Goal: Task Accomplishment & Management: Manage account settings

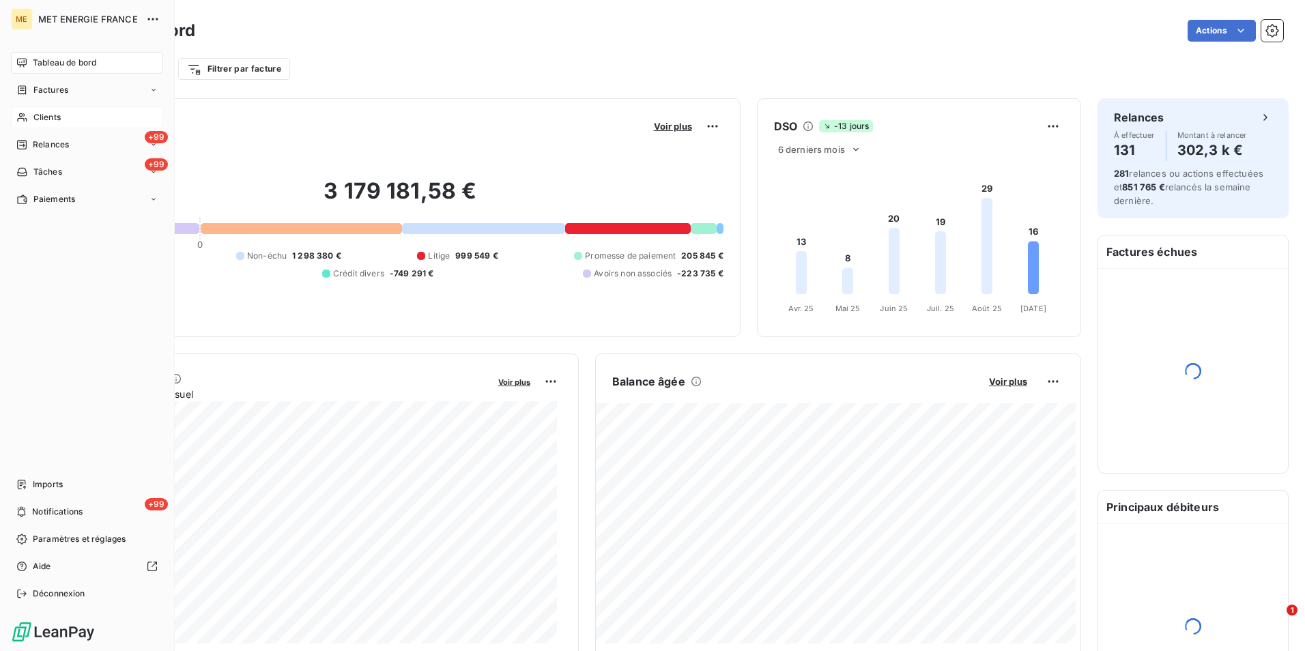
click at [34, 119] on span "Clients" at bounding box center [46, 117] width 27 height 12
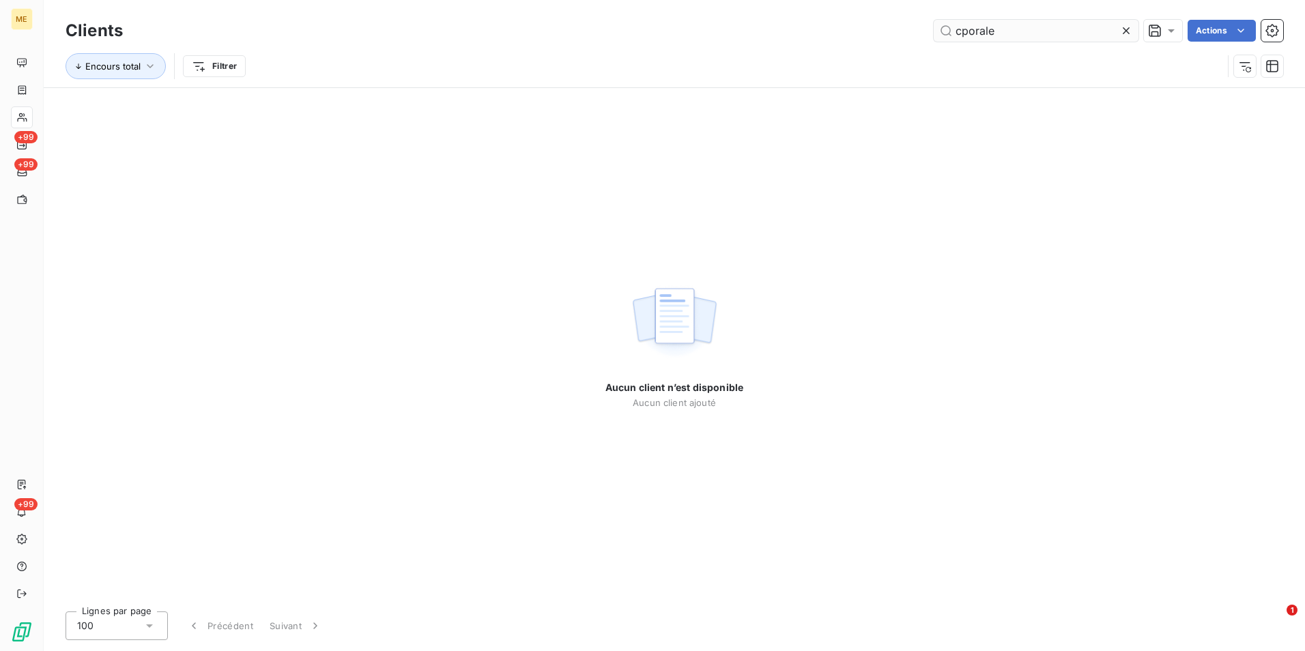
click at [962, 31] on input "cporale" at bounding box center [1035, 31] width 205 height 22
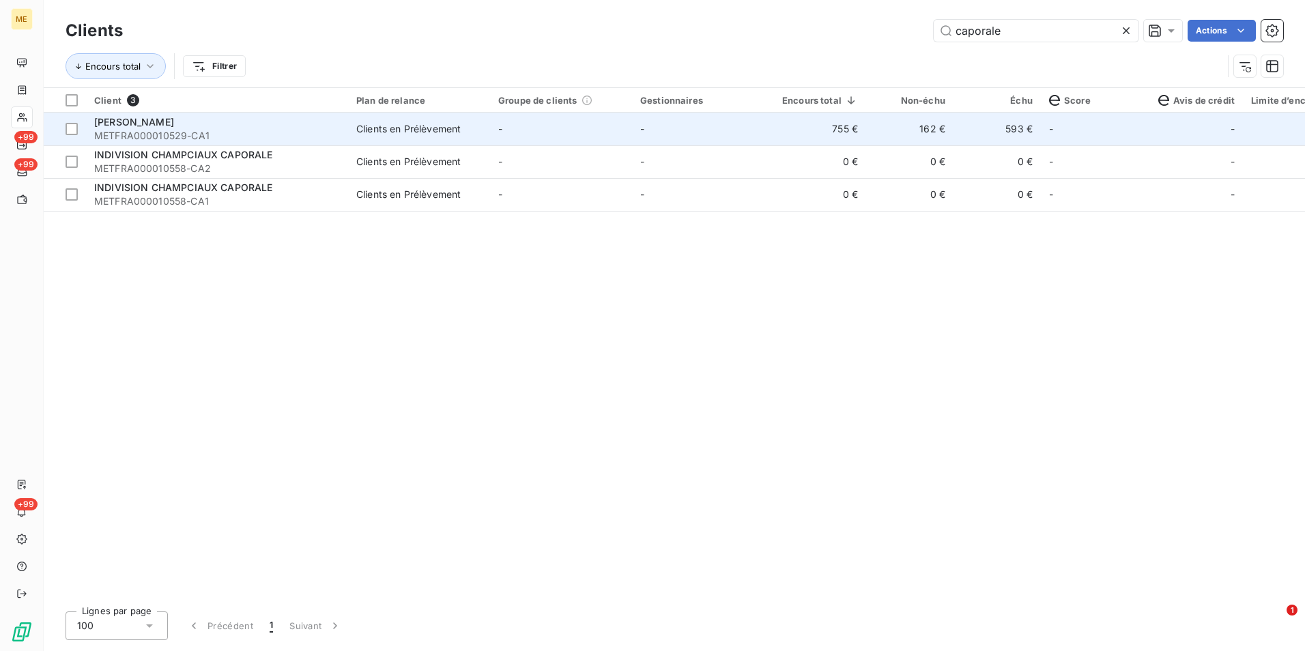
type input "caporale"
click at [542, 129] on td "-" at bounding box center [561, 129] width 142 height 33
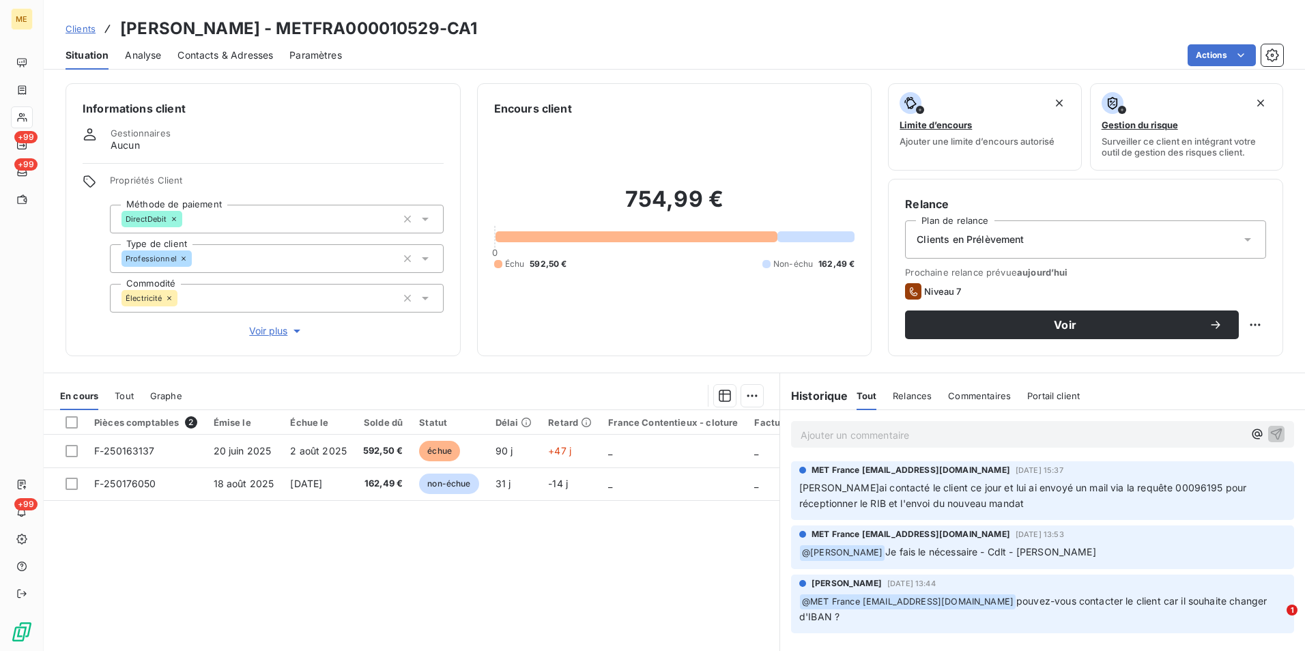
drag, startPoint x: 863, startPoint y: 534, endPoint x: 735, endPoint y: 559, distance: 130.1
click at [735, 559] on div "Pièces comptables 2 Émise le Échue le Solde dû Statut Délai Retard France Conte…" at bounding box center [411, 541] width 735 height 263
click at [221, 59] on span "Contacts & Adresses" at bounding box center [225, 55] width 96 height 14
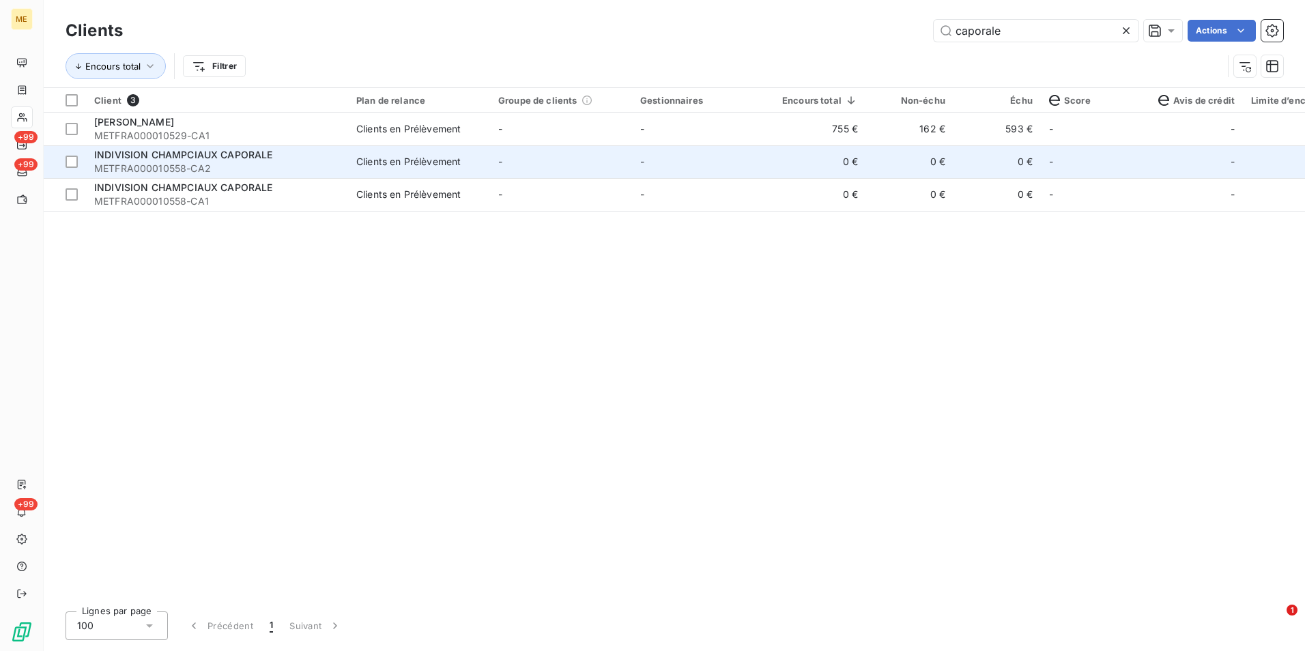
click at [347, 177] on td "INDIVISION CHAMPCIAUX CAPORALE METFRA000010558-CA2" at bounding box center [217, 161] width 262 height 33
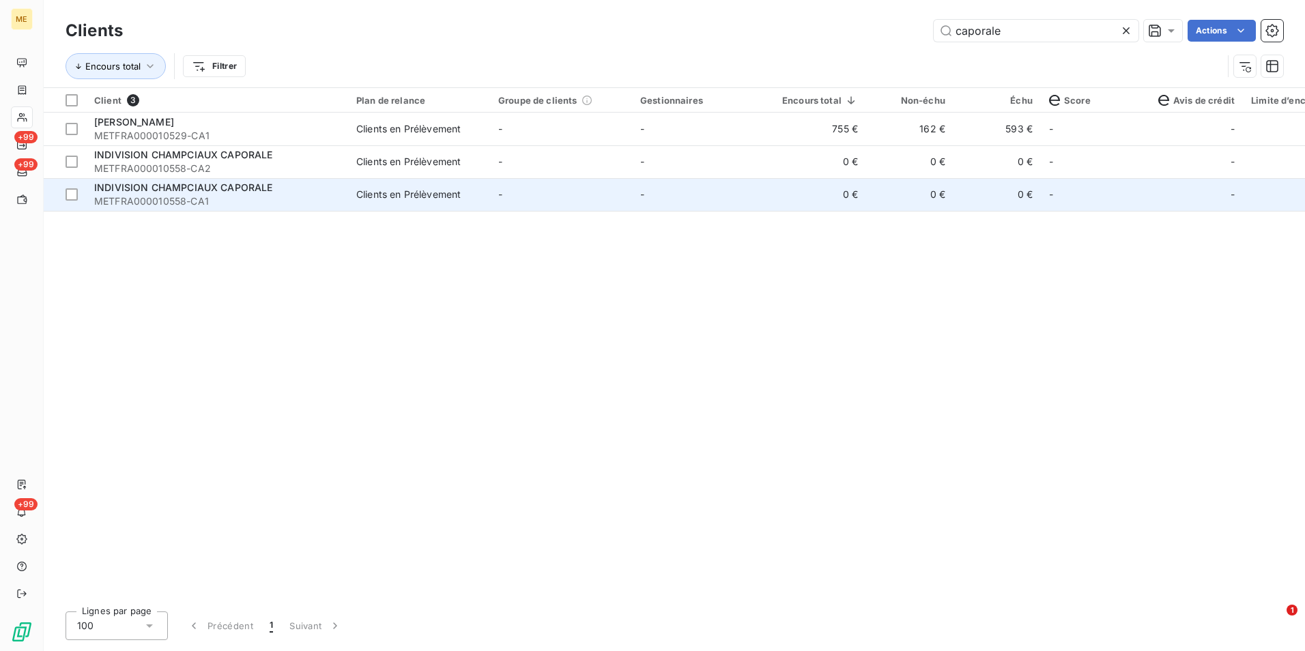
click at [226, 196] on span "METFRA000010558-CA1" at bounding box center [217, 201] width 246 height 14
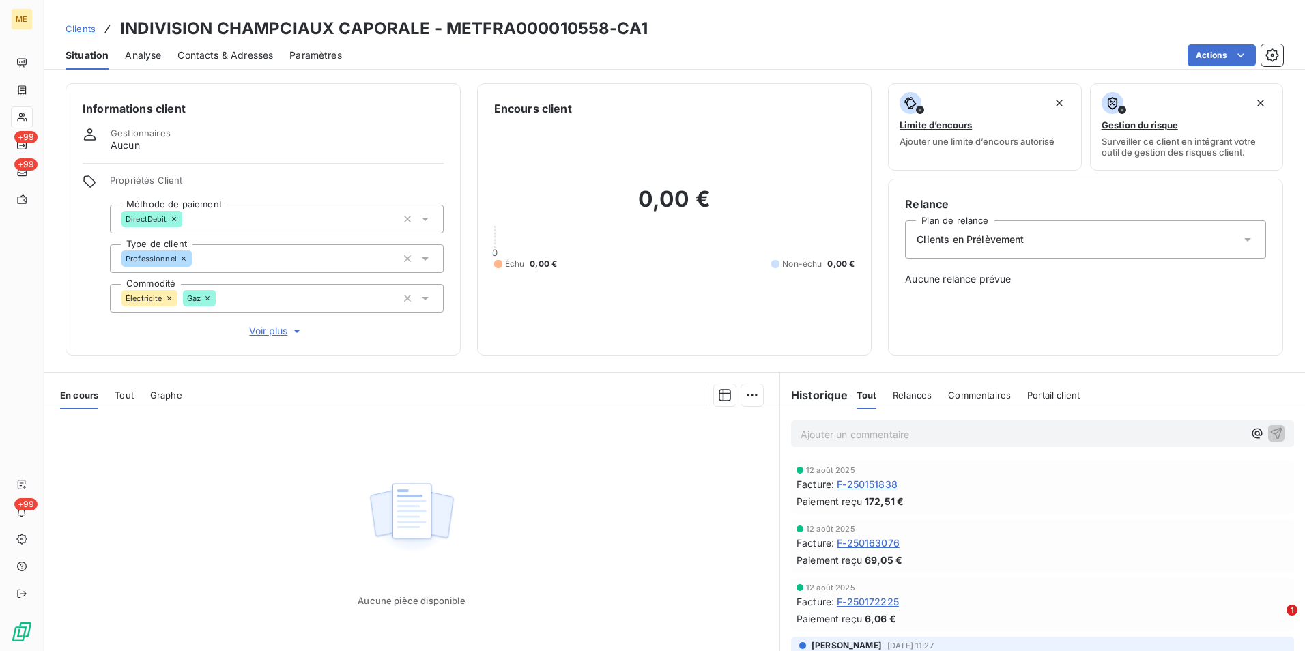
click at [256, 333] on span "Voir plus" at bounding box center [276, 331] width 55 height 14
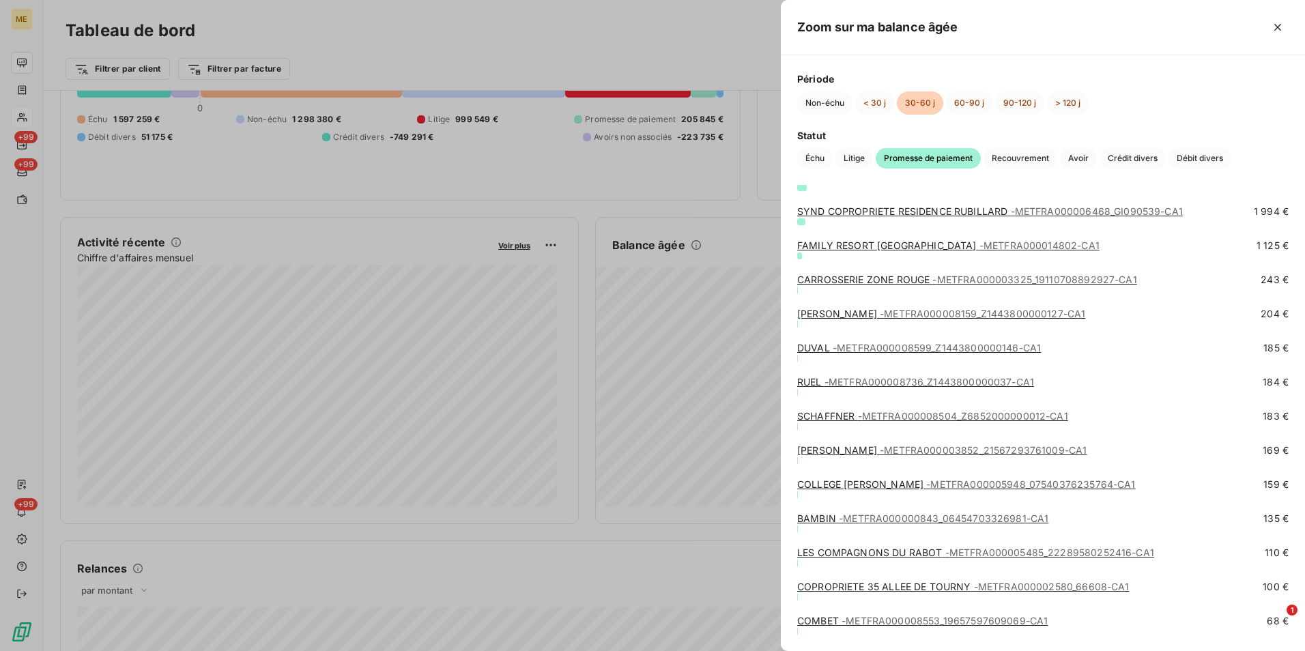
scroll to position [136, 0]
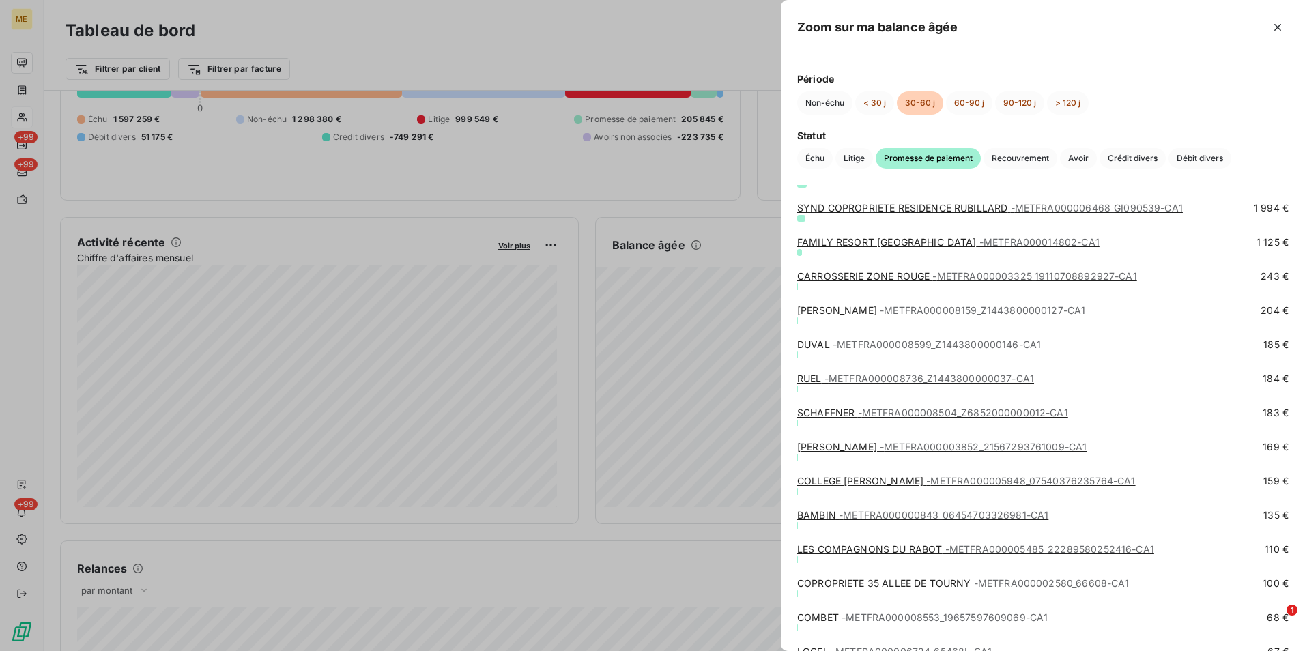
click at [918, 542] on div "BAMBIN - METFRA000000843_06454703326981-CA1 135 €" at bounding box center [1042, 525] width 491 height 34
click at [873, 509] on span "- METFRA000000843_06454703326981-CA1" at bounding box center [943, 515] width 209 height 12
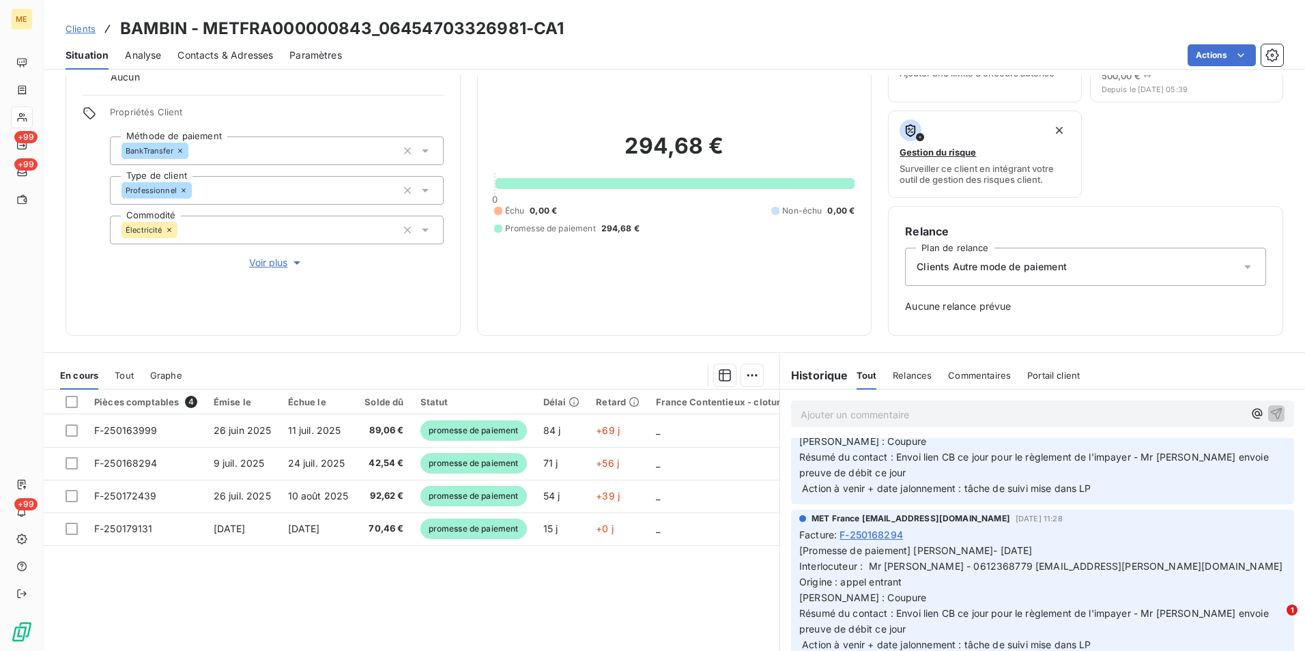
scroll to position [409, 0]
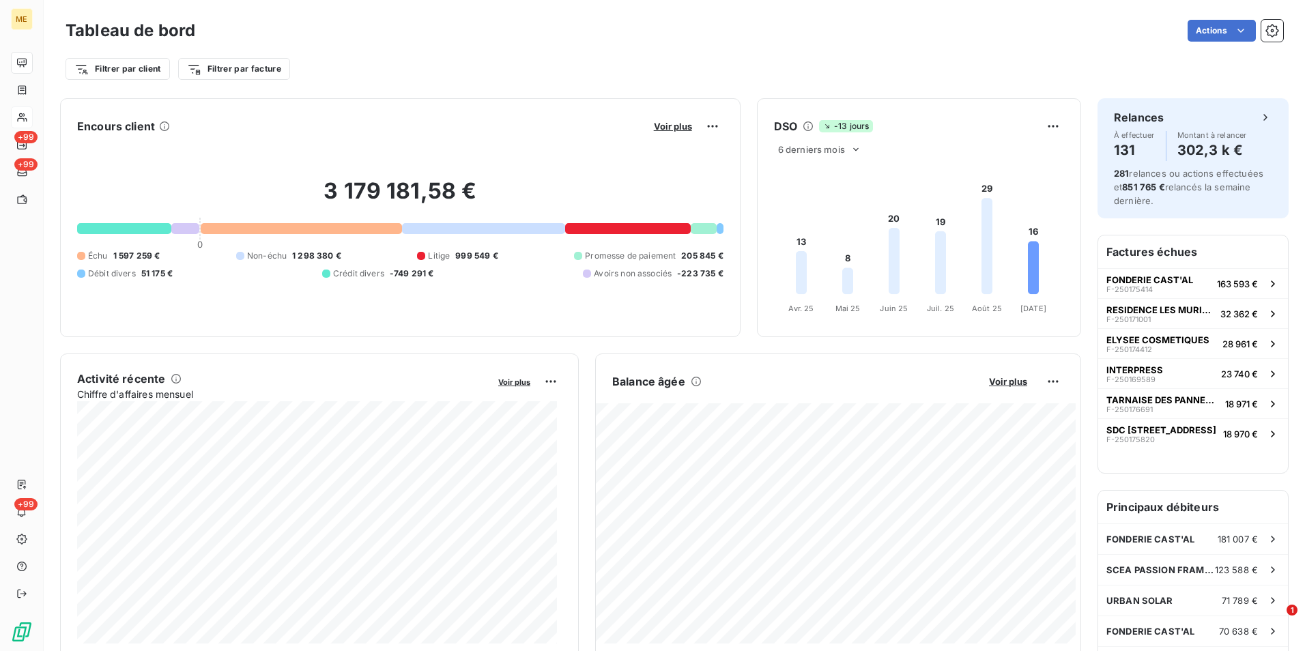
click at [457, 256] on span "999 549 €" at bounding box center [476, 256] width 42 height 12
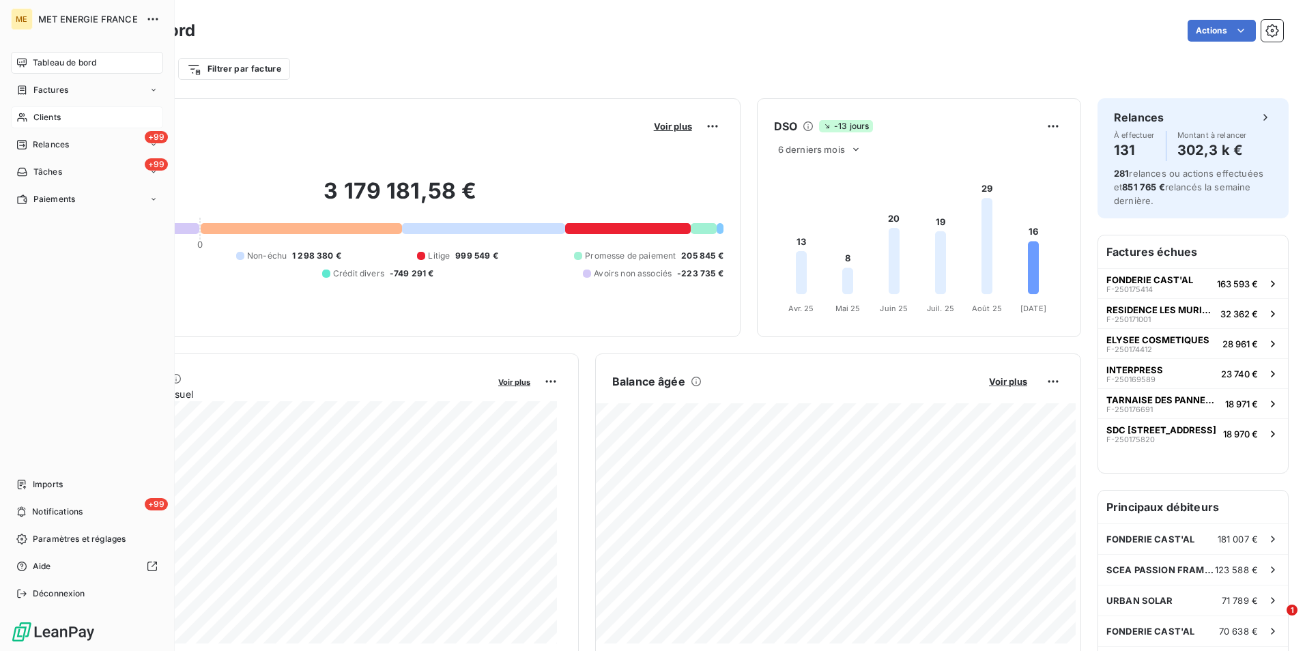
click at [46, 117] on span "Clients" at bounding box center [46, 117] width 27 height 12
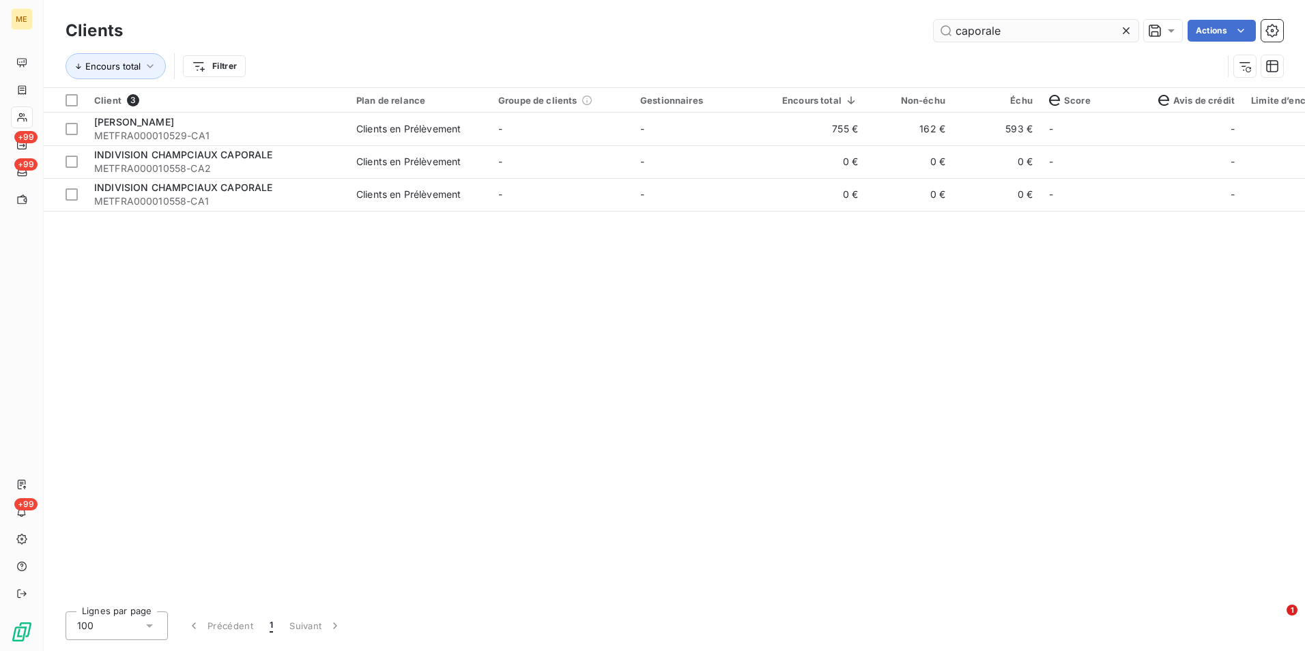
drag, startPoint x: 1130, startPoint y: 33, endPoint x: 1120, endPoint y: 40, distance: 12.7
click at [1128, 33] on icon at bounding box center [1126, 31] width 14 height 14
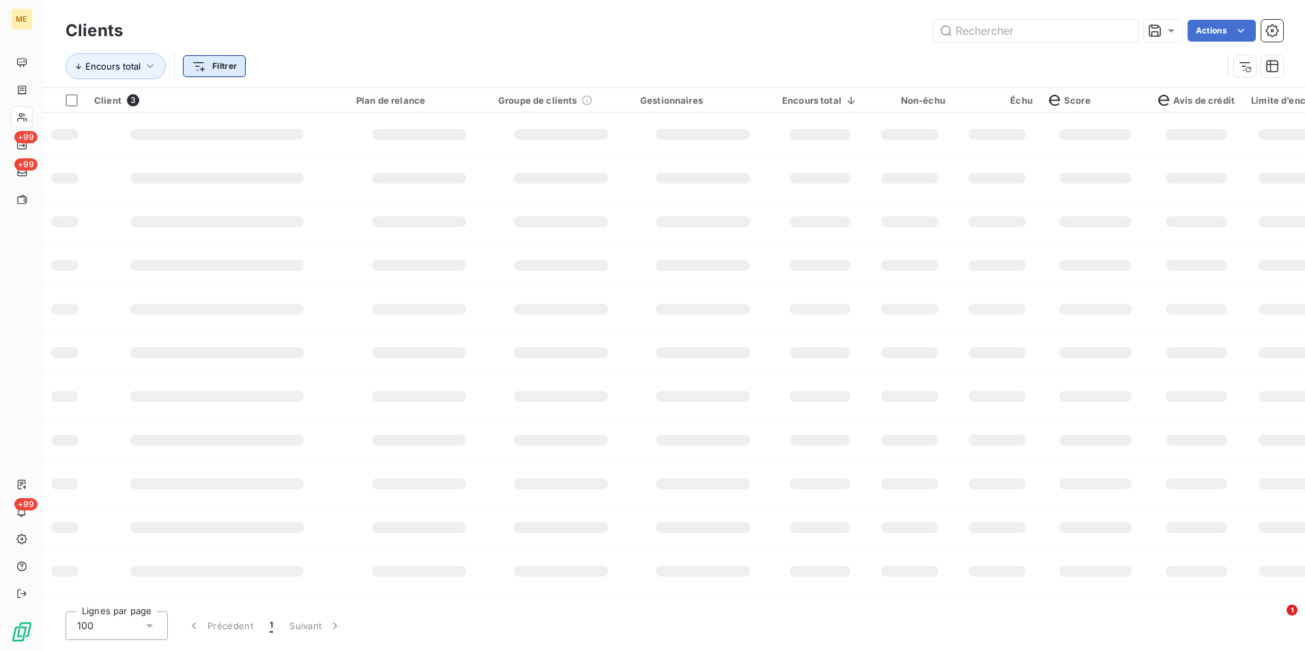
click at [239, 71] on html "ME +99 +99 +99 Clients Actions Encours total Filtrer Client 3 Plan de relance G…" at bounding box center [652, 325] width 1305 height 651
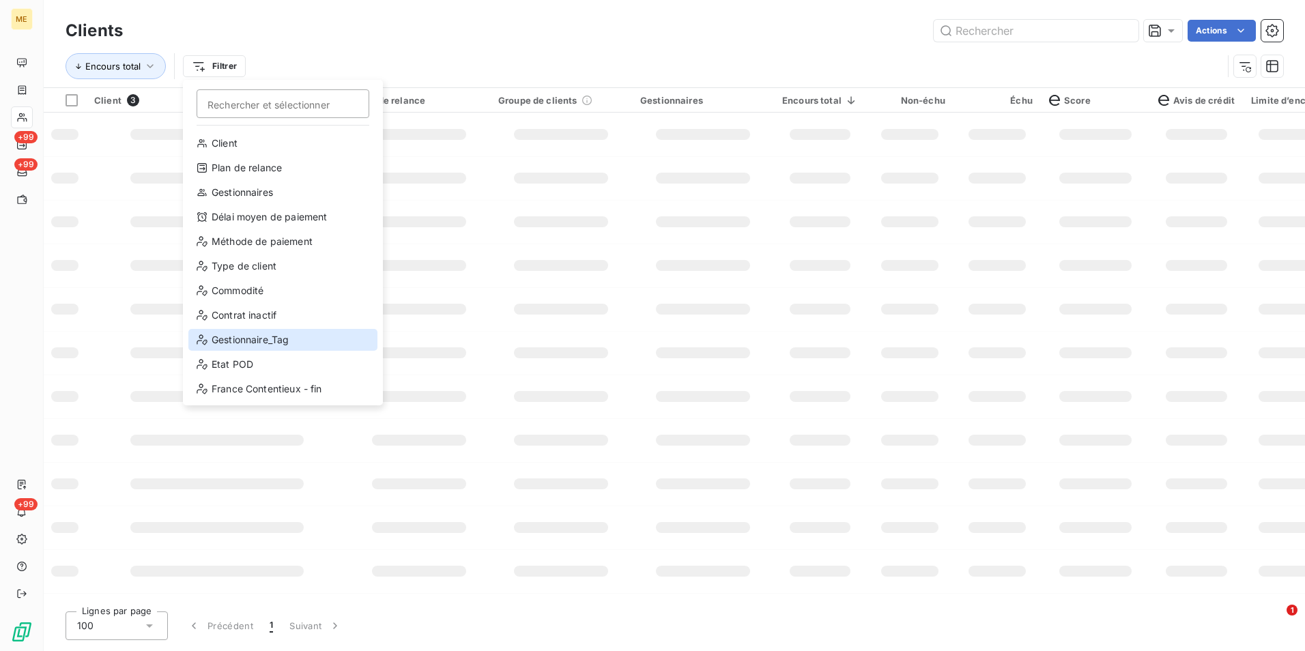
click at [297, 345] on div "Gestionnaire_Tag" at bounding box center [282, 340] width 189 height 22
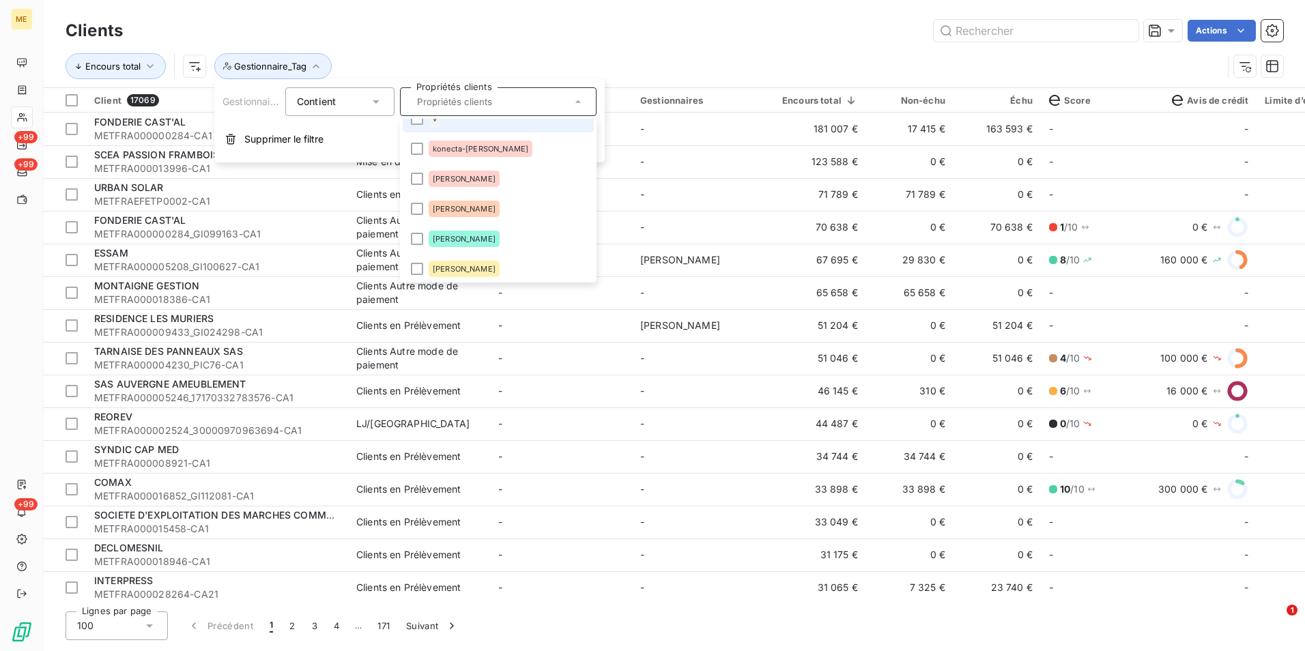
scroll to position [205, 0]
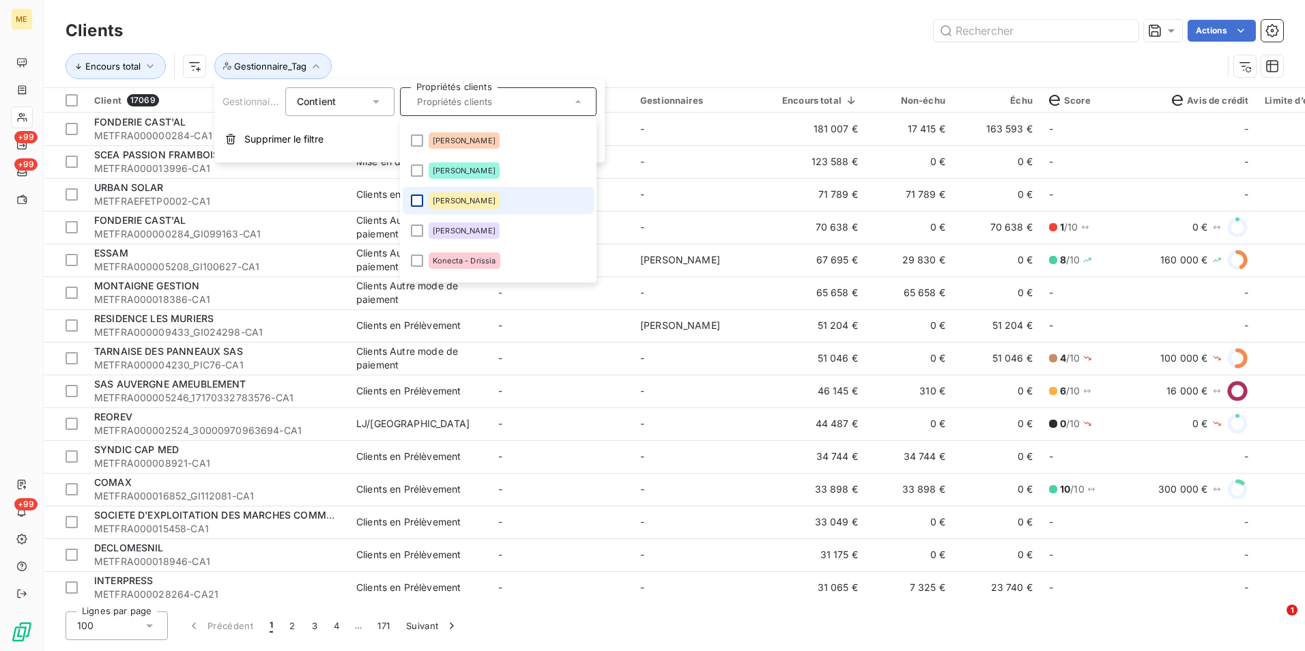
click at [420, 201] on div at bounding box center [417, 200] width 12 height 12
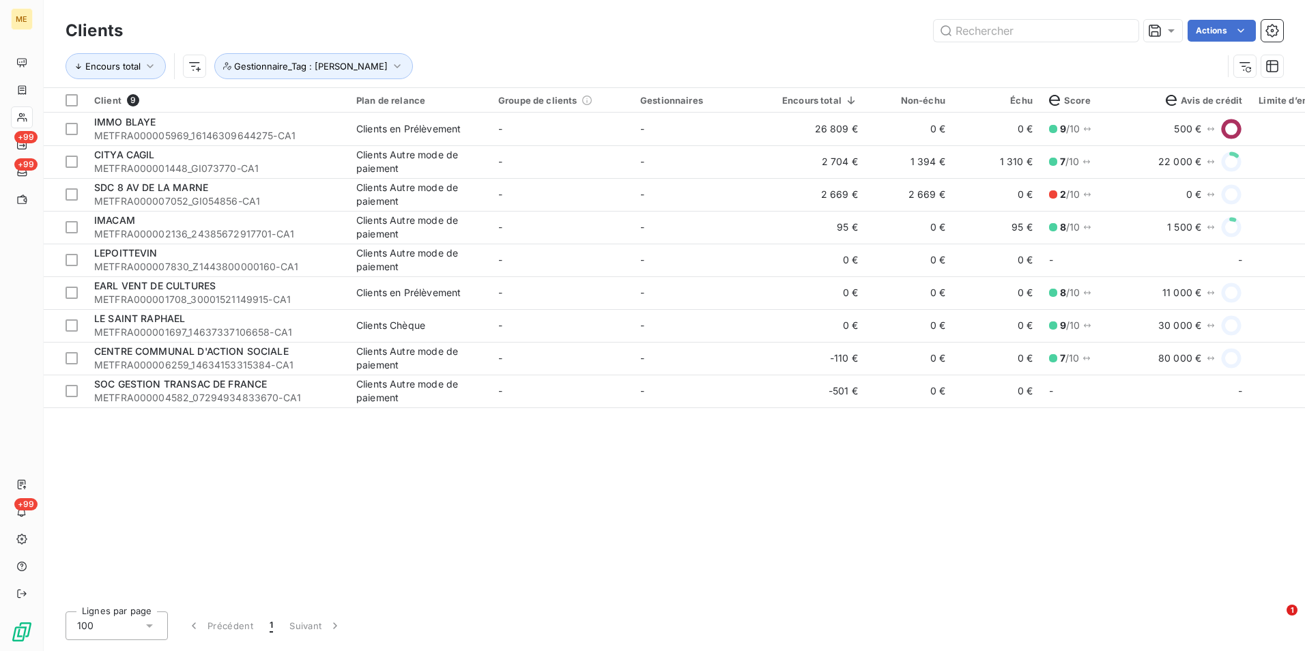
click at [640, 53] on div "Encours total Gestionnaire_Tag : [PERSON_NAME]" at bounding box center [673, 66] width 1217 height 42
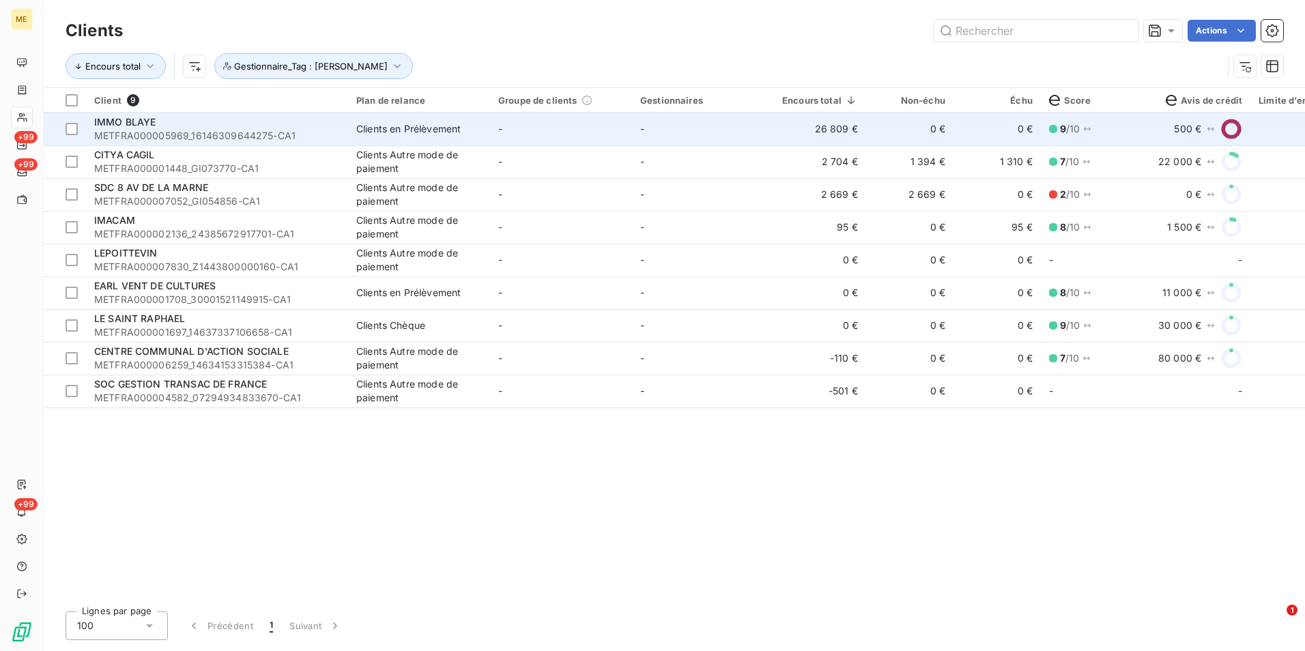
click at [785, 125] on td "26 809 €" at bounding box center [820, 129] width 92 height 33
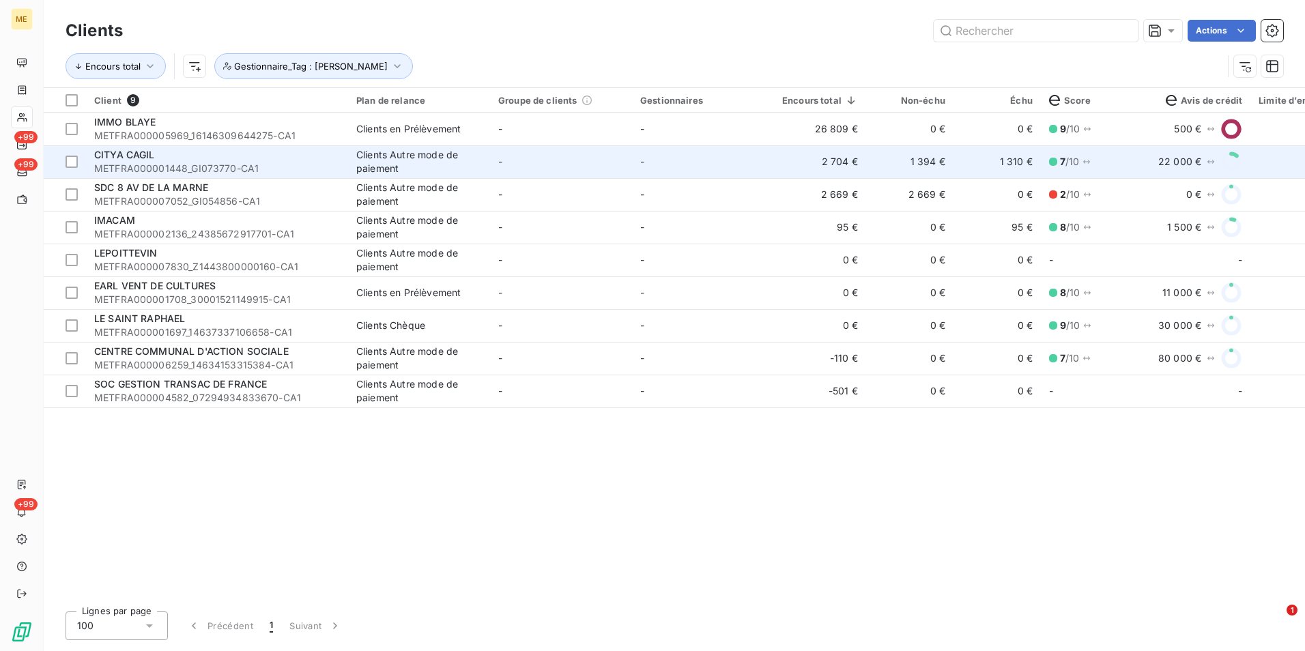
click at [347, 169] on td "CITYA CAGIL METFRA000001448_GI073770-CA1" at bounding box center [217, 161] width 262 height 33
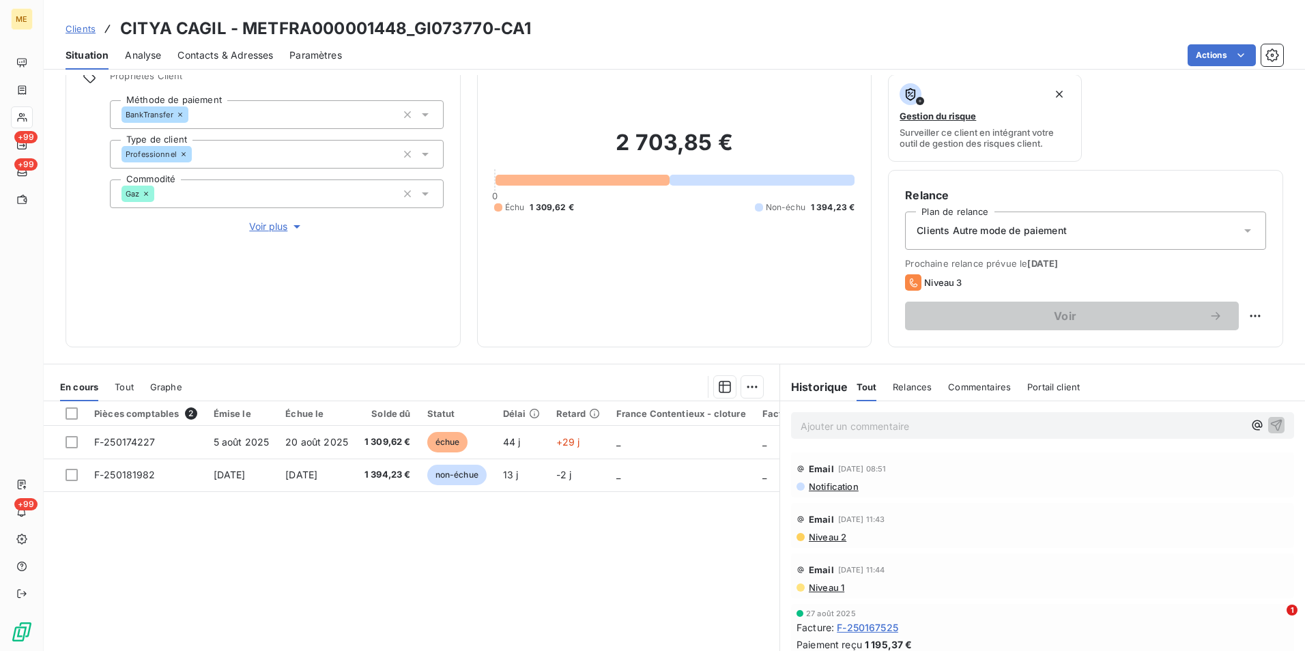
scroll to position [158, 0]
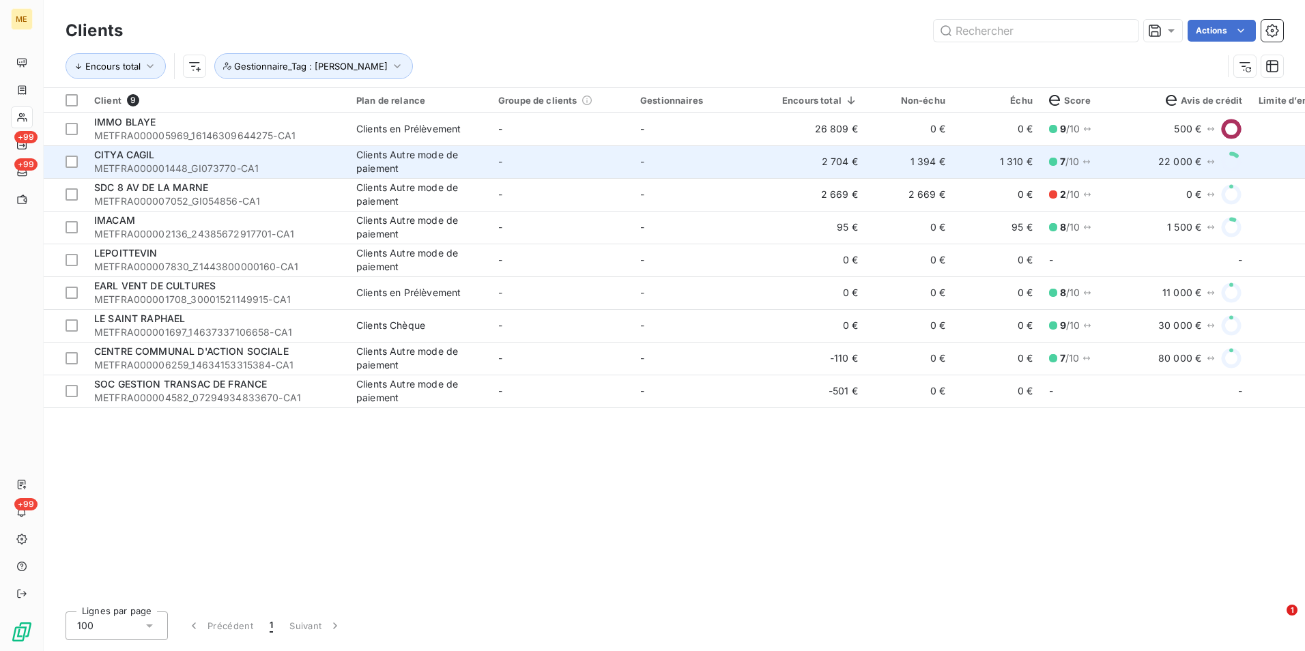
click at [354, 160] on td "Clients Autre mode de paiement" at bounding box center [419, 161] width 142 height 33
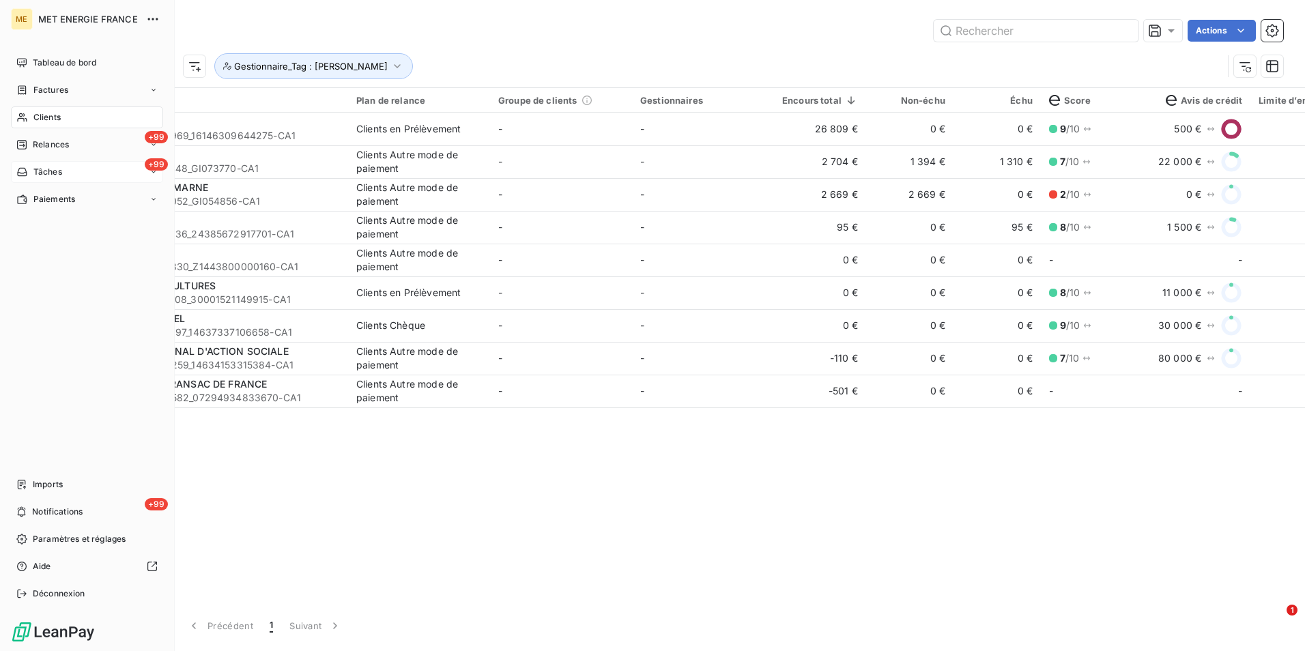
click at [75, 173] on div "+99 Tâches" at bounding box center [87, 172] width 152 height 22
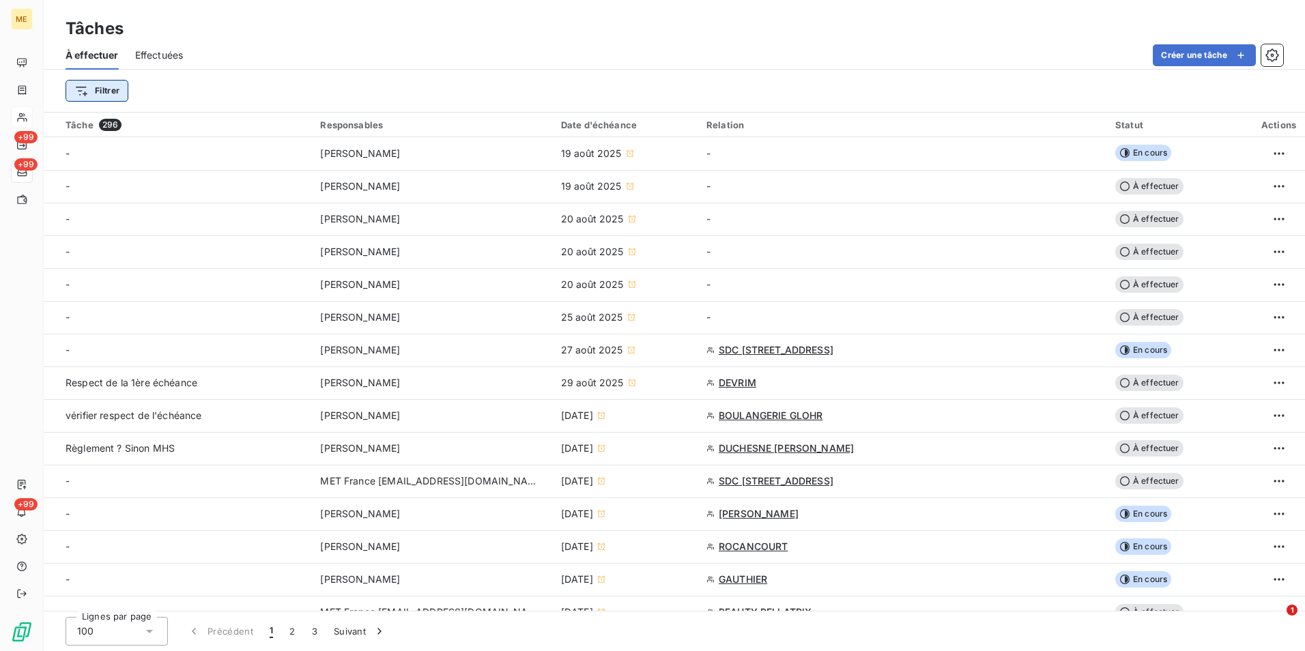
click at [94, 95] on html "ME +99 +99 +99 Tâches À effectuer Effectuées Créer une tâche Filtrer Tâche 296 …" at bounding box center [652, 325] width 1305 height 651
click at [179, 122] on input "Rechercher et sélectionner" at bounding box center [165, 128] width 173 height 29
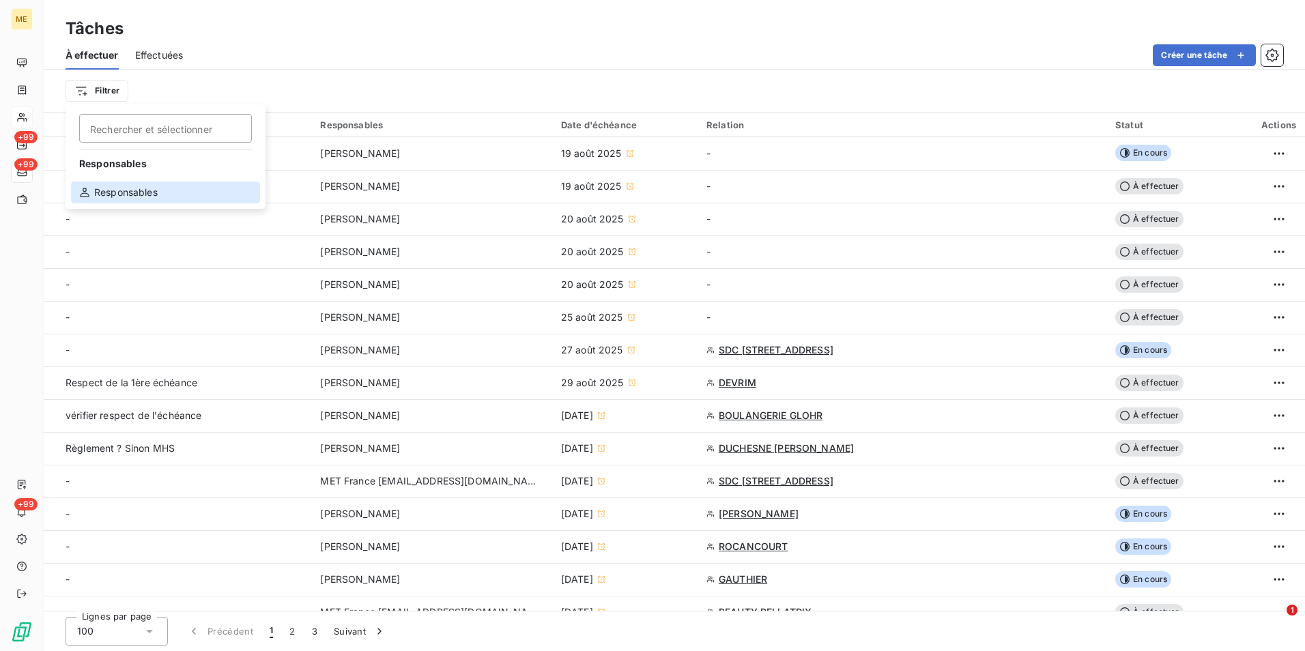
click at [158, 194] on div "Responsables" at bounding box center [165, 192] width 189 height 22
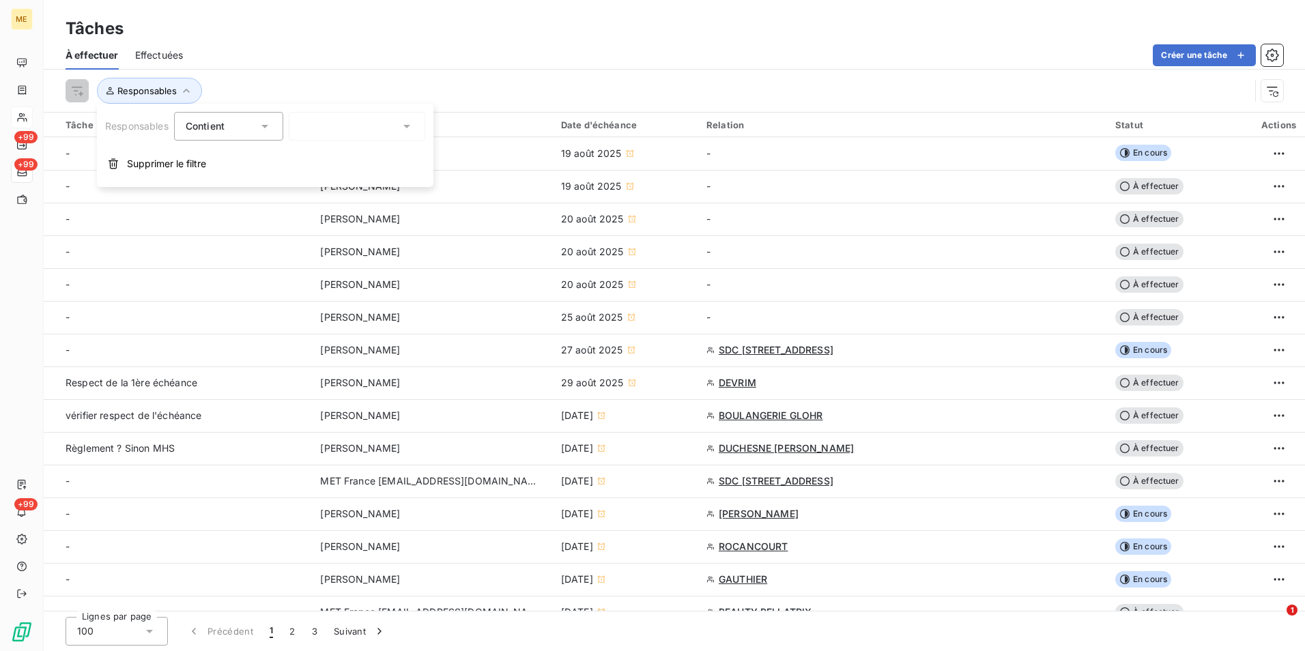
click at [345, 123] on div at bounding box center [357, 126] width 136 height 29
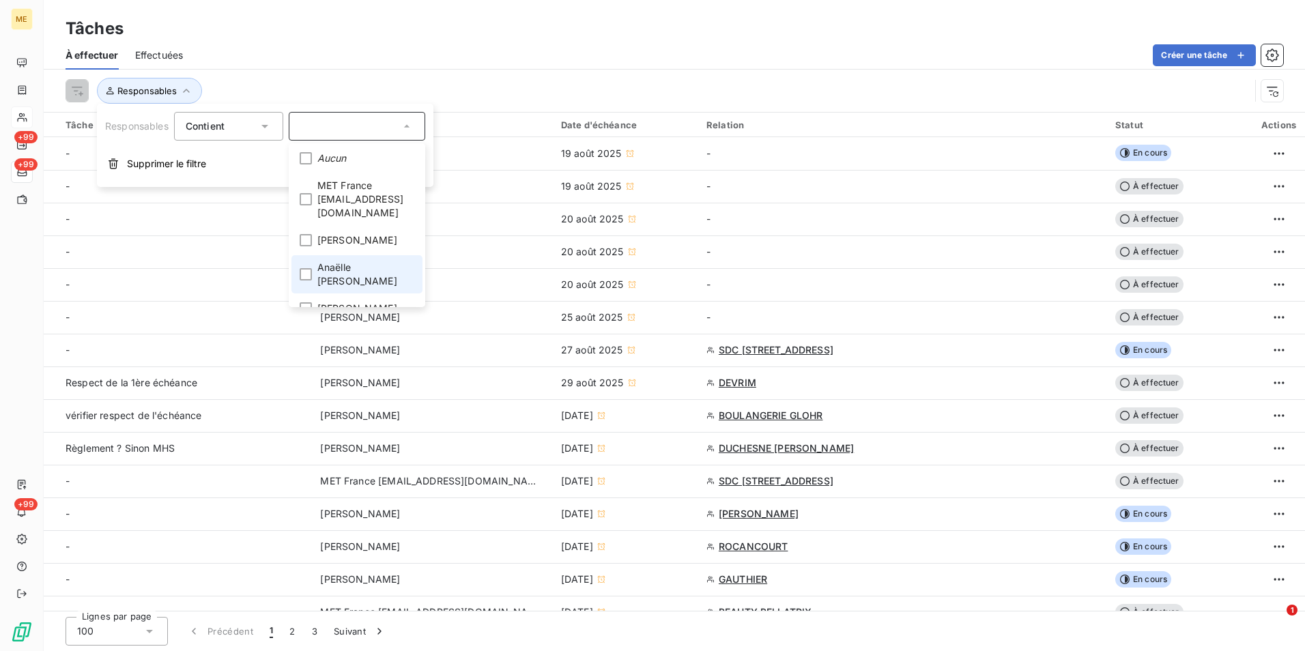
scroll to position [68, 0]
click at [345, 261] on span "[PERSON_NAME]" at bounding box center [357, 268] width 80 height 14
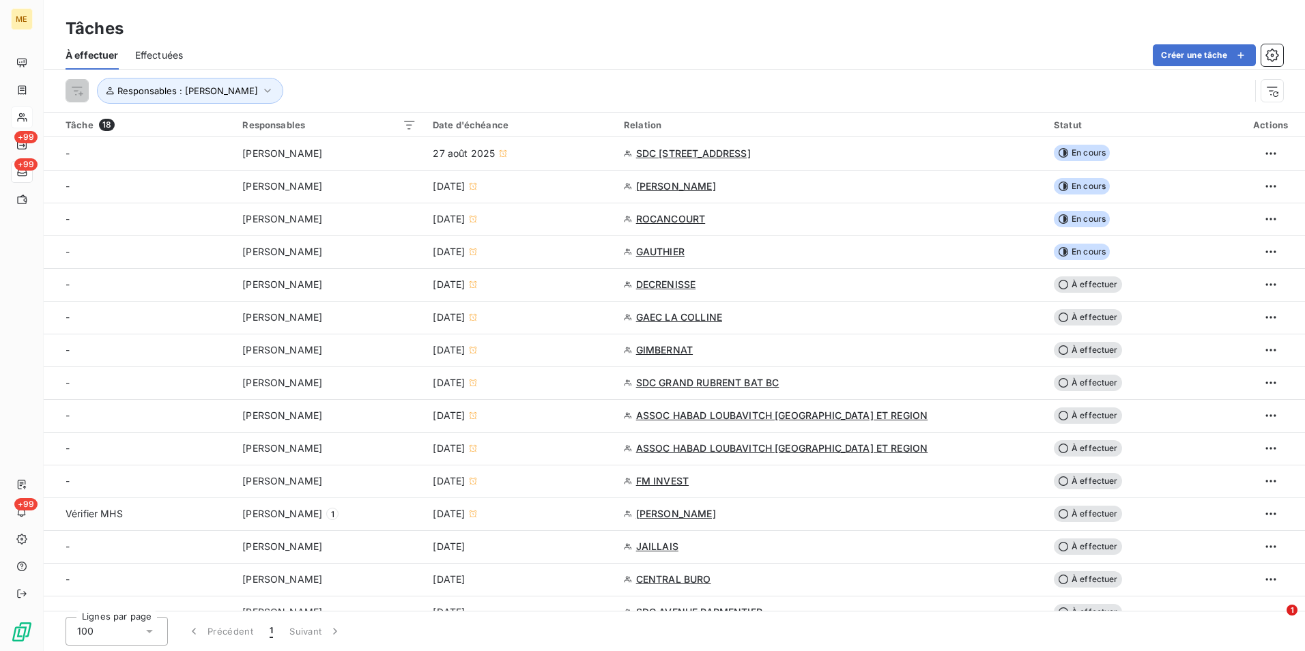
click at [600, 42] on div "À effectuer Effectuées Créer une tâche" at bounding box center [674, 55] width 1261 height 29
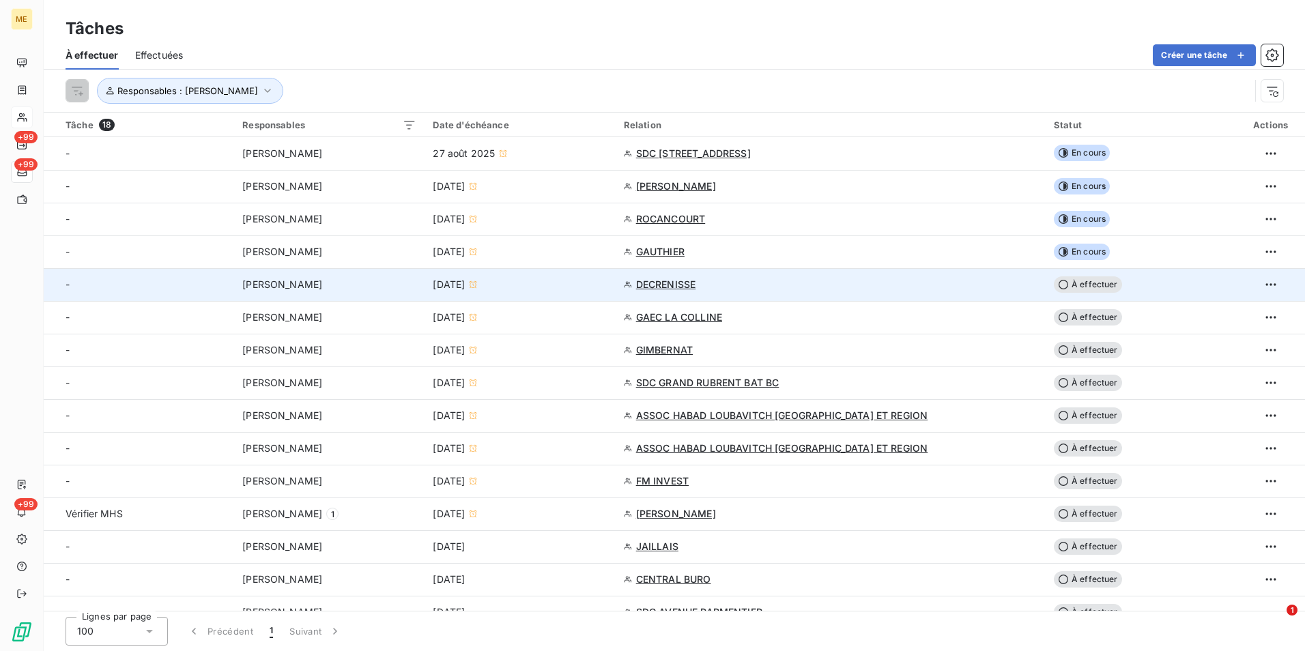
click at [696, 284] on span "DECRENISSE" at bounding box center [666, 285] width 60 height 14
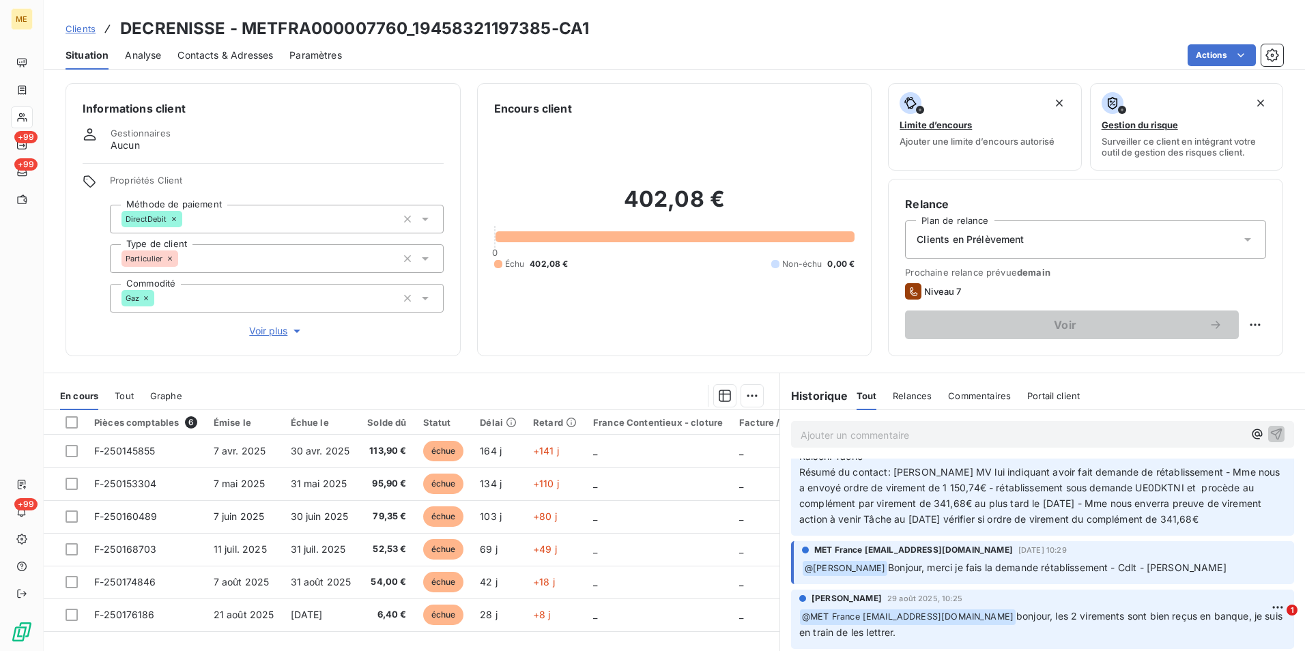
scroll to position [1365, 0]
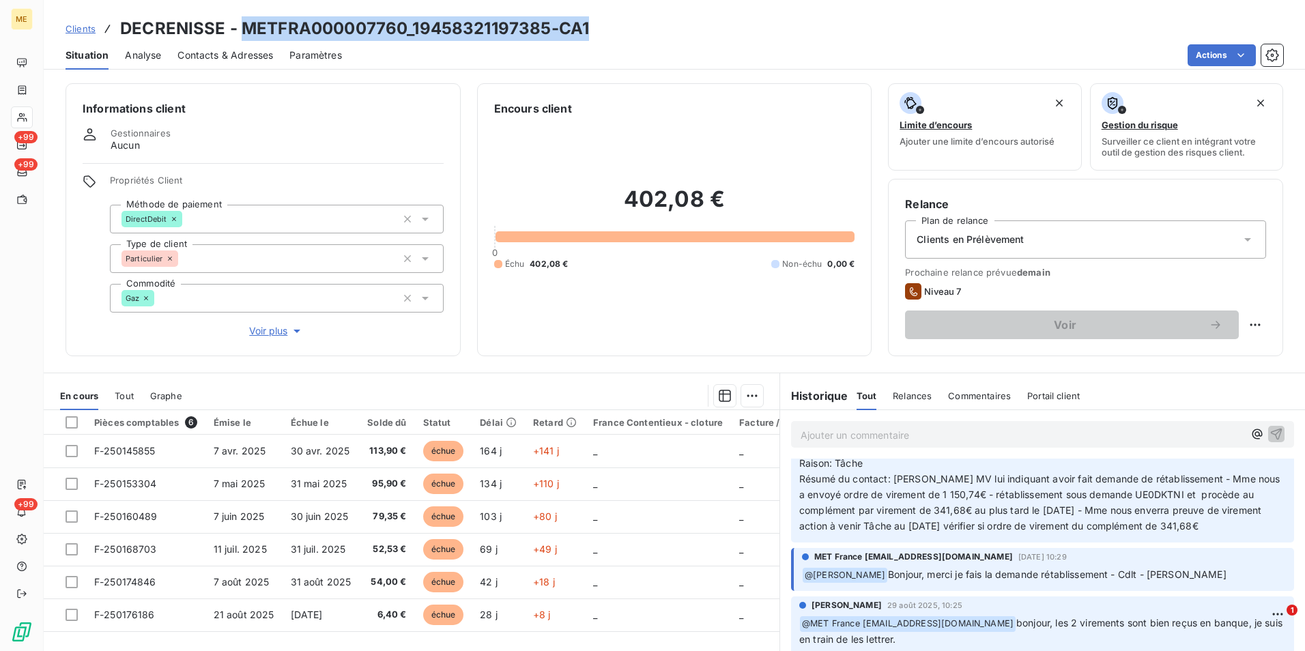
copy h3 "METFRA000007760_19458321197385-CA1"
drag, startPoint x: 613, startPoint y: 17, endPoint x: 239, endPoint y: 33, distance: 374.9
click at [239, 33] on div "Clients DECRENISSE - METFRA000007760_19458321197385-CA1" at bounding box center [674, 28] width 1261 height 25
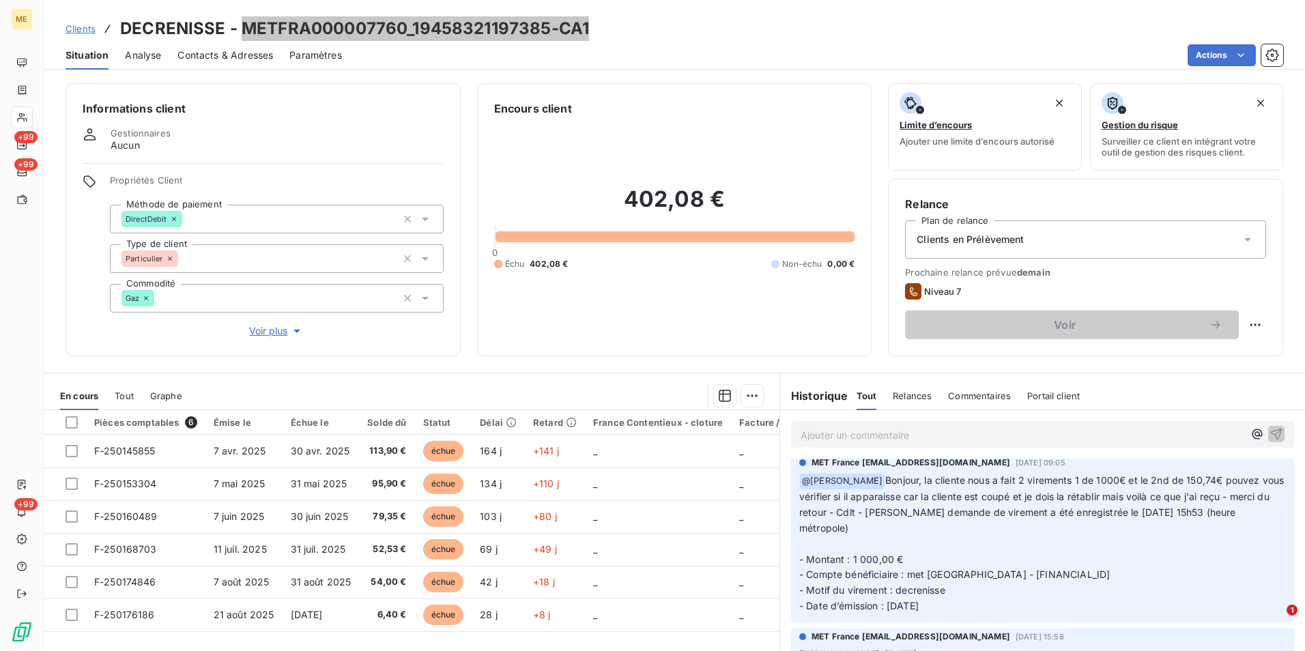
scroll to position [1637, 0]
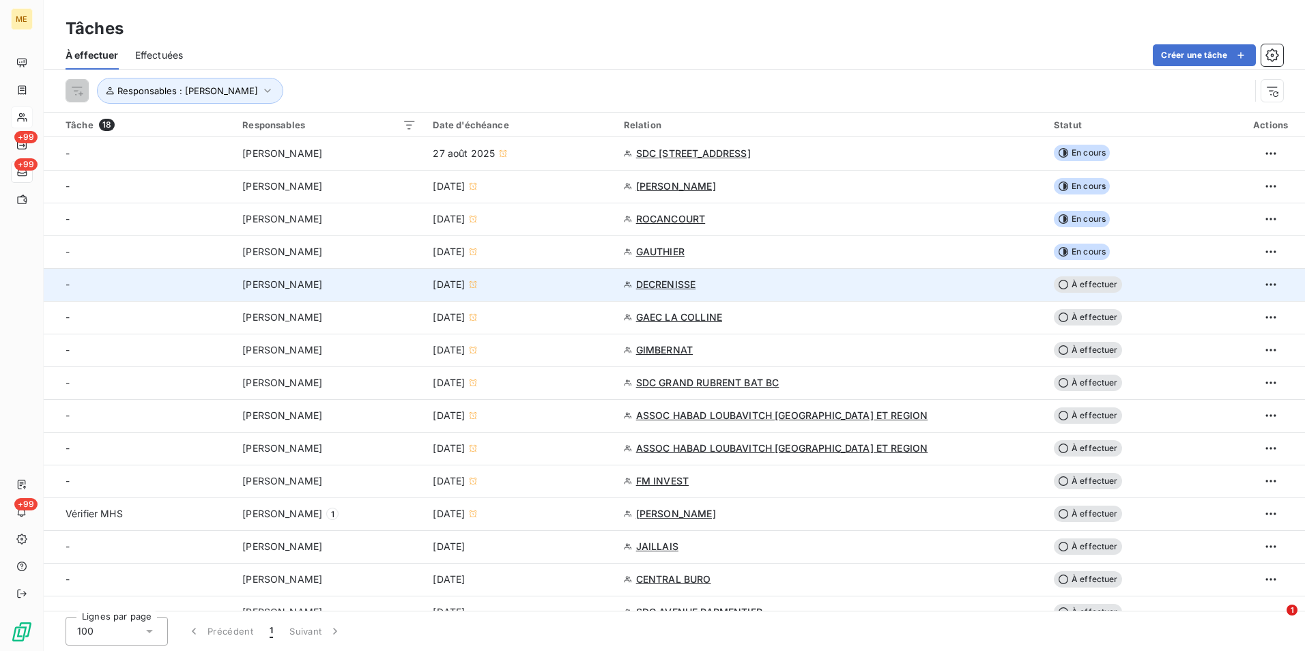
click at [941, 284] on div "DECRENISSE" at bounding box center [830, 285] width 413 height 14
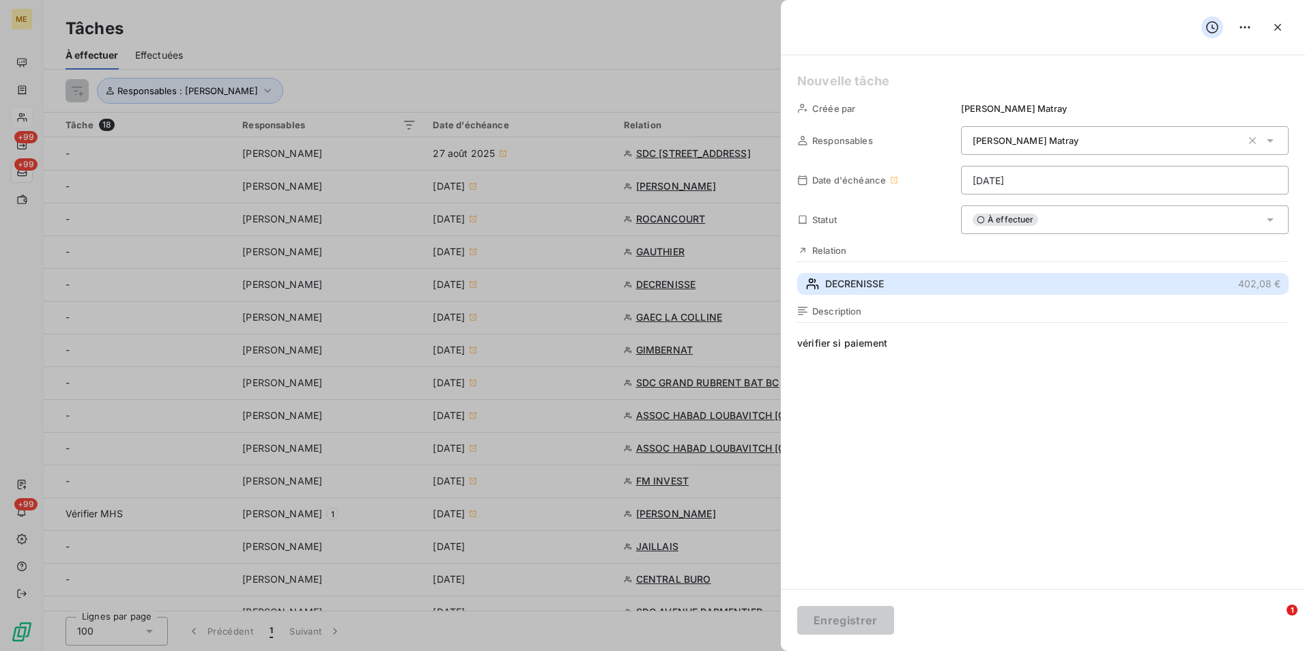
click at [918, 287] on button "DECRENISSE 402,08 €" at bounding box center [1042, 284] width 491 height 22
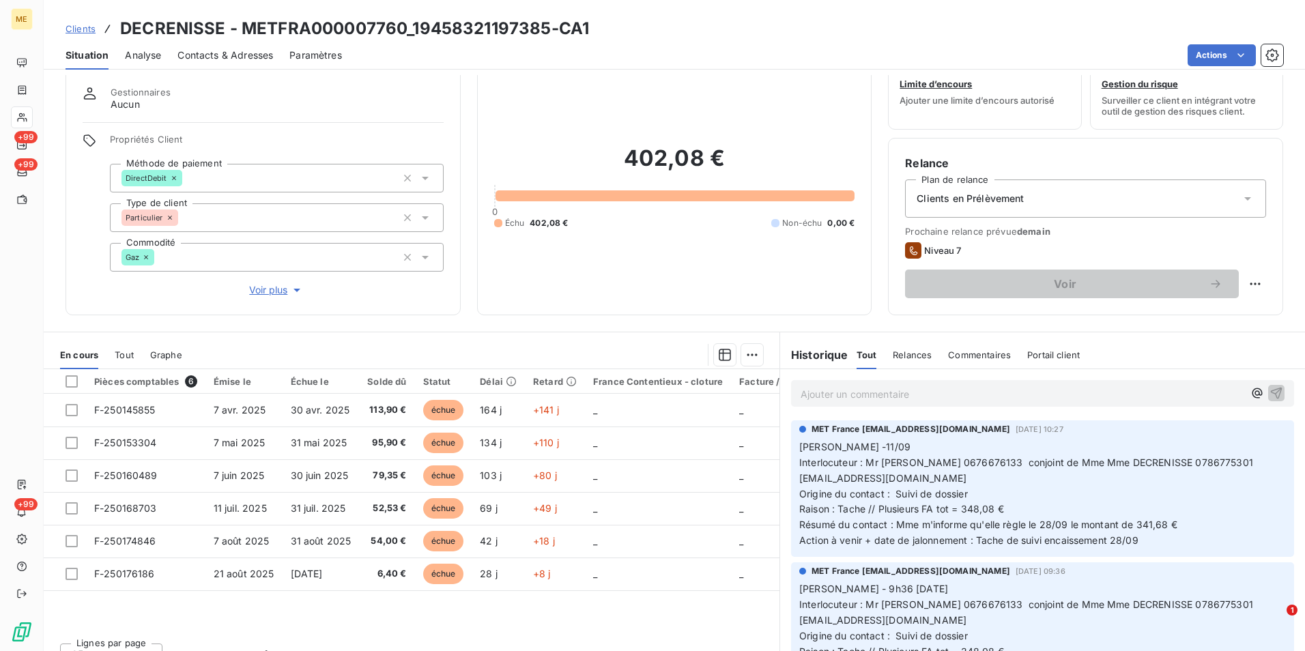
scroll to position [63, 0]
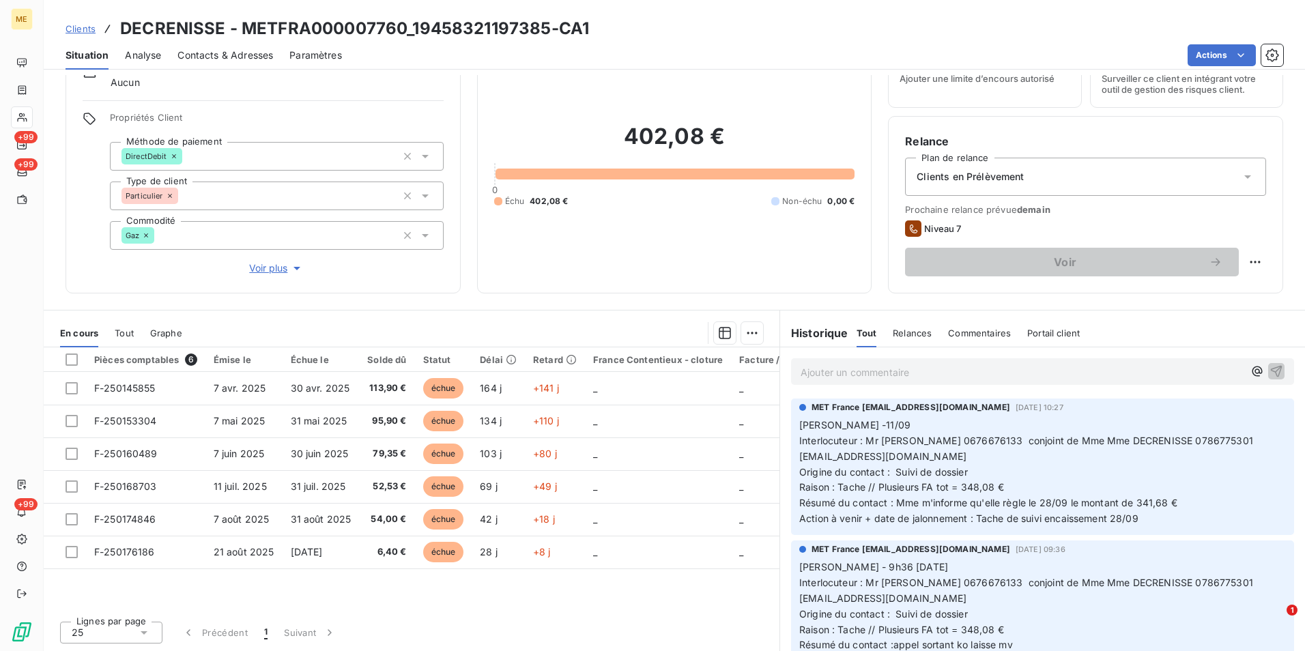
click at [858, 376] on p "Ajouter un commentaire ﻿" at bounding box center [1021, 372] width 443 height 17
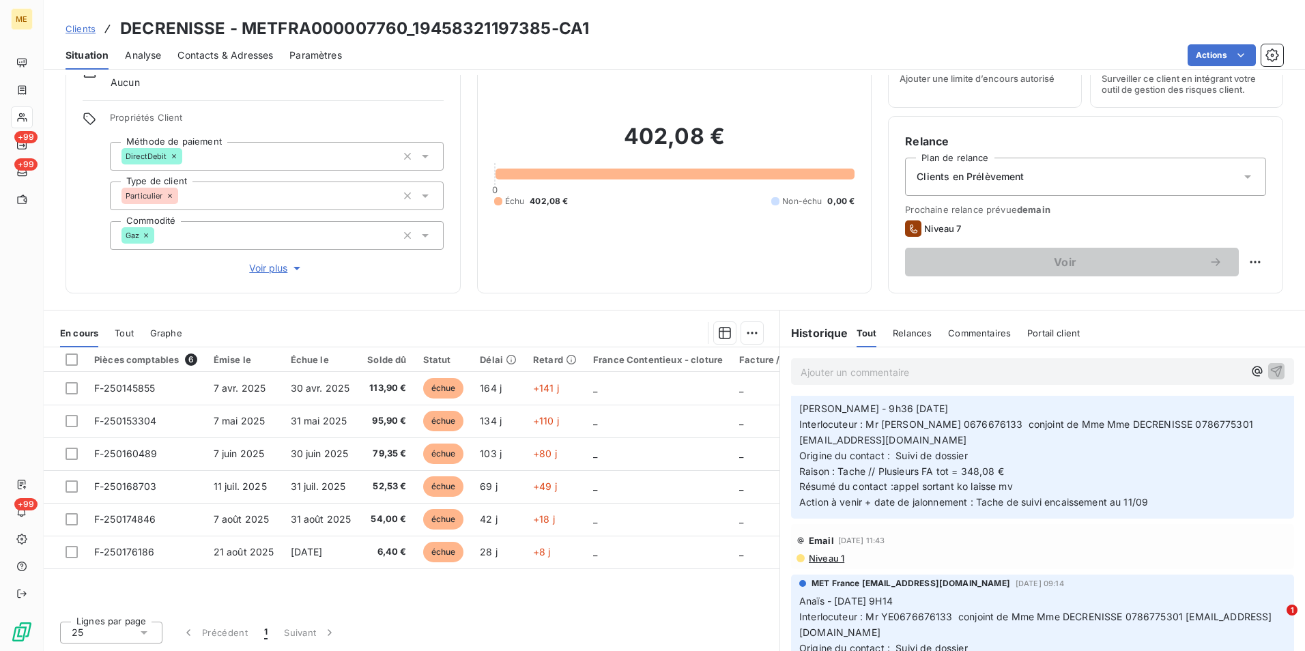
scroll to position [0, 0]
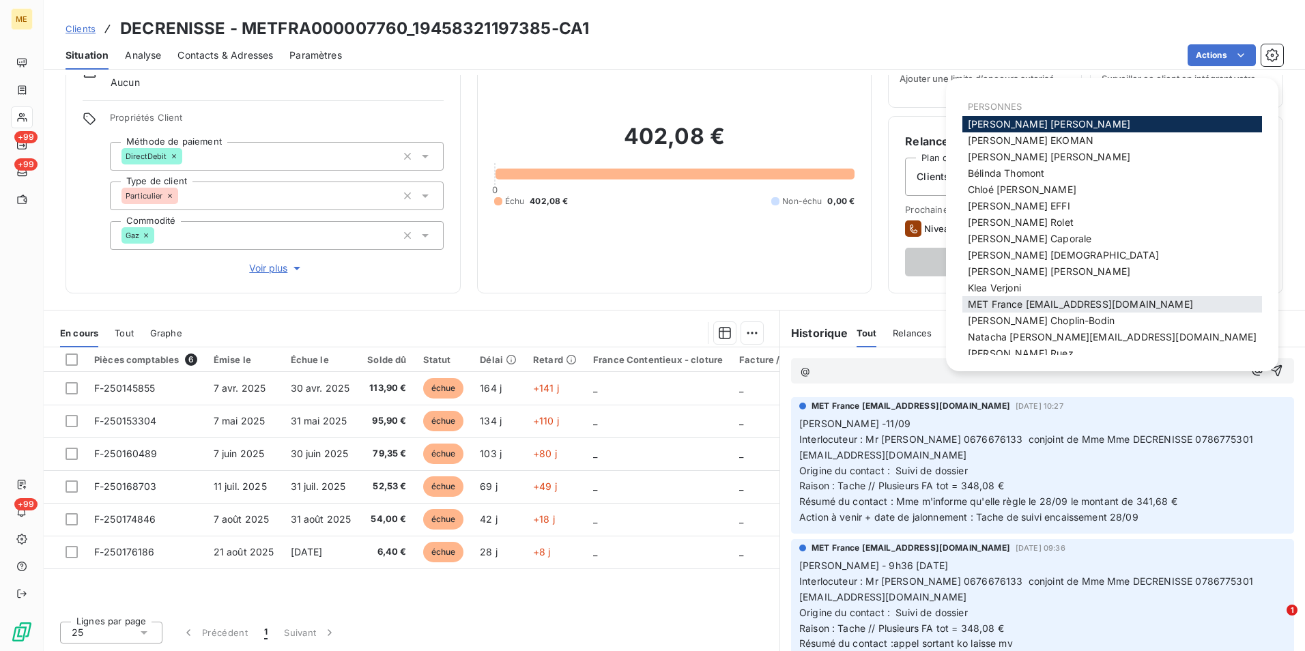
click at [1015, 307] on span "MET France [EMAIL_ADDRESS][DOMAIN_NAME]" at bounding box center [1079, 304] width 225 height 12
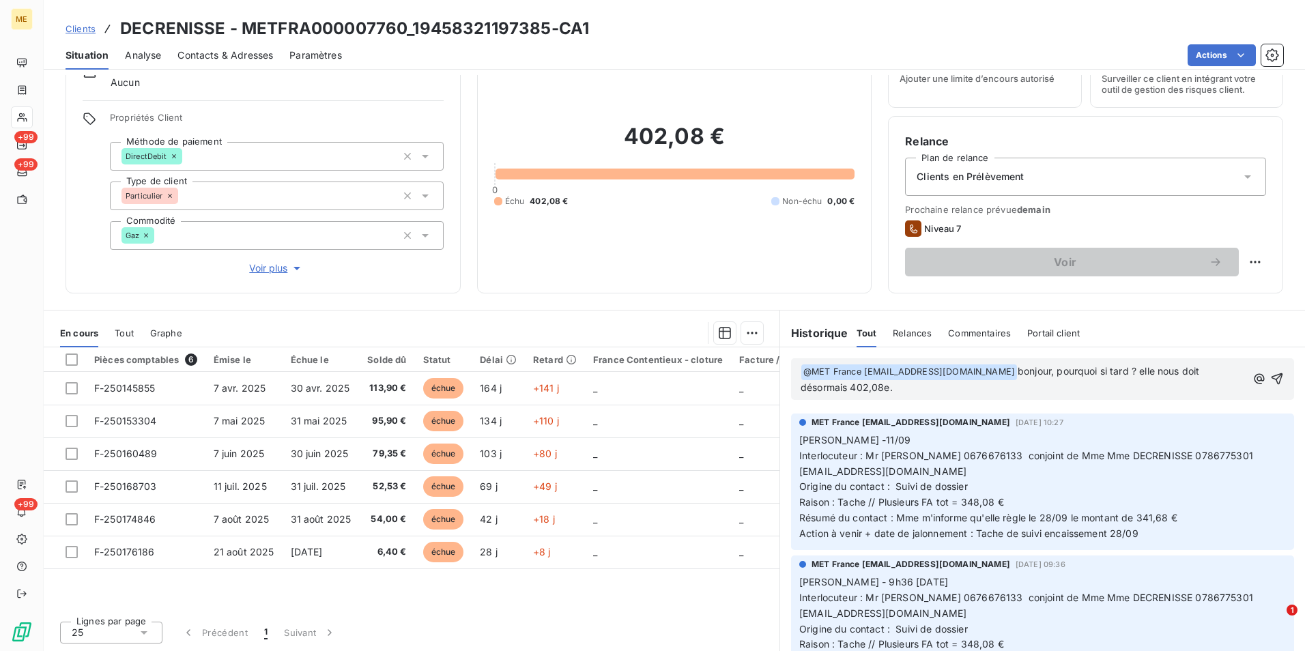
click at [1136, 369] on span "bonjour, pourquoi si tard ? elle nous doit désormais 402,08e." at bounding box center [1000, 379] width 401 height 28
click at [1270, 373] on icon "button" at bounding box center [1277, 379] width 14 height 14
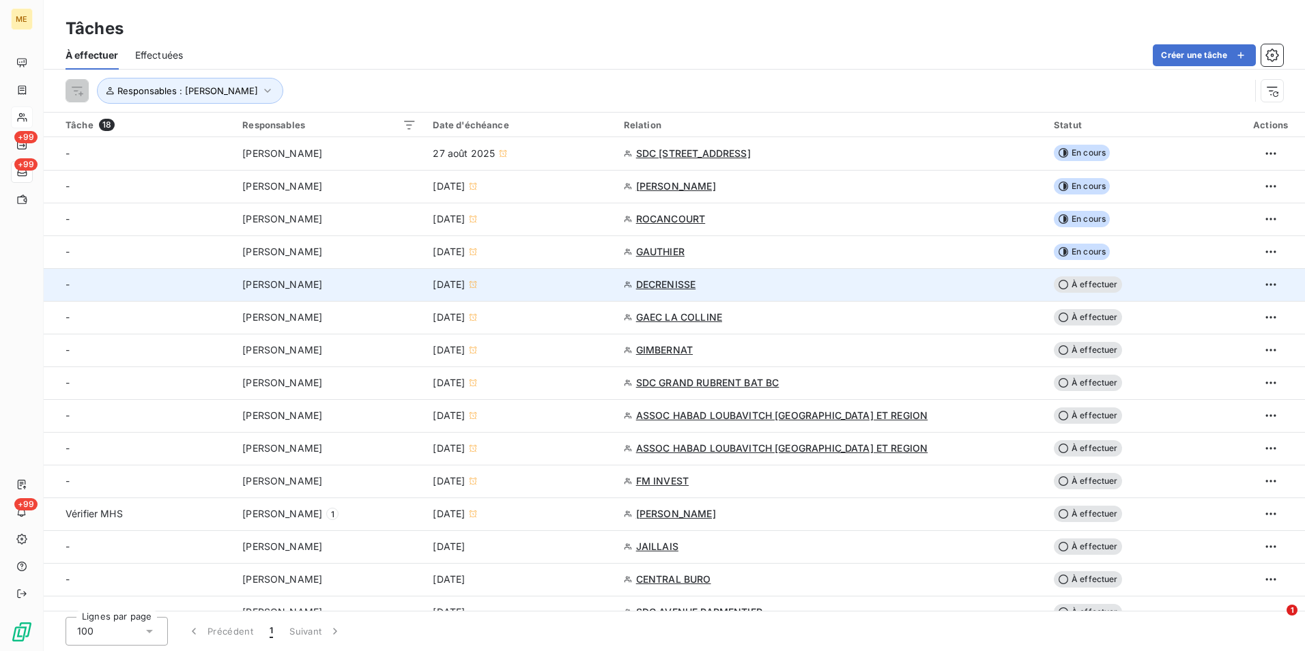
click at [1053, 285] on span "À effectuer" at bounding box center [1087, 284] width 68 height 16
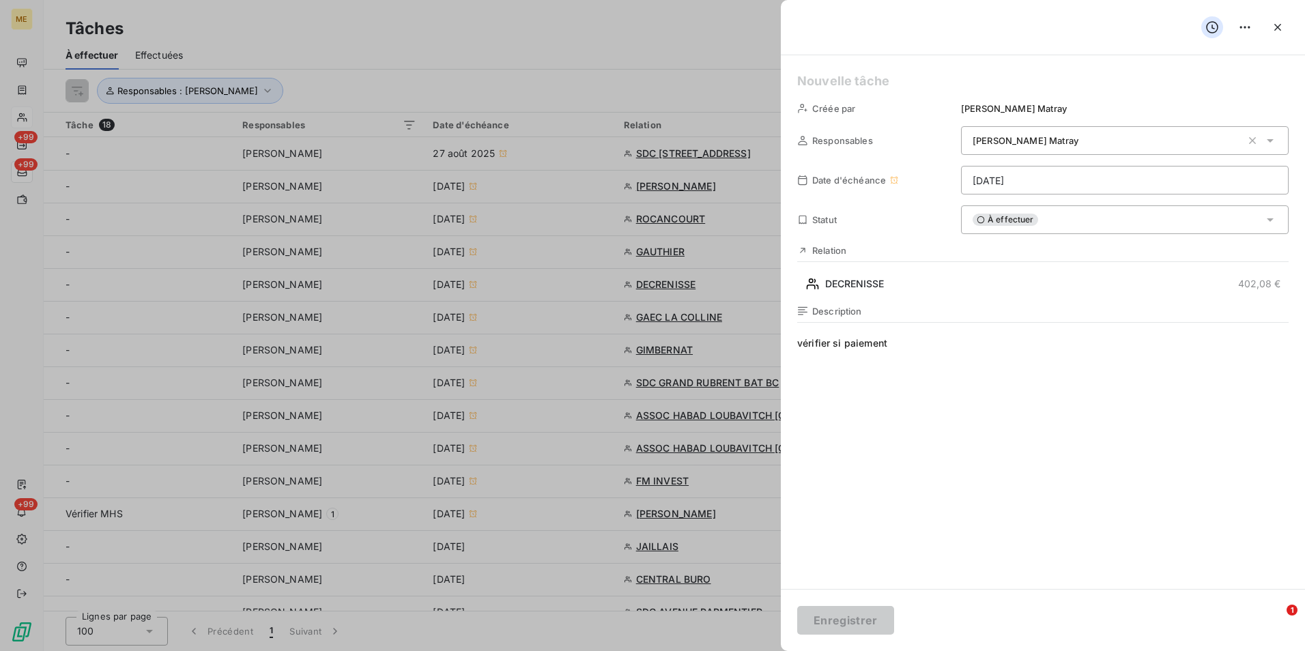
click at [1046, 212] on div "À effectuer" at bounding box center [1124, 219] width 327 height 29
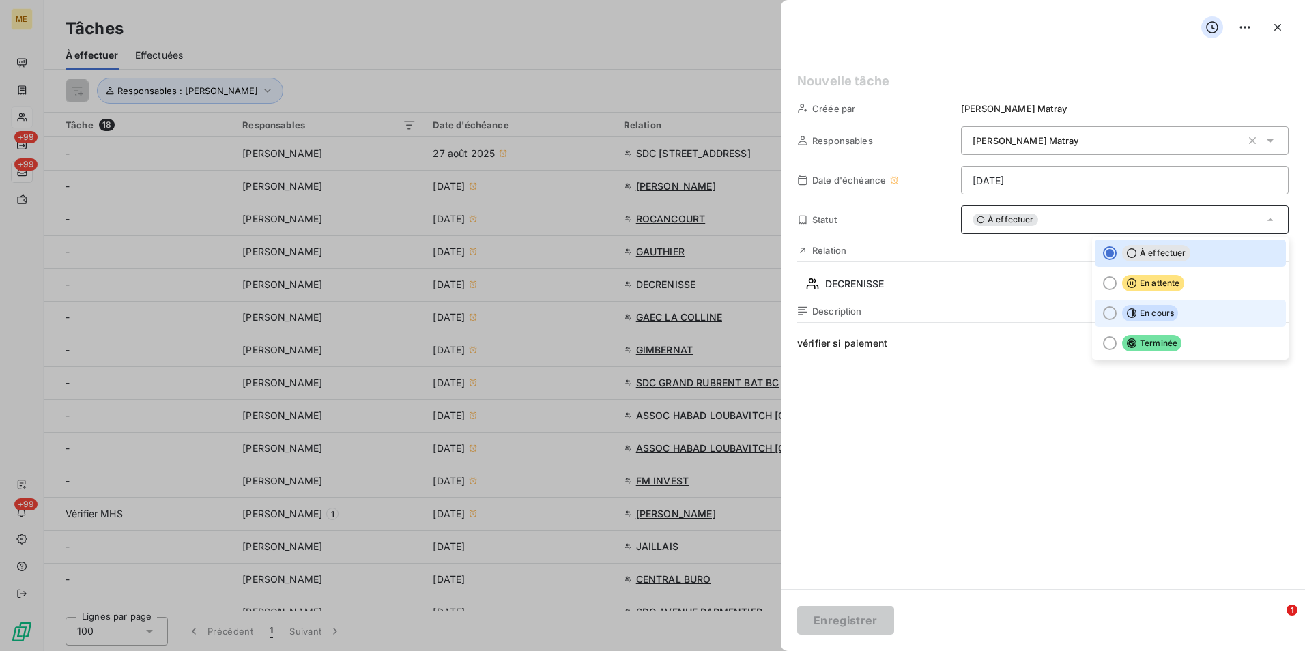
click at [1126, 316] on icon at bounding box center [1131, 313] width 10 height 10
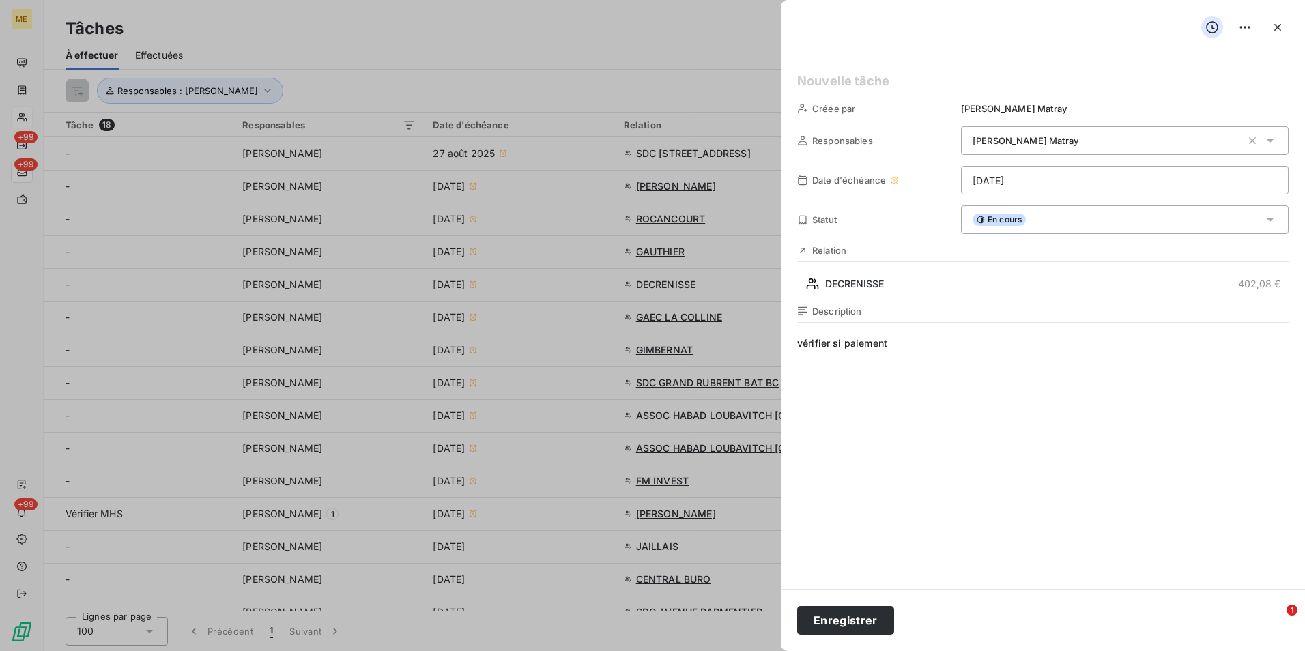
click at [681, 111] on div at bounding box center [652, 325] width 1305 height 651
drag, startPoint x: 717, startPoint y: 75, endPoint x: 891, endPoint y: 416, distance: 382.9
click at [718, 77] on div at bounding box center [652, 325] width 1305 height 651
click at [865, 613] on button "Enregistrer" at bounding box center [845, 620] width 97 height 29
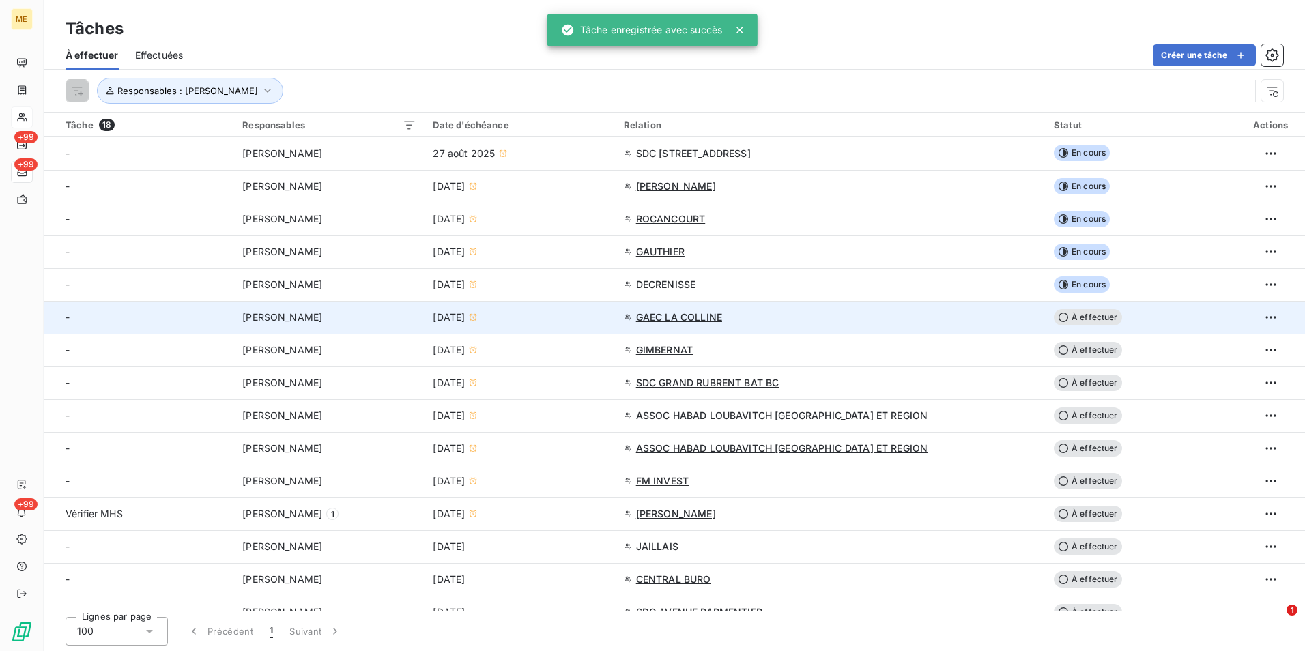
click at [832, 323] on div "GAEC LA COLLINE" at bounding box center [830, 317] width 413 height 14
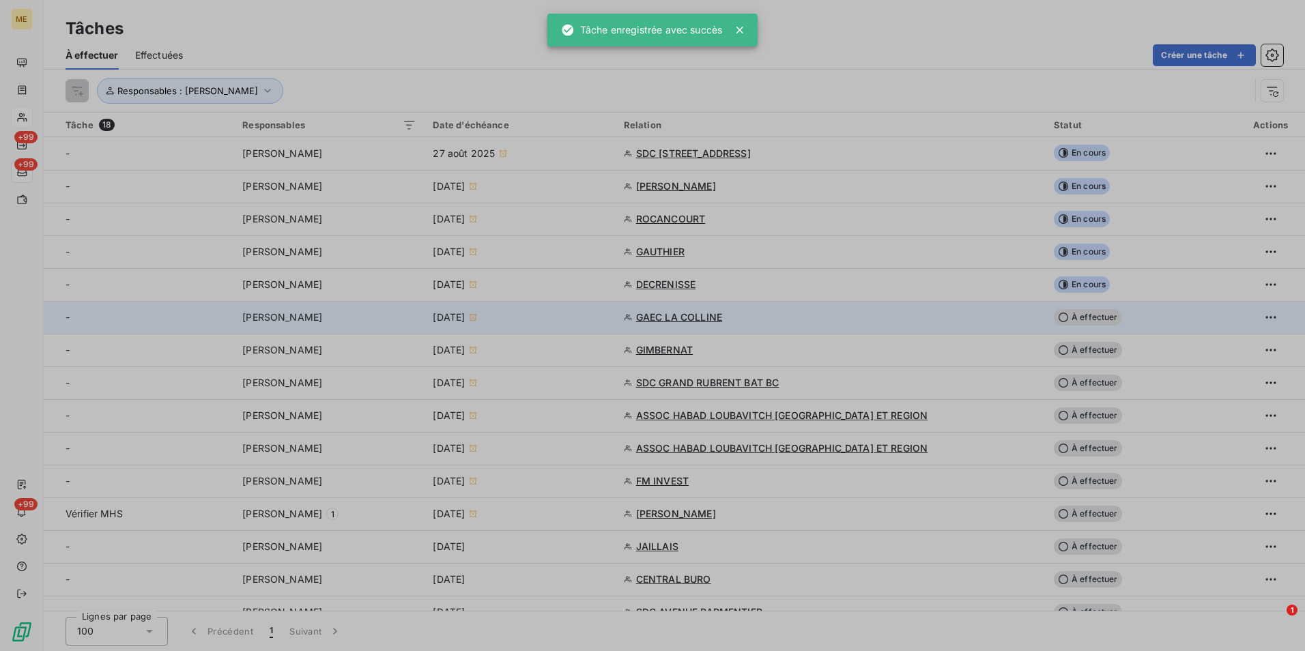
type input "[DATE]"
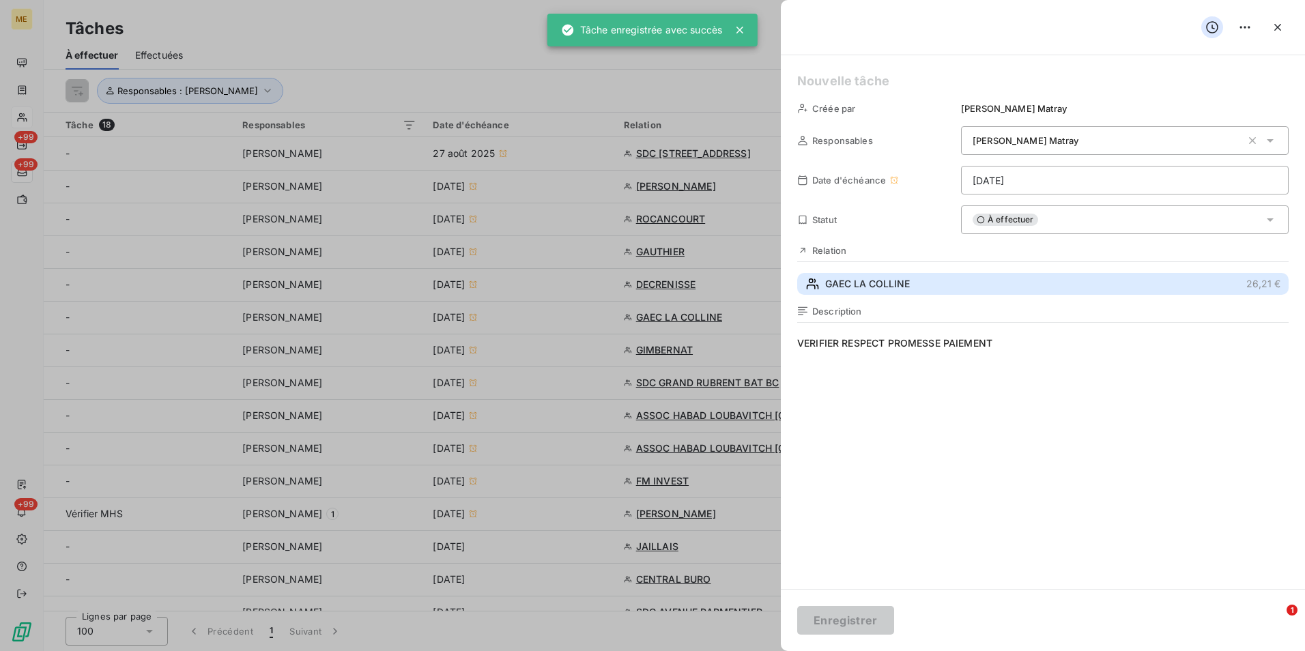
click at [893, 280] on span "GAEC LA COLLINE" at bounding box center [867, 284] width 85 height 14
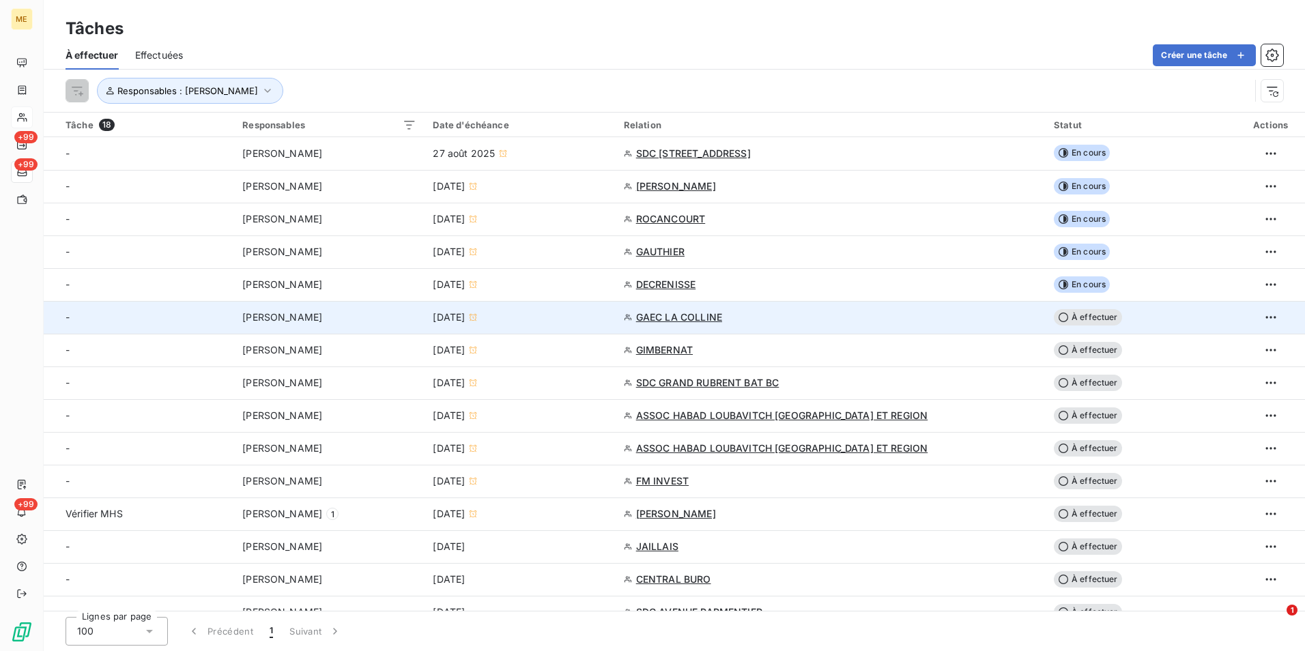
click at [1072, 310] on span "À effectuer" at bounding box center [1087, 317] width 68 height 16
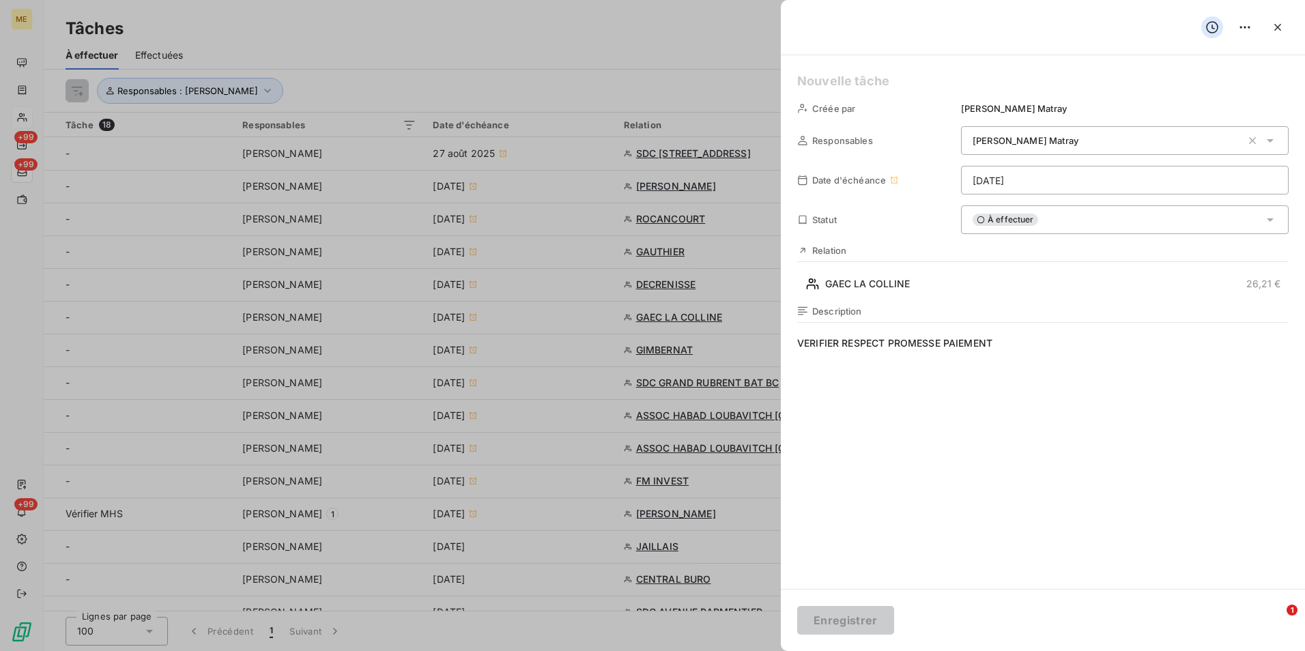
click at [1040, 223] on div "À effectuer" at bounding box center [1124, 219] width 327 height 29
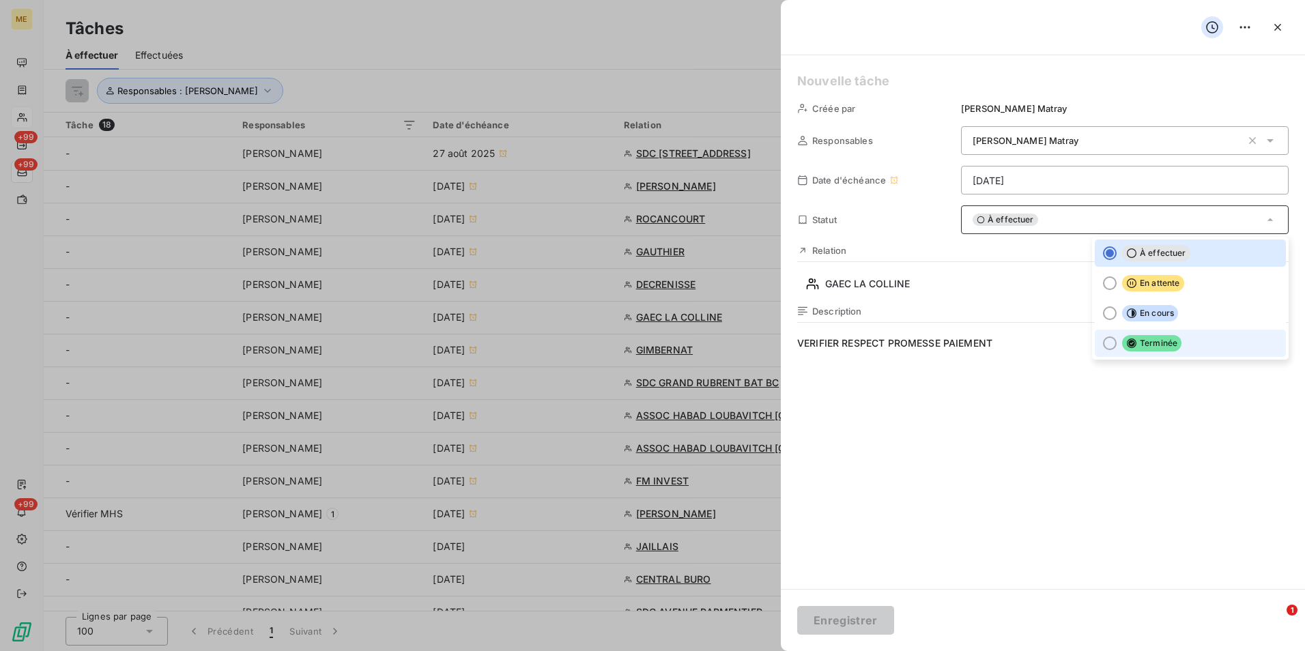
click at [1098, 352] on li "Terminée" at bounding box center [1189, 343] width 191 height 27
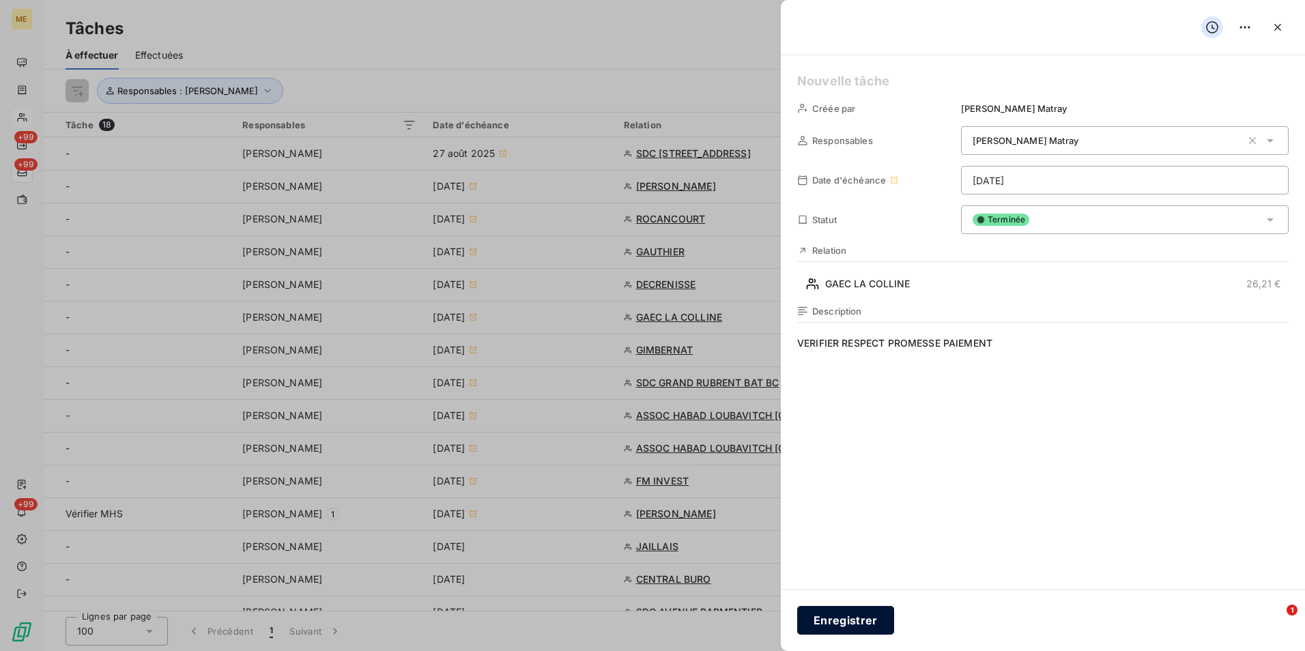
click at [856, 617] on button "Enregistrer" at bounding box center [845, 620] width 97 height 29
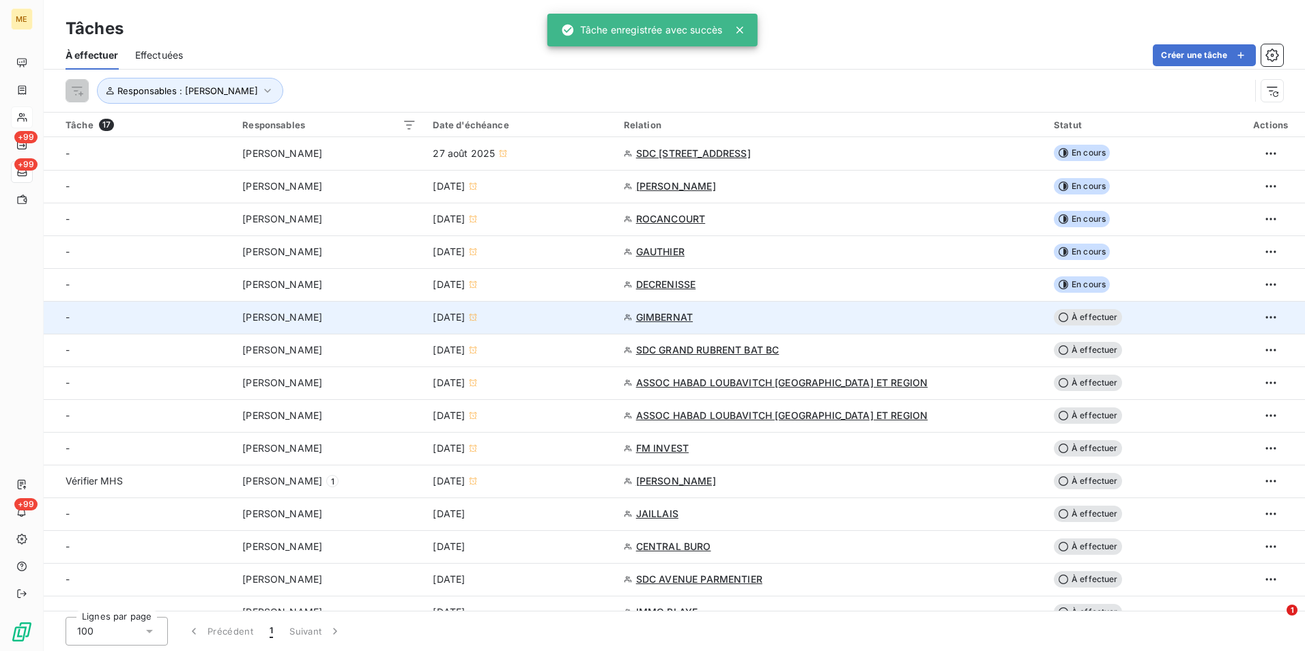
click at [947, 321] on div "GIMBERNAT" at bounding box center [830, 317] width 413 height 14
type input "[DATE]"
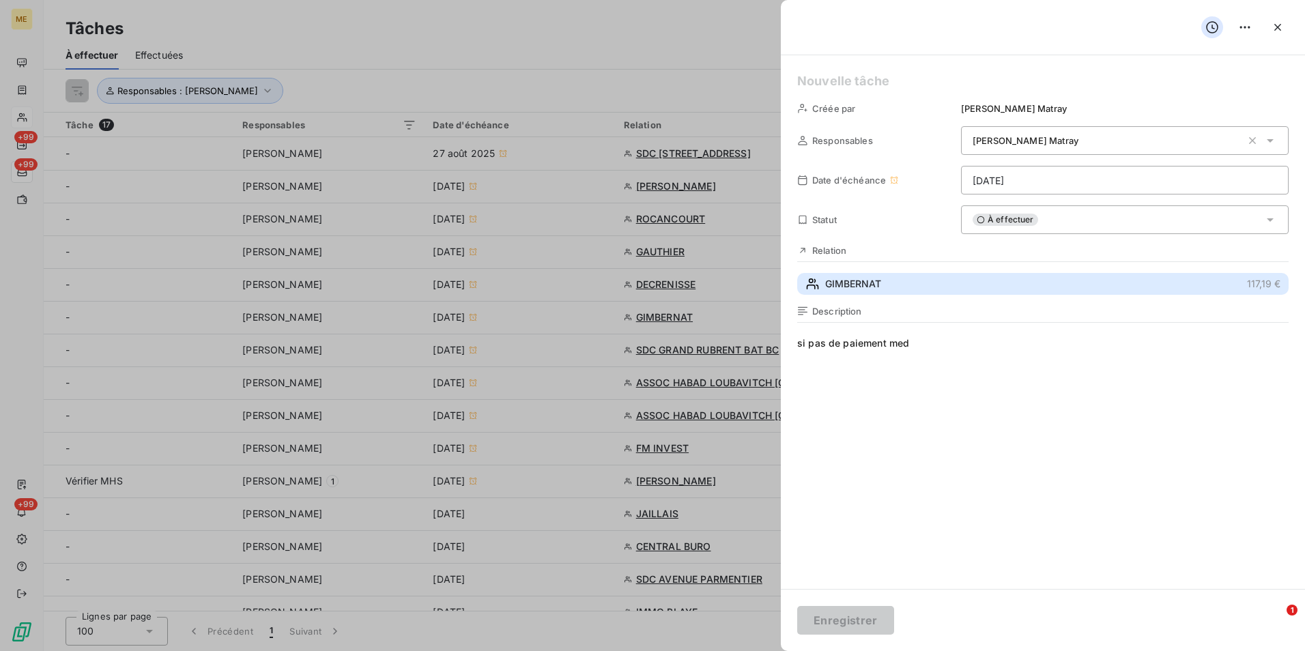
click at [890, 286] on button "GIMBERNAT 117,19 €" at bounding box center [1042, 284] width 491 height 22
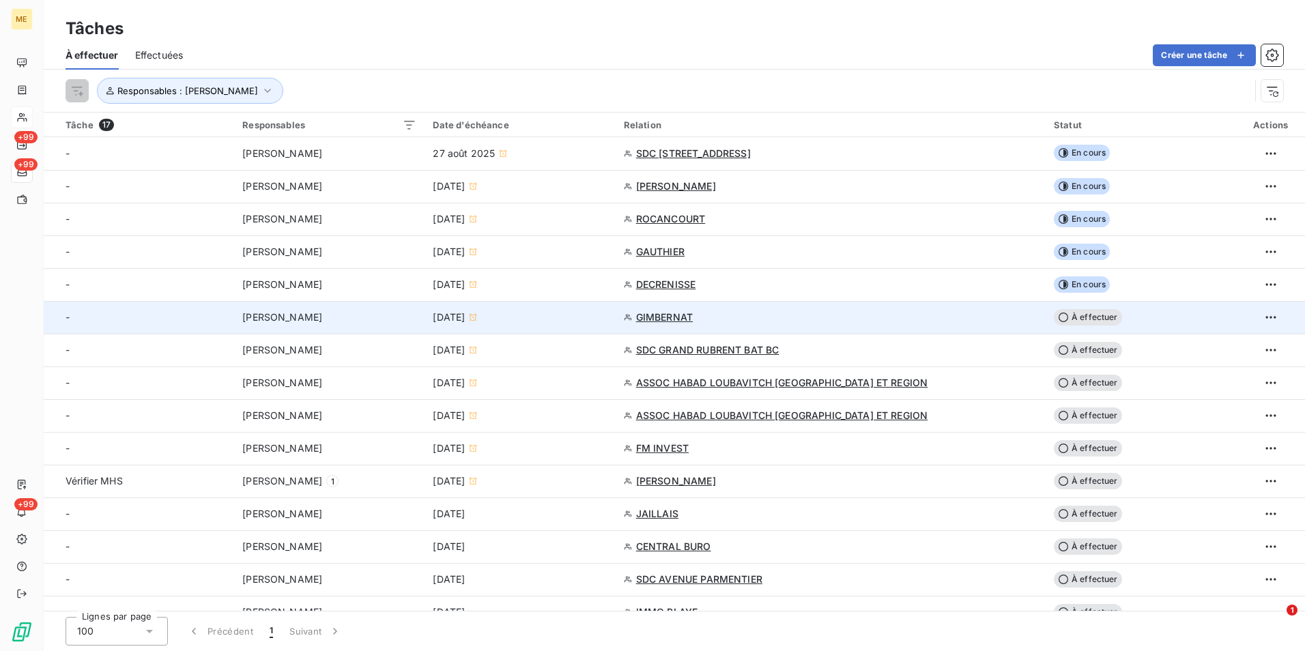
click at [897, 319] on div "GIMBERNAT" at bounding box center [830, 317] width 413 height 14
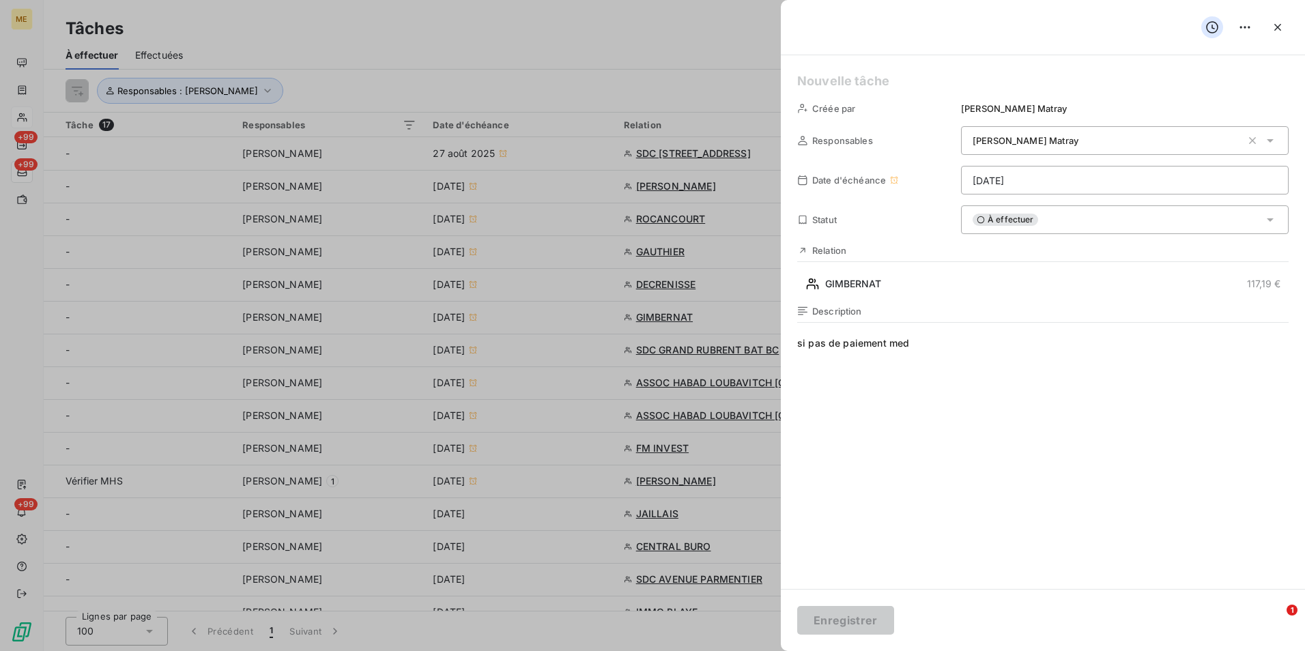
click at [1074, 220] on div "À effectuer" at bounding box center [1124, 219] width 327 height 29
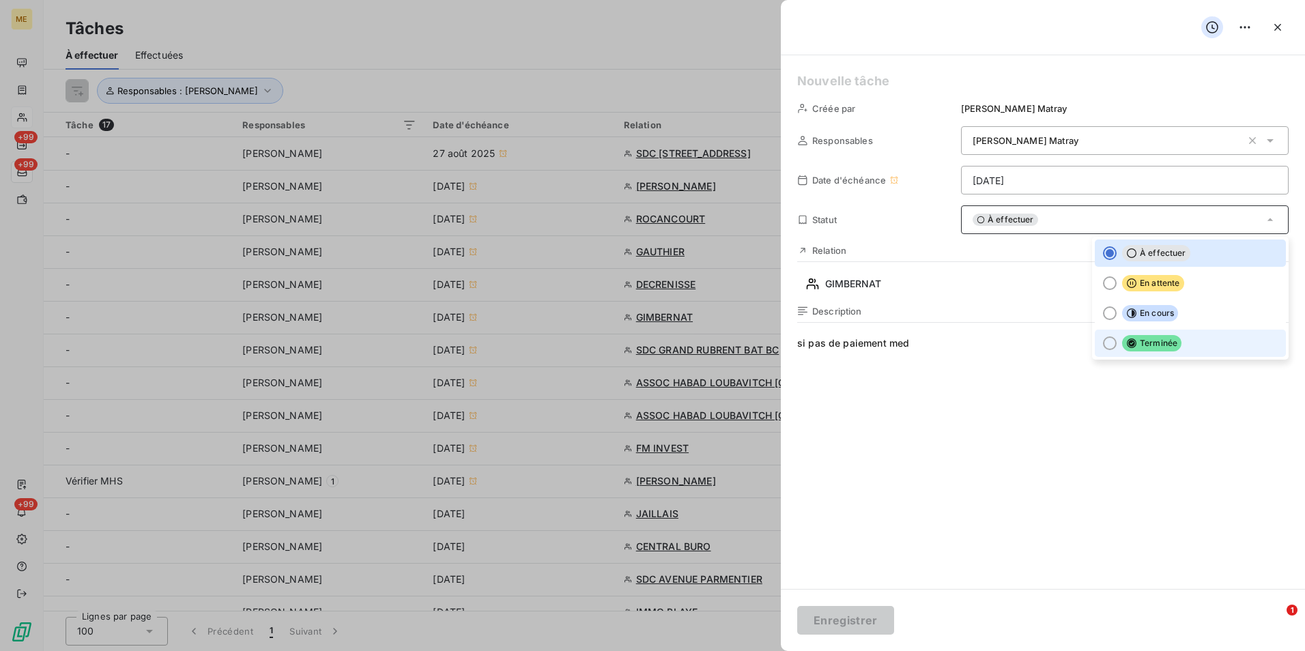
click at [1122, 340] on span "Terminée" at bounding box center [1151, 343] width 59 height 16
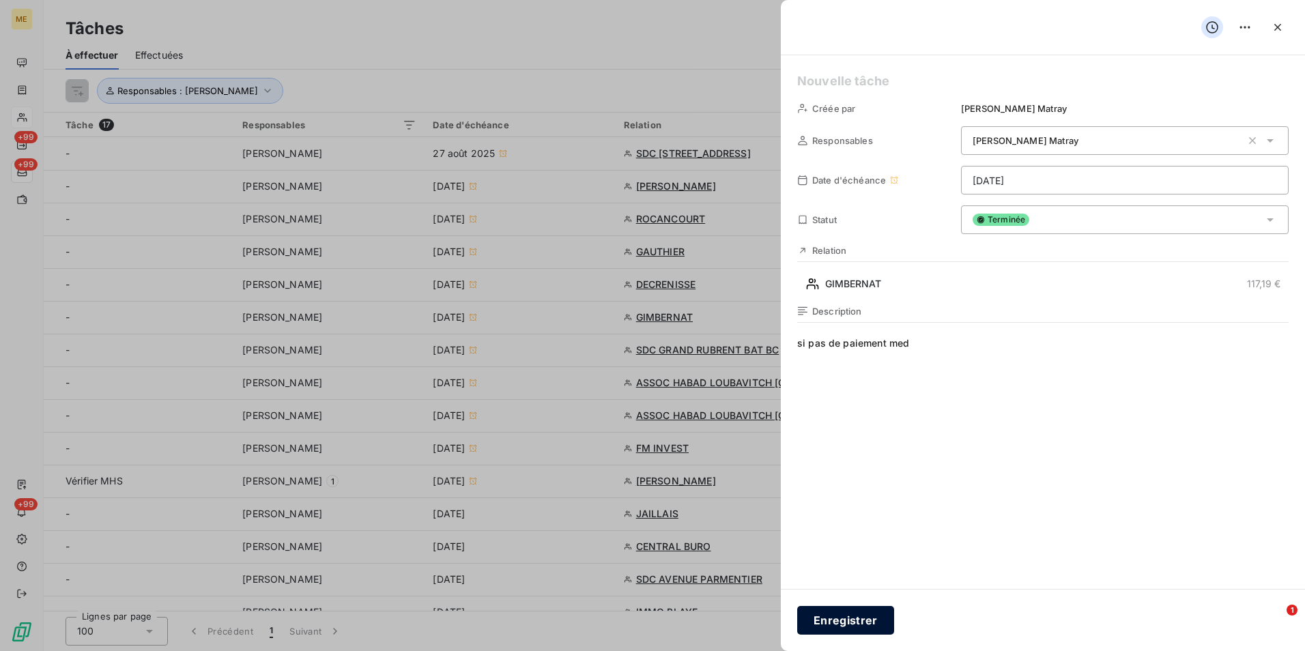
click at [858, 621] on button "Enregistrer" at bounding box center [845, 620] width 97 height 29
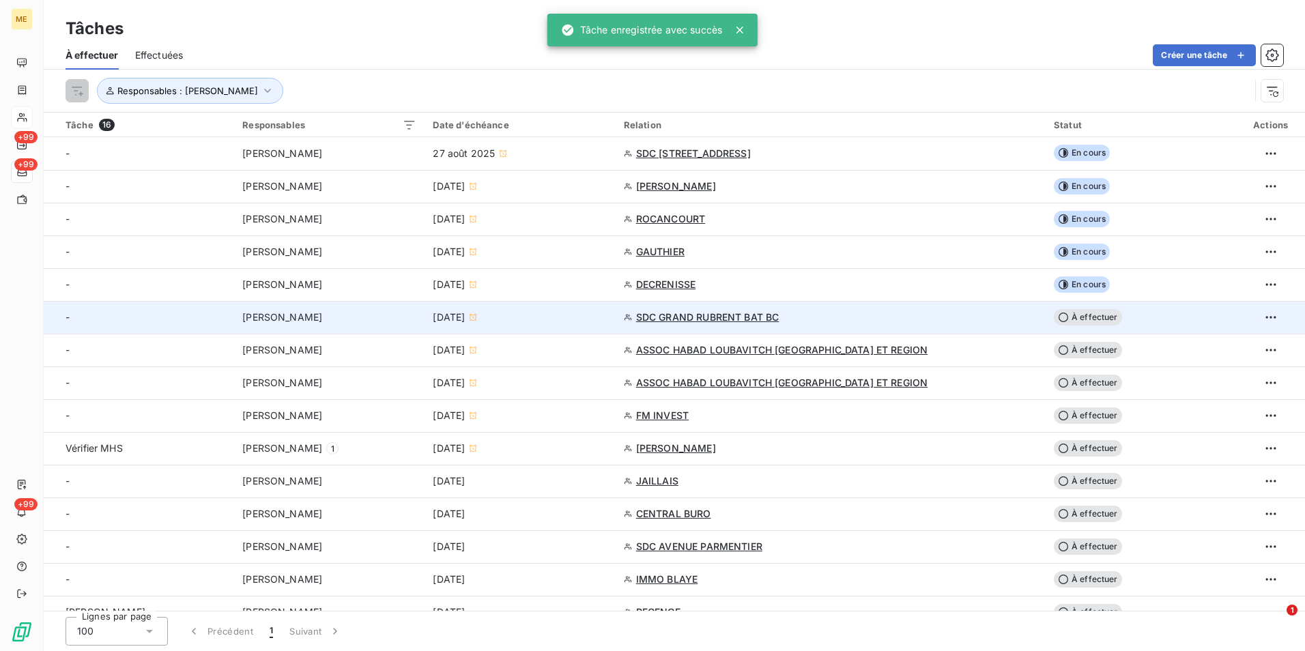
click at [894, 315] on div "SDC GRAND RUBRENT BAT BC" at bounding box center [830, 317] width 413 height 14
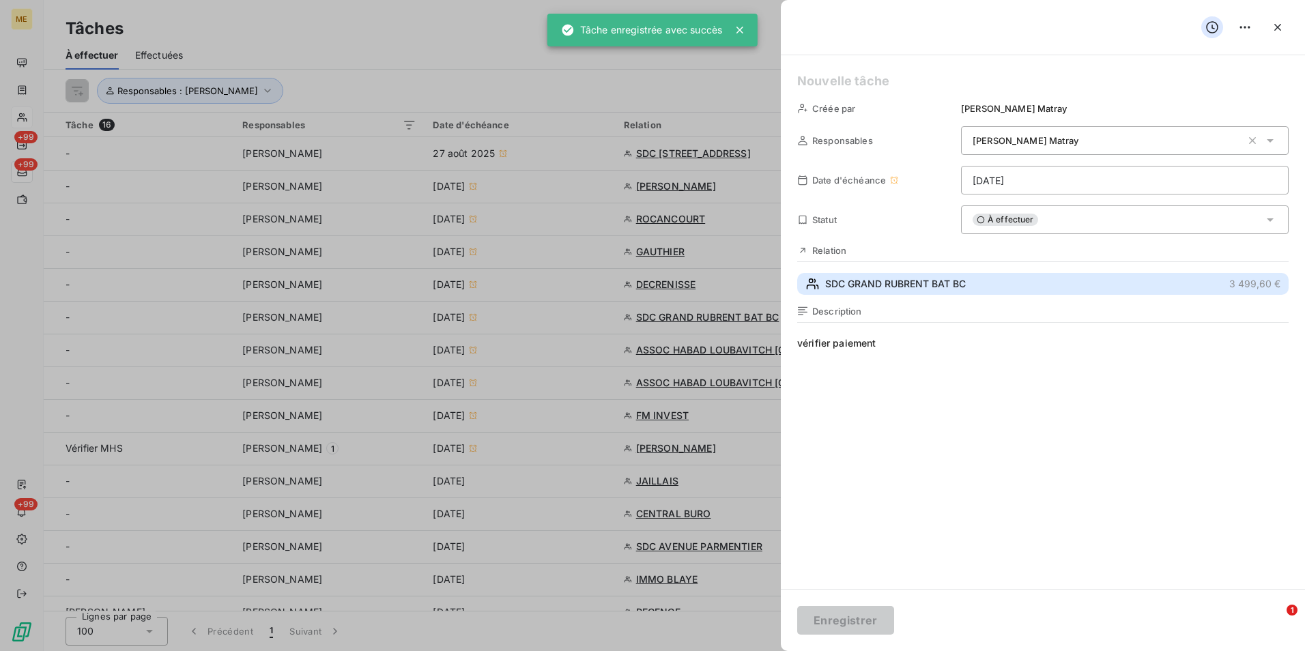
click at [965, 291] on button "SDC GRAND RUBRENT BAT BC 3 499,60 €" at bounding box center [1042, 284] width 491 height 22
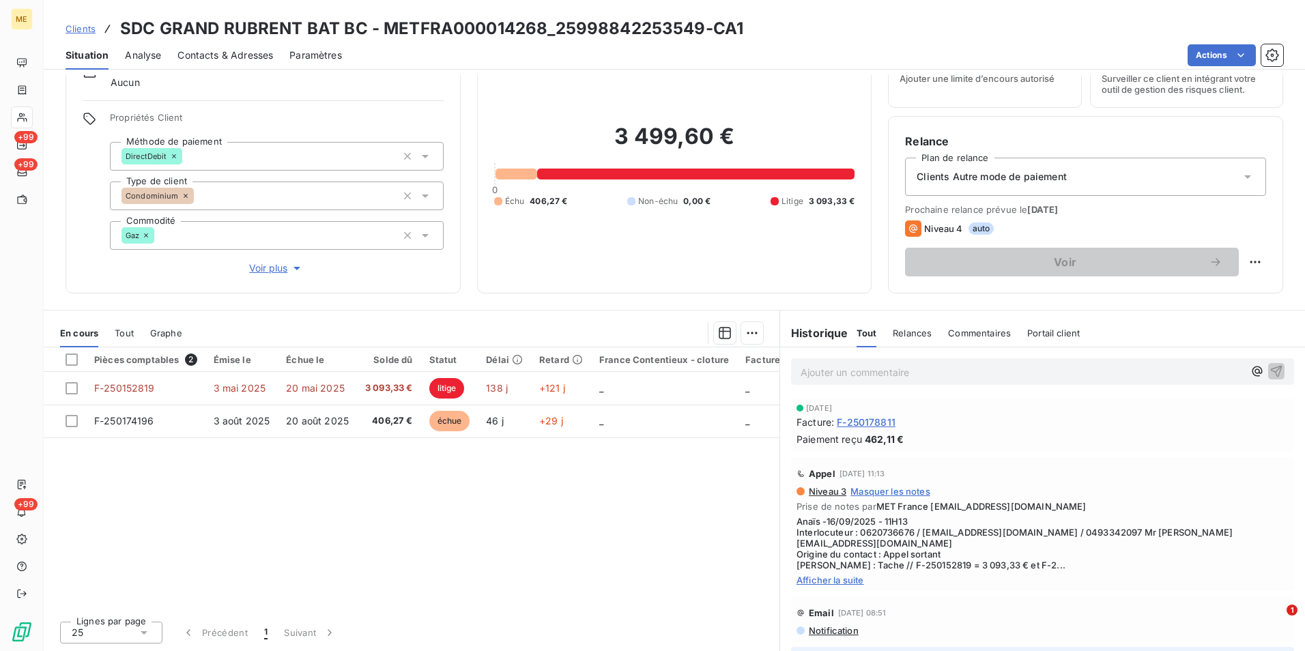
click at [834, 574] on span "Afficher la suite" at bounding box center [1042, 579] width 492 height 11
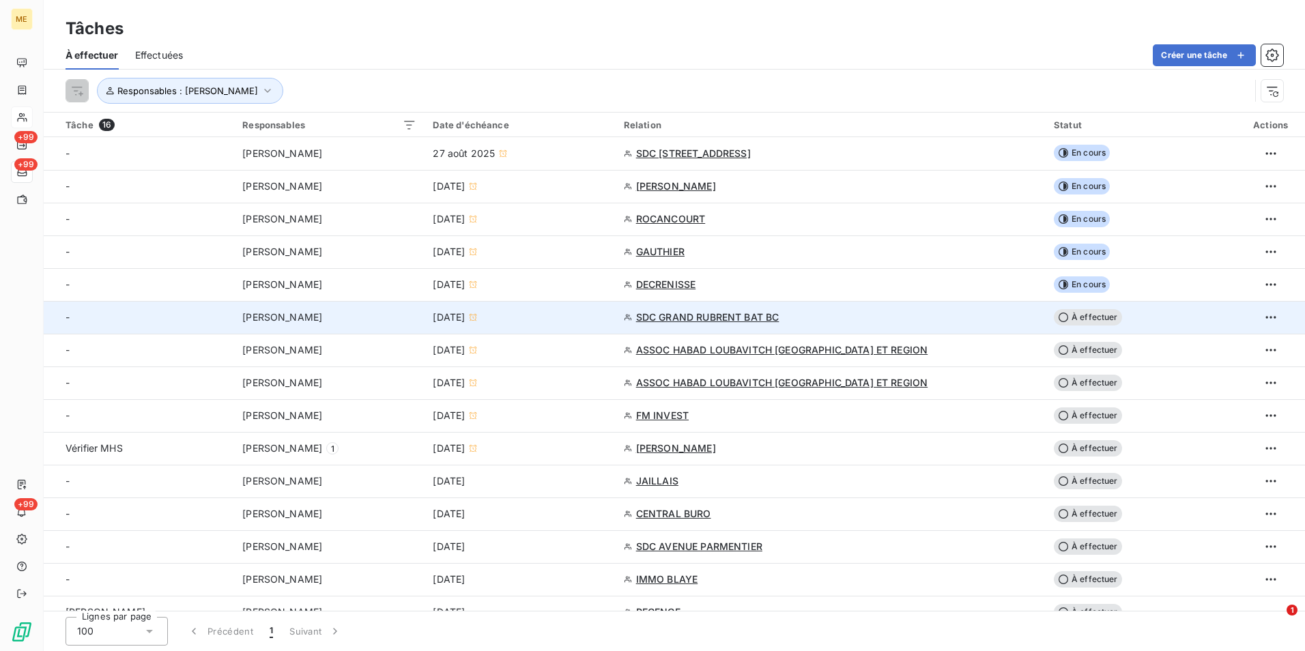
click at [1058, 315] on icon at bounding box center [1063, 317] width 11 height 11
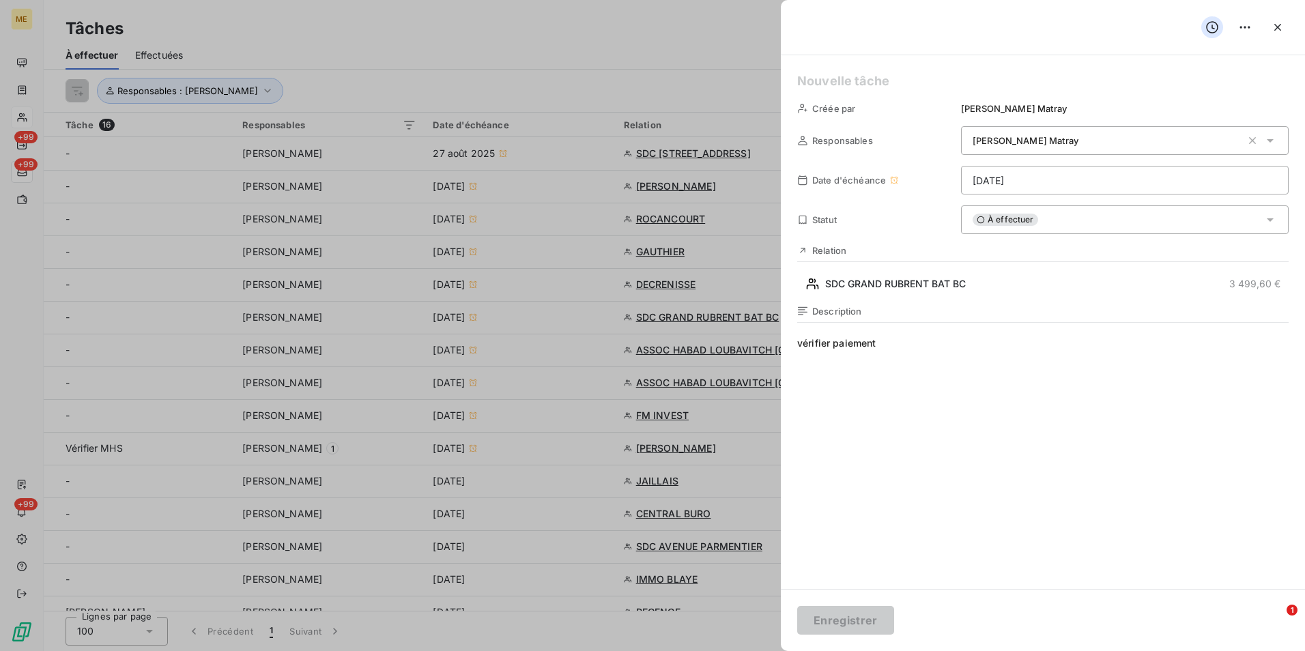
click at [1021, 215] on span "À effectuer" at bounding box center [1004, 220] width 65 height 12
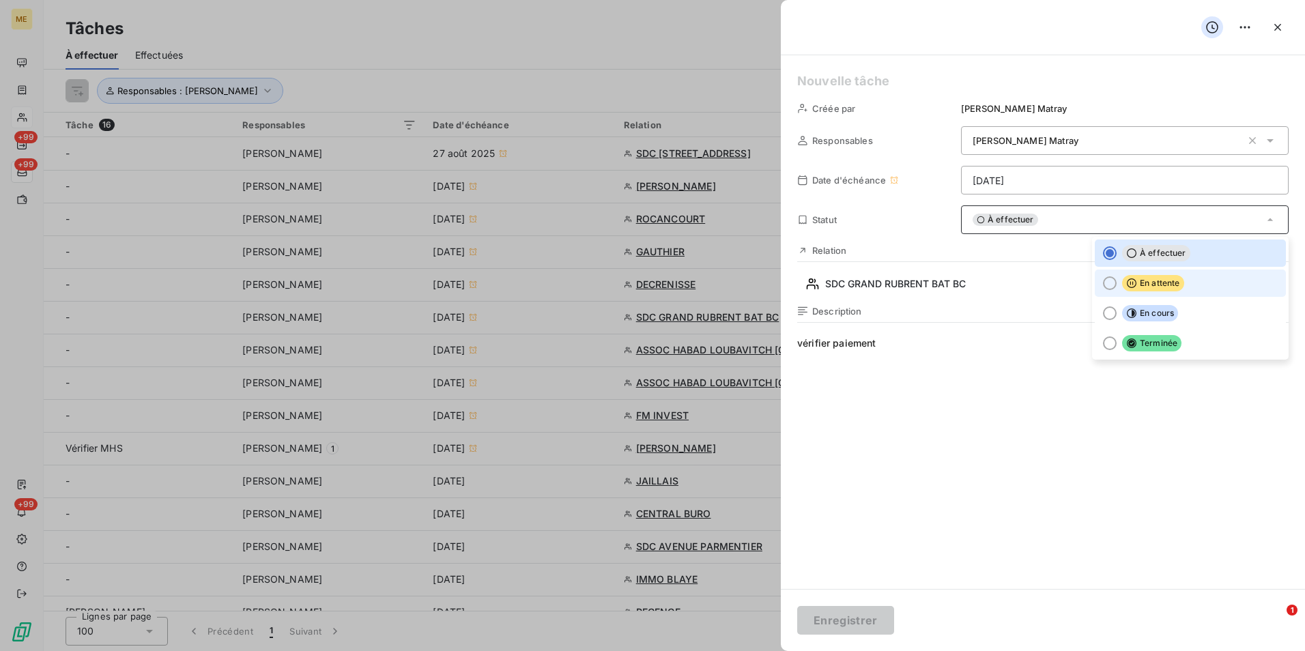
click at [1138, 286] on span "En attente" at bounding box center [1153, 283] width 62 height 16
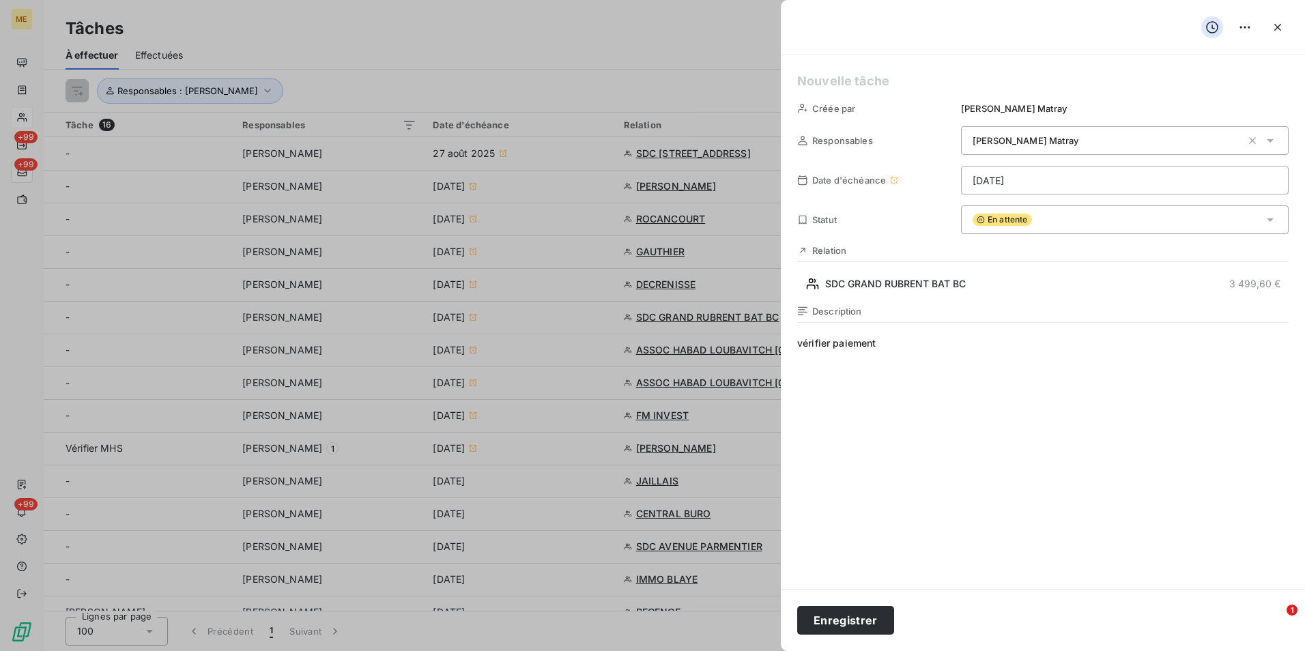
click at [1093, 220] on div "En attente" at bounding box center [1124, 219] width 327 height 29
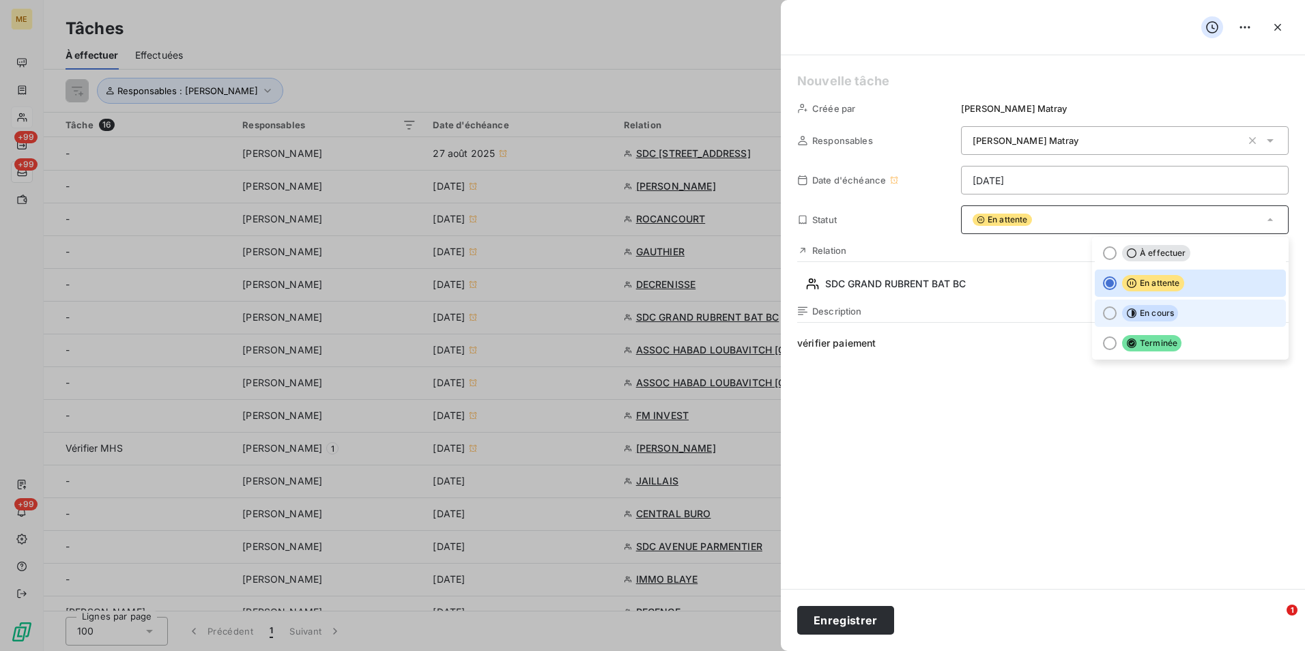
click at [1133, 319] on span "En cours" at bounding box center [1150, 313] width 56 height 16
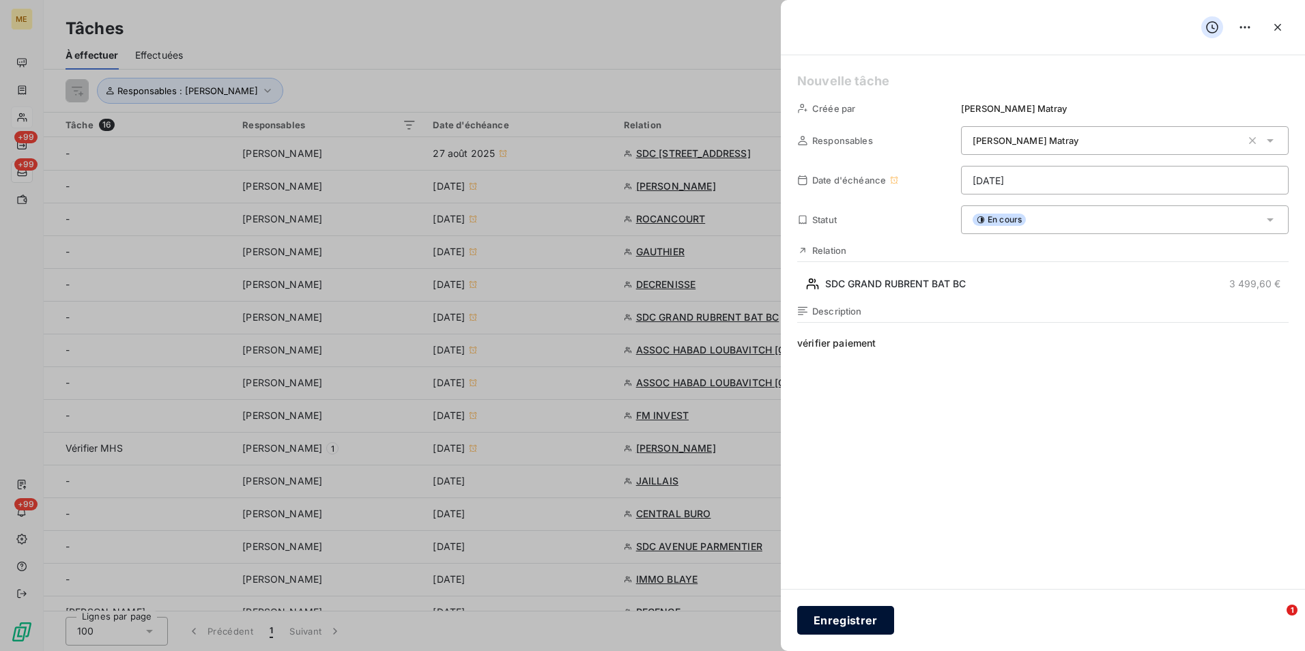
click at [873, 616] on button "Enregistrer" at bounding box center [845, 620] width 97 height 29
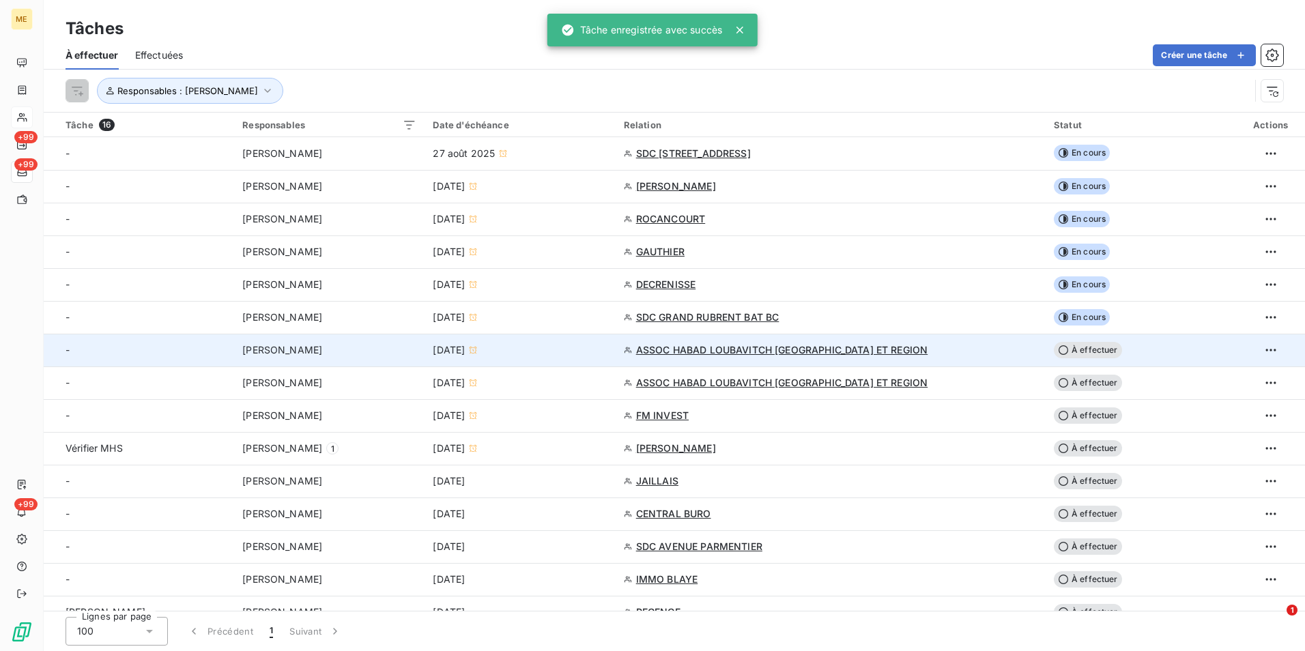
click at [924, 358] on td "ASSOC HABAD LOUBAVITCH [GEOGRAPHIC_DATA] ET REGION" at bounding box center [830, 350] width 430 height 33
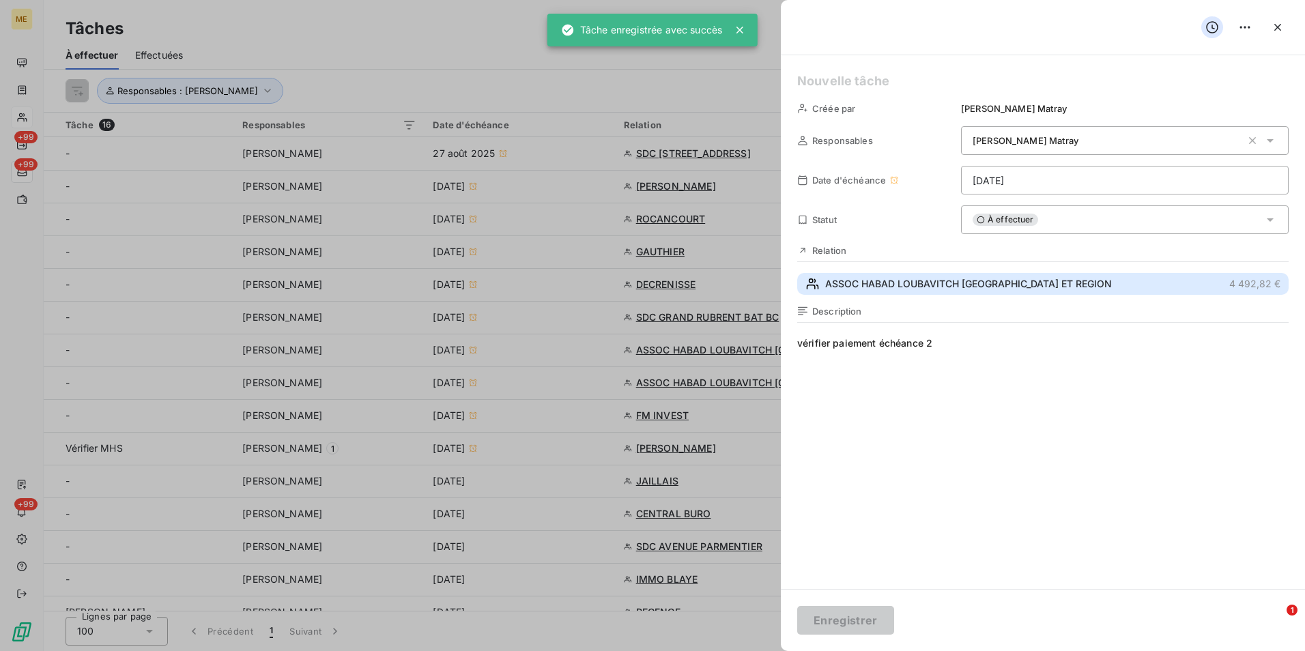
click at [906, 282] on span "ASSOC HABAD LOUBAVITCH [GEOGRAPHIC_DATA] ET REGION" at bounding box center [968, 284] width 287 height 14
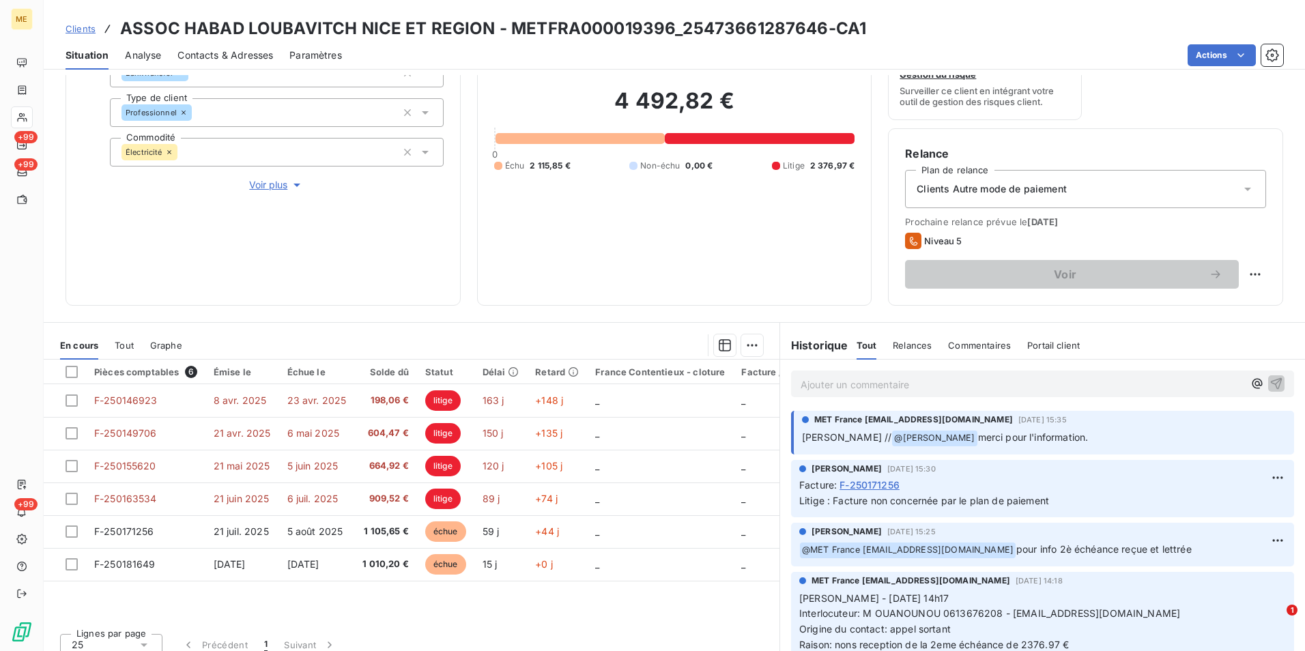
scroll to position [158, 0]
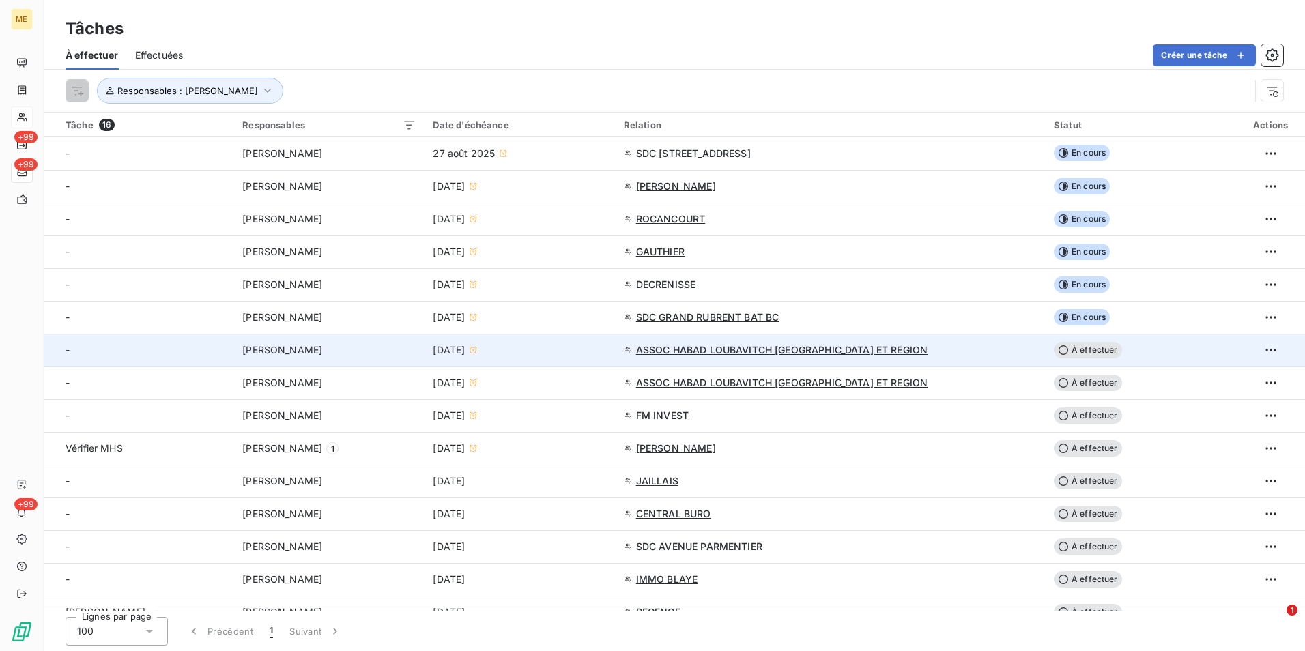
click at [1094, 347] on span "À effectuer" at bounding box center [1087, 350] width 68 height 16
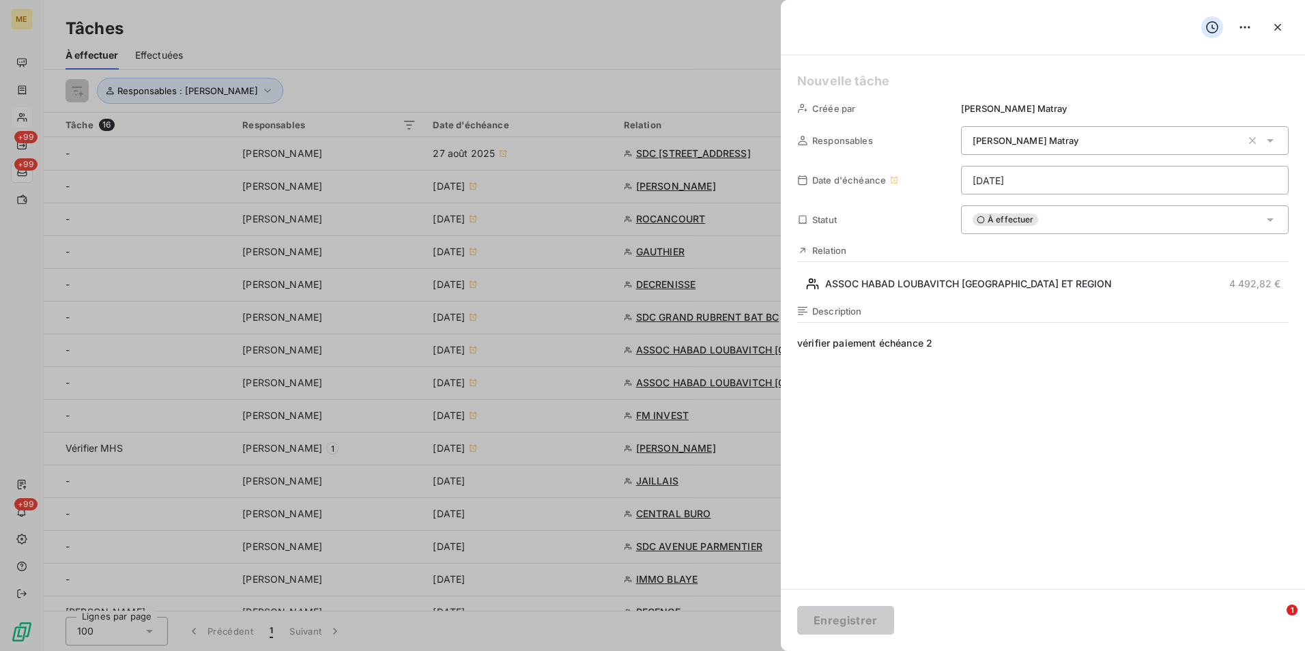
click at [1064, 201] on div "Créée par [PERSON_NAME] Responsables [PERSON_NAME] Date d'échéance [DATE] Statu…" at bounding box center [1043, 322] width 524 height 534
click at [1061, 222] on div "À effectuer" at bounding box center [1124, 219] width 327 height 29
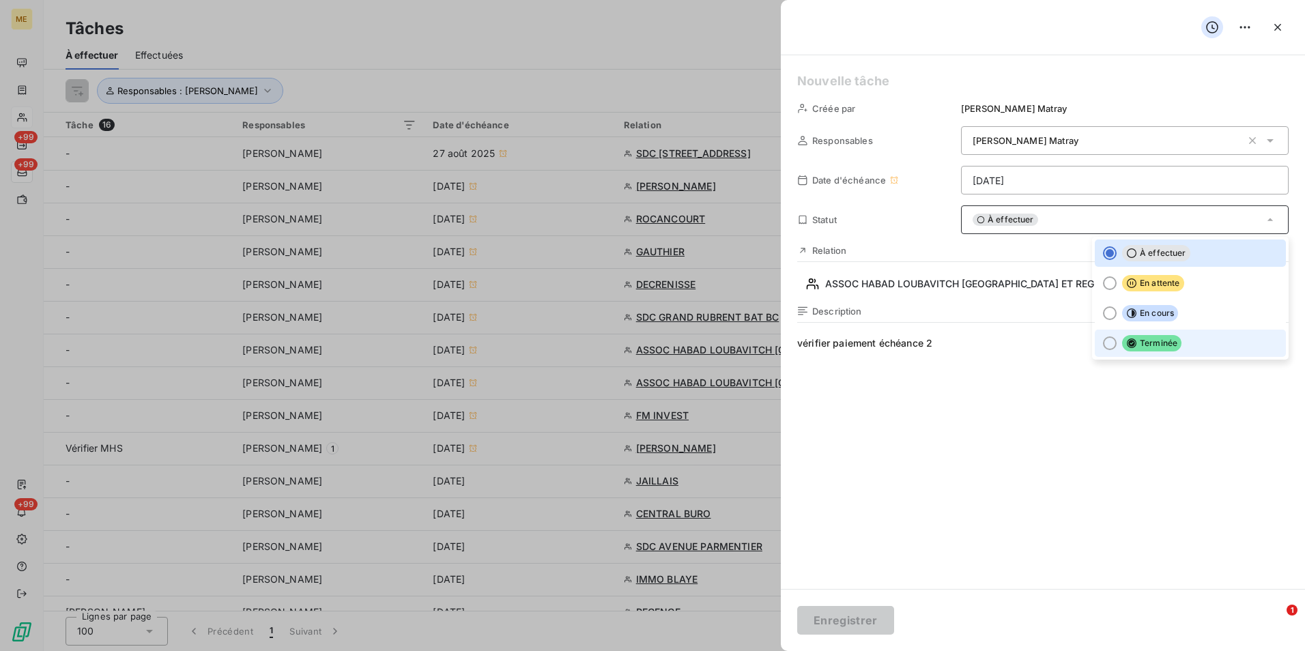
drag, startPoint x: 1111, startPoint y: 355, endPoint x: 1103, endPoint y: 369, distance: 16.5
click at [1109, 356] on li "Terminée" at bounding box center [1189, 343] width 191 height 27
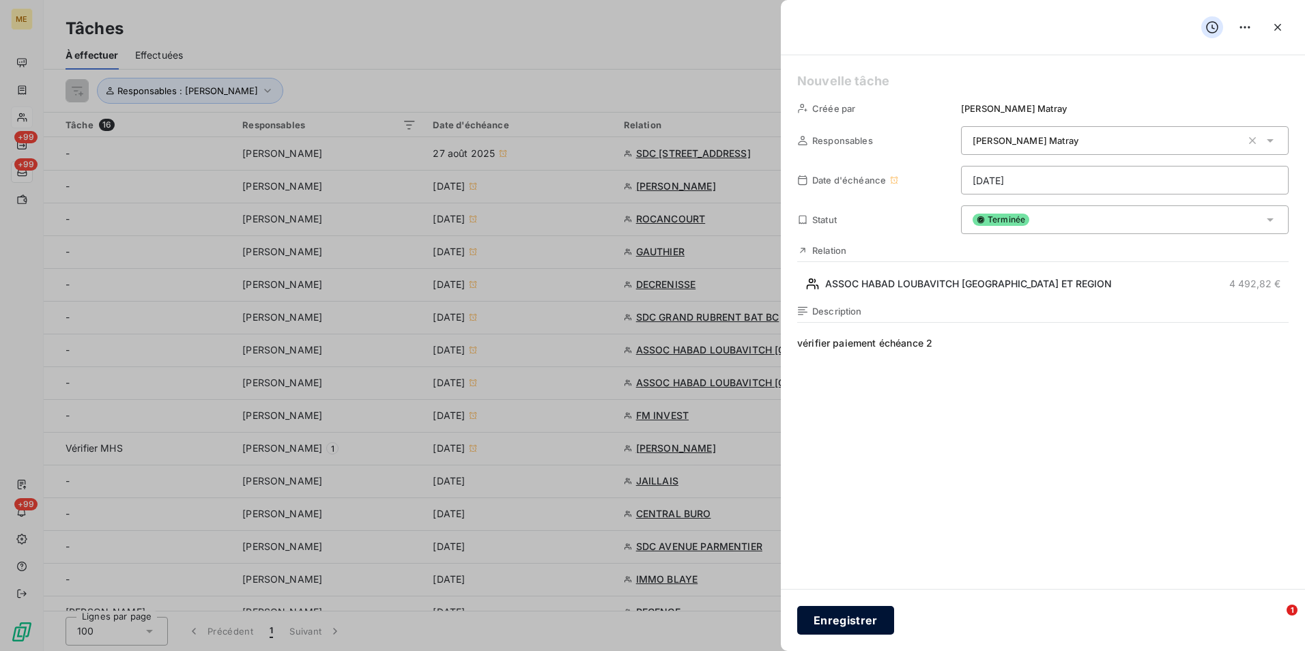
click at [852, 624] on button "Enregistrer" at bounding box center [845, 620] width 97 height 29
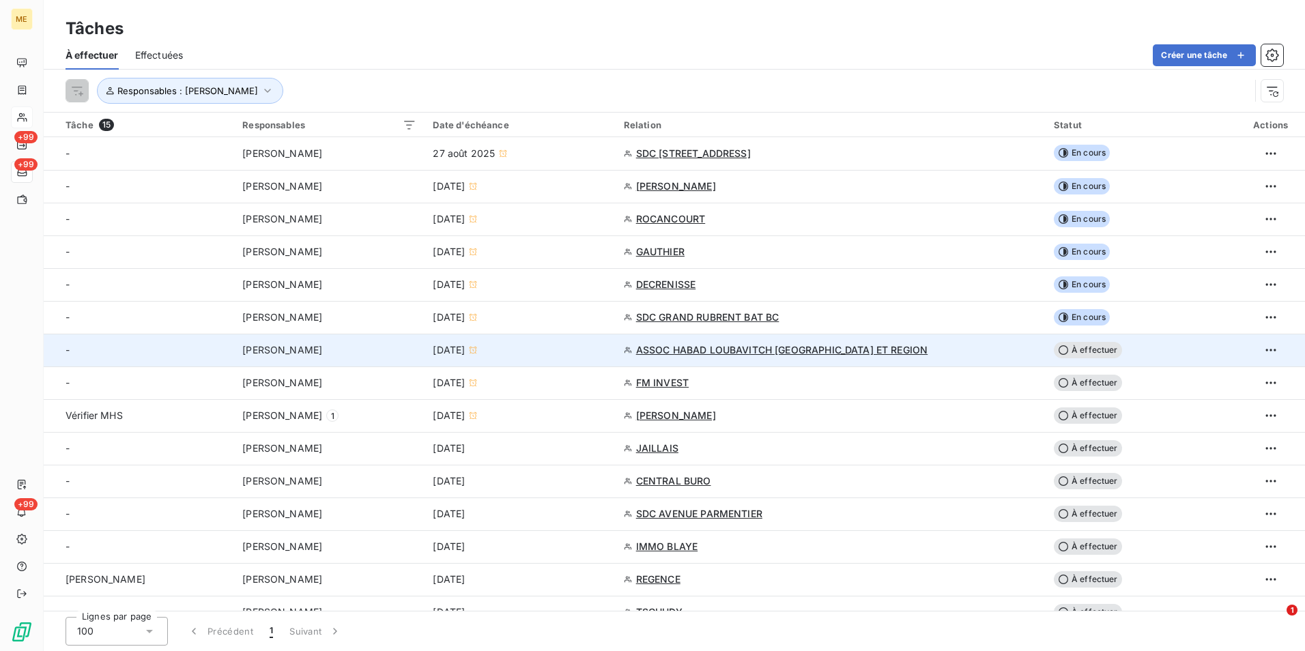
click at [1083, 361] on td "À effectuer" at bounding box center [1140, 350] width 190 height 33
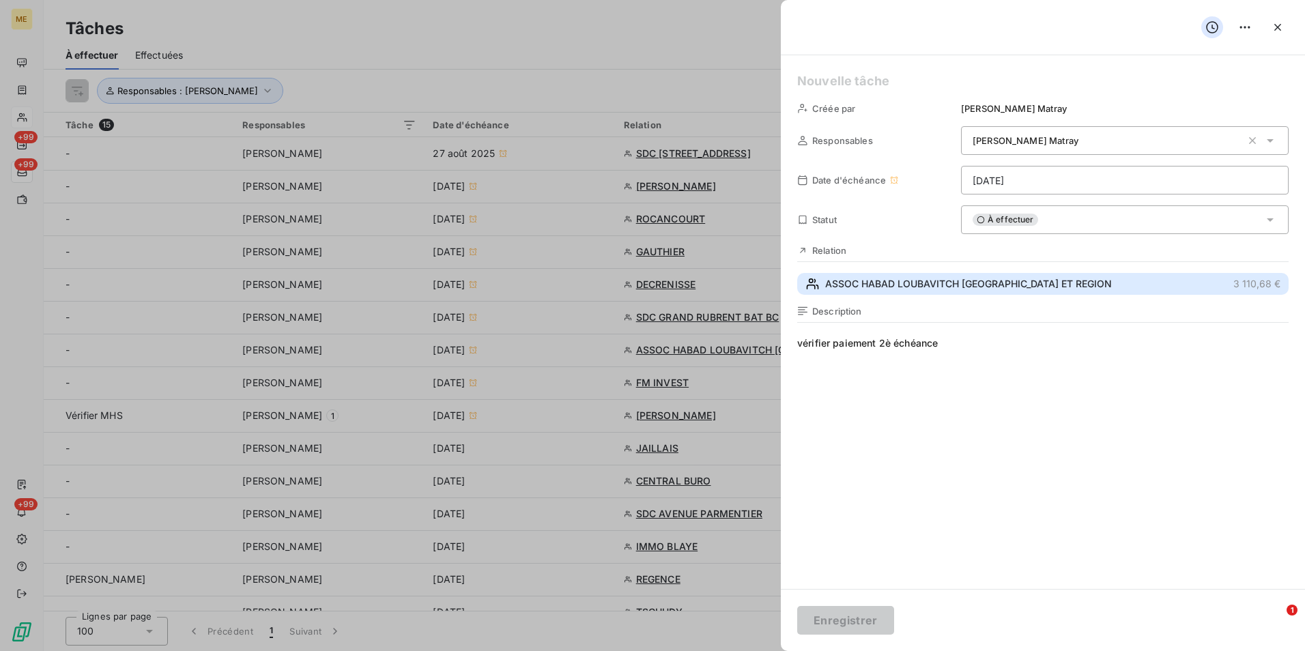
click at [913, 291] on button "ASSOC HABAD LOUBAVITCH NICE ET REGION 3 110,68 €" at bounding box center [1042, 284] width 491 height 22
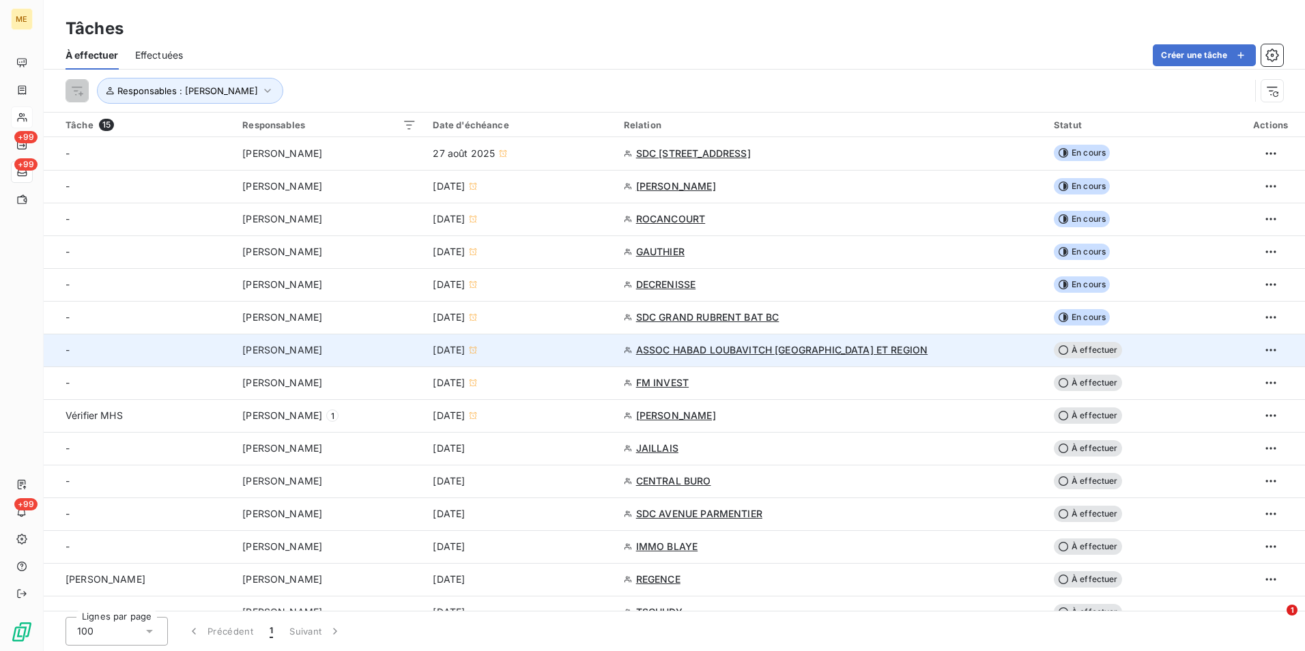
click at [1067, 345] on span "À effectuer" at bounding box center [1087, 350] width 68 height 16
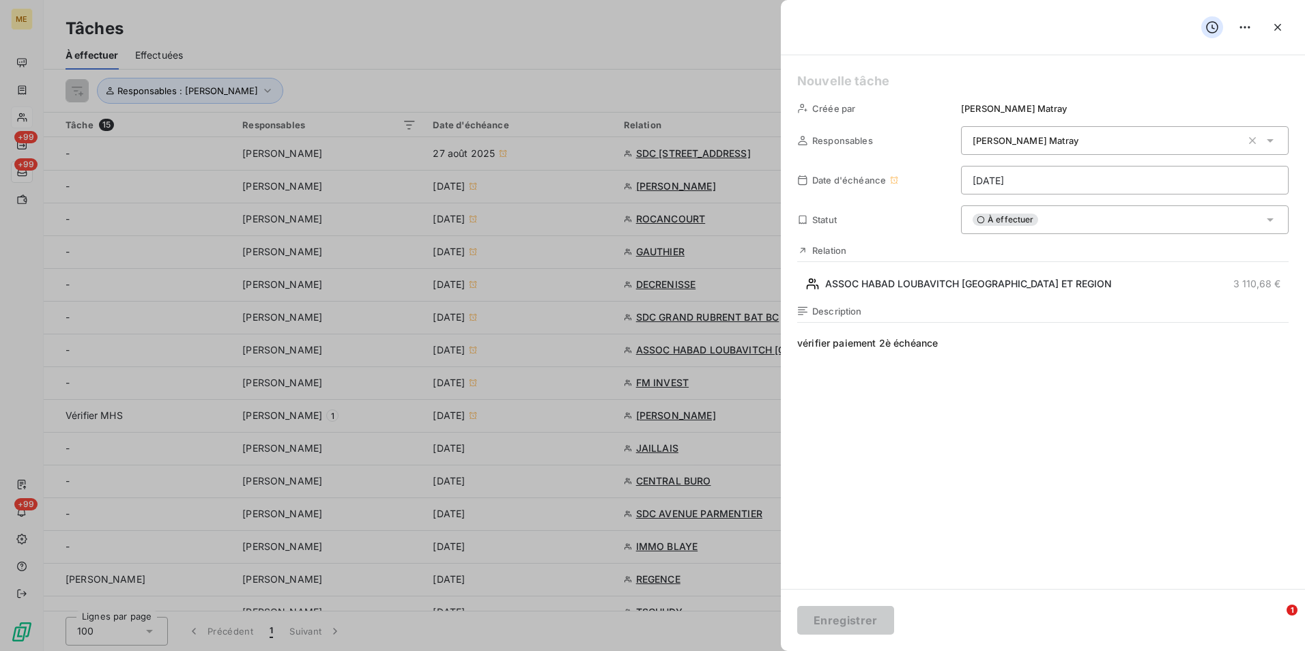
click at [1066, 224] on div "À effectuer" at bounding box center [1124, 219] width 327 height 29
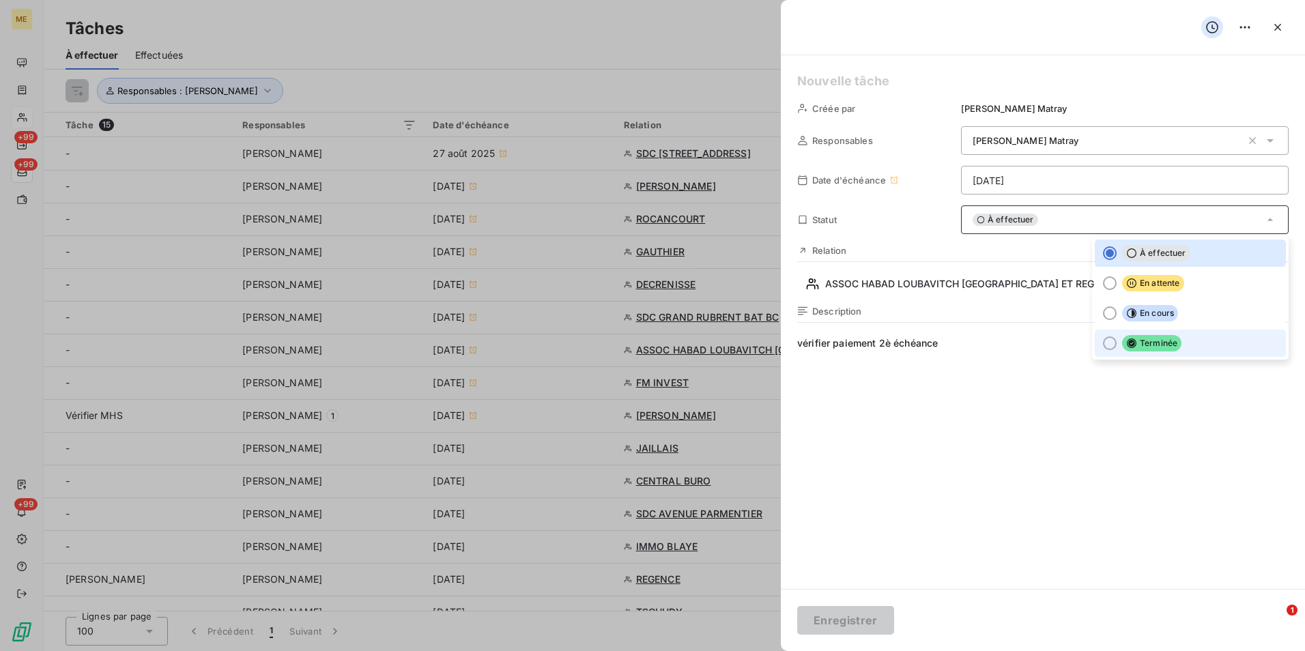
click at [1105, 351] on li "Terminée" at bounding box center [1189, 343] width 191 height 27
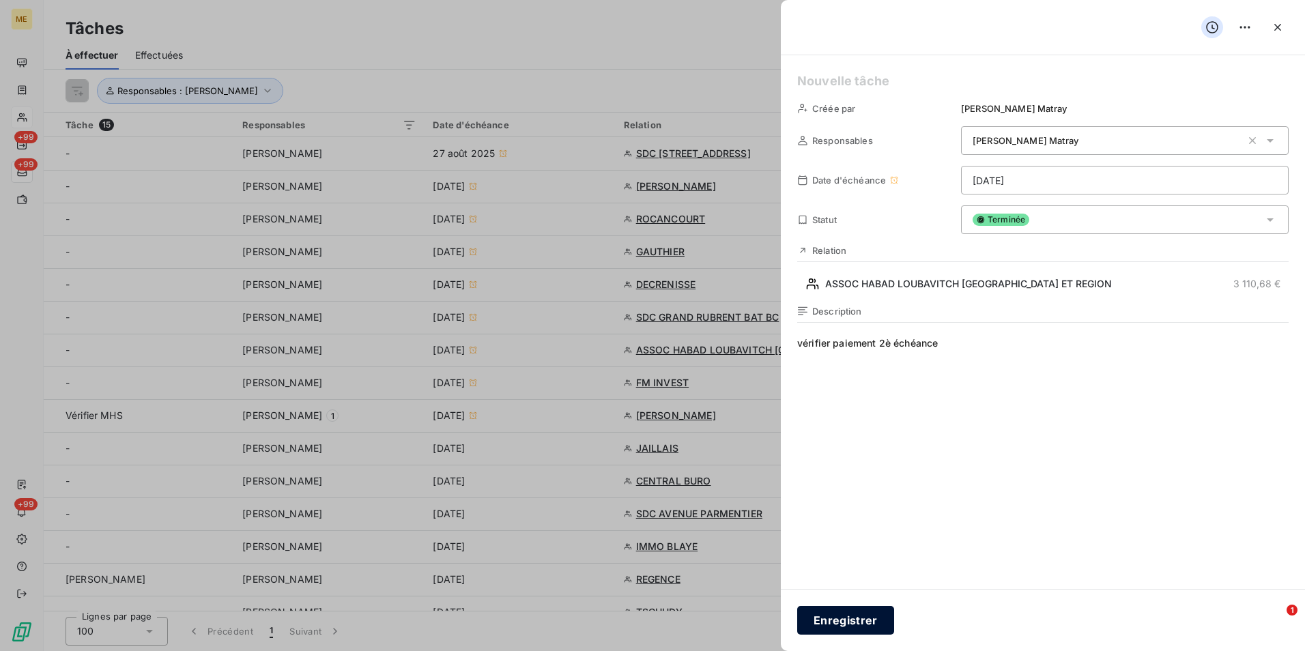
click at [861, 611] on button "Enregistrer" at bounding box center [845, 620] width 97 height 29
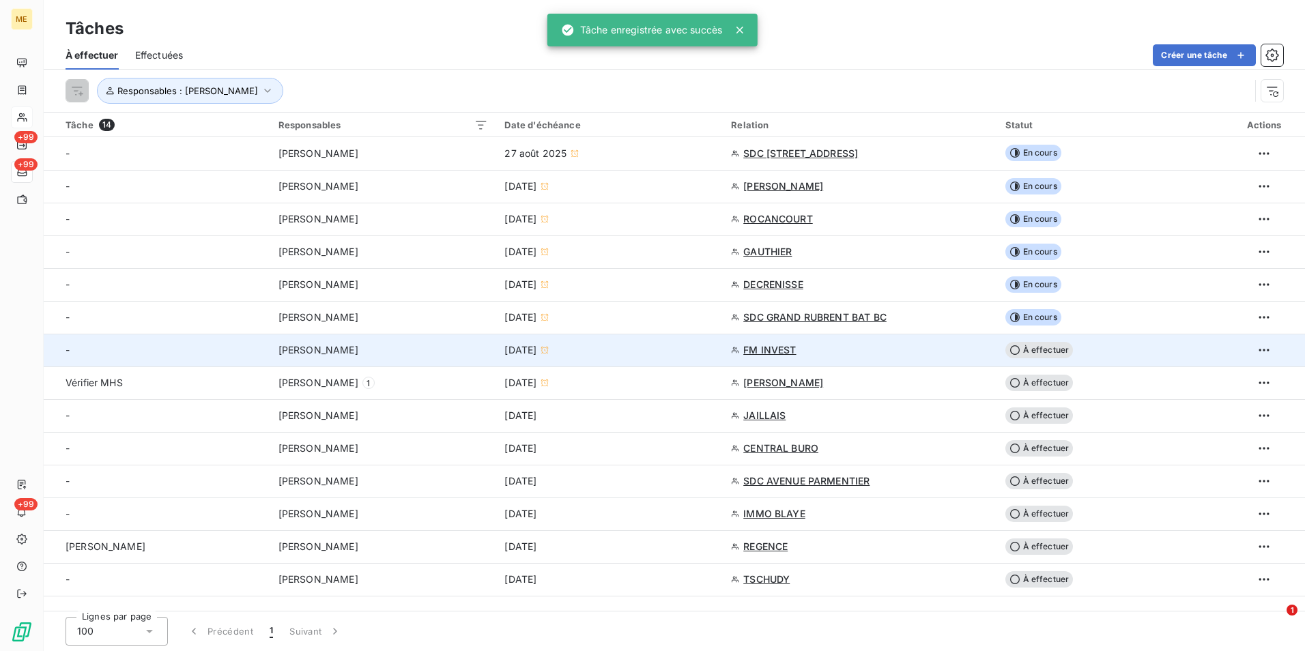
click at [917, 356] on div "FM INVEST" at bounding box center [859, 350] width 257 height 14
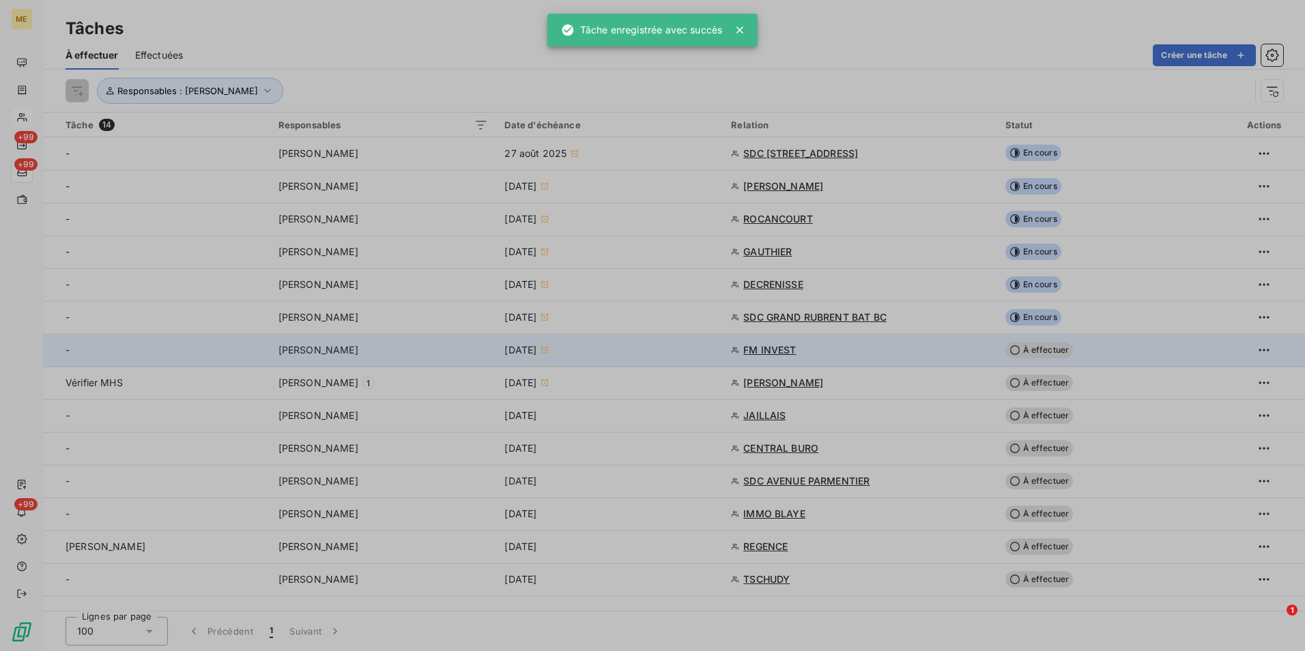
type input "[DATE]"
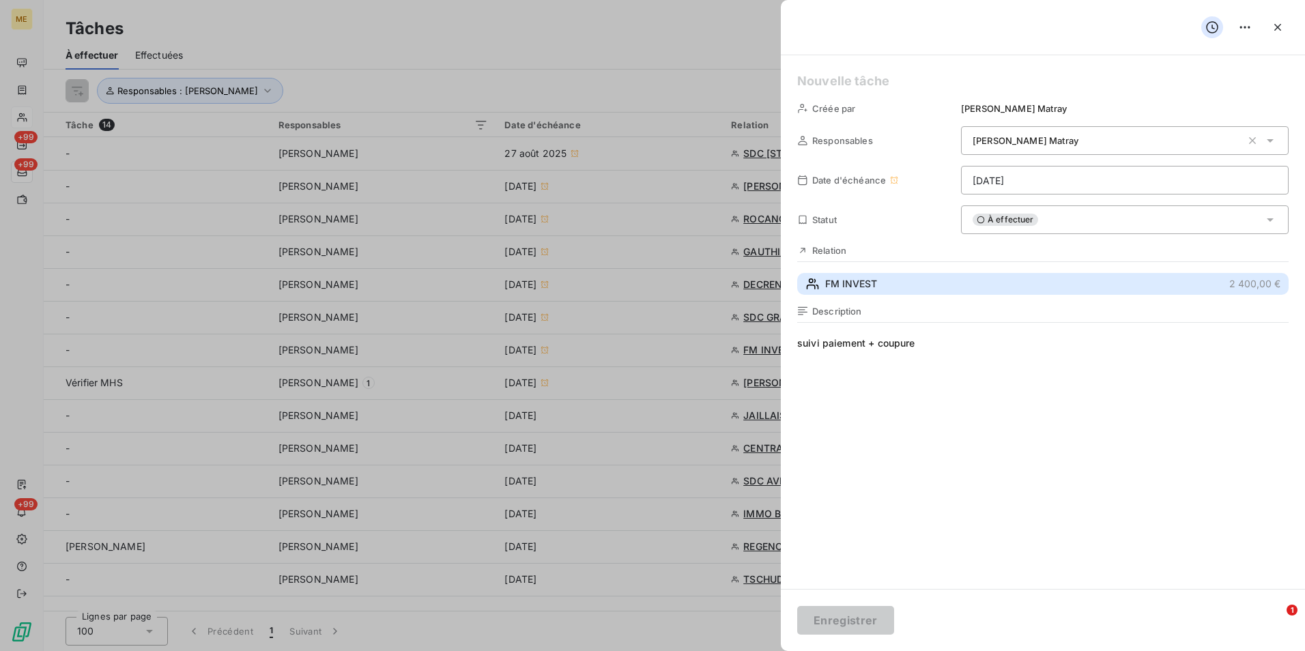
click at [909, 287] on button "FM INVEST 2 400,00 €" at bounding box center [1042, 284] width 491 height 22
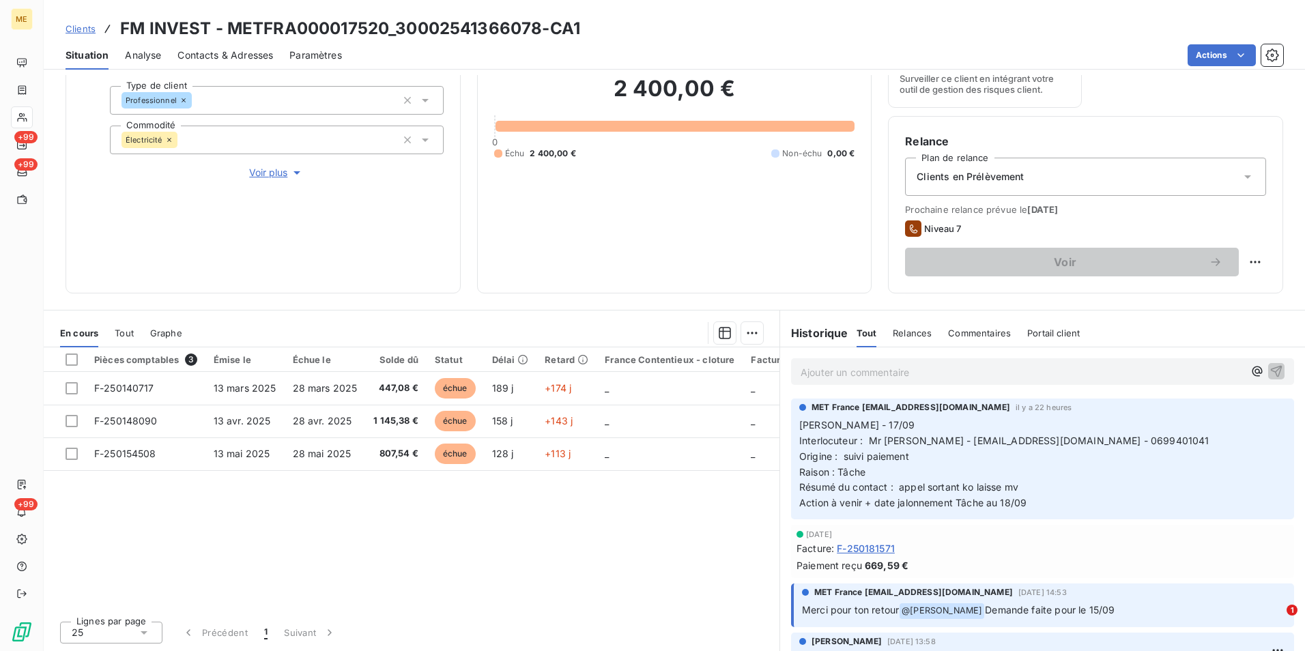
click at [907, 369] on p "Ajouter un commentaire ﻿" at bounding box center [1021, 372] width 443 height 17
click at [271, 181] on div "Informations client Gestionnaires Aucun Propriétés Client Méthode de paiement D…" at bounding box center [262, 109] width 395 height 368
click at [273, 172] on span "Voir plus" at bounding box center [276, 173] width 55 height 14
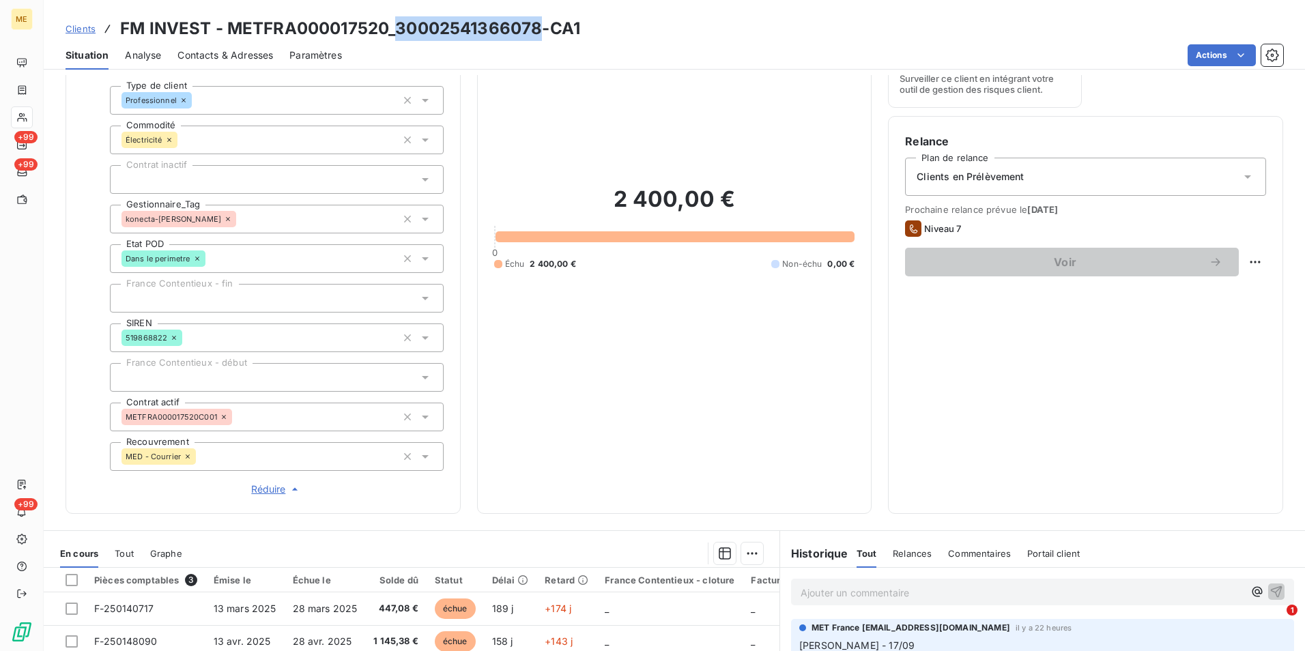
drag, startPoint x: 397, startPoint y: 27, endPoint x: 536, endPoint y: 30, distance: 139.2
click at [536, 30] on h3 "FM INVEST - METFRA000017520_30002541366078-CA1" at bounding box center [350, 28] width 460 height 25
copy h3 "30002541366078"
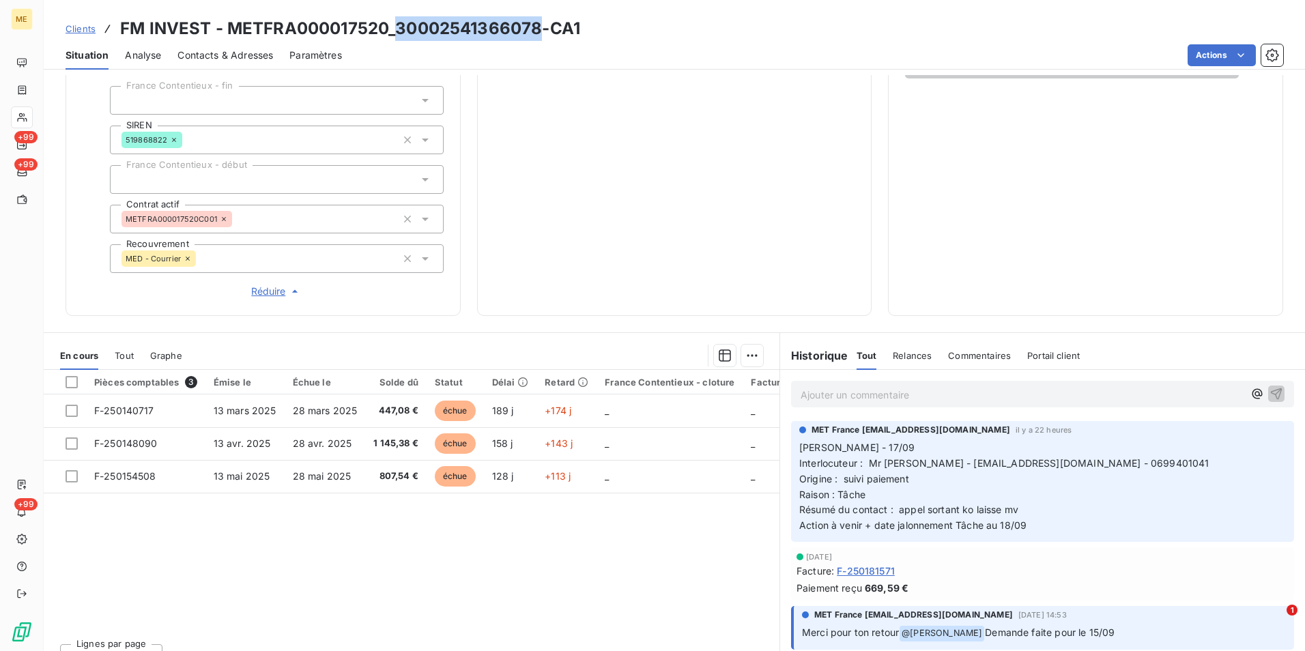
scroll to position [363, 0]
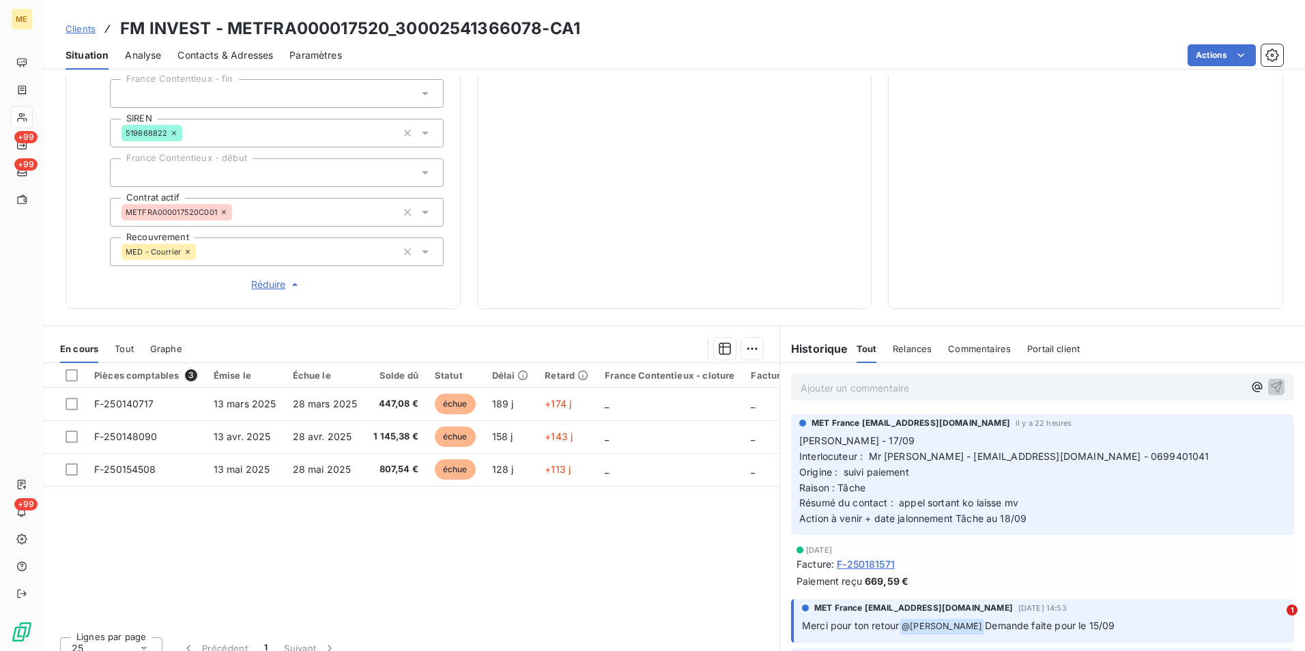
click at [939, 388] on p "Ajouter un commentaire ﻿" at bounding box center [1021, 387] width 443 height 17
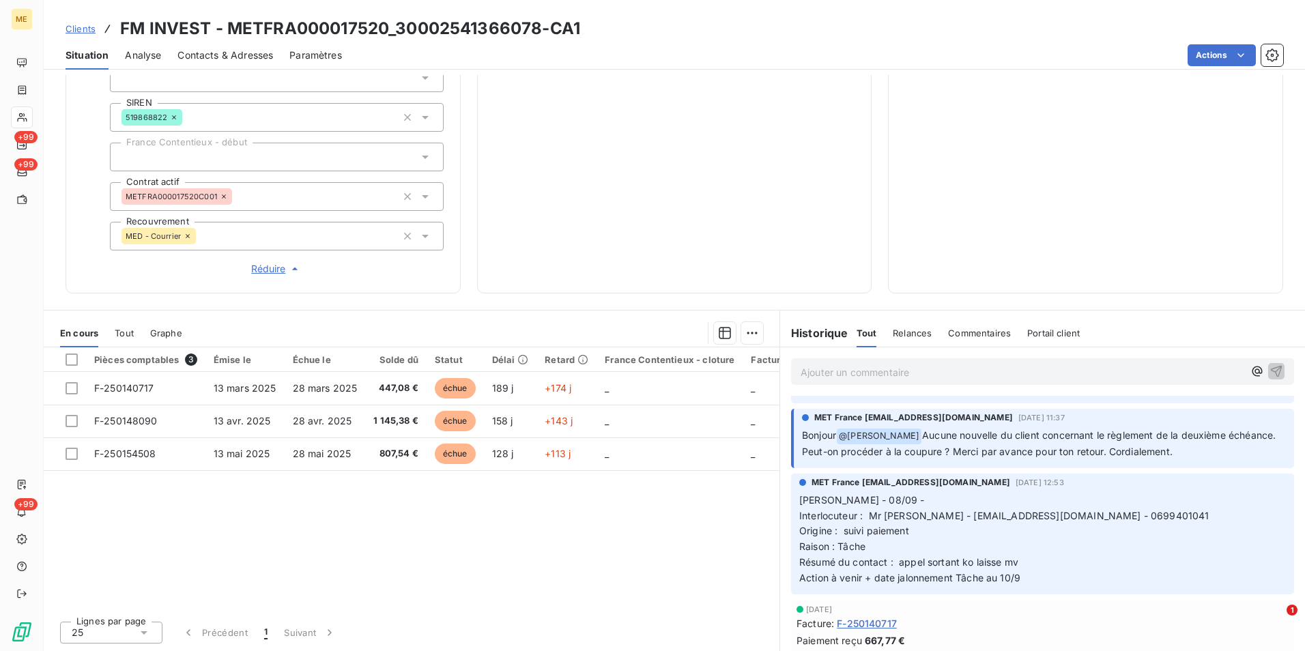
scroll to position [0, 0]
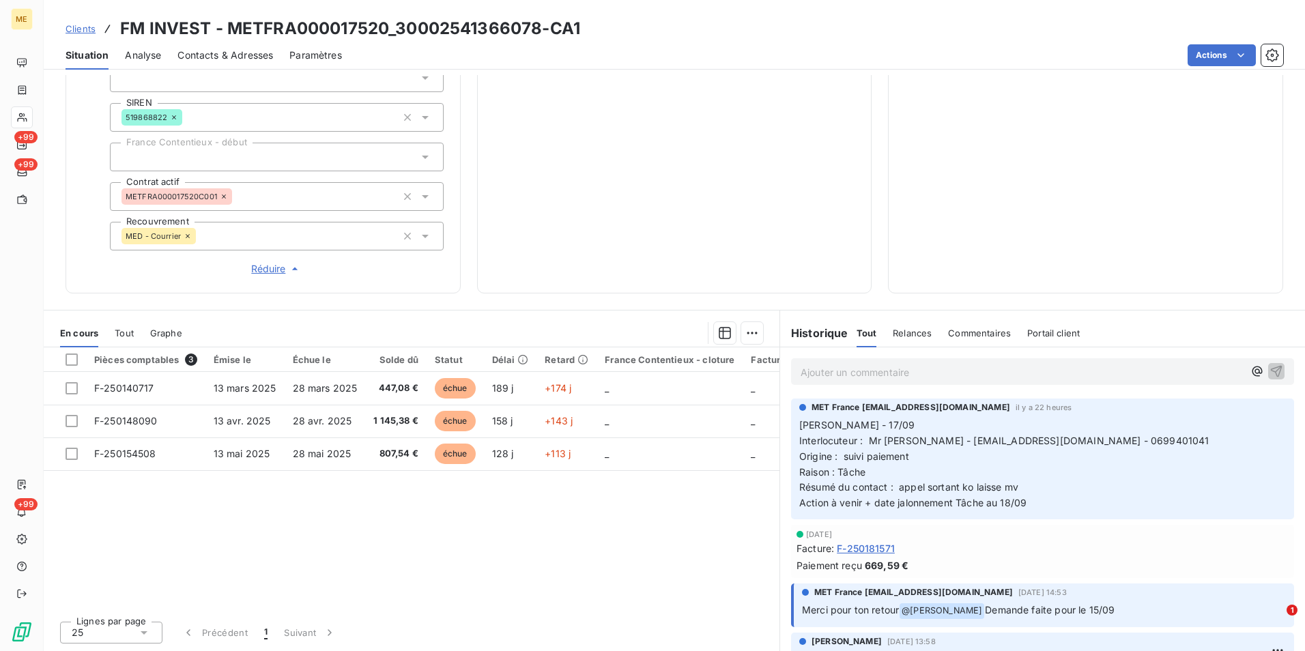
click at [873, 377] on p "Ajouter un commentaire ﻿" at bounding box center [1021, 372] width 443 height 17
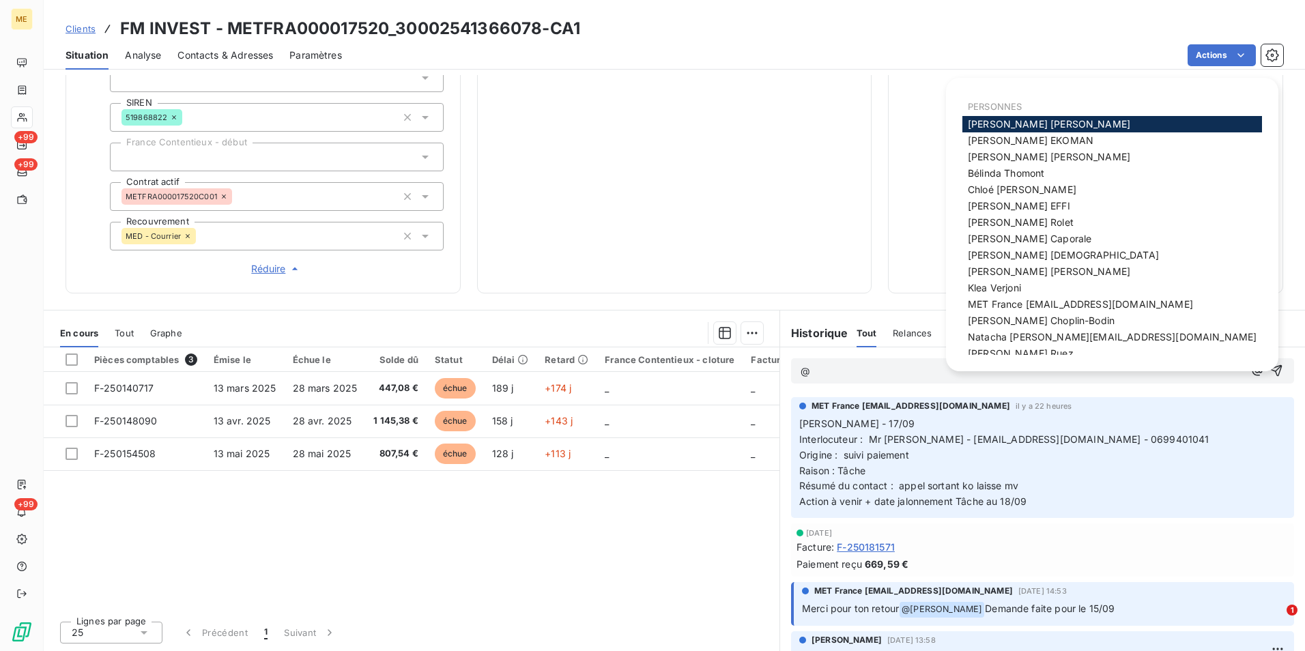
click at [1094, 308] on span "MET France [EMAIL_ADDRESS][DOMAIN_NAME]" at bounding box center [1079, 304] width 225 height 12
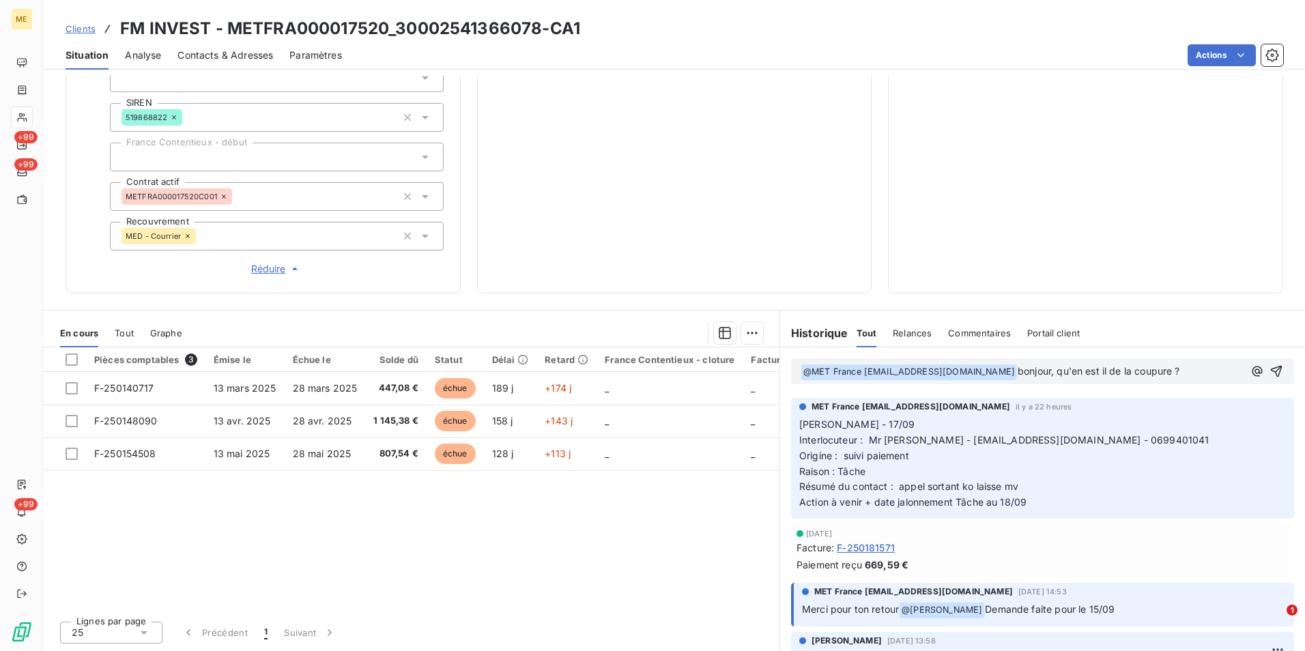
click at [1133, 366] on span "bonjour, qu'en est il de la coupure ?" at bounding box center [1098, 371] width 162 height 12
click at [1017, 377] on span "bonjour, qu'en est il de la demande de coupure ?" at bounding box center [1128, 371] width 222 height 12
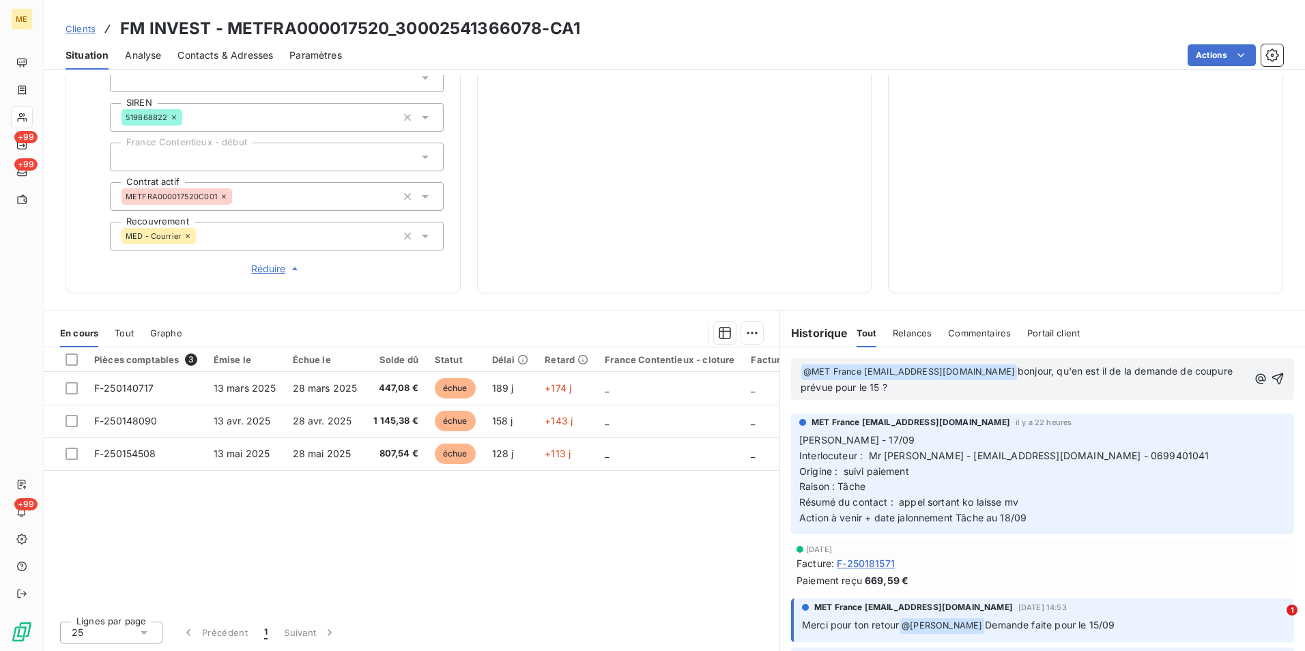
click at [973, 390] on p "﻿ @ MET [GEOGRAPHIC_DATA] [EMAIL_ADDRESS][DOMAIN_NAME] ﻿ bonjour, qu'en est il …" at bounding box center [1024, 380] width 448 height 32
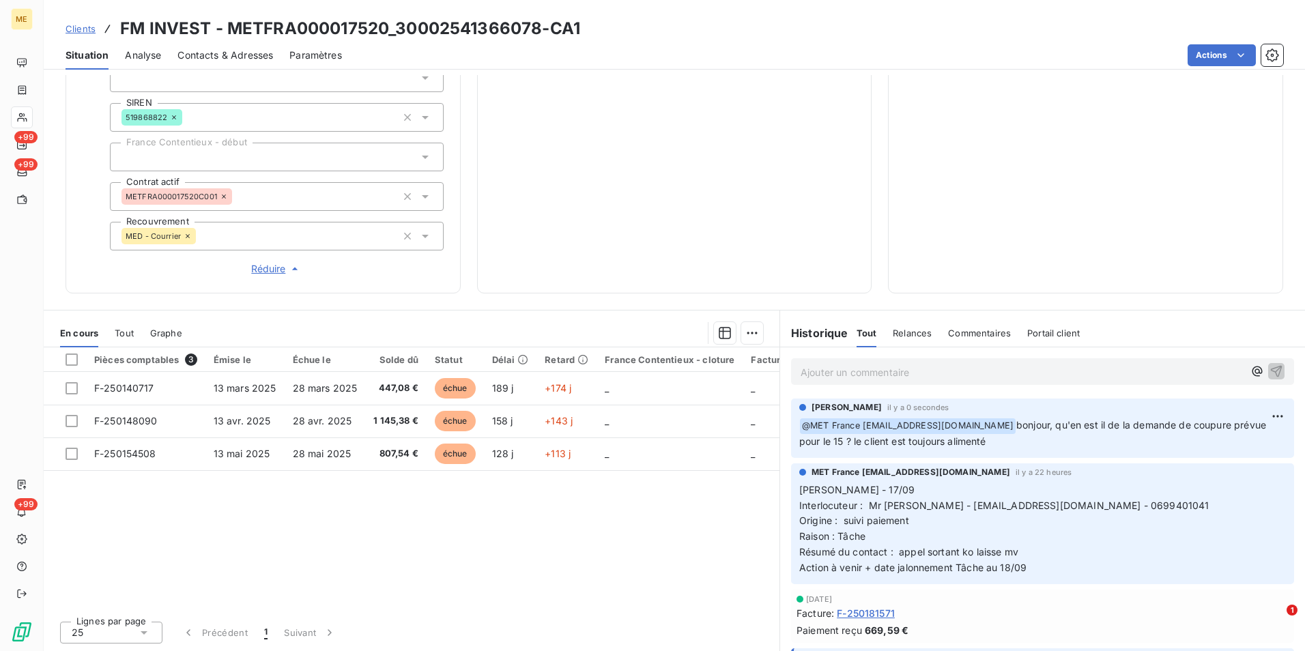
click at [85, 27] on span "Clients" at bounding box center [80, 28] width 30 height 11
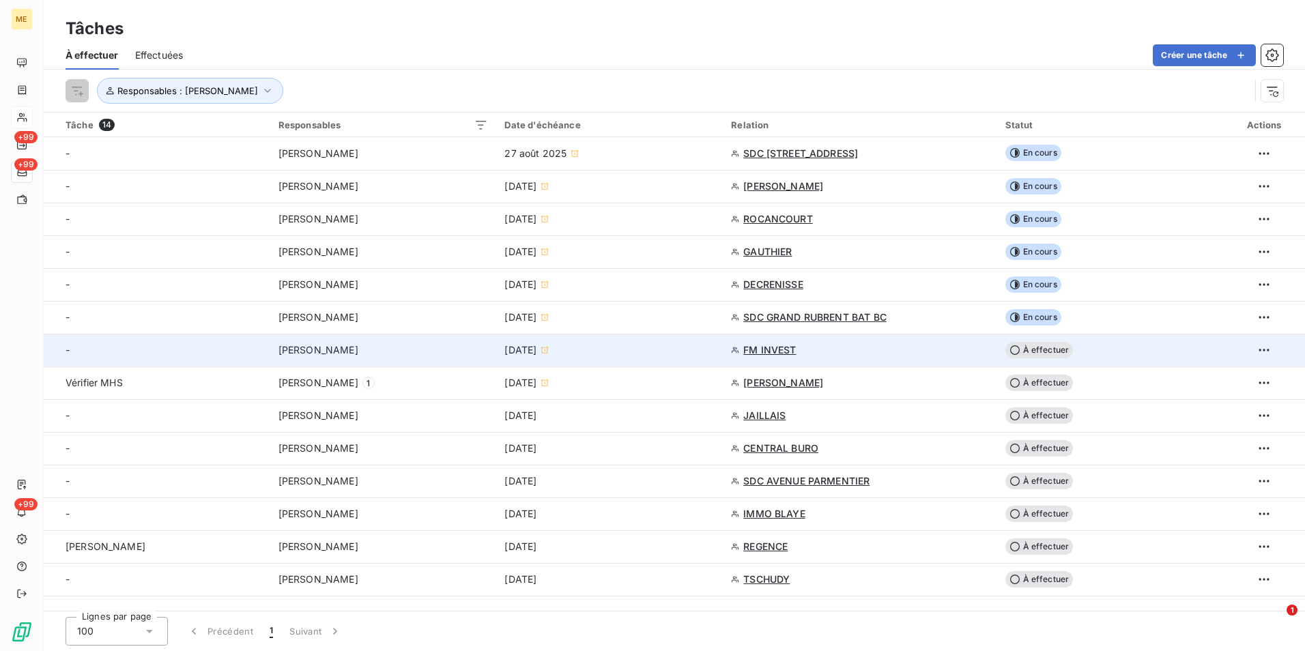
click at [1040, 357] on span "À effectuer" at bounding box center [1039, 350] width 68 height 16
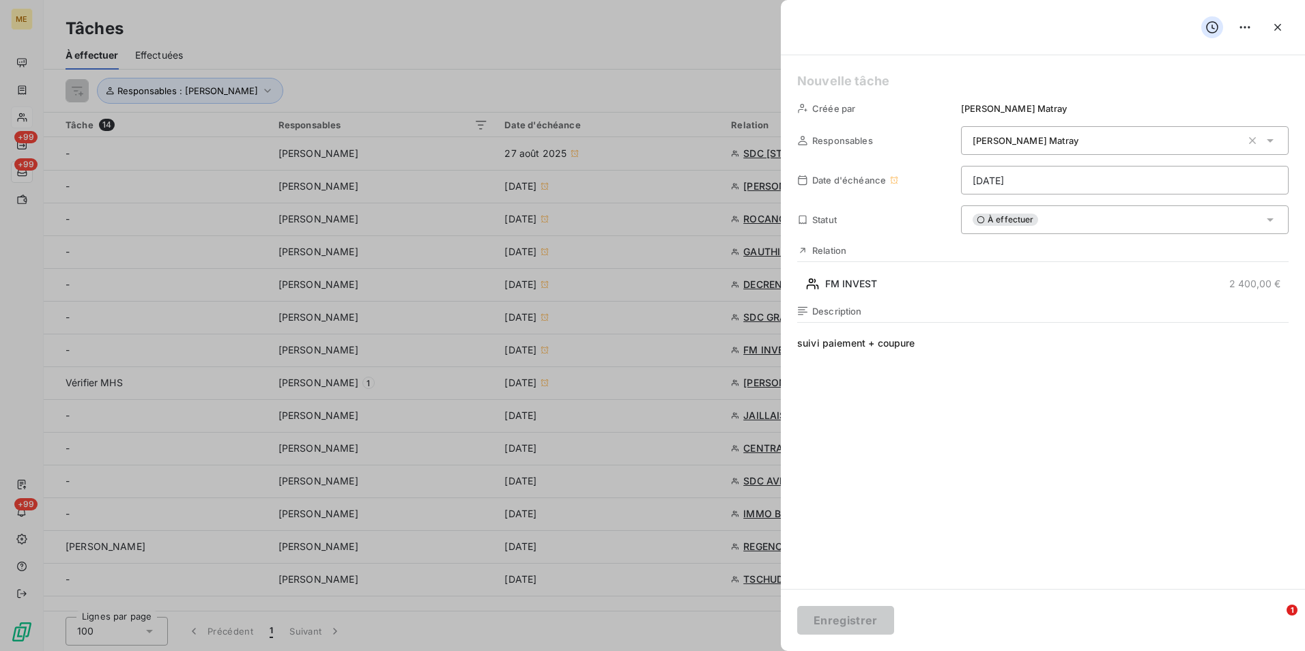
click at [1086, 230] on div "À effectuer" at bounding box center [1124, 219] width 327 height 29
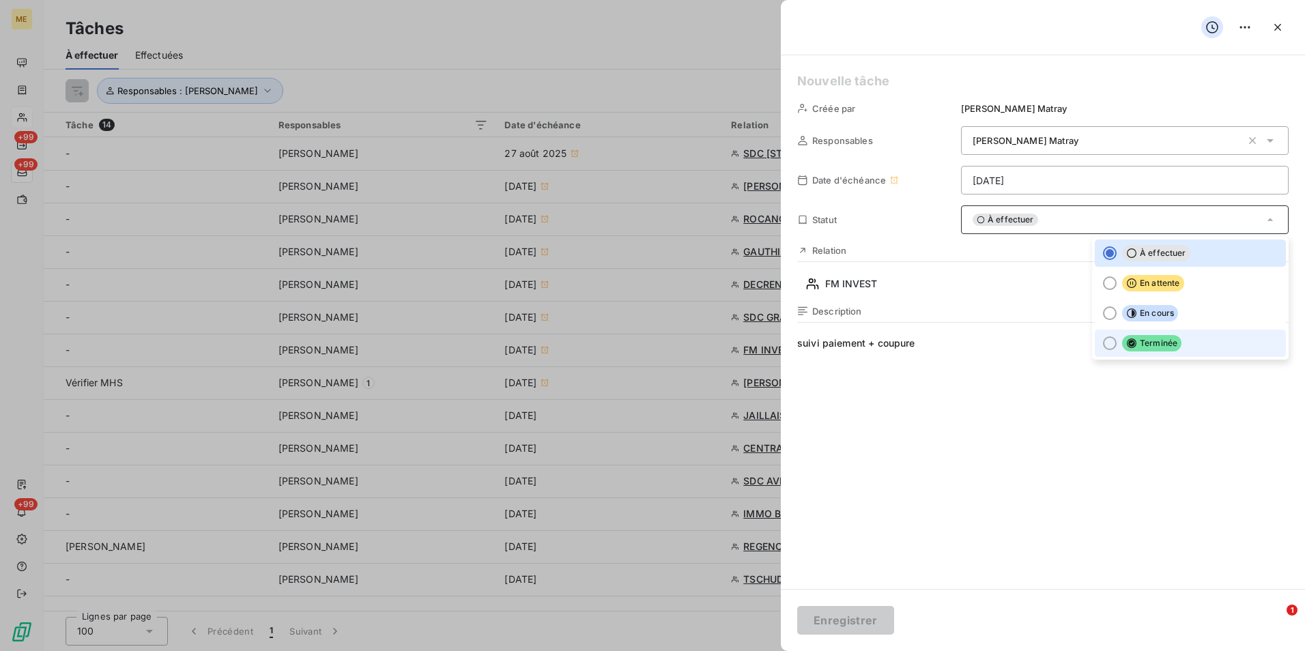
click at [1163, 345] on span "Terminée" at bounding box center [1151, 343] width 59 height 16
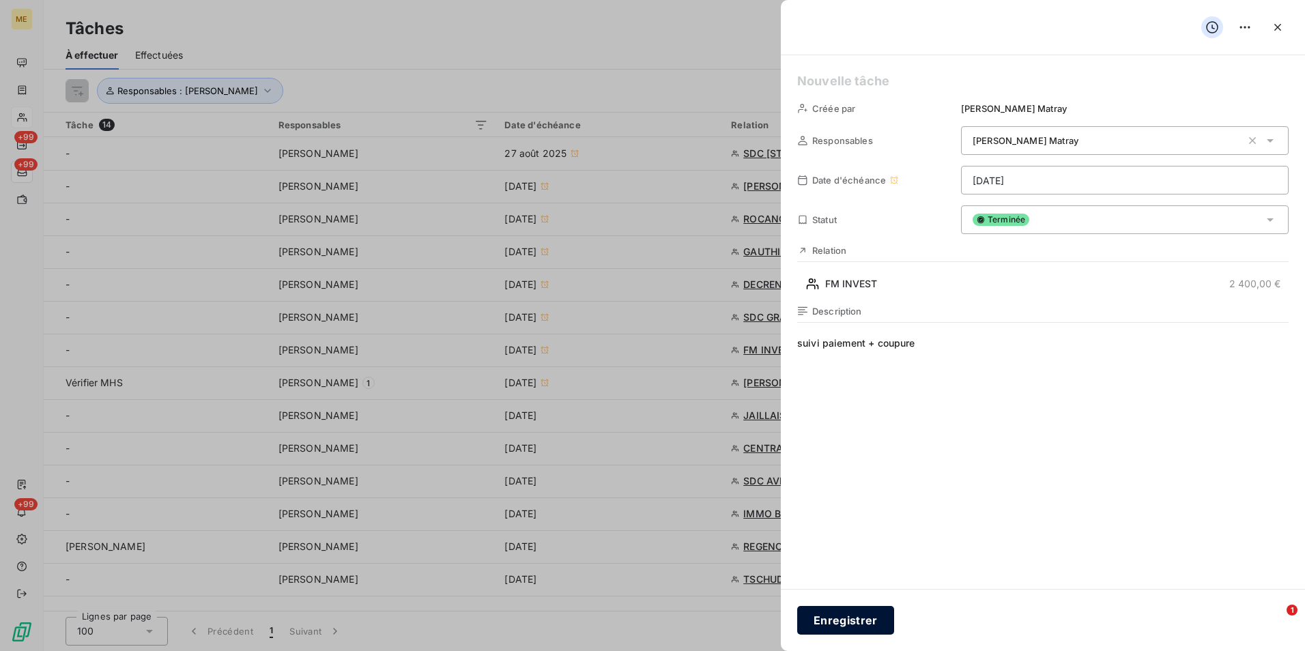
click at [851, 620] on button "Enregistrer" at bounding box center [845, 620] width 97 height 29
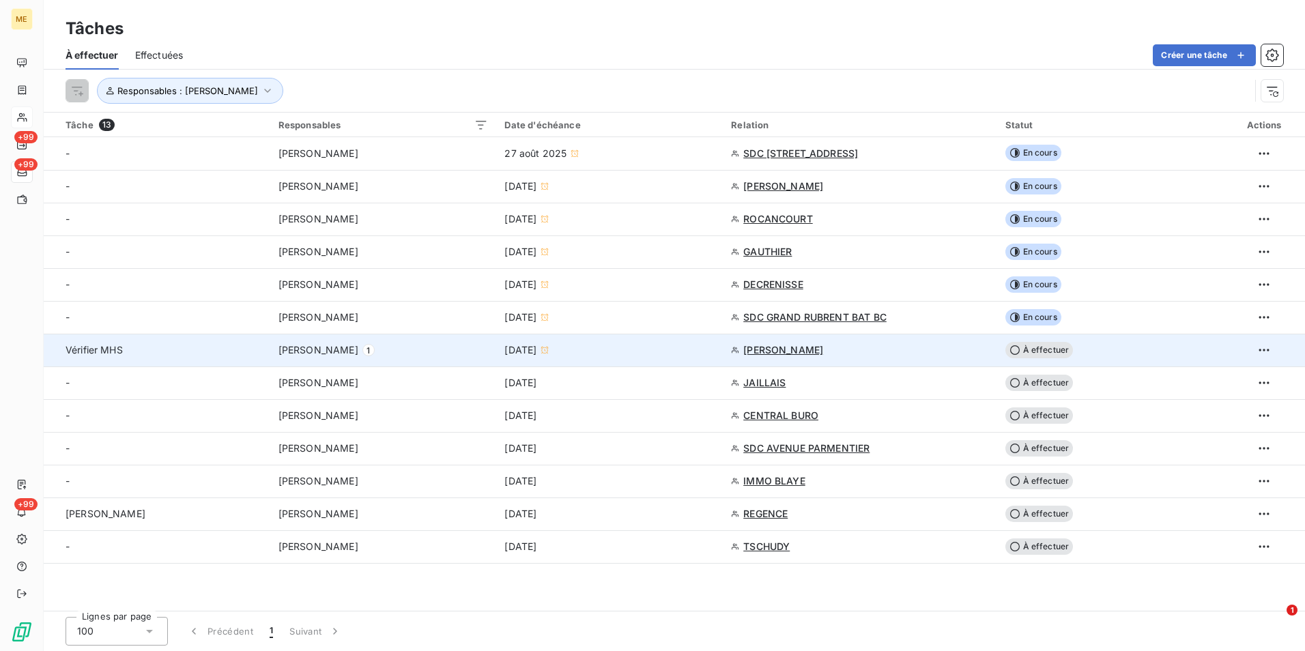
click at [906, 351] on div "[PERSON_NAME]" at bounding box center [859, 350] width 257 height 14
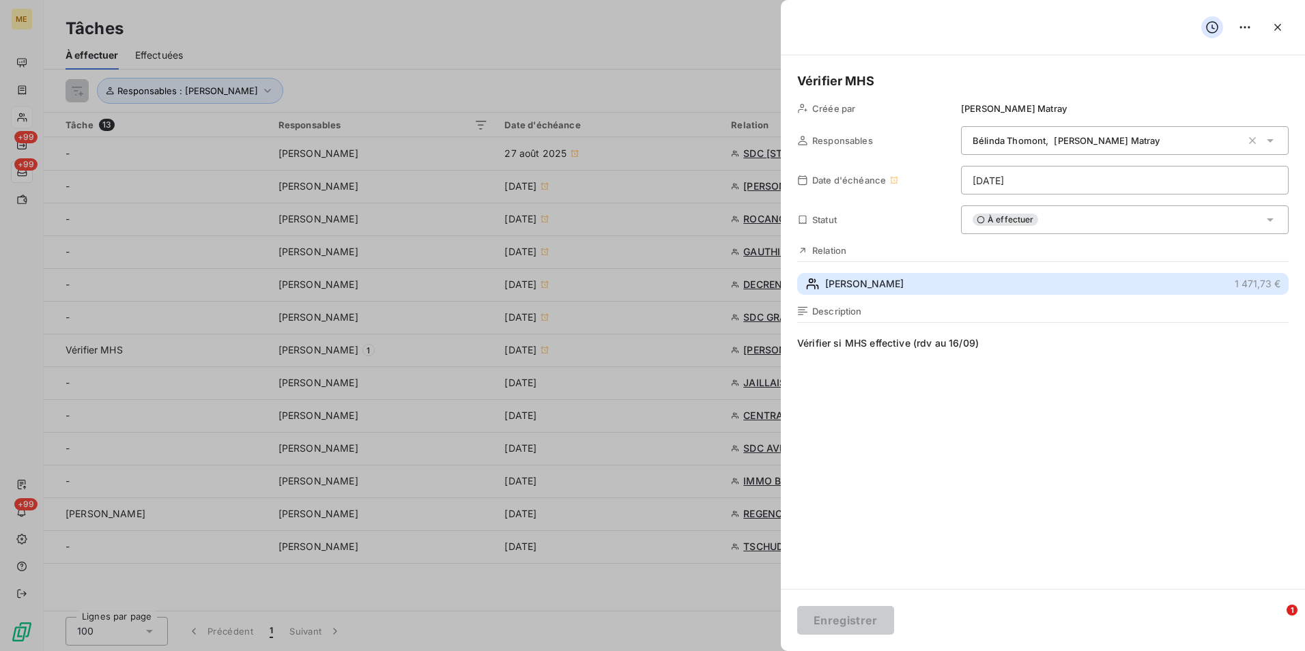
click at [894, 289] on span "[PERSON_NAME]" at bounding box center [864, 284] width 78 height 14
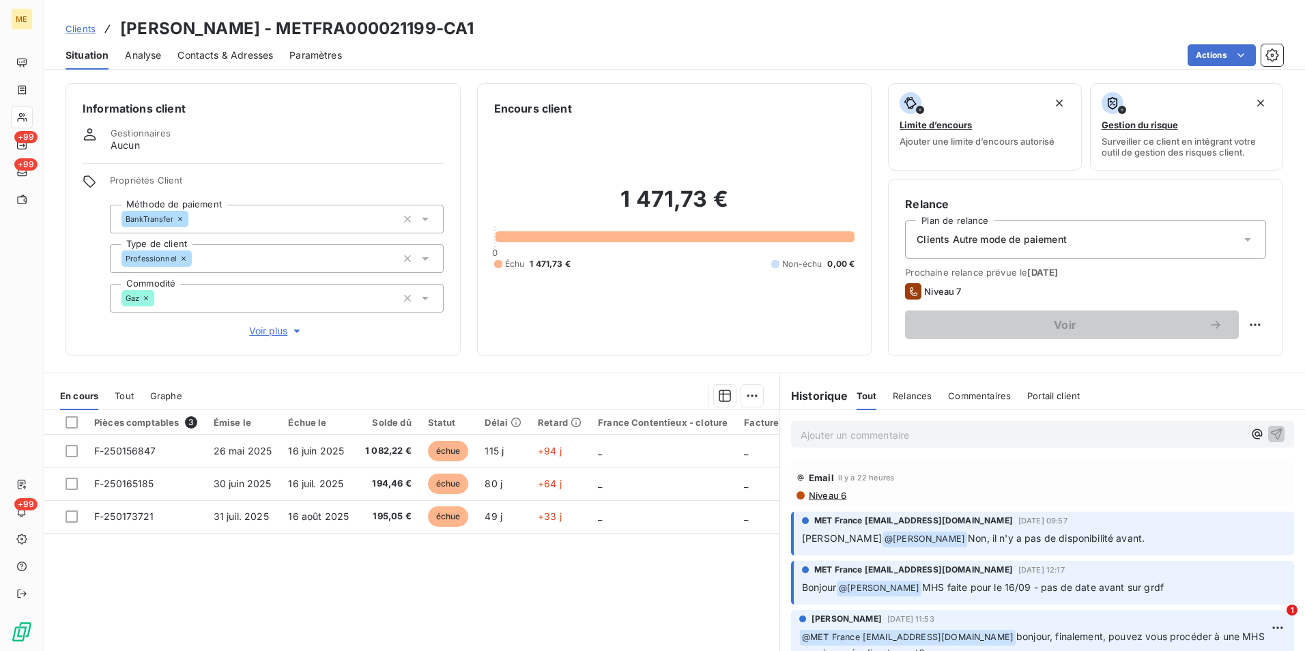
click at [274, 332] on span "Voir plus" at bounding box center [276, 331] width 55 height 14
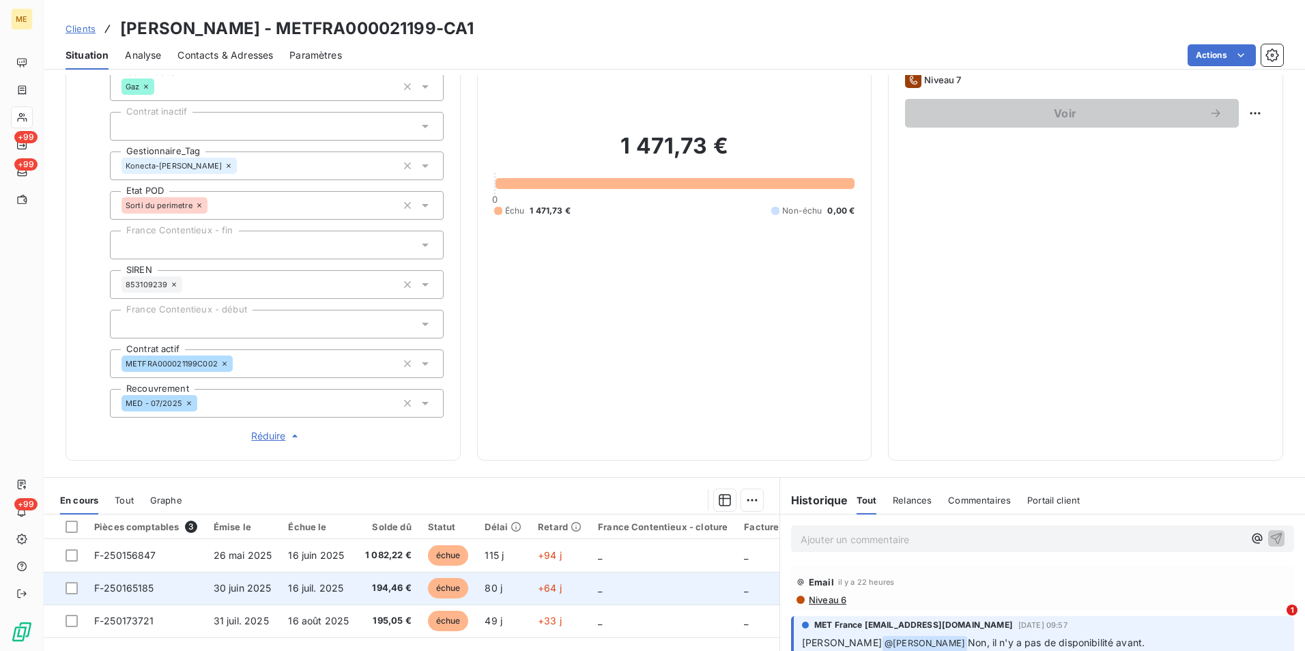
scroll to position [379, 0]
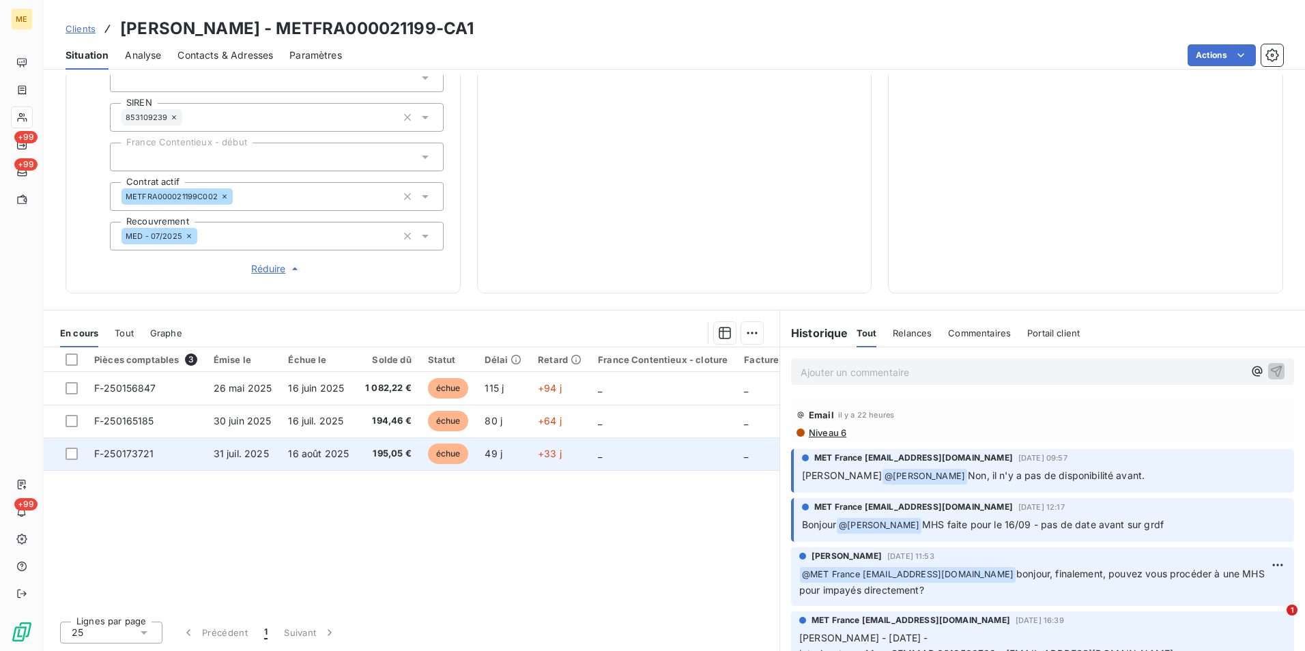
click at [374, 462] on td "195,05 €" at bounding box center [388, 453] width 63 height 33
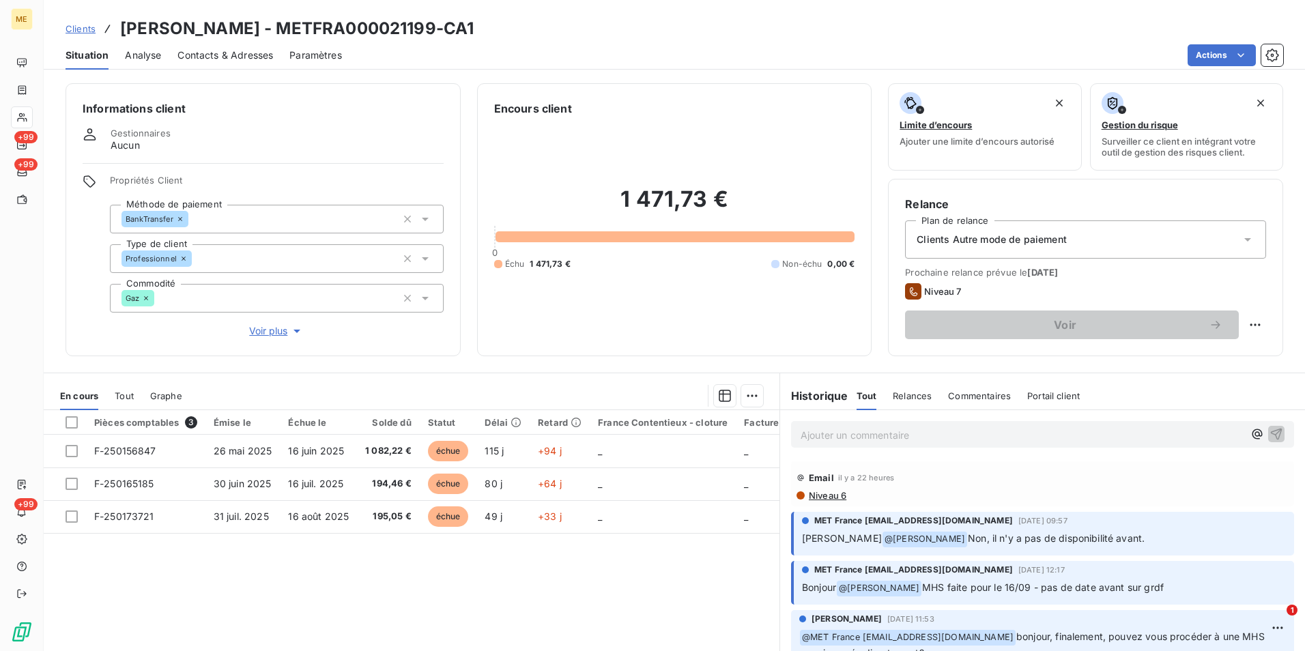
click at [290, 327] on icon "button" at bounding box center [297, 331] width 14 height 14
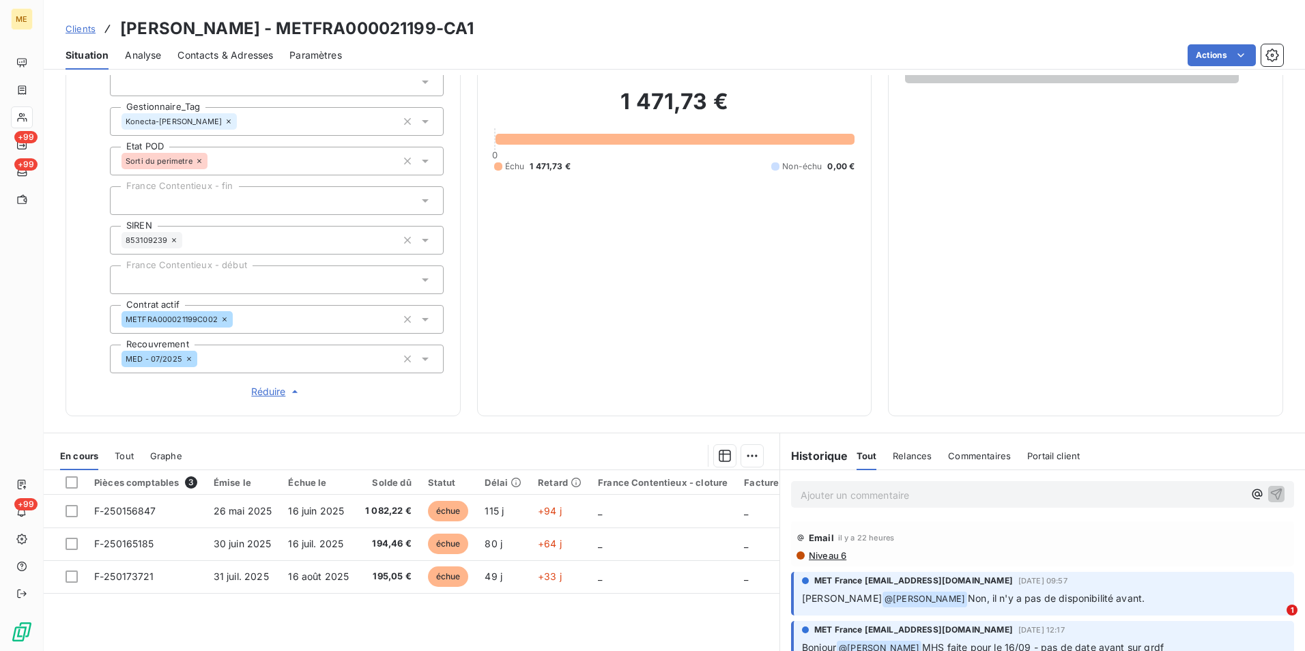
scroll to position [242, 0]
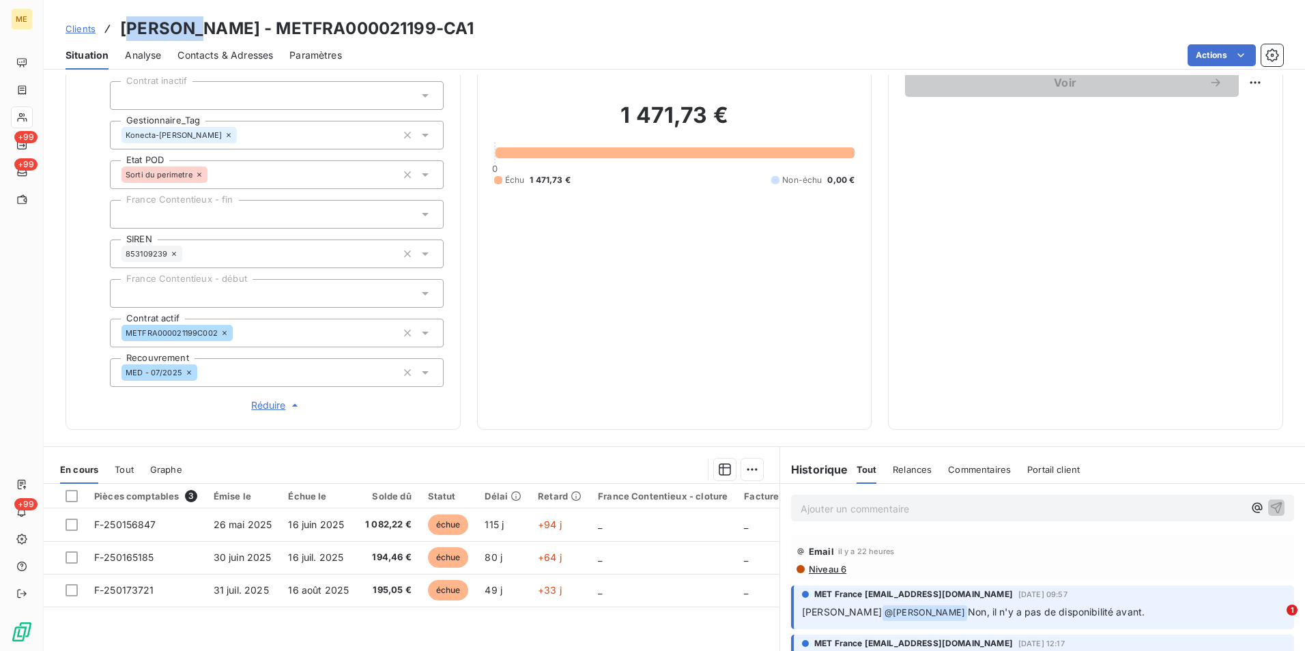
drag, startPoint x: 130, startPoint y: 27, endPoint x: 206, endPoint y: 24, distance: 75.8
click at [206, 24] on h3 "[PERSON_NAME] - METFRA000021199-CA1" at bounding box center [296, 28] width 353 height 25
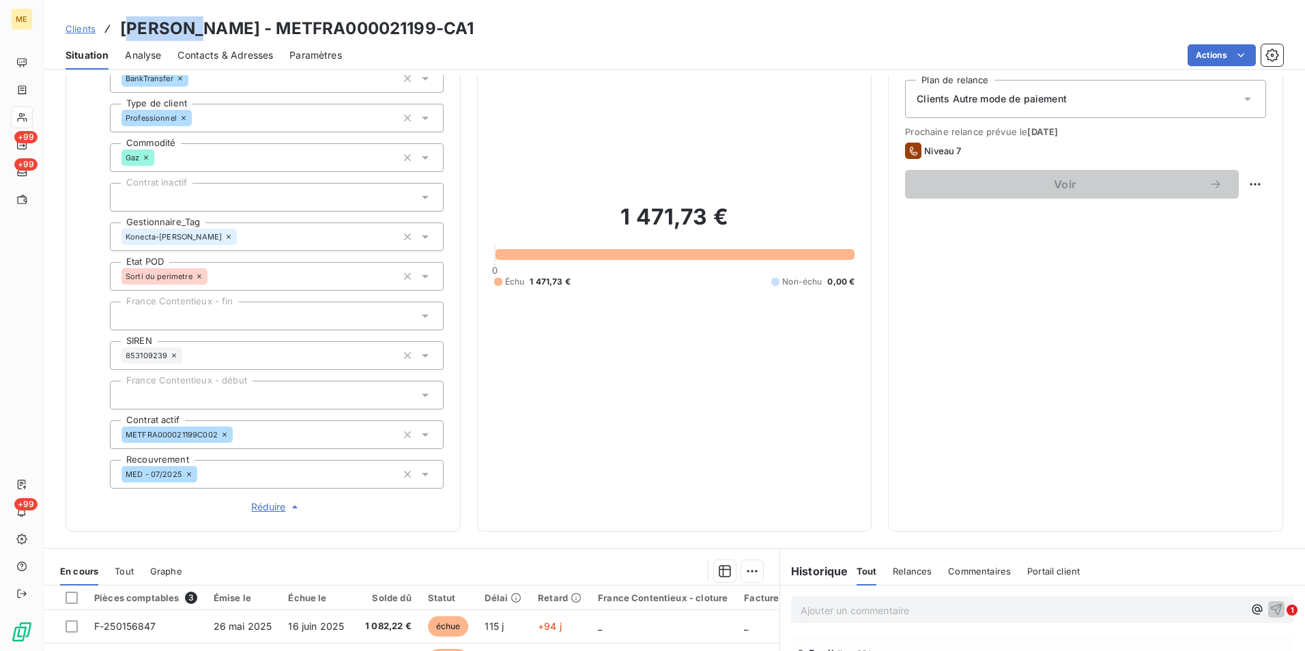
scroll to position [0, 0]
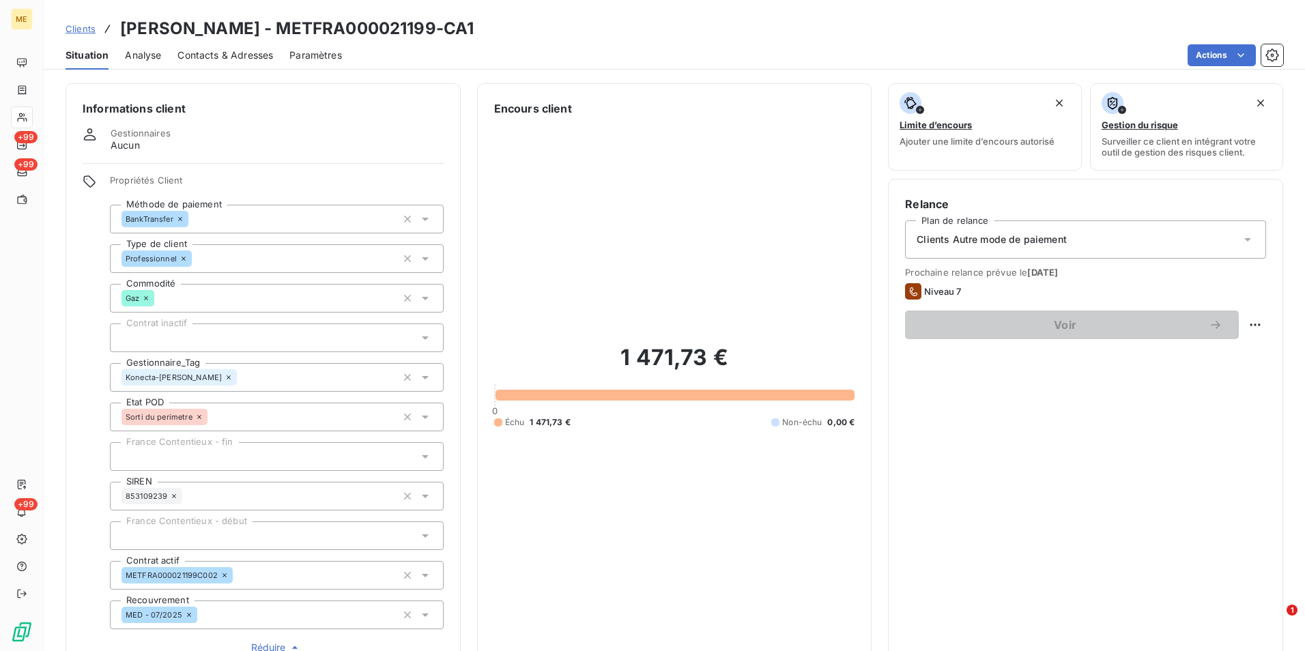
click at [645, 435] on div "1 471,73 € 0 Échu 1 471,73 € Non-échu 0,00 €" at bounding box center [674, 386] width 361 height 538
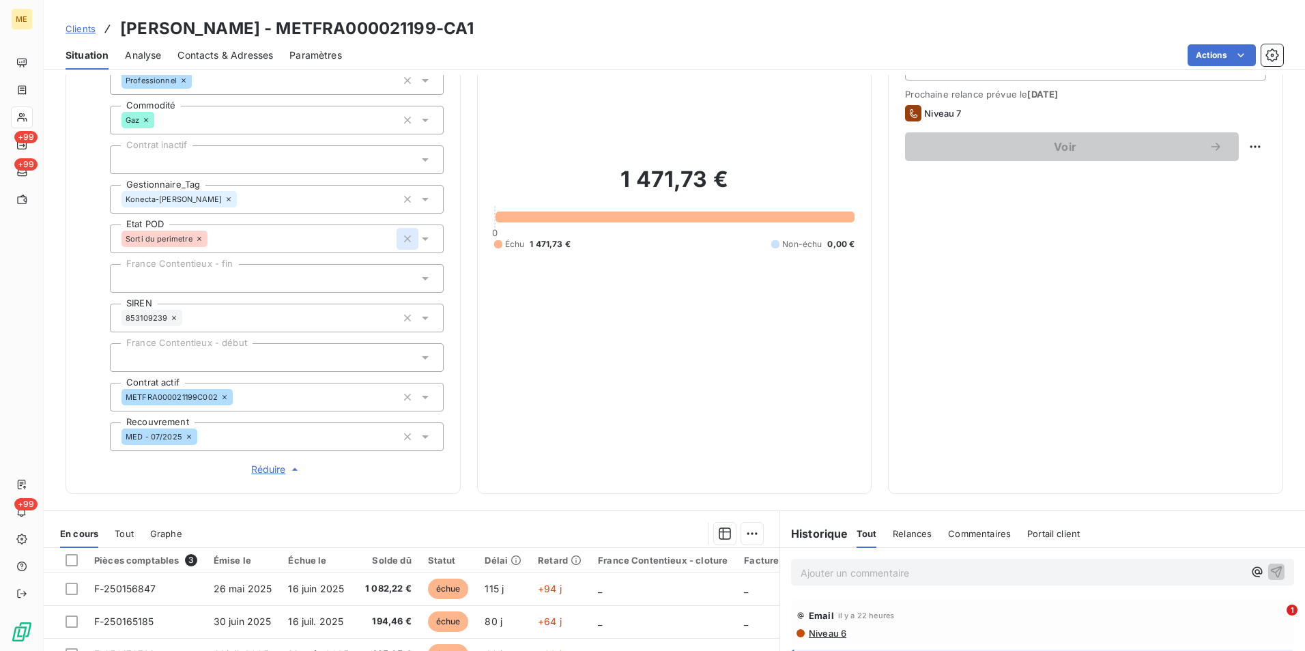
scroll to position [174, 0]
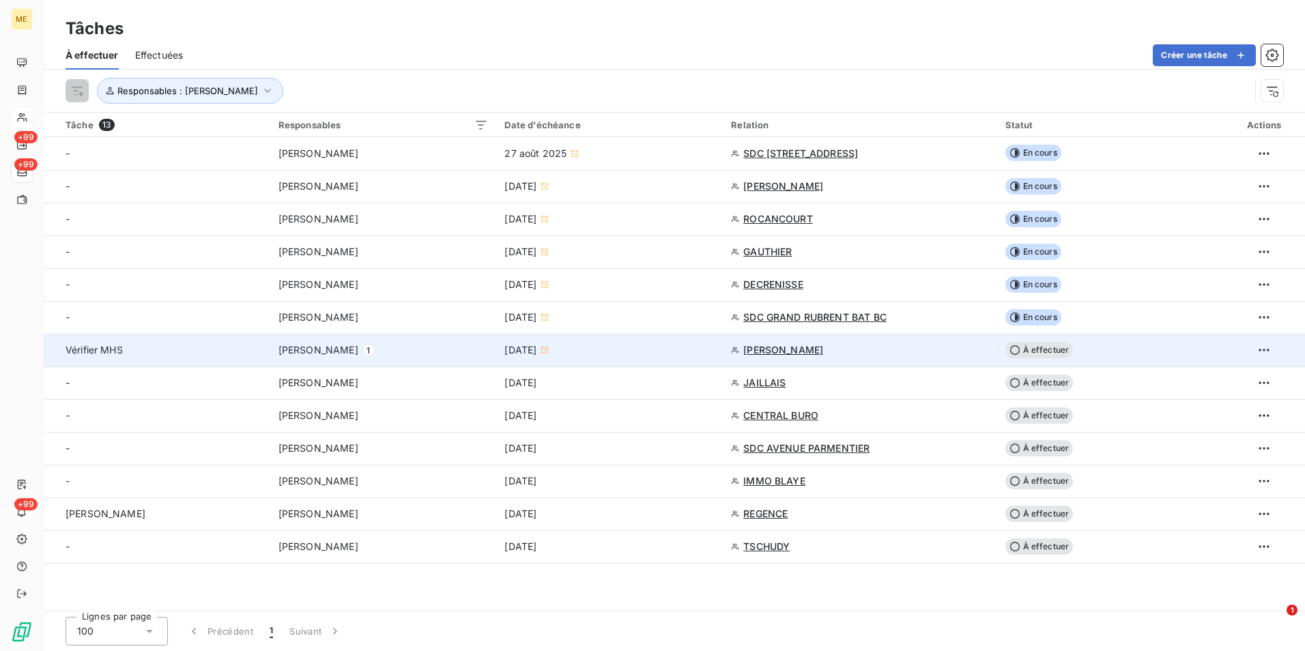
click at [892, 356] on td "[PERSON_NAME]" at bounding box center [860, 350] width 274 height 33
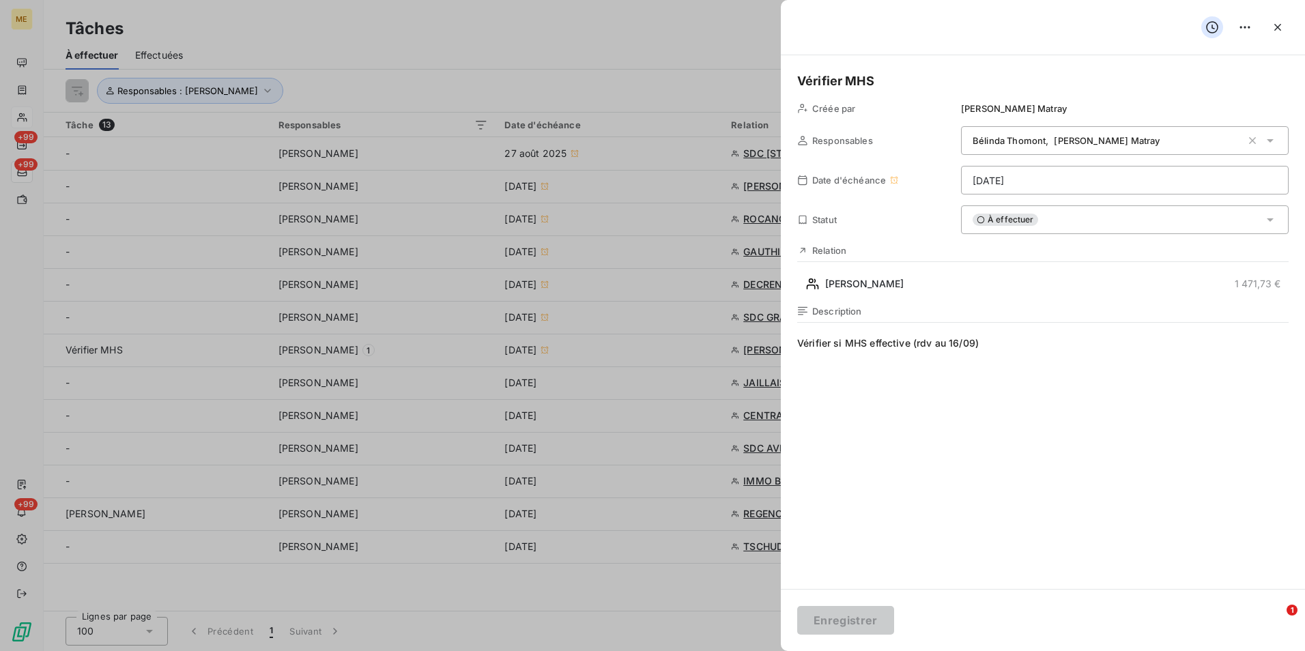
click at [1002, 235] on div "Vérifier MHS Créée par [PERSON_NAME] Responsables [PERSON_NAME] , [PERSON_NAME]…" at bounding box center [1043, 322] width 524 height 534
click at [1027, 224] on span "À effectuer" at bounding box center [1004, 220] width 65 height 12
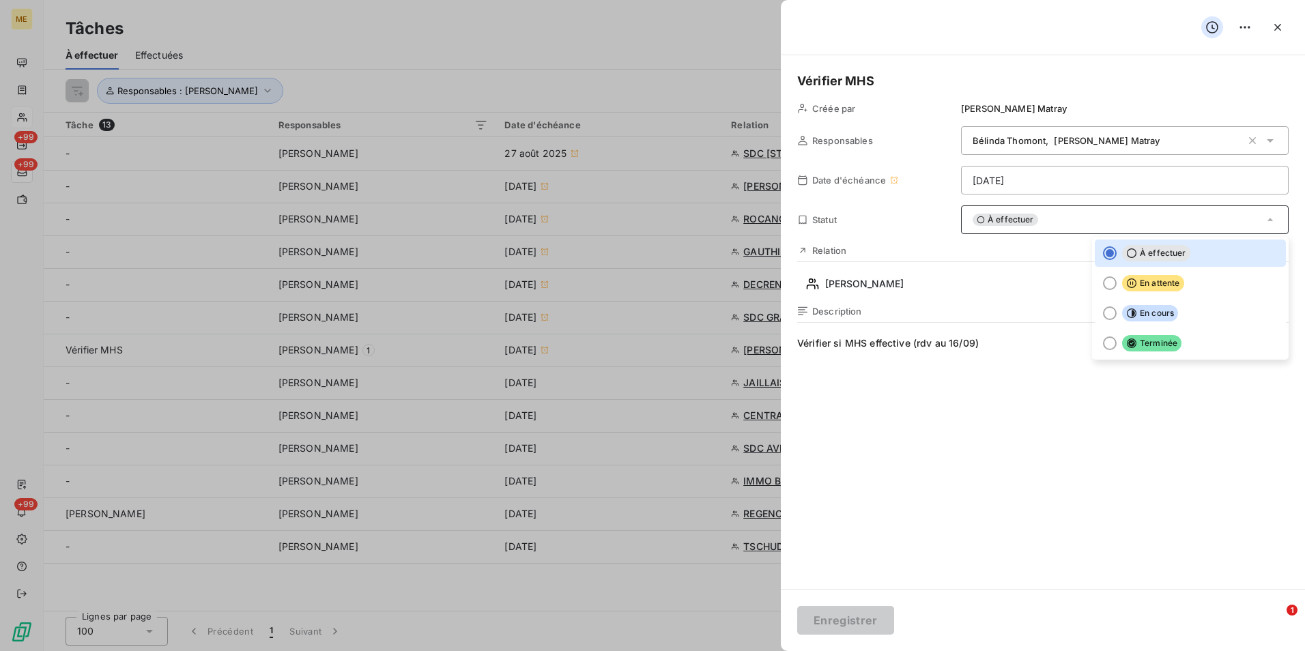
click at [1163, 328] on ul "À effectuer En attente En cours Terminée" at bounding box center [1190, 298] width 196 height 123
click at [1159, 344] on span "Terminée" at bounding box center [1151, 343] width 59 height 16
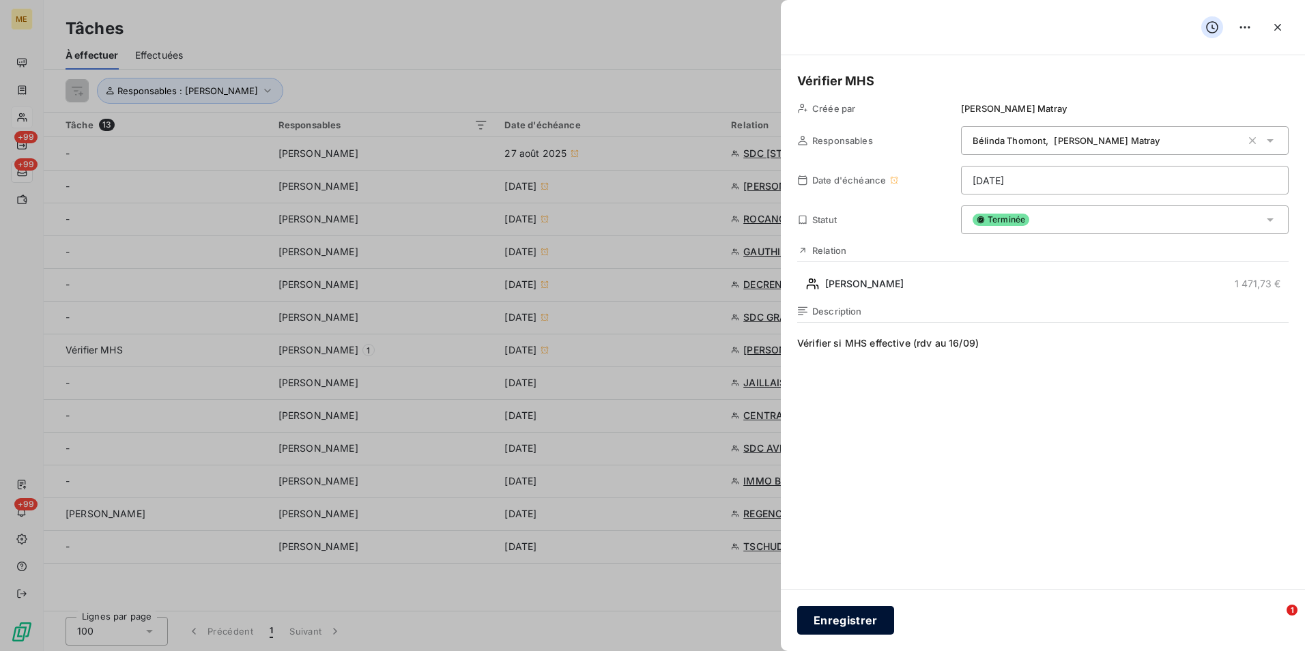
click at [871, 622] on button "Enregistrer" at bounding box center [845, 620] width 97 height 29
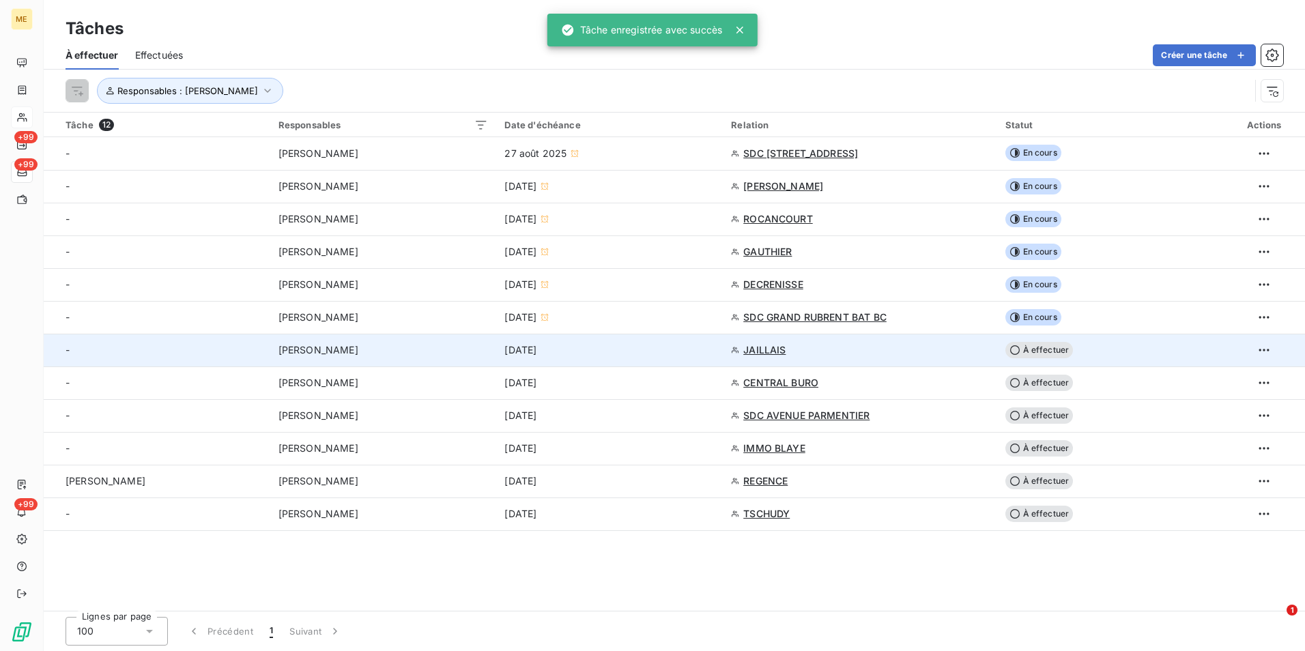
click at [600, 348] on div "[DATE]" at bounding box center [609, 350] width 210 height 14
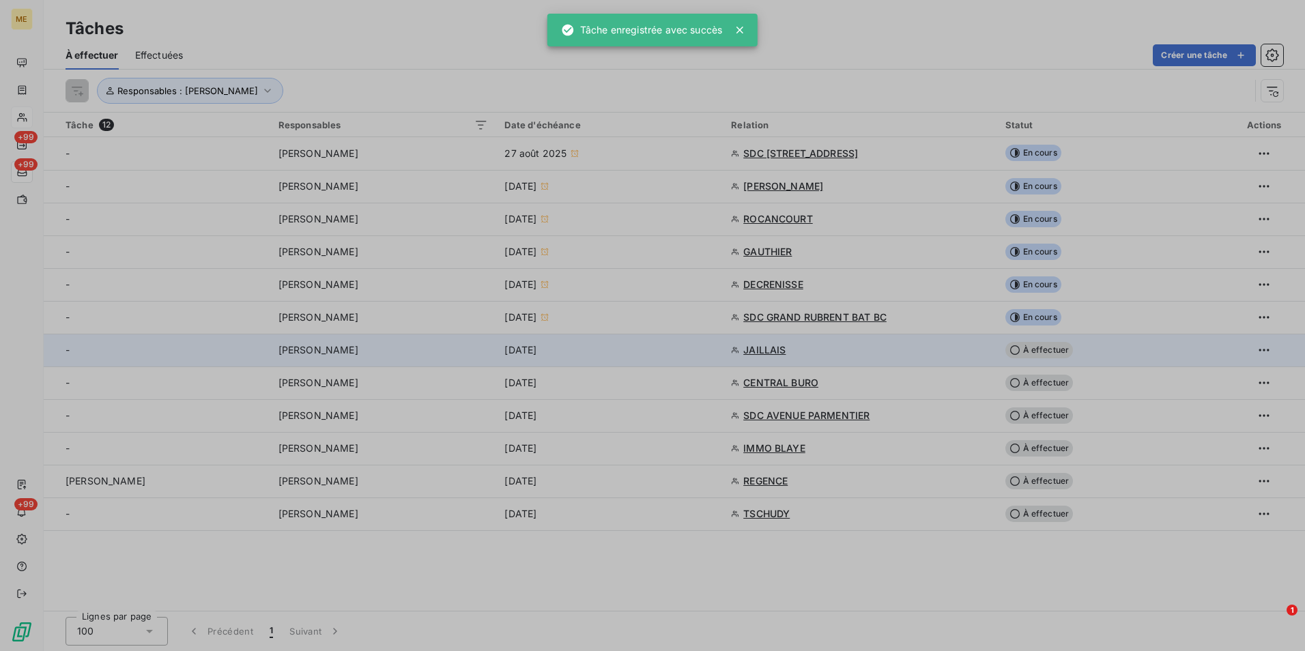
type input "[DATE]"
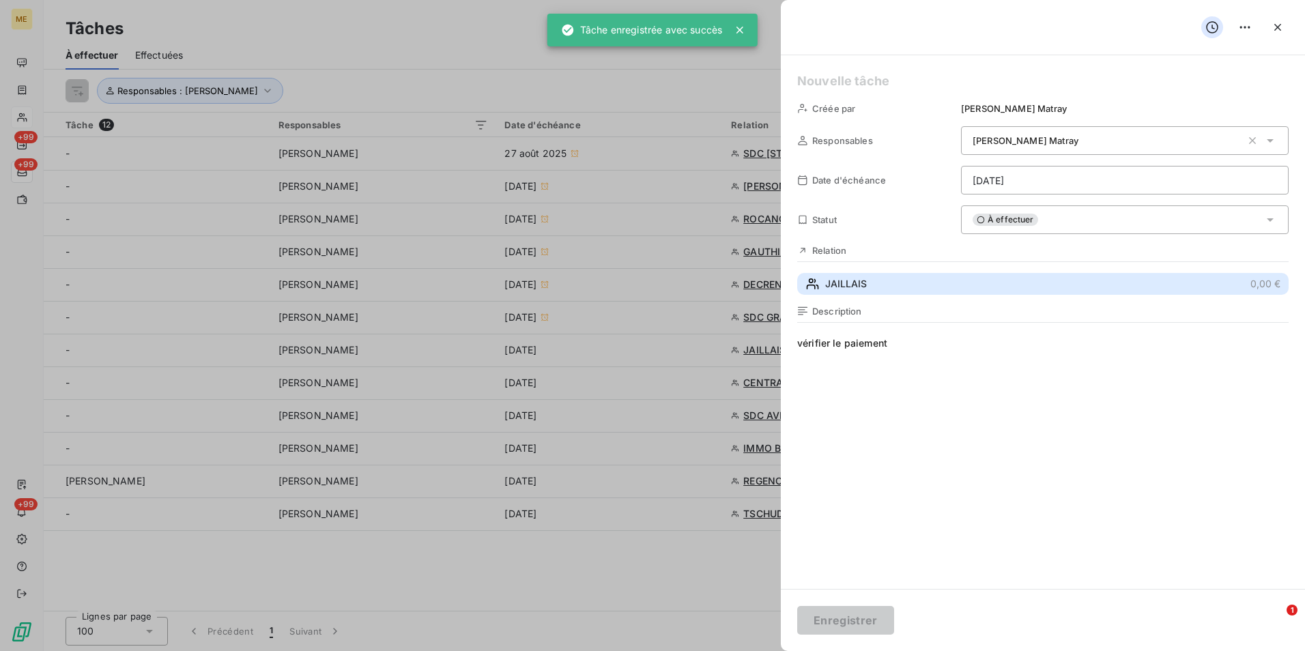
click at [852, 276] on button "JAILLAIS 0,00 €" at bounding box center [1042, 284] width 491 height 22
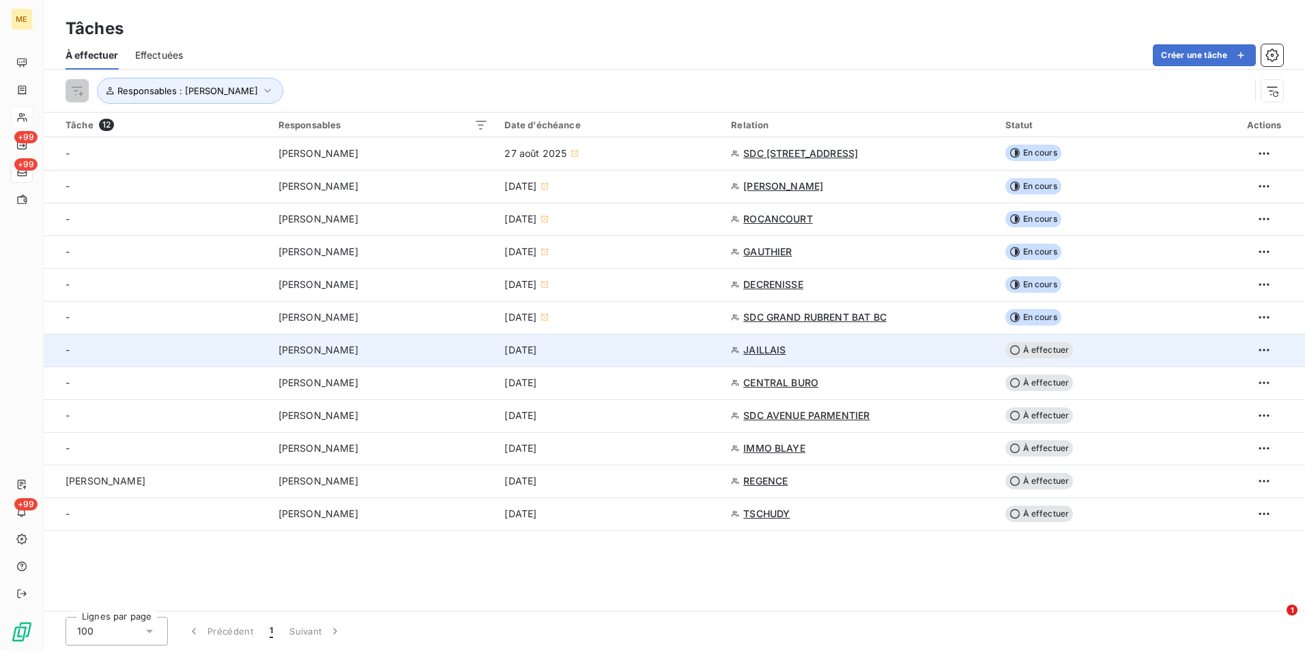
click at [1028, 345] on span "À effectuer" at bounding box center [1039, 350] width 68 height 16
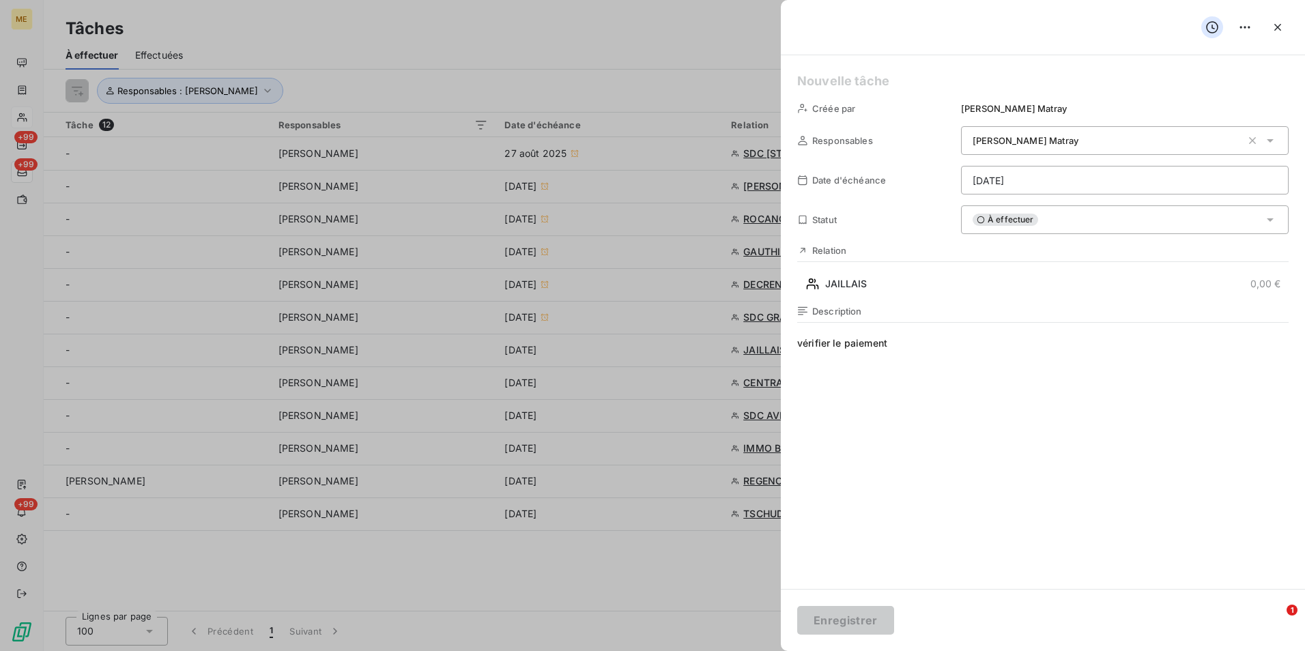
click at [1031, 220] on span "À effectuer" at bounding box center [1004, 220] width 65 height 12
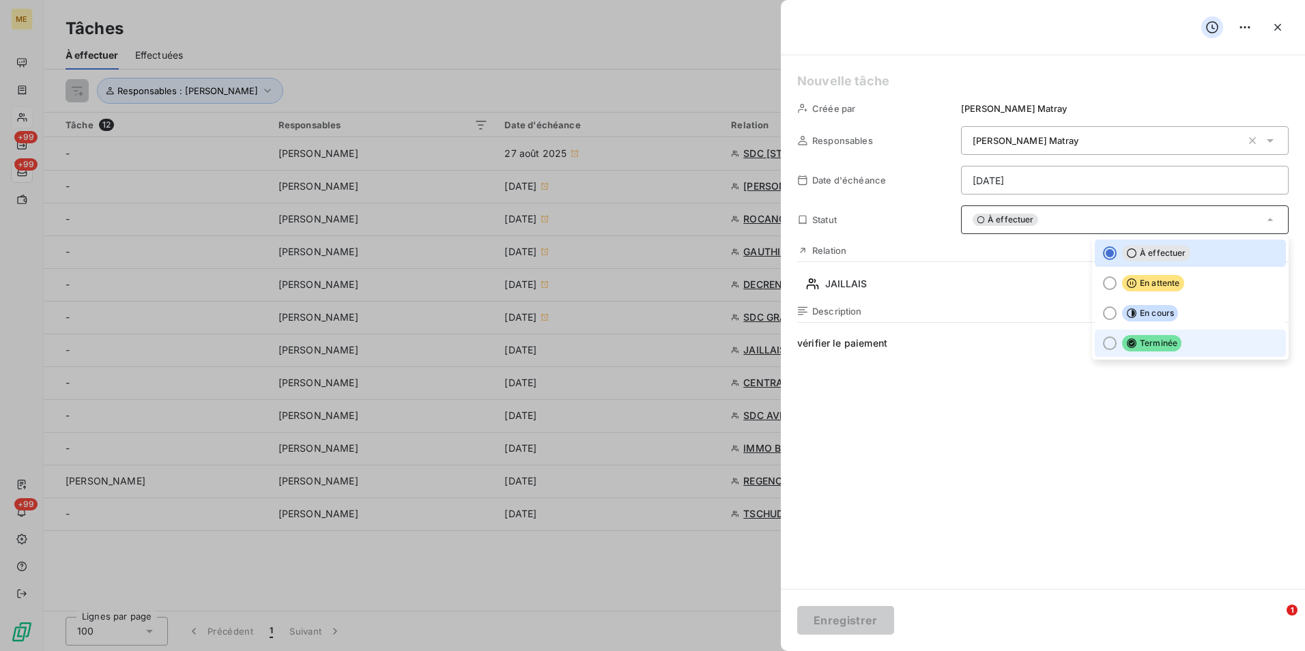
click at [1167, 340] on span "Terminée" at bounding box center [1151, 343] width 59 height 16
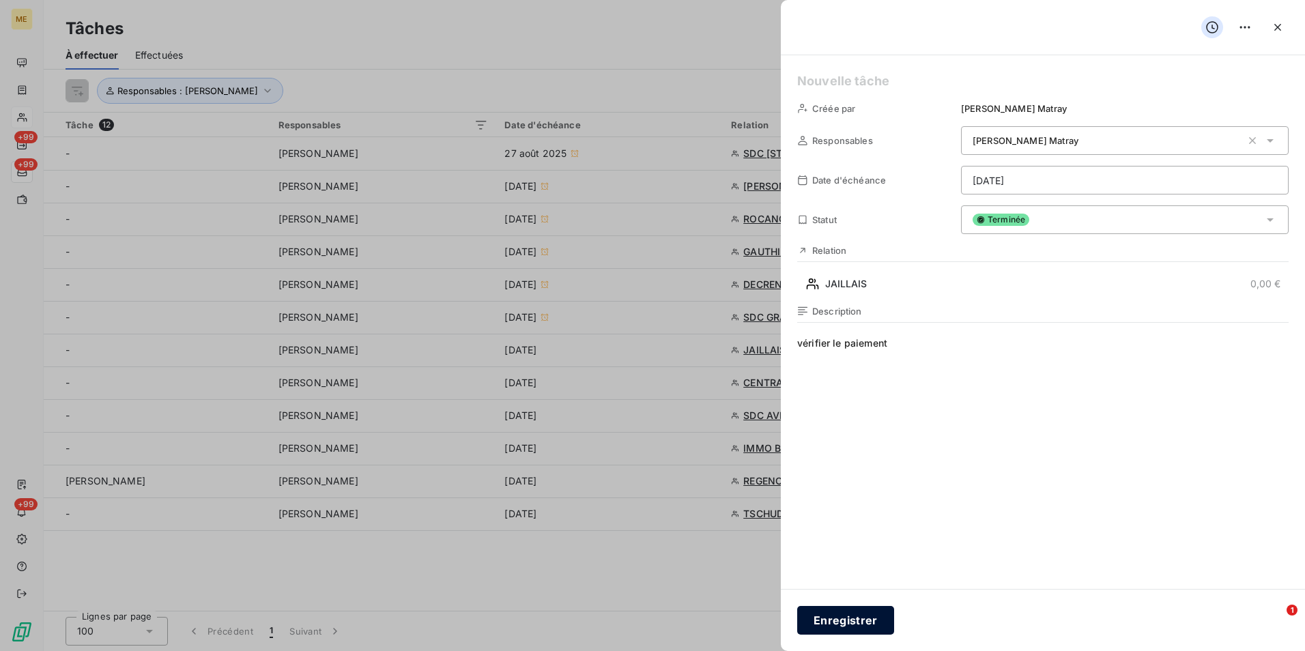
click at [855, 628] on button "Enregistrer" at bounding box center [845, 620] width 97 height 29
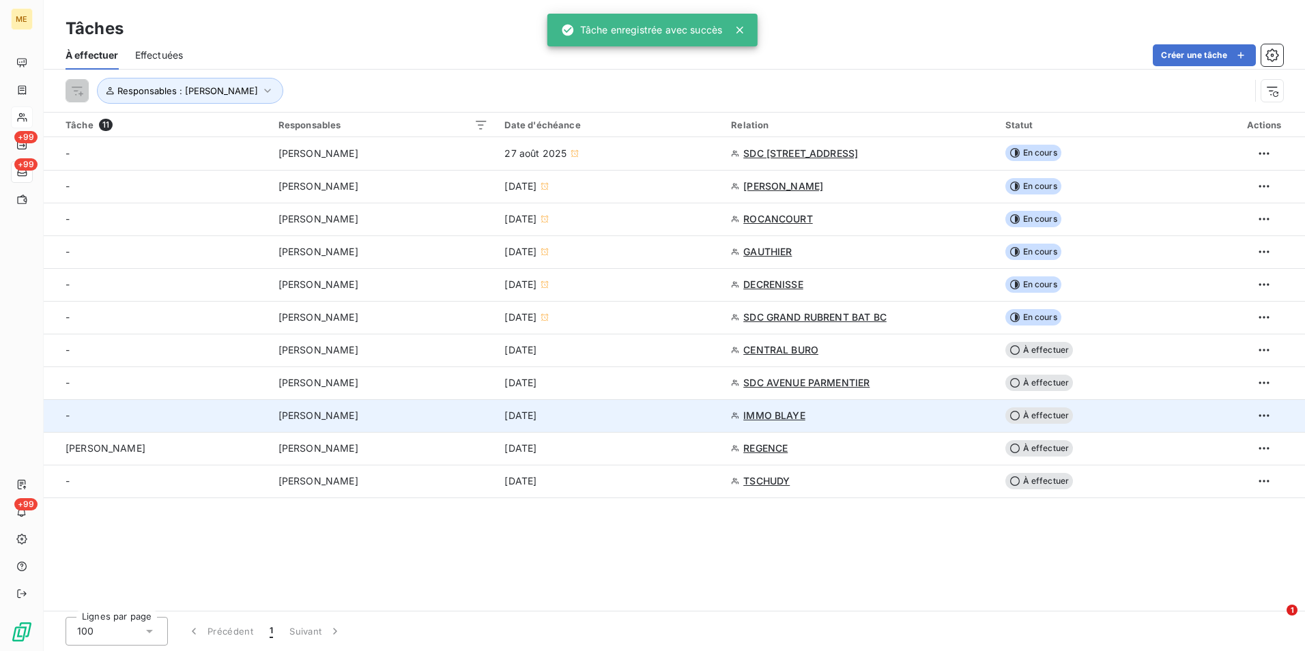
click at [873, 418] on div "IMMO BLAYE" at bounding box center [859, 416] width 257 height 14
type input "[DATE]"
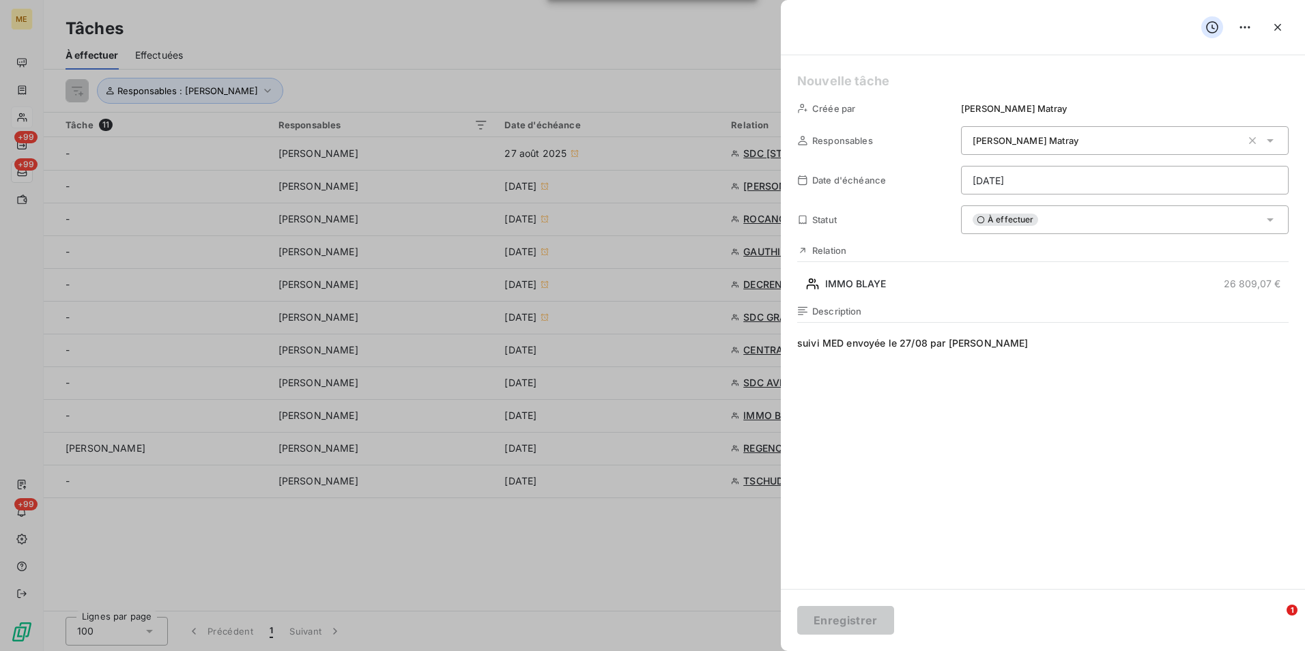
click at [625, 554] on div at bounding box center [652, 325] width 1305 height 651
click at [486, 620] on div at bounding box center [652, 325] width 1305 height 651
click at [727, 435] on div at bounding box center [652, 325] width 1305 height 651
click at [1273, 25] on icon "button" at bounding box center [1277, 27] width 14 height 14
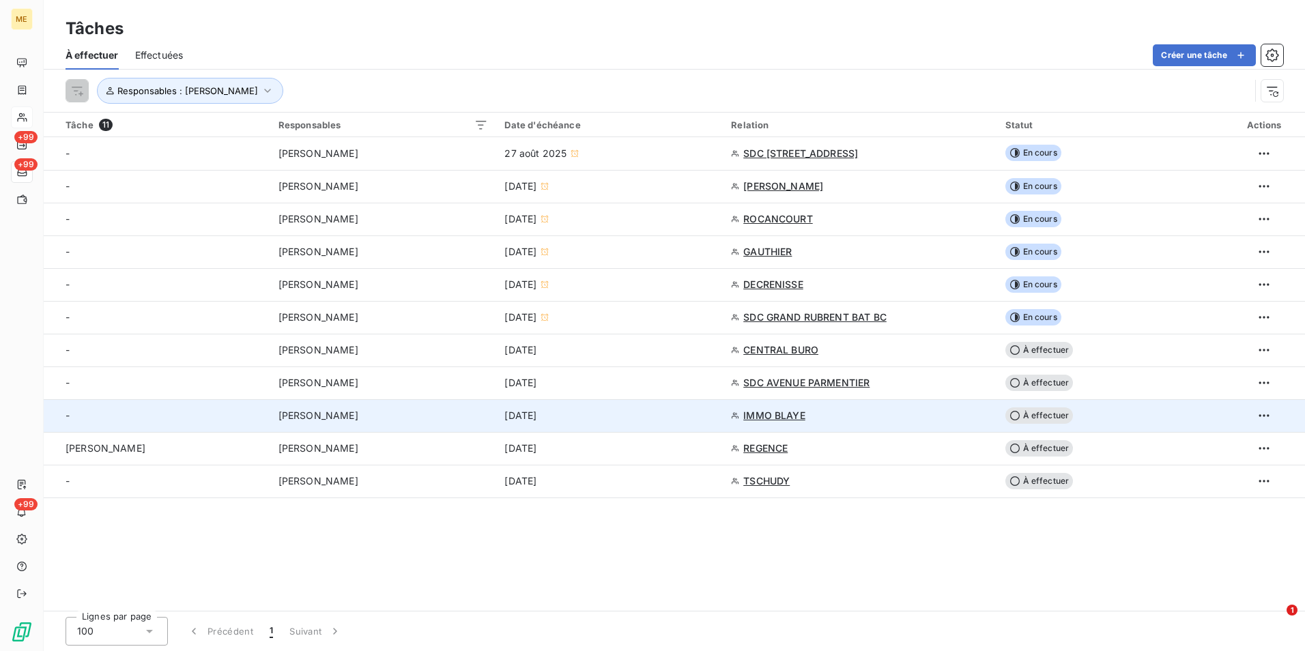
click at [769, 415] on span "IMMO BLAYE" at bounding box center [774, 416] width 62 height 14
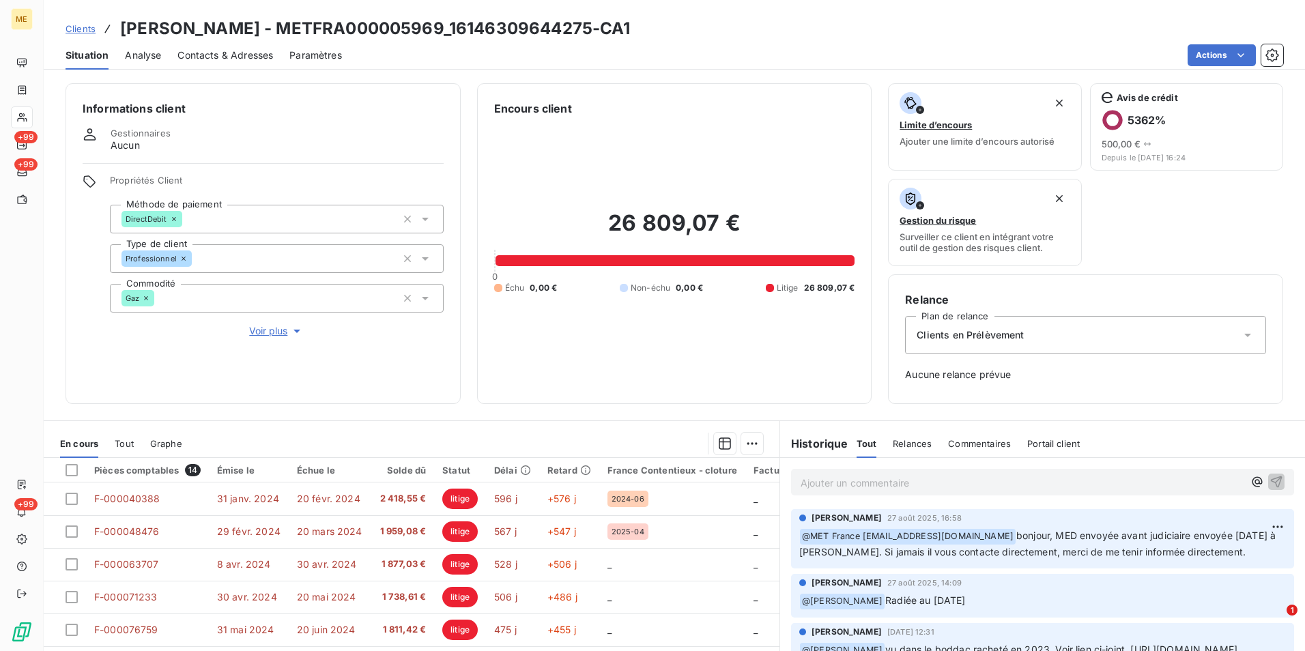
click at [267, 329] on span "Voir plus" at bounding box center [276, 331] width 55 height 14
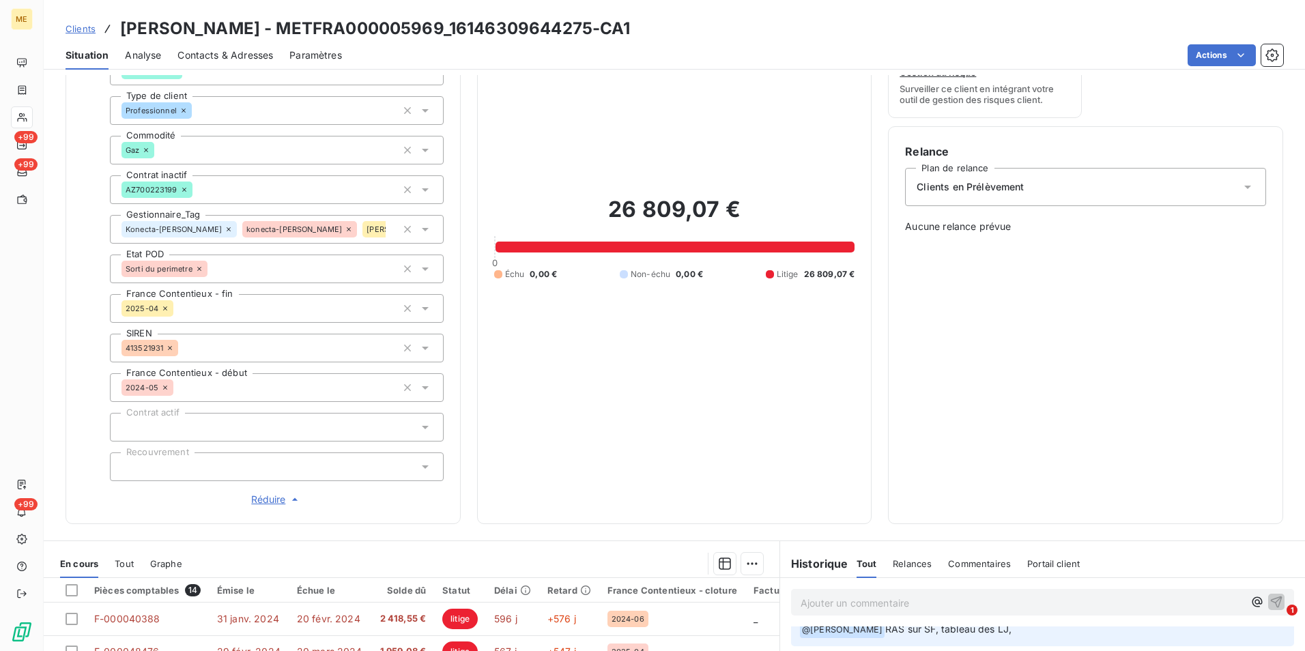
scroll to position [106, 0]
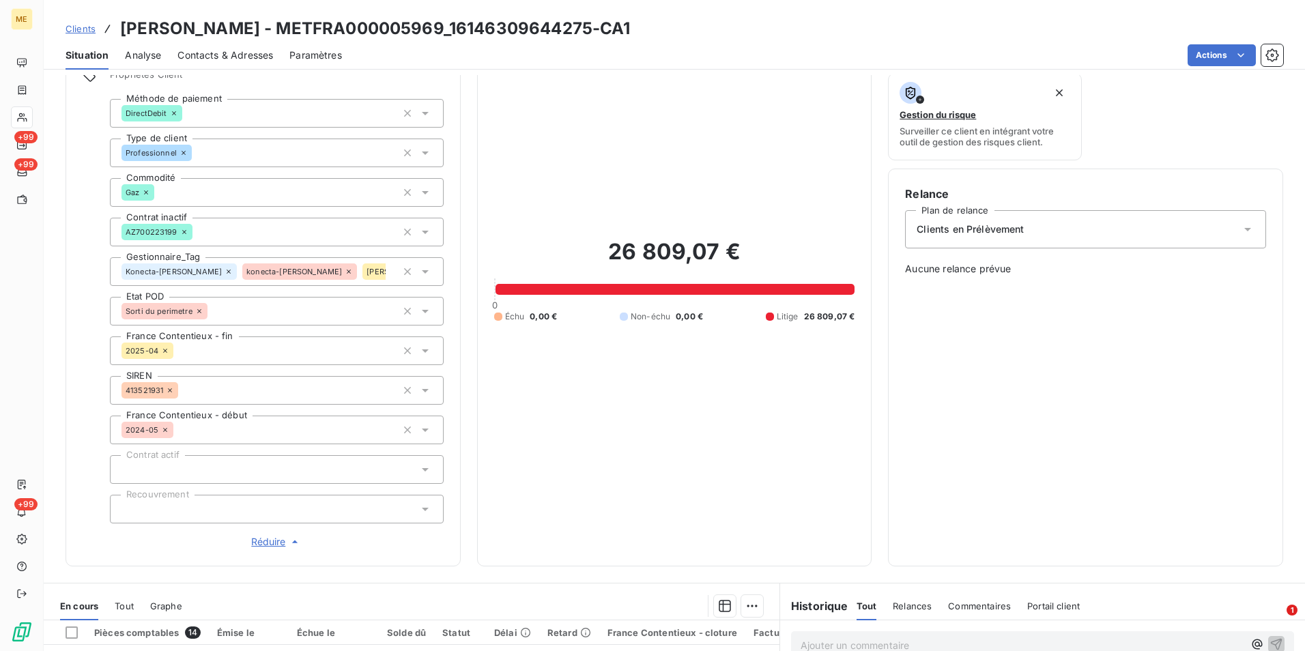
click at [432, 271] on icon at bounding box center [436, 271] width 8 height 8
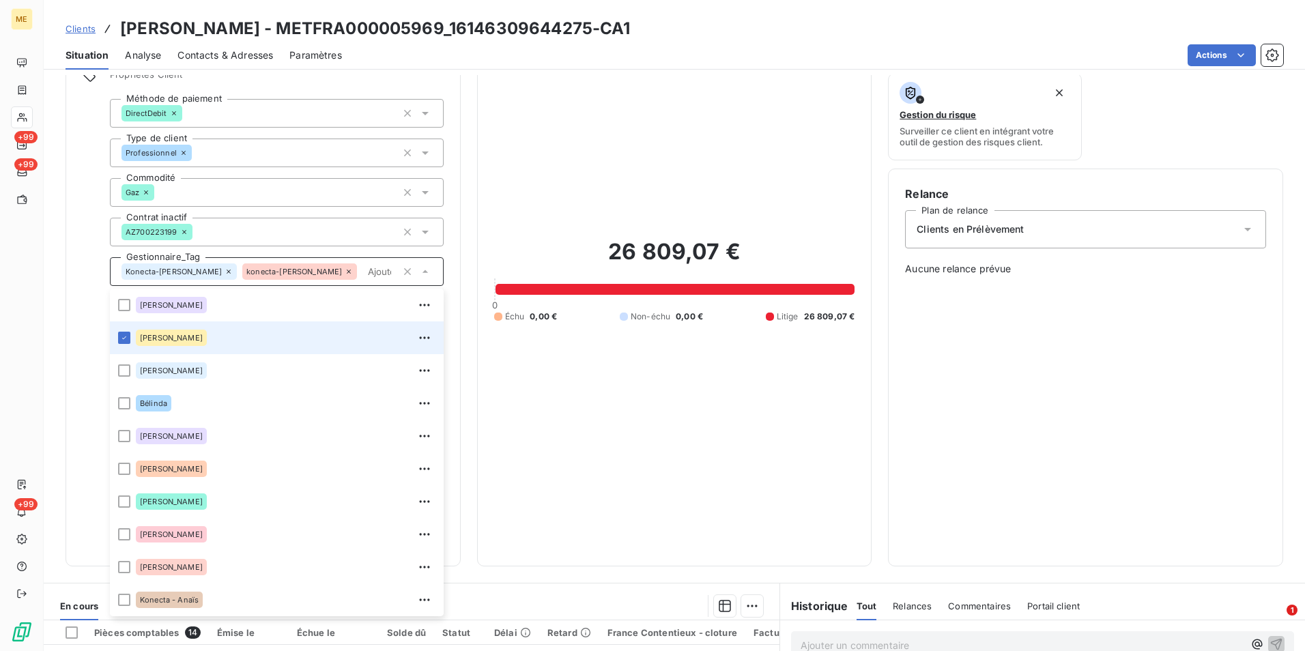
click at [667, 28] on div "Clients IMMO BLAYE - METFRA000005969_16146309644275-CA1" at bounding box center [674, 28] width 1261 height 25
click at [840, 522] on div "26 809,07 € 0 Échu 0,00 € Non-échu 0,00 € Litige 26 809,07 €" at bounding box center [674, 280] width 361 height 538
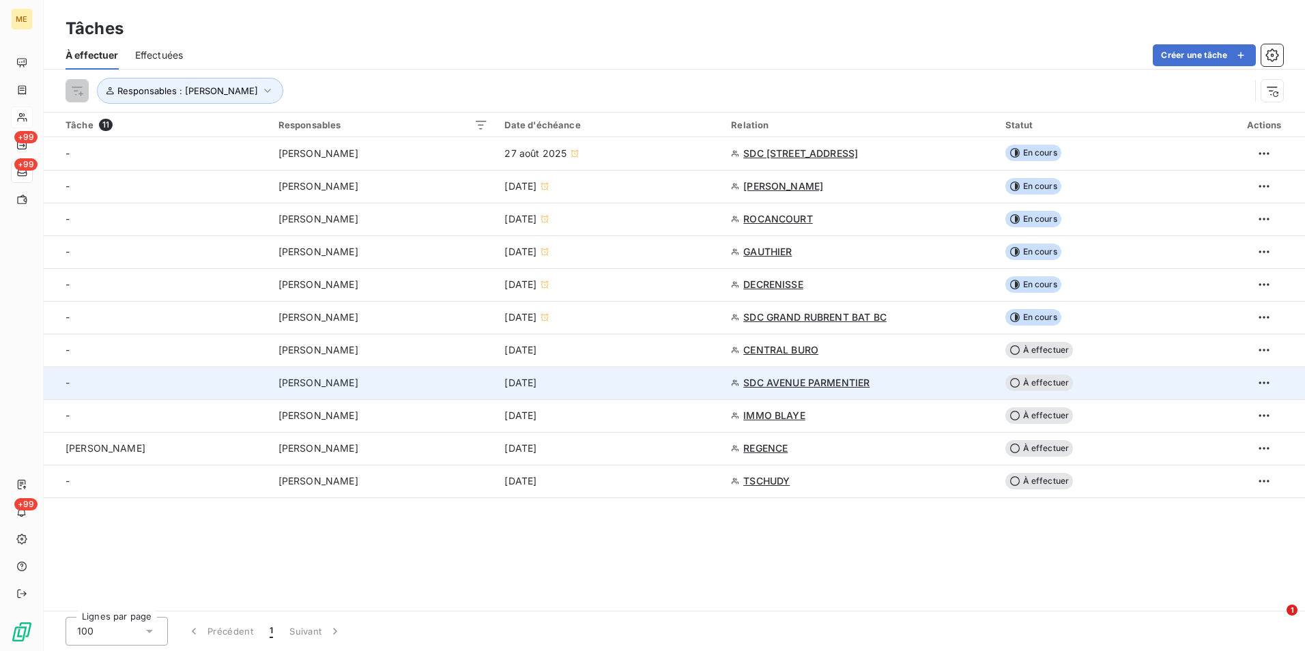
click at [920, 385] on div "SDC AVENUE PARMENTIER" at bounding box center [859, 383] width 257 height 14
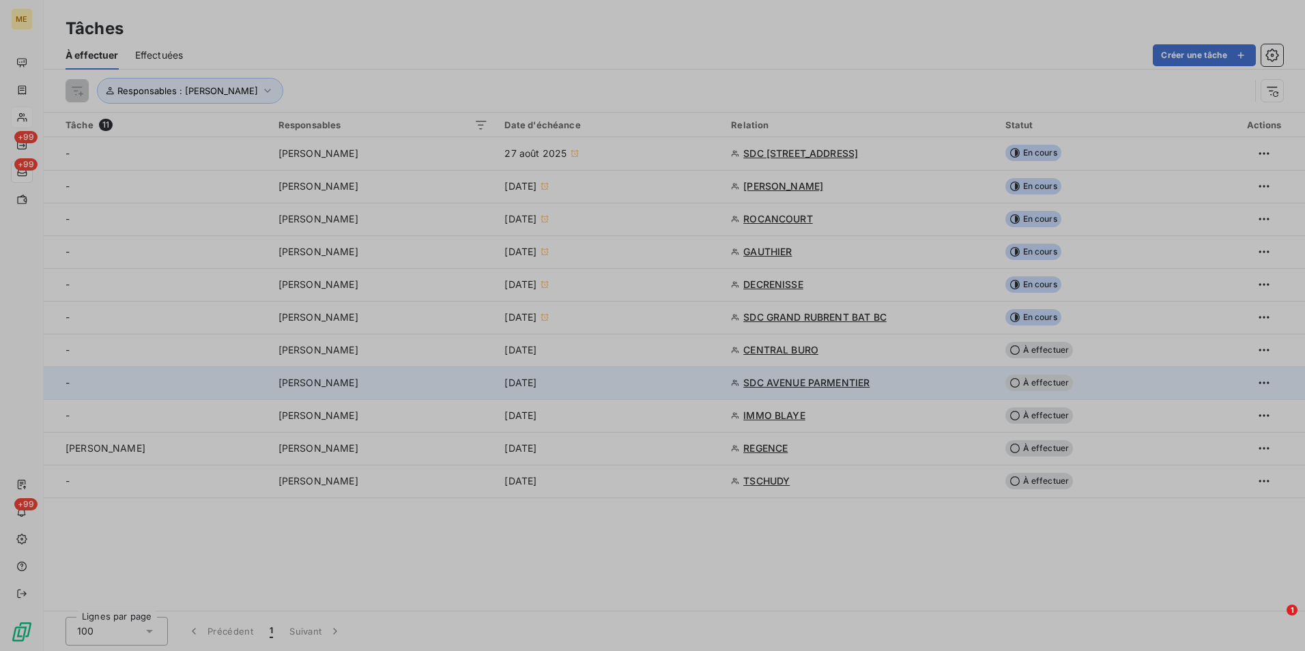
type input "[DATE]"
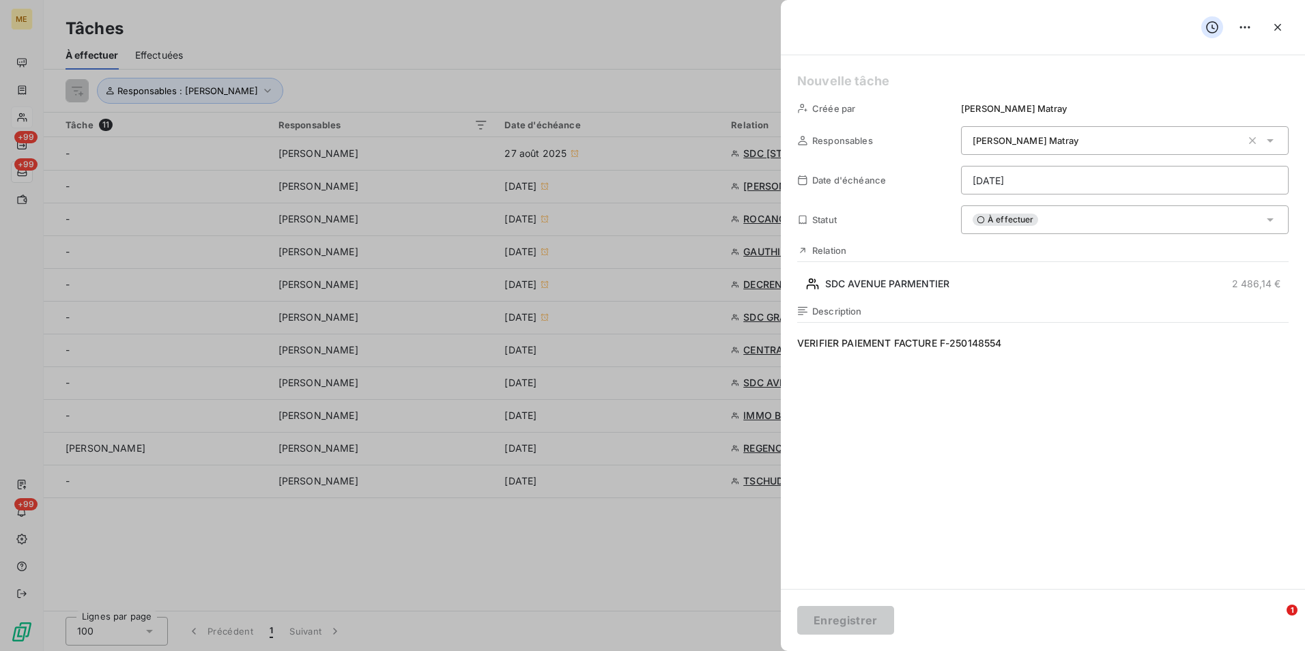
click at [524, 389] on div at bounding box center [652, 325] width 1305 height 651
drag, startPoint x: 576, startPoint y: 381, endPoint x: 730, endPoint y: 369, distance: 154.7
click at [578, 381] on div at bounding box center [652, 325] width 1305 height 651
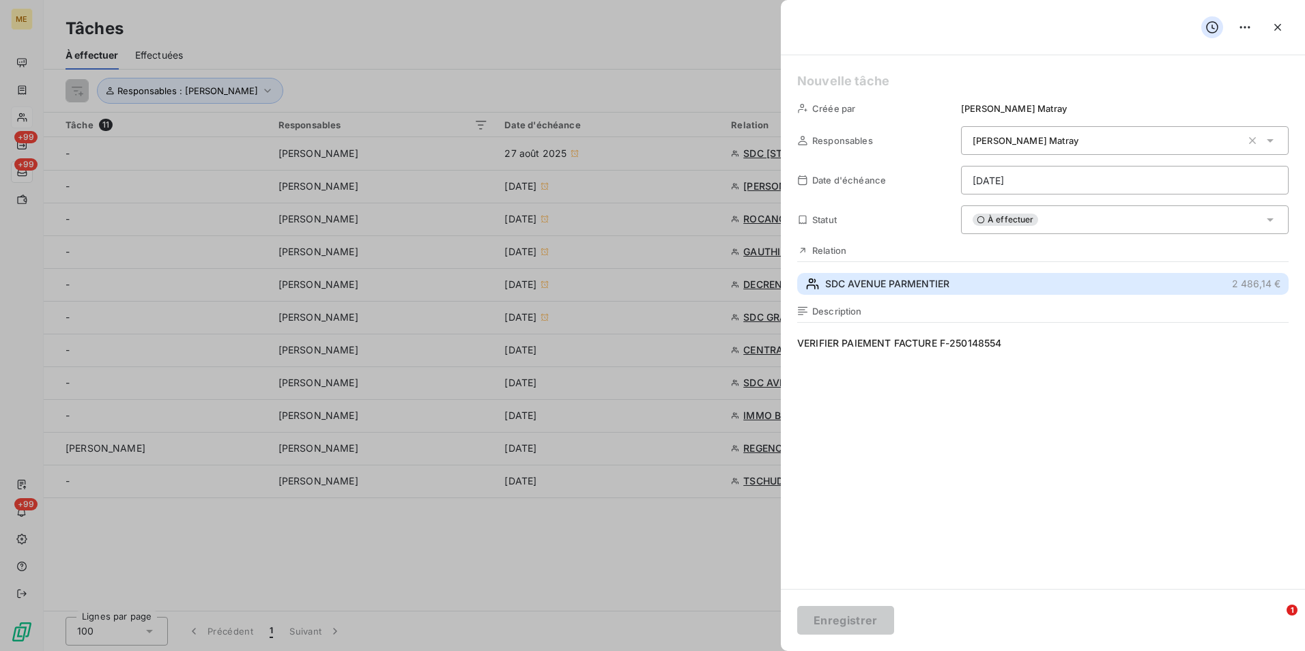
click at [906, 293] on button "SDC AVENUE PARMENTIER 2 486,14 €" at bounding box center [1042, 284] width 491 height 22
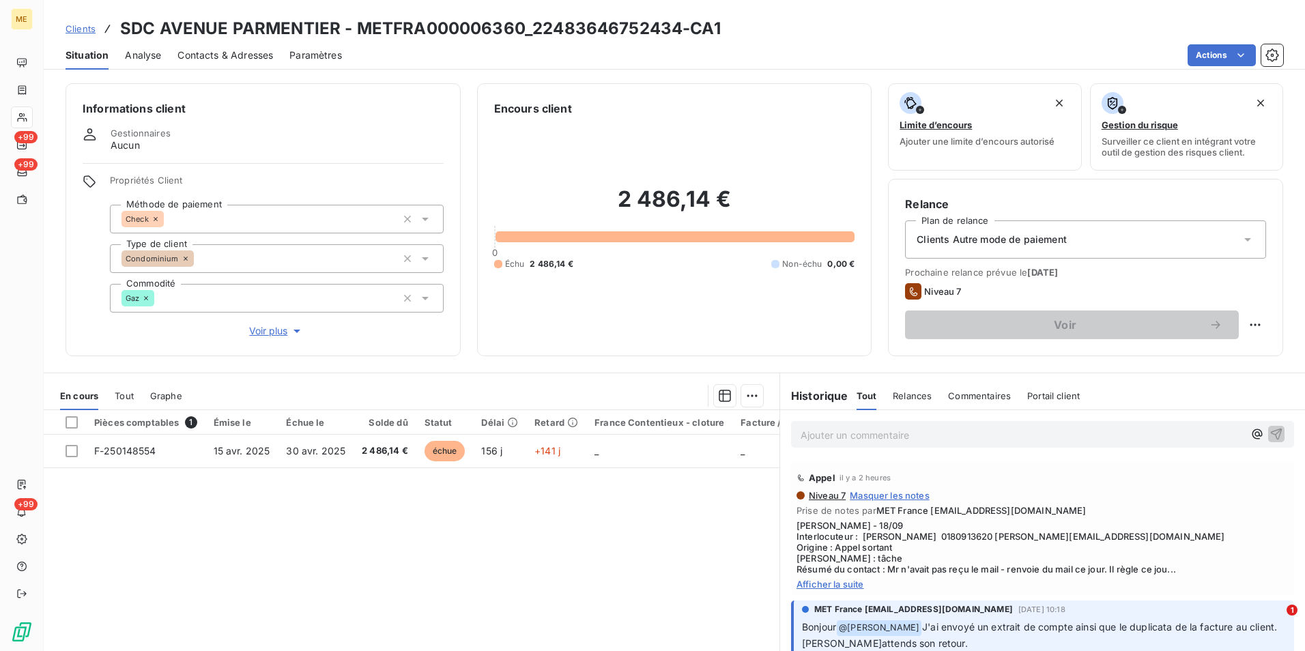
click at [854, 577] on div "Niveau 7 Masquer les notes Prise de notes par MET France [EMAIL_ADDRESS][DOMAIN…" at bounding box center [1042, 540] width 492 height 100
click at [836, 584] on span "Afficher la suite" at bounding box center [1042, 584] width 492 height 11
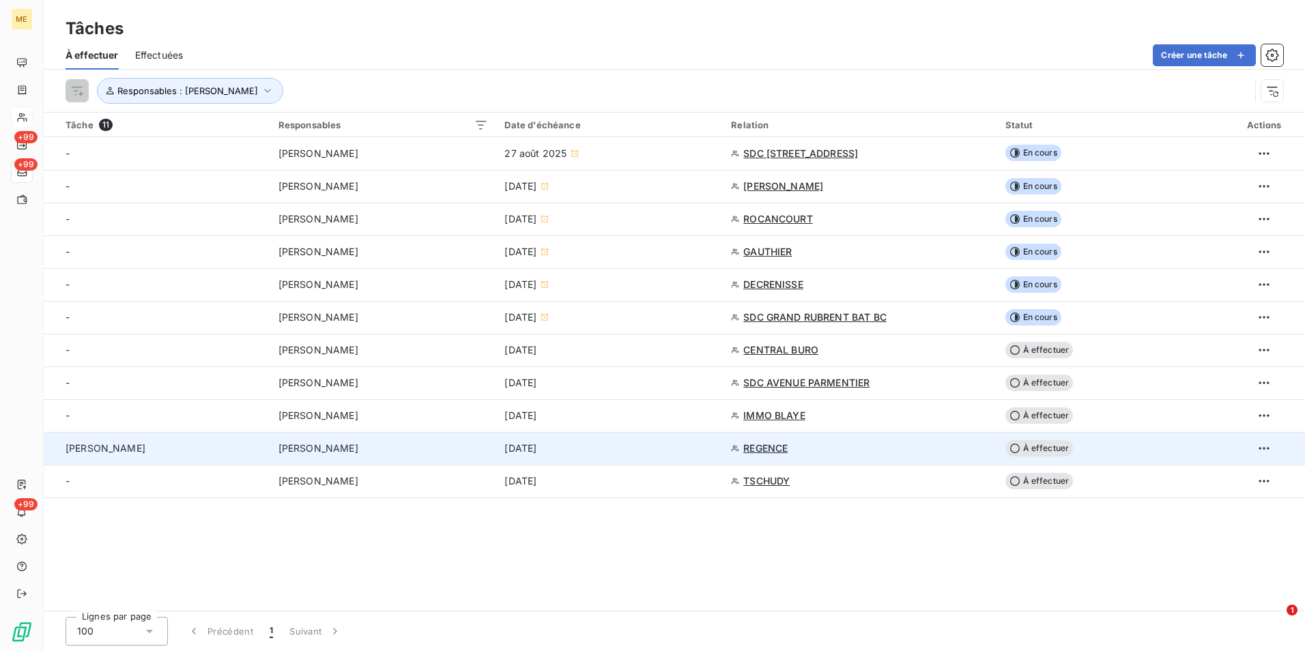
click at [772, 441] on span "REGENCE" at bounding box center [765, 448] width 44 height 14
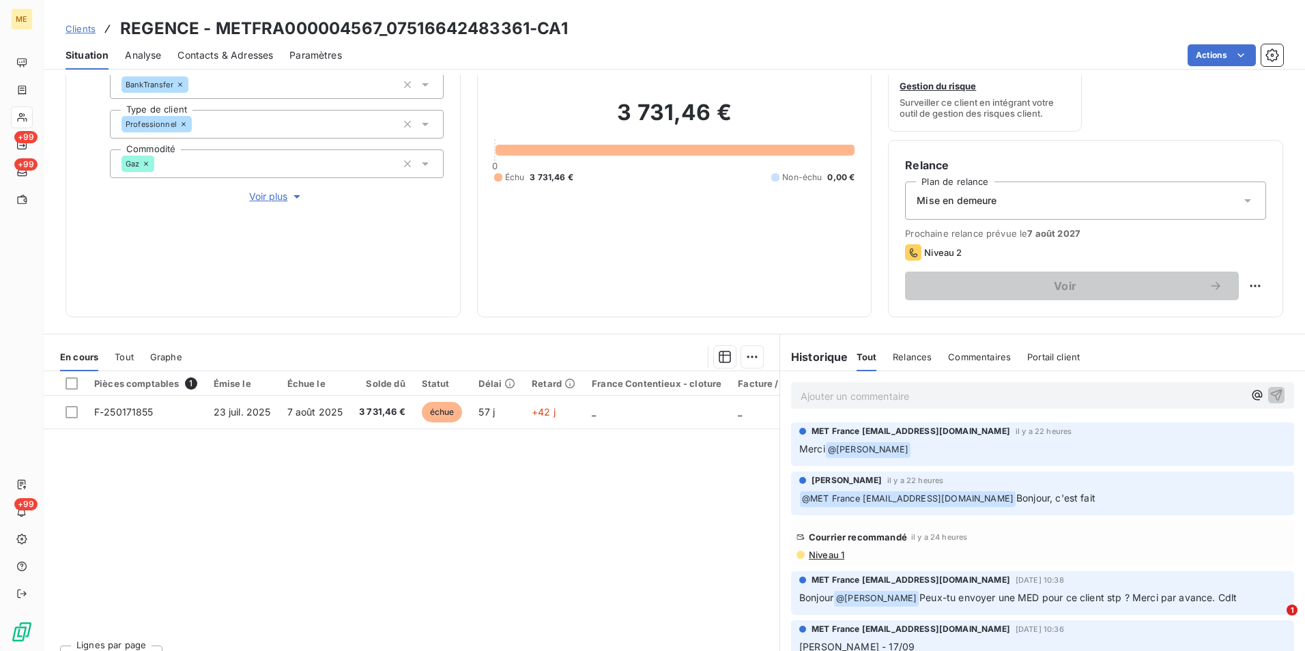
scroll to position [136, 0]
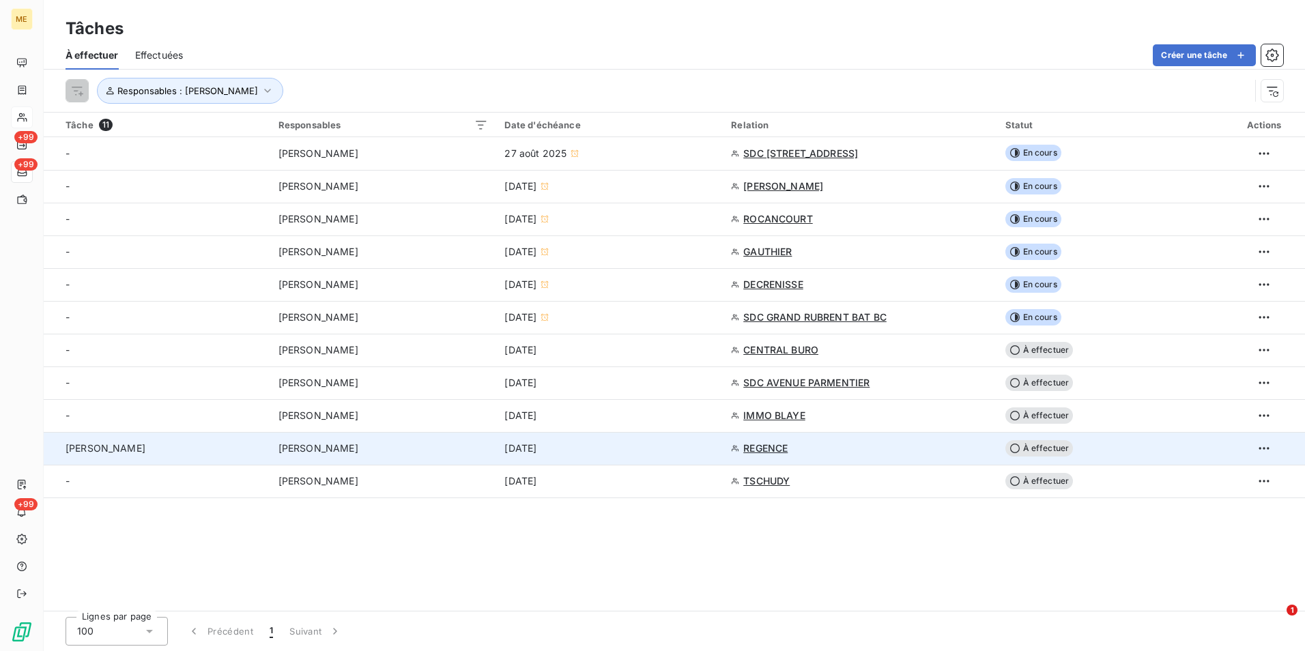
click at [991, 441] on td "REGENCE" at bounding box center [860, 448] width 274 height 33
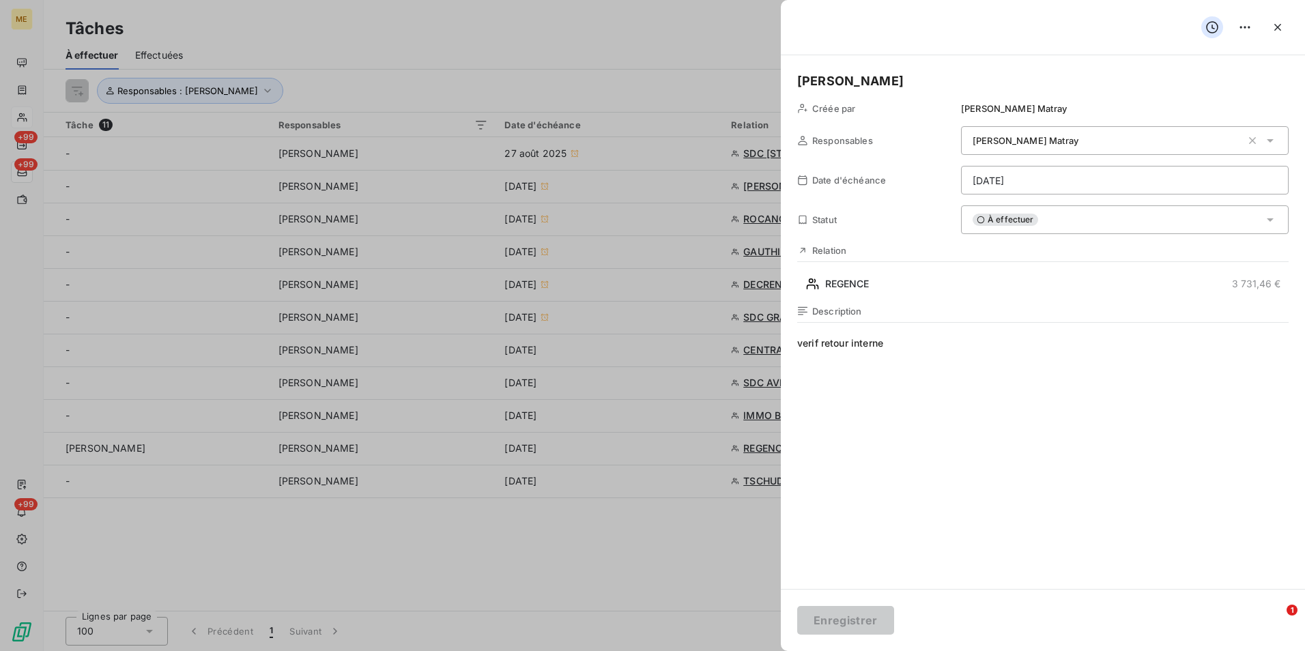
click at [693, 501] on div at bounding box center [652, 325] width 1305 height 651
click at [687, 516] on div at bounding box center [652, 325] width 1305 height 651
click at [1282, 22] on icon "button" at bounding box center [1277, 27] width 14 height 14
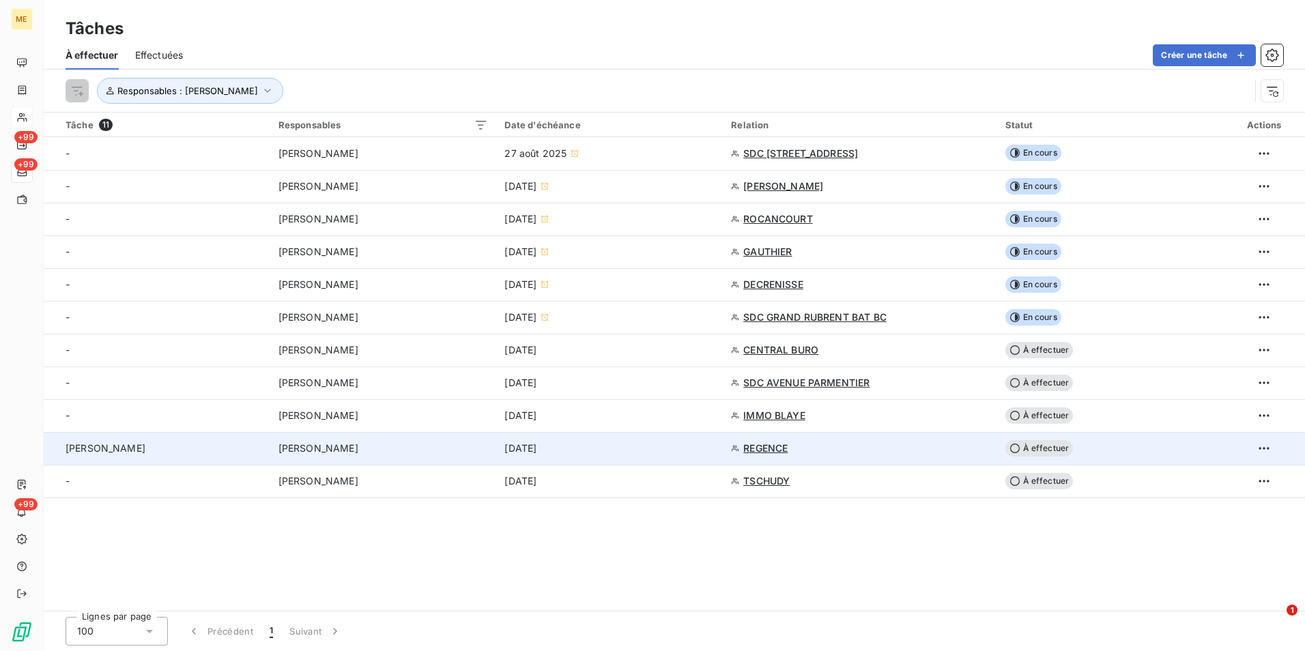
click at [761, 441] on td "REGENCE" at bounding box center [860, 448] width 274 height 33
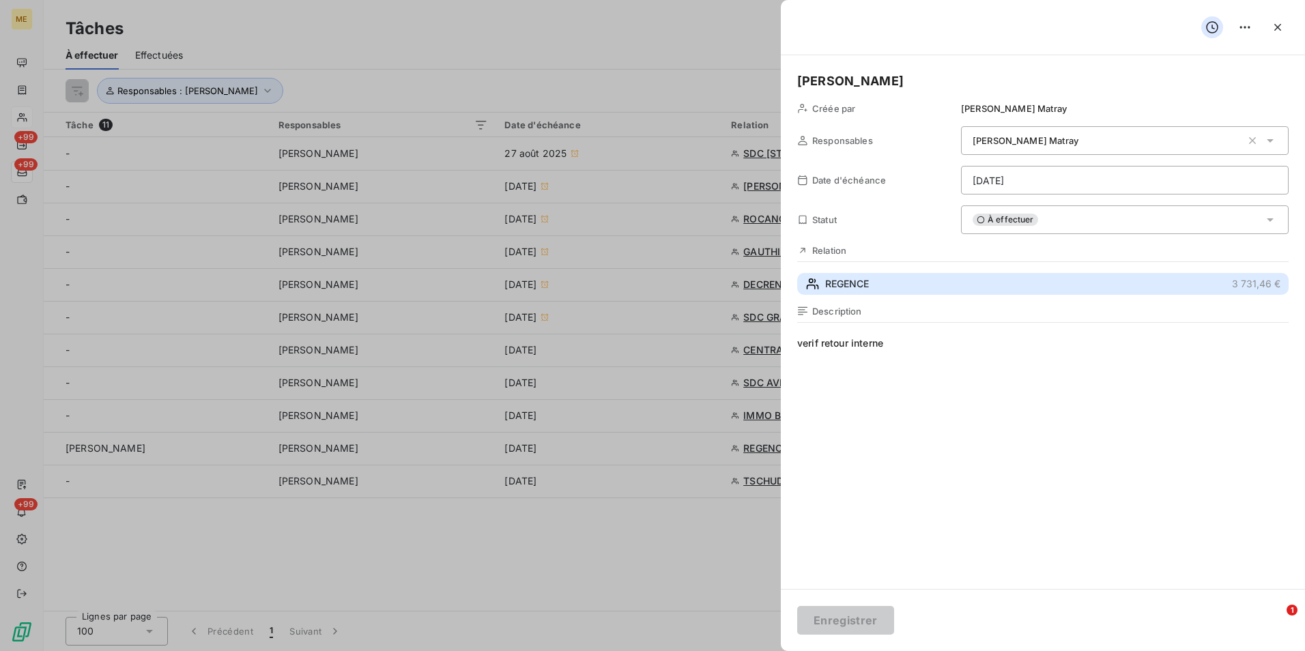
click at [865, 276] on button "REGENCE 3 731,46 €" at bounding box center [1042, 284] width 491 height 22
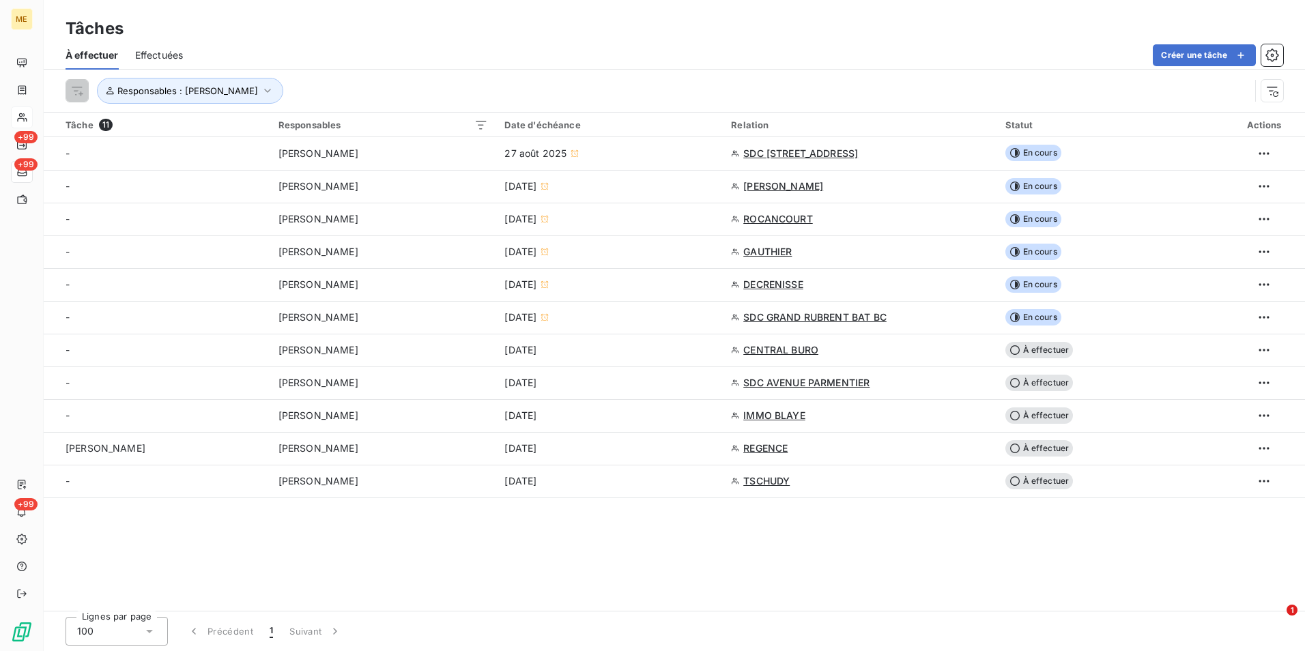
click at [658, 520] on div "Tâche 11 Responsables Date d'échéance Relation Statut Actions - [PERSON_NAME] […" at bounding box center [674, 362] width 1261 height 498
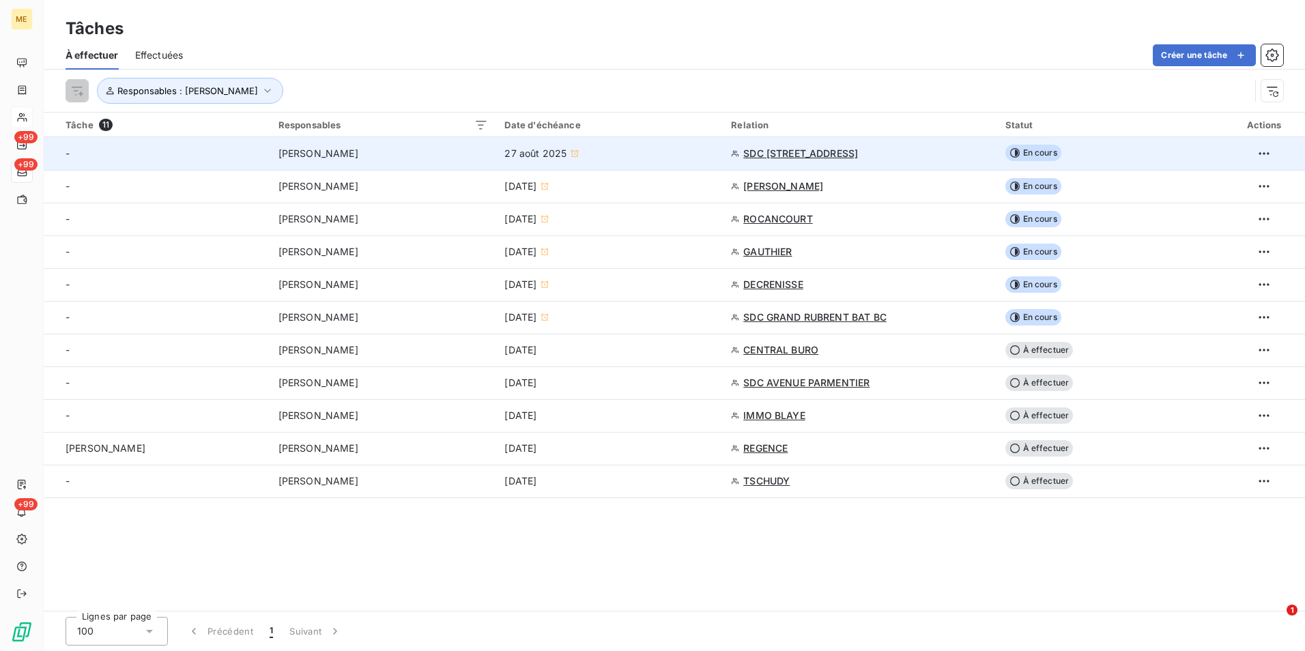
click at [964, 149] on div "SDC [STREET_ADDRESS]" at bounding box center [859, 154] width 257 height 14
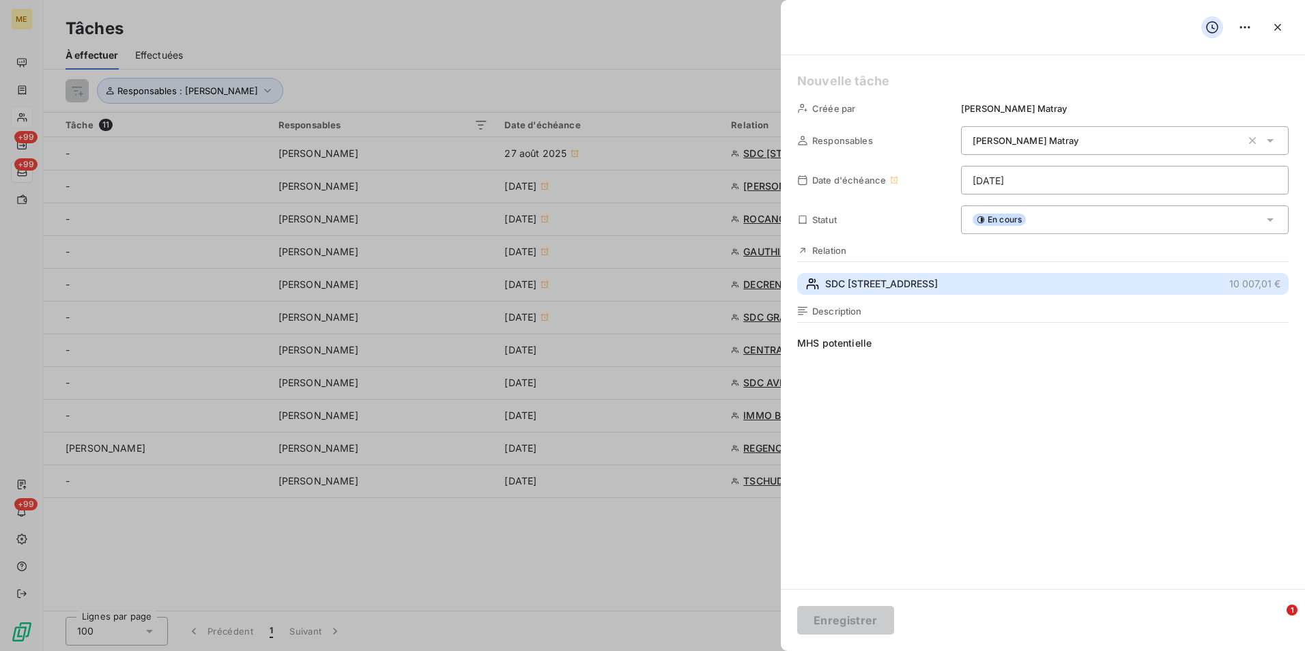
click at [931, 288] on span "SDC [STREET_ADDRESS]" at bounding box center [881, 284] width 113 height 14
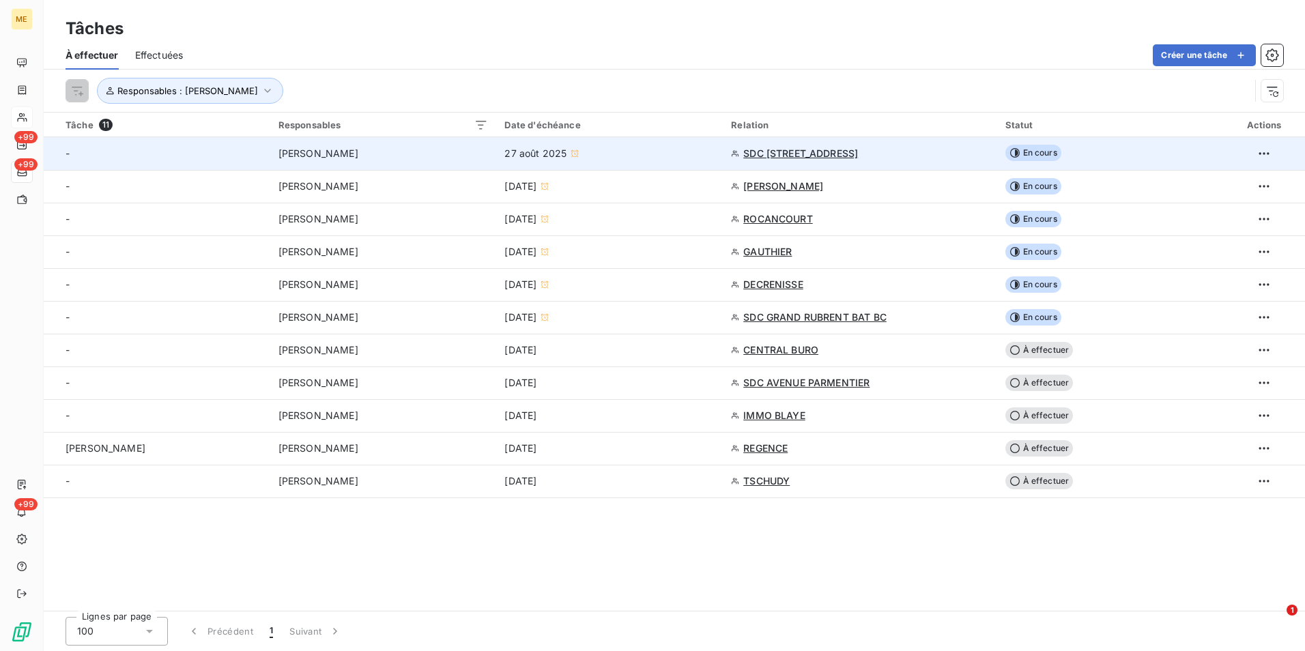
click at [1050, 154] on span "En cours" at bounding box center [1033, 153] width 56 height 16
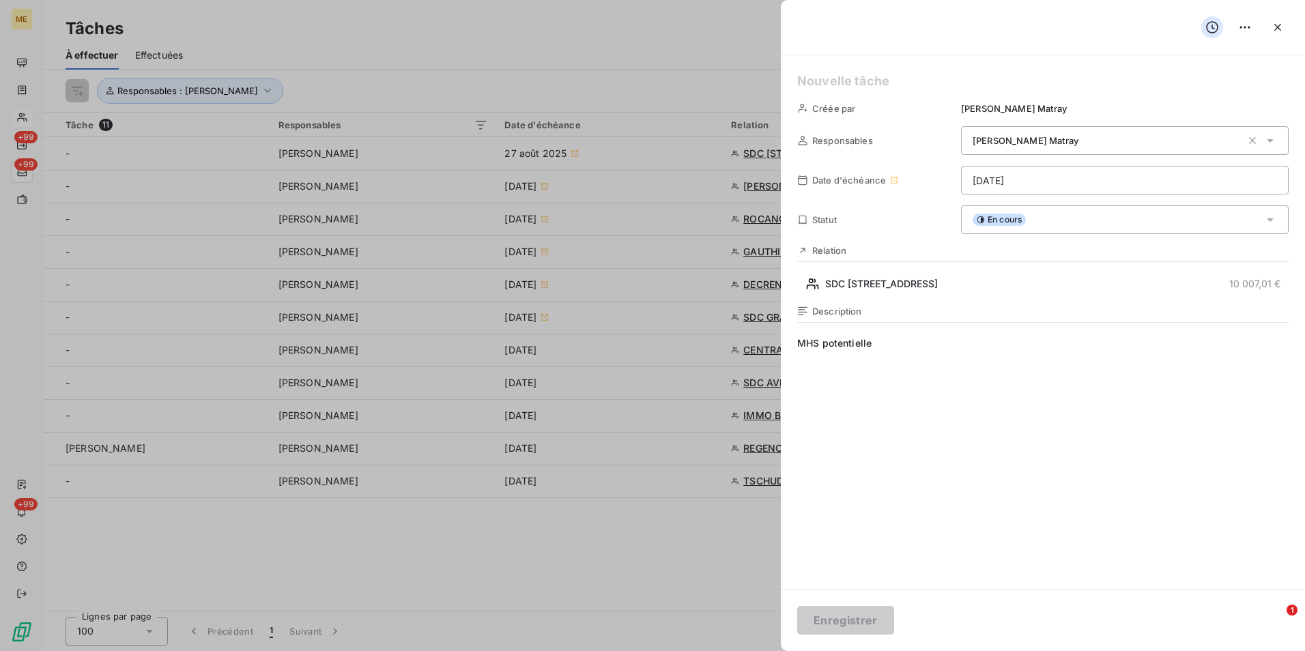
click at [1061, 227] on div "En cours" at bounding box center [1124, 219] width 327 height 29
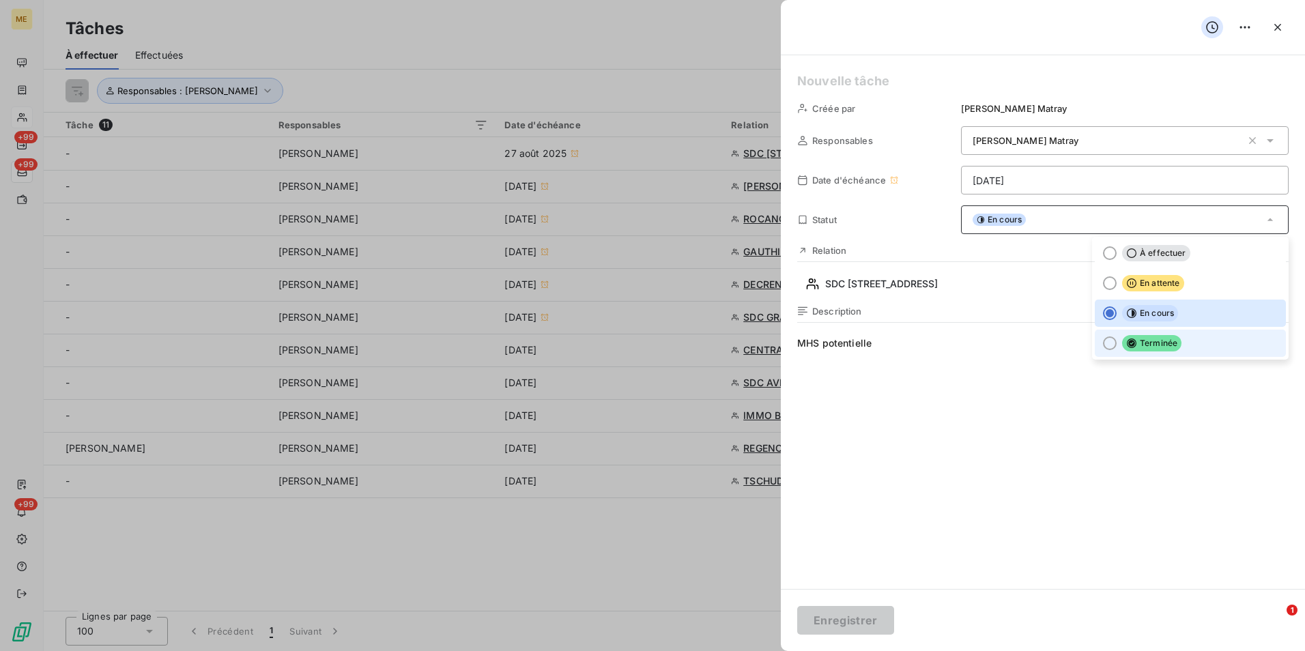
click at [1141, 344] on span "Terminée" at bounding box center [1151, 343] width 59 height 16
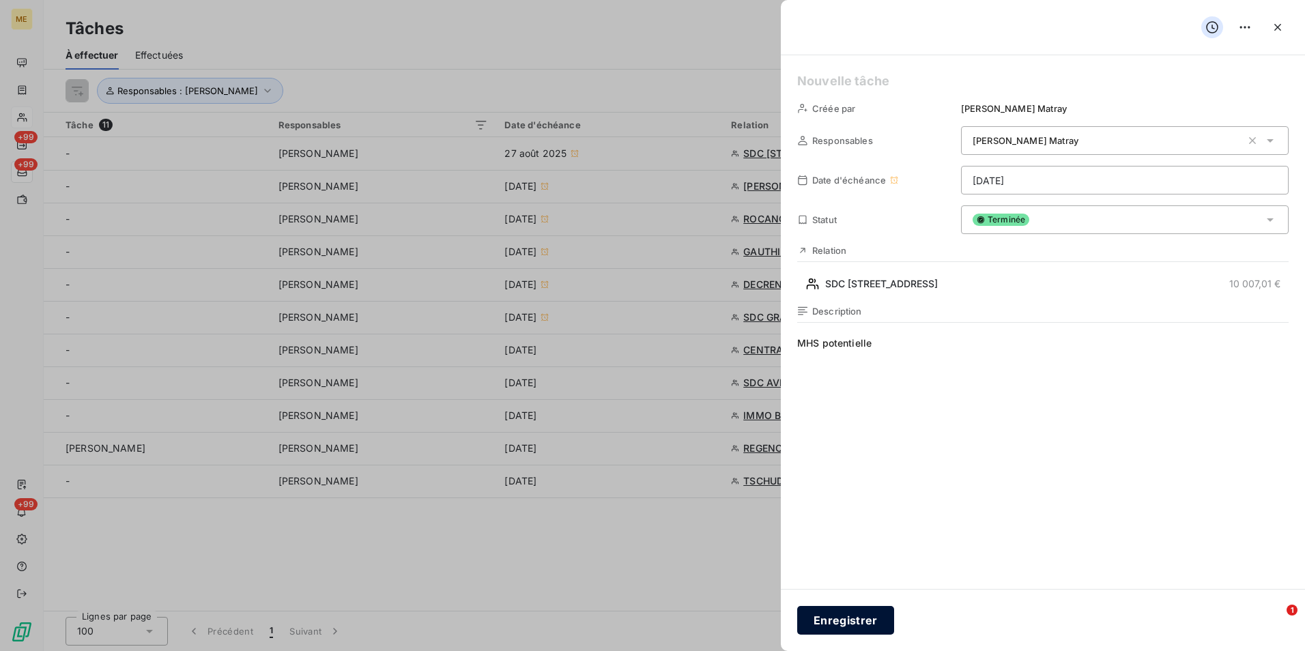
click at [834, 624] on button "Enregistrer" at bounding box center [845, 620] width 97 height 29
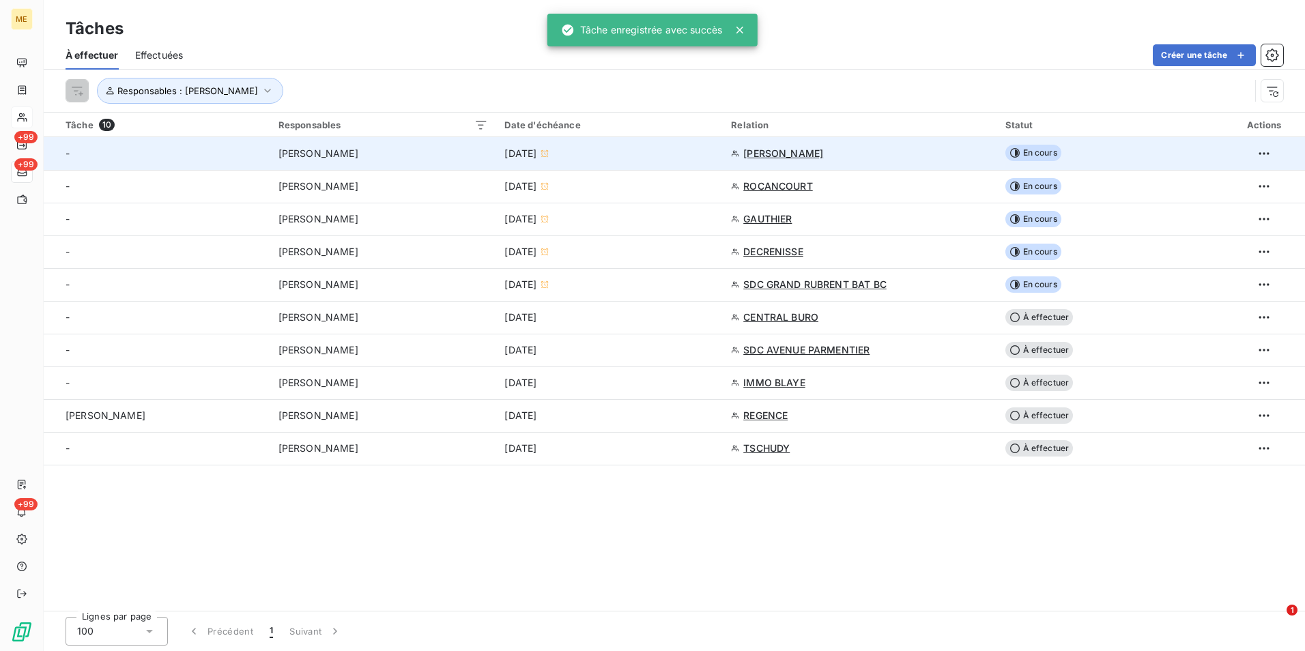
click at [656, 149] on div "[DATE]" at bounding box center [609, 154] width 210 height 14
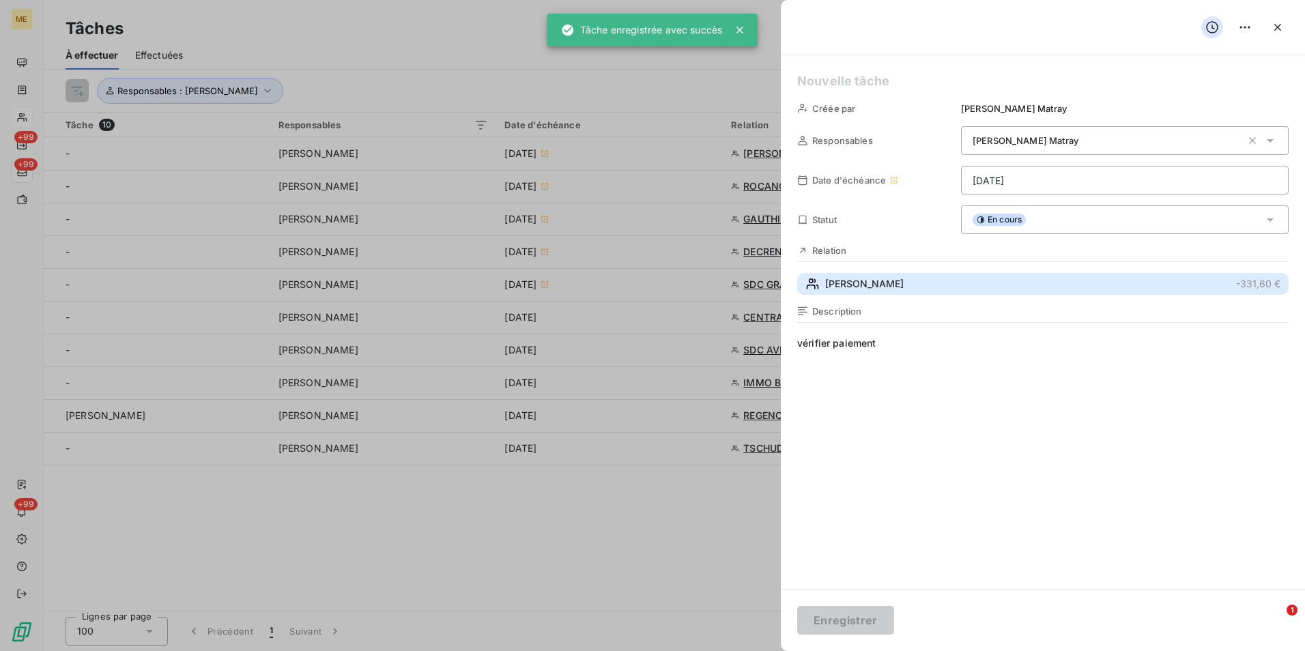
click at [903, 280] on span "[PERSON_NAME]" at bounding box center [864, 284] width 78 height 14
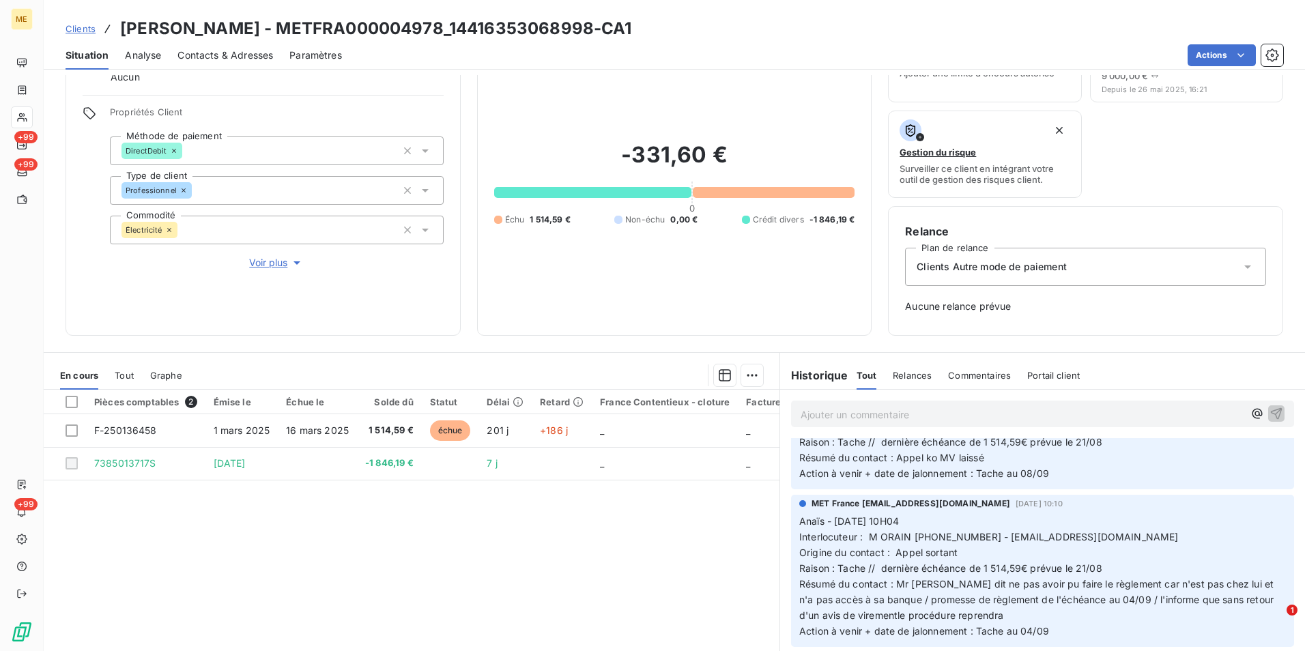
scroll to position [478, 0]
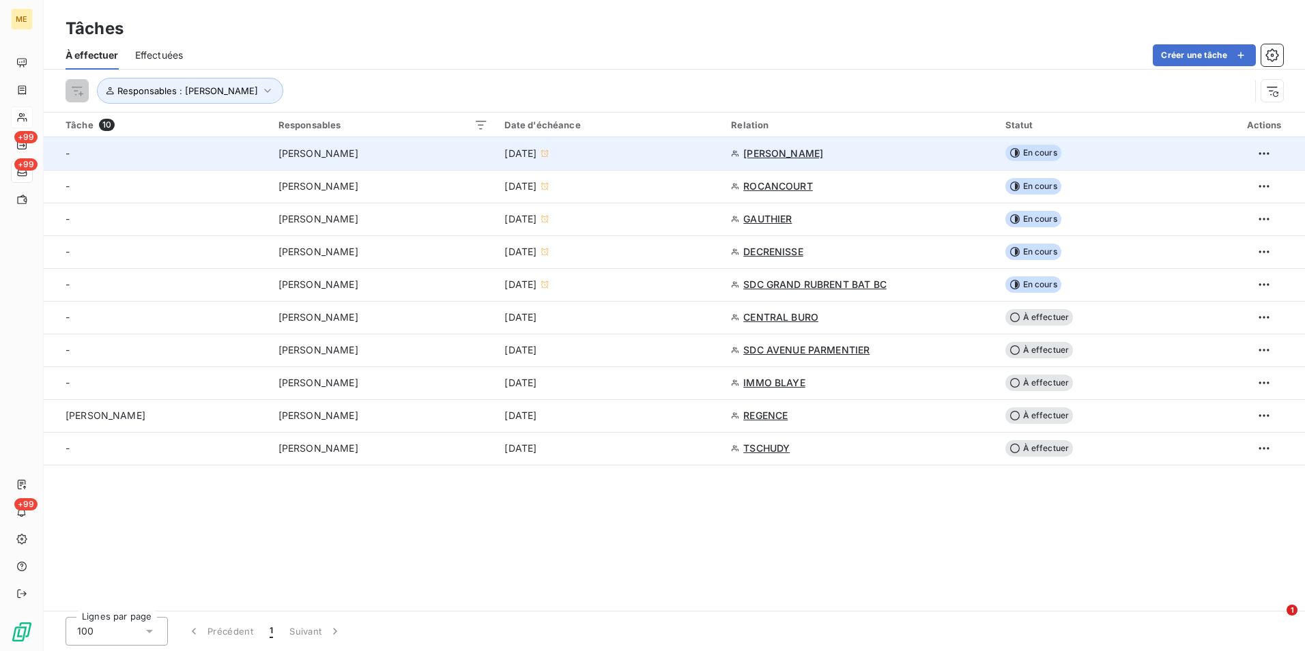
click at [1058, 153] on span "En cours" at bounding box center [1033, 153] width 56 height 16
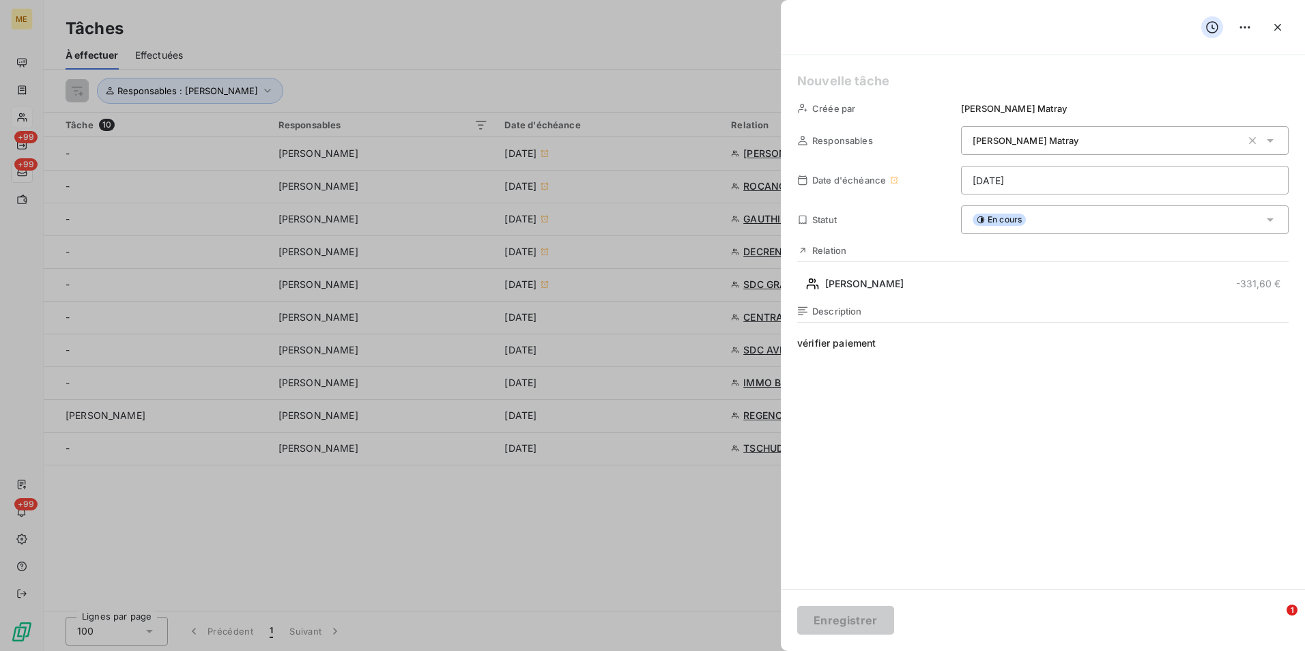
click at [1051, 217] on div "En cours" at bounding box center [1124, 219] width 327 height 29
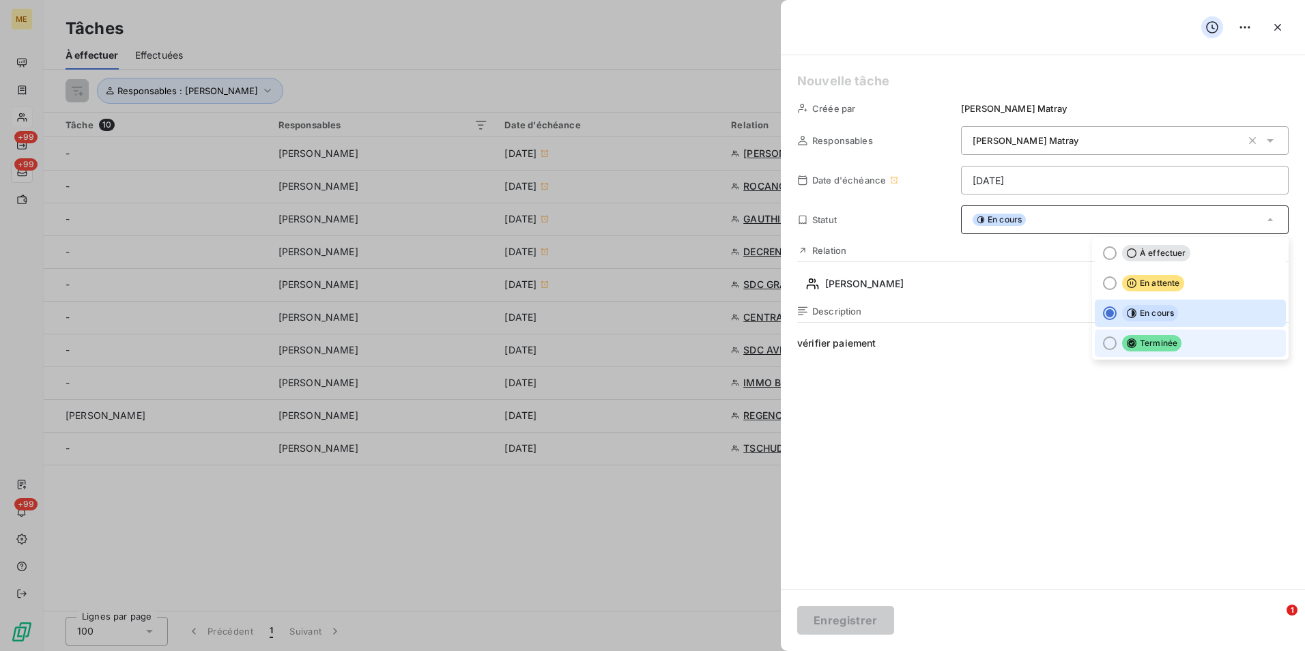
click at [1104, 346] on div at bounding box center [1110, 343] width 14 height 14
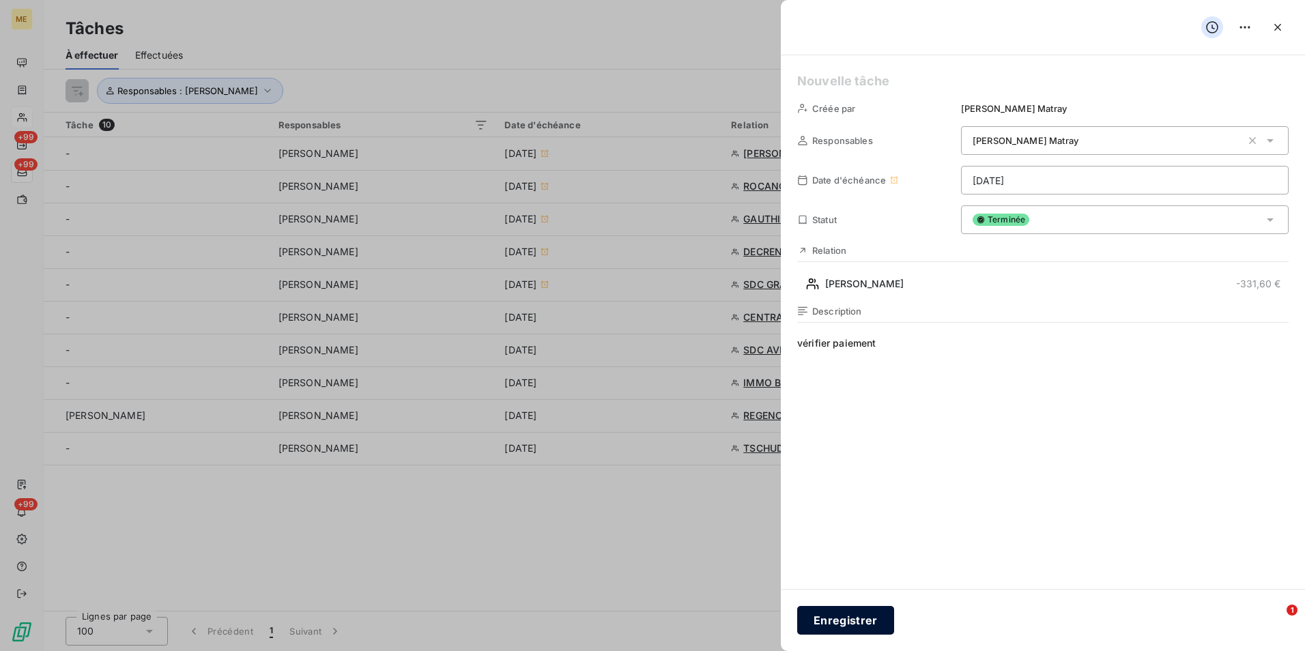
click at [864, 628] on button "Enregistrer" at bounding box center [845, 620] width 97 height 29
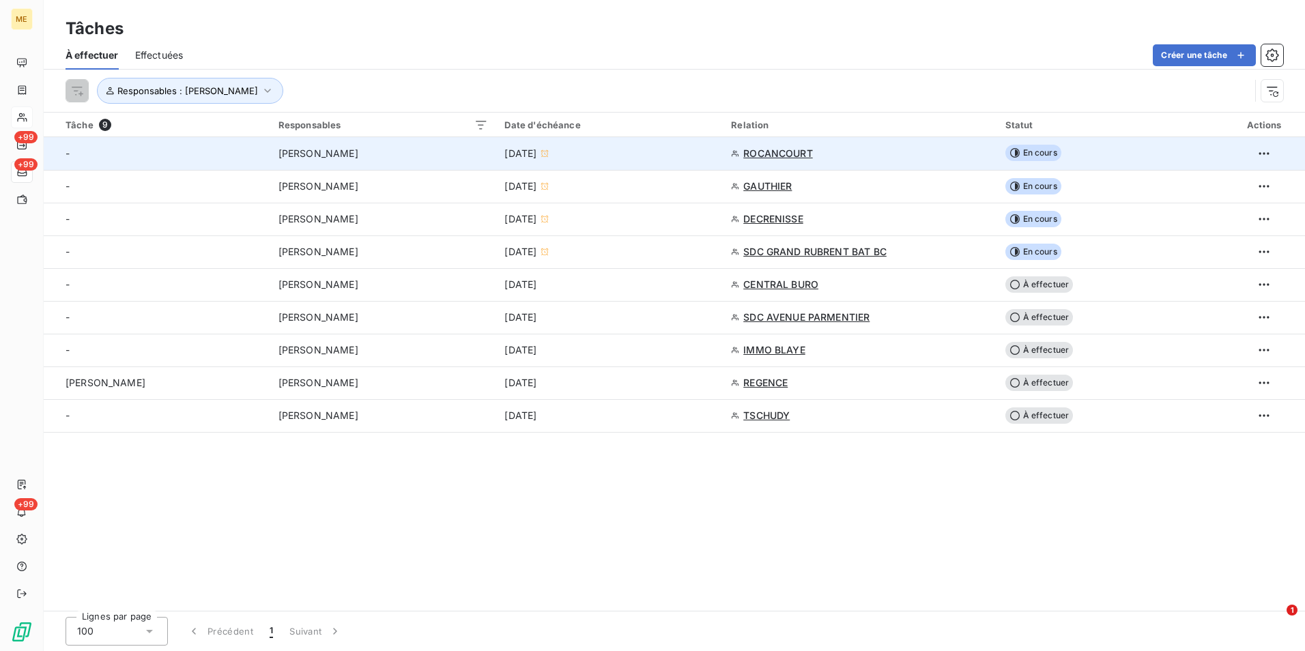
click at [894, 156] on div "ROCANCOURT" at bounding box center [859, 154] width 257 height 14
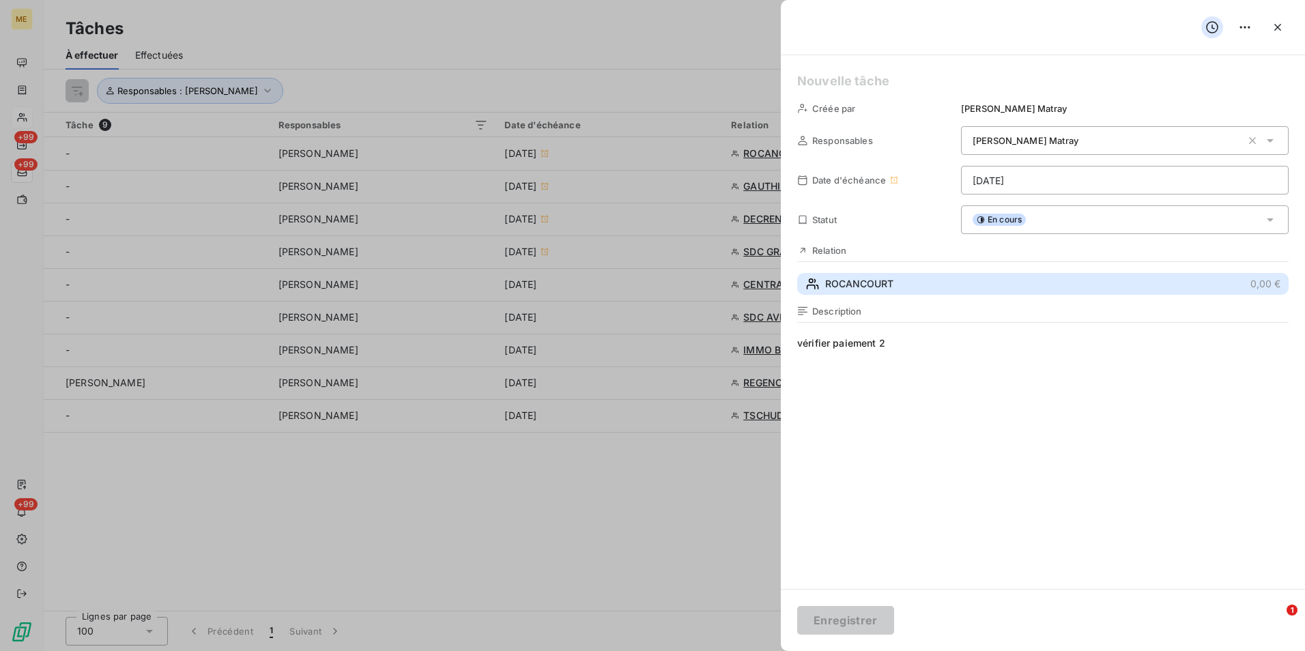
click at [952, 291] on button "ROCANCOURT 0,00 €" at bounding box center [1042, 284] width 491 height 22
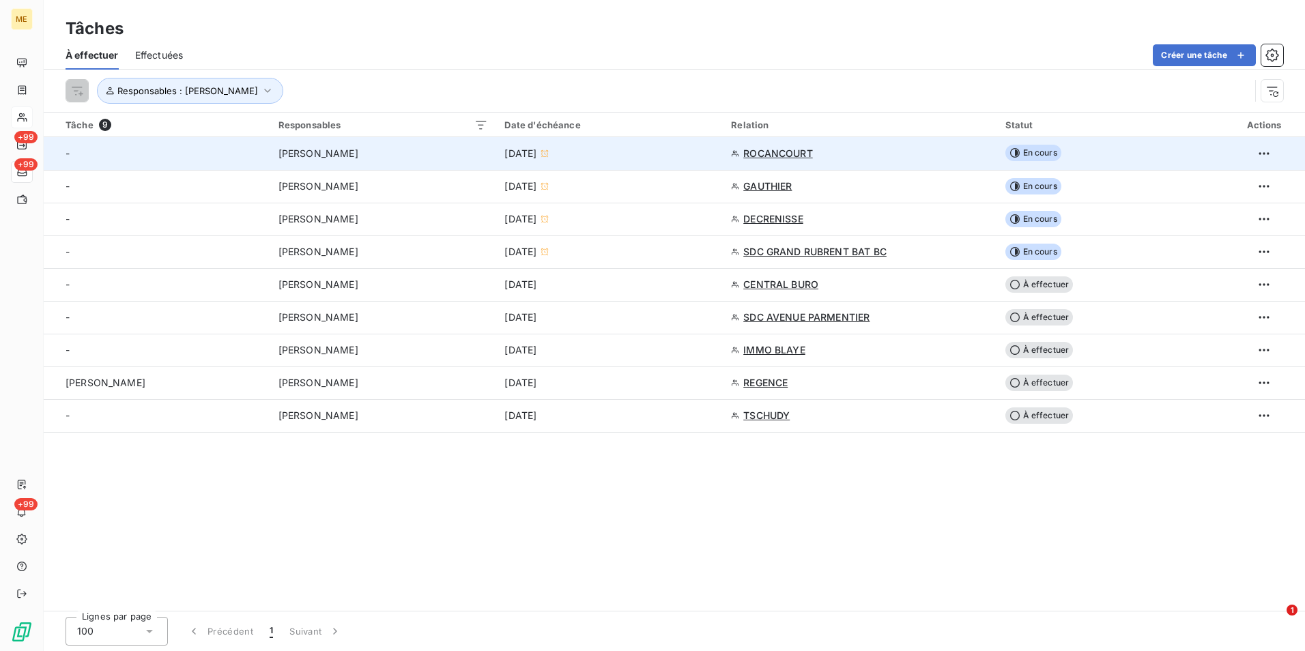
click at [1068, 151] on td "En cours" at bounding box center [1110, 153] width 227 height 33
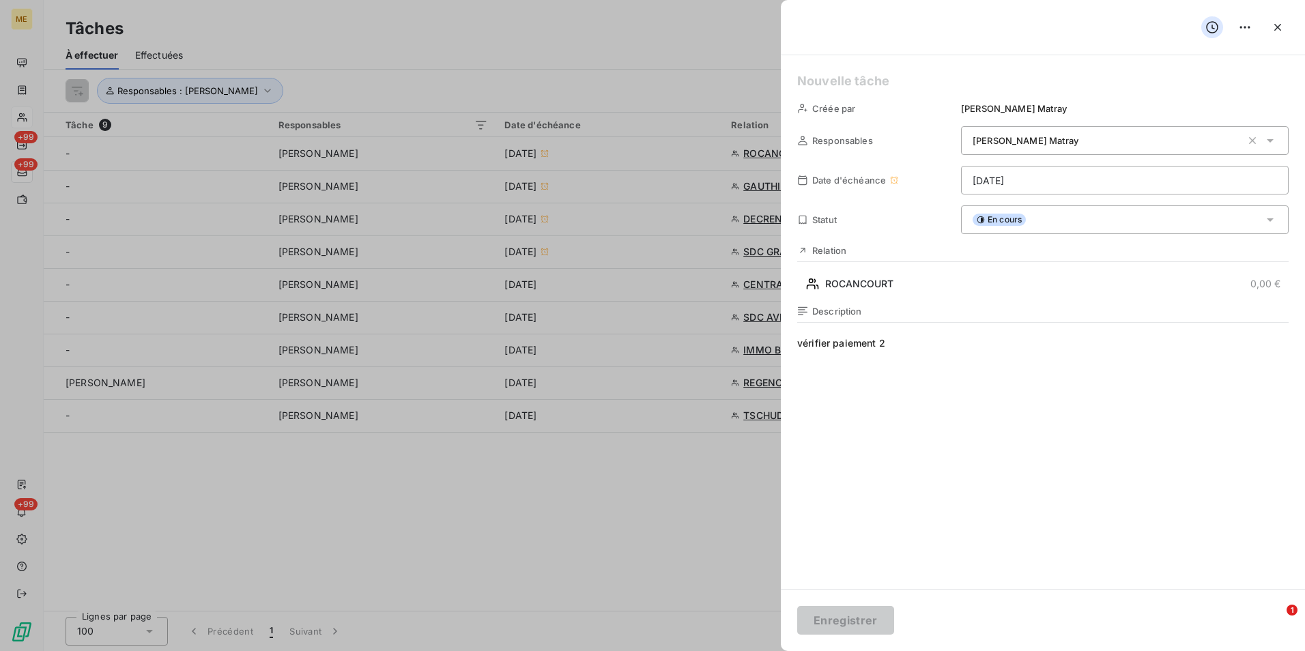
click at [1023, 210] on div "En cours" at bounding box center [1124, 219] width 327 height 29
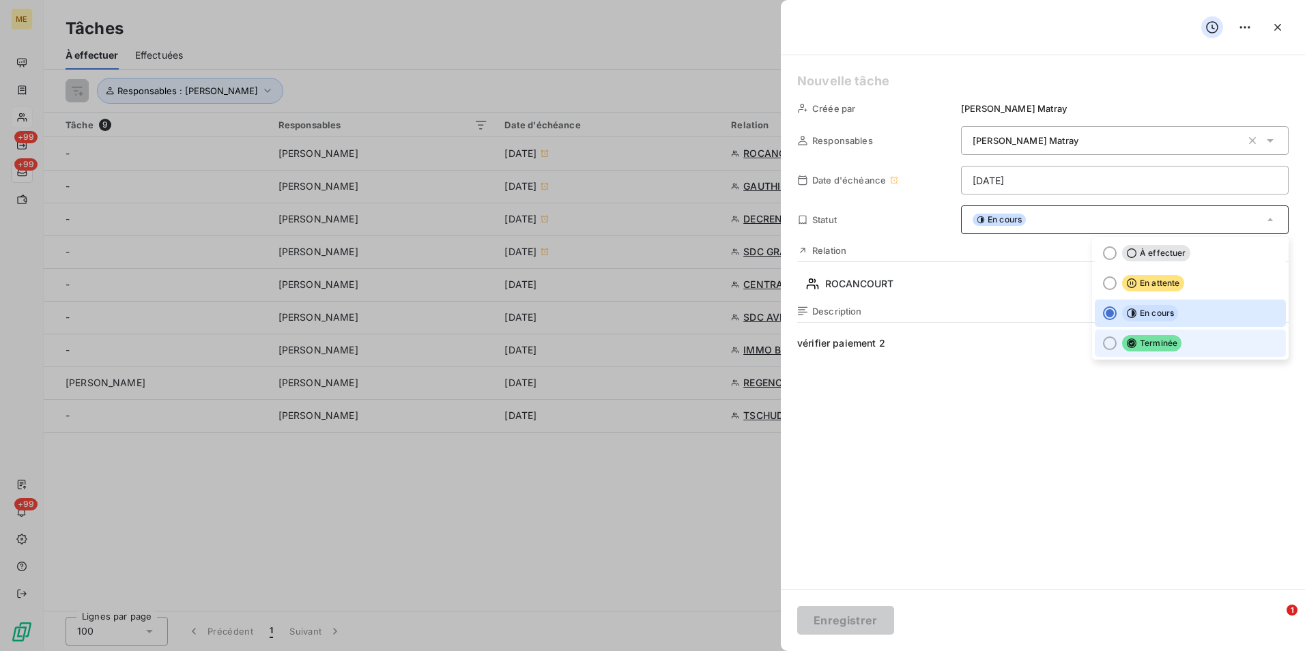
click at [1154, 349] on span "Terminée" at bounding box center [1151, 343] width 59 height 16
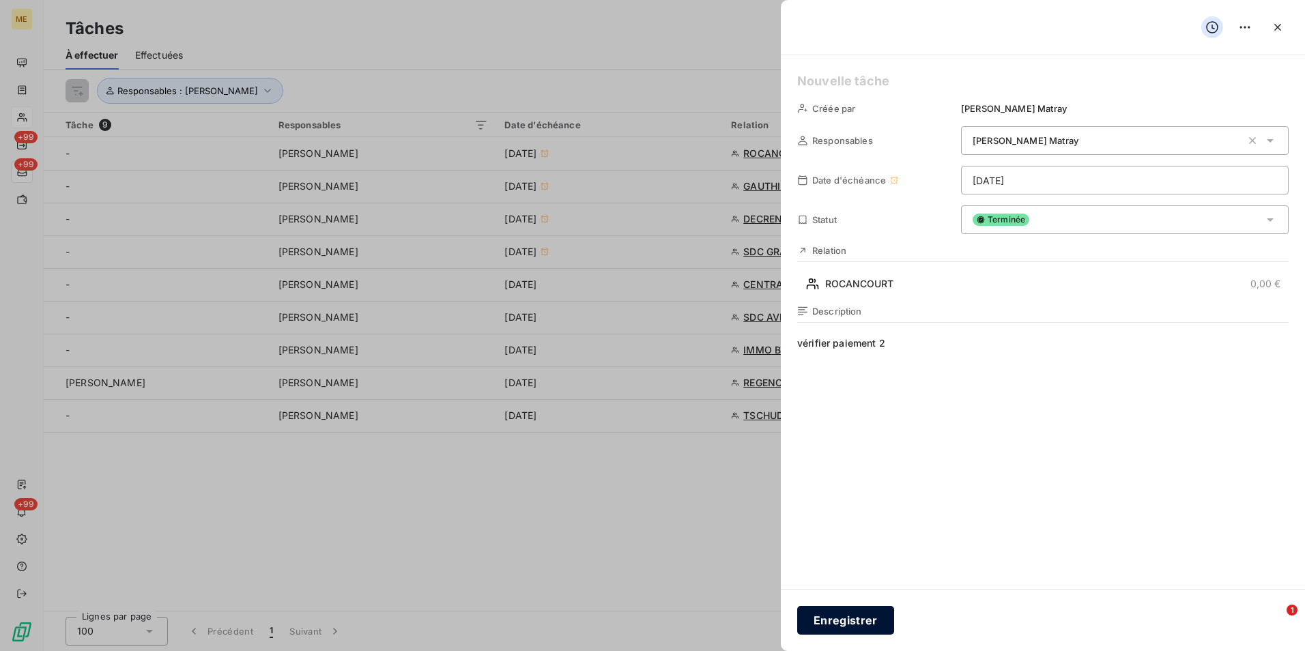
click at [872, 628] on button "Enregistrer" at bounding box center [845, 620] width 97 height 29
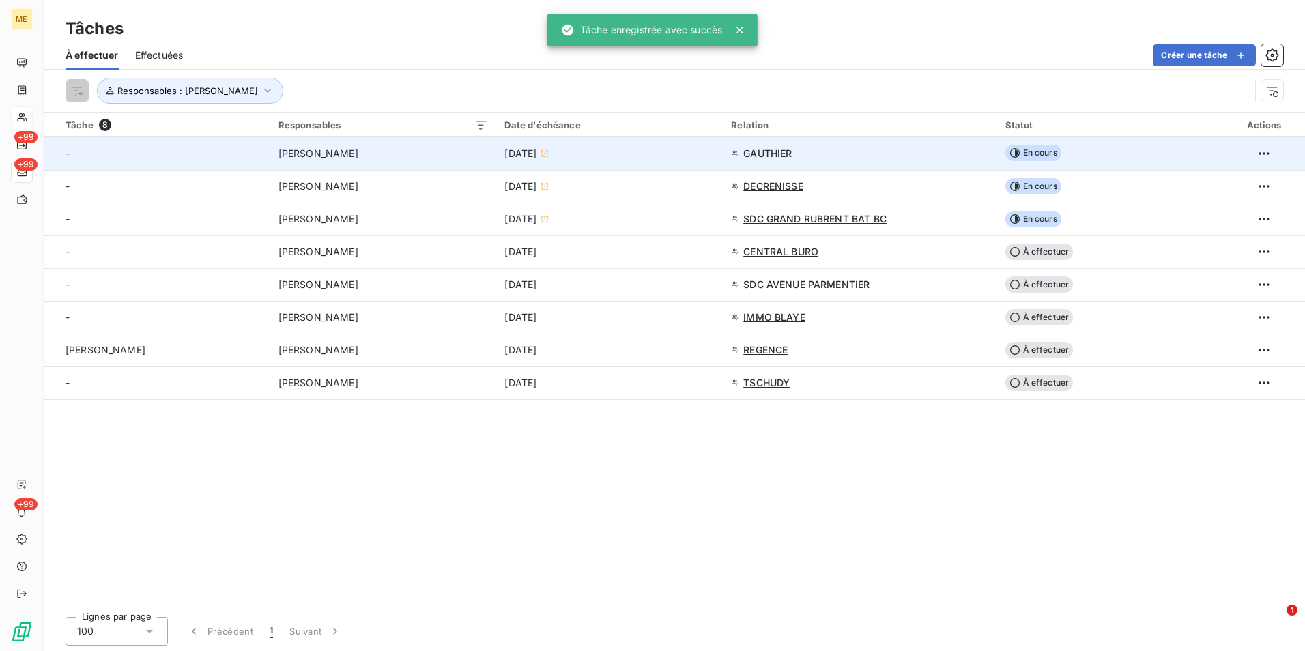
click at [890, 166] on td "GAUTHIER" at bounding box center [860, 153] width 274 height 33
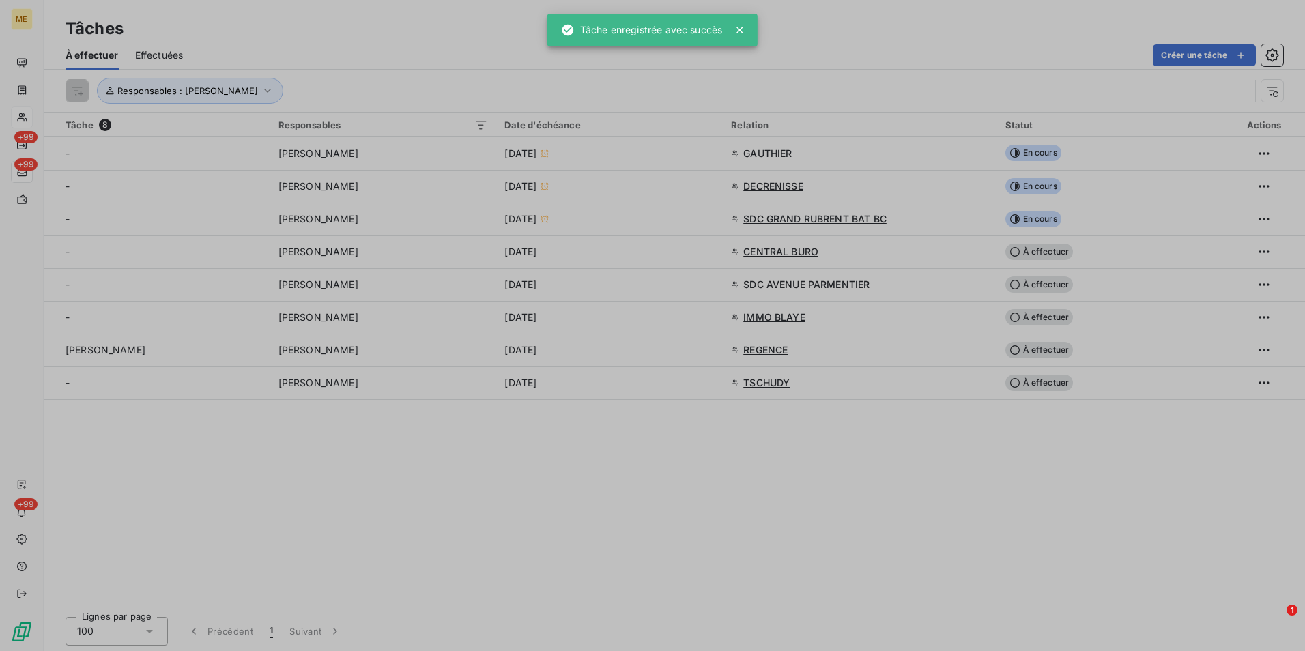
type input "[DATE]"
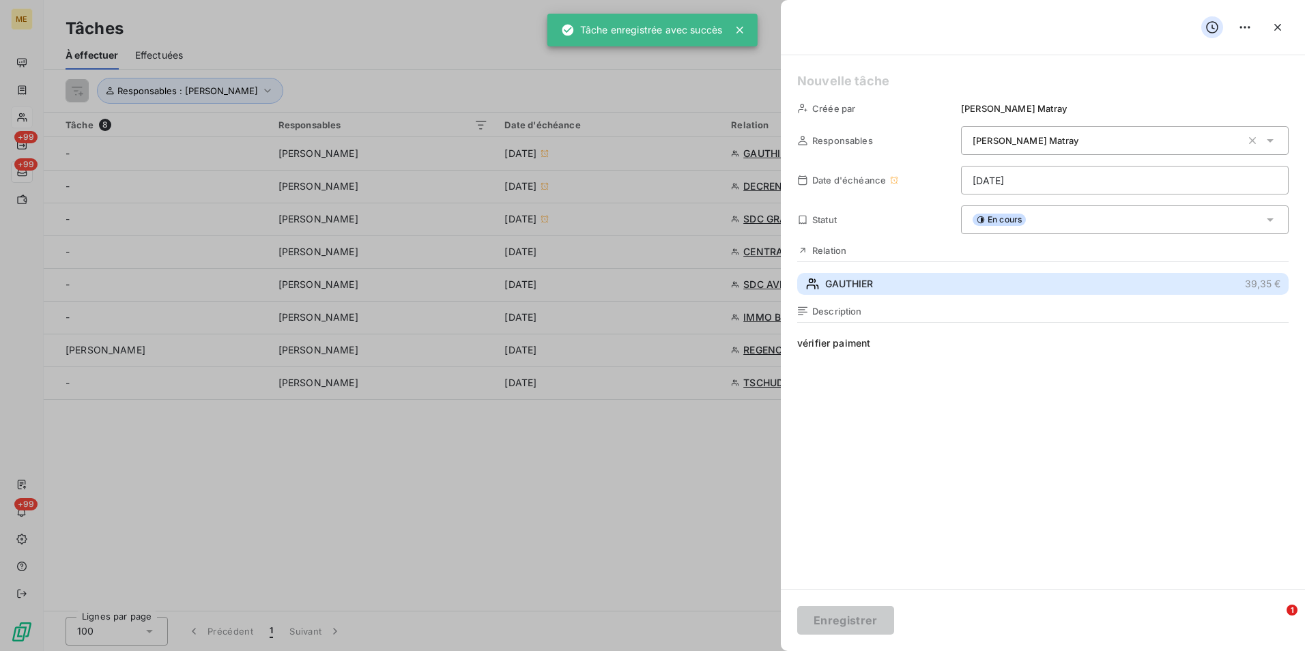
click at [920, 292] on button "GAUTHIER 39,35 €" at bounding box center [1042, 284] width 491 height 22
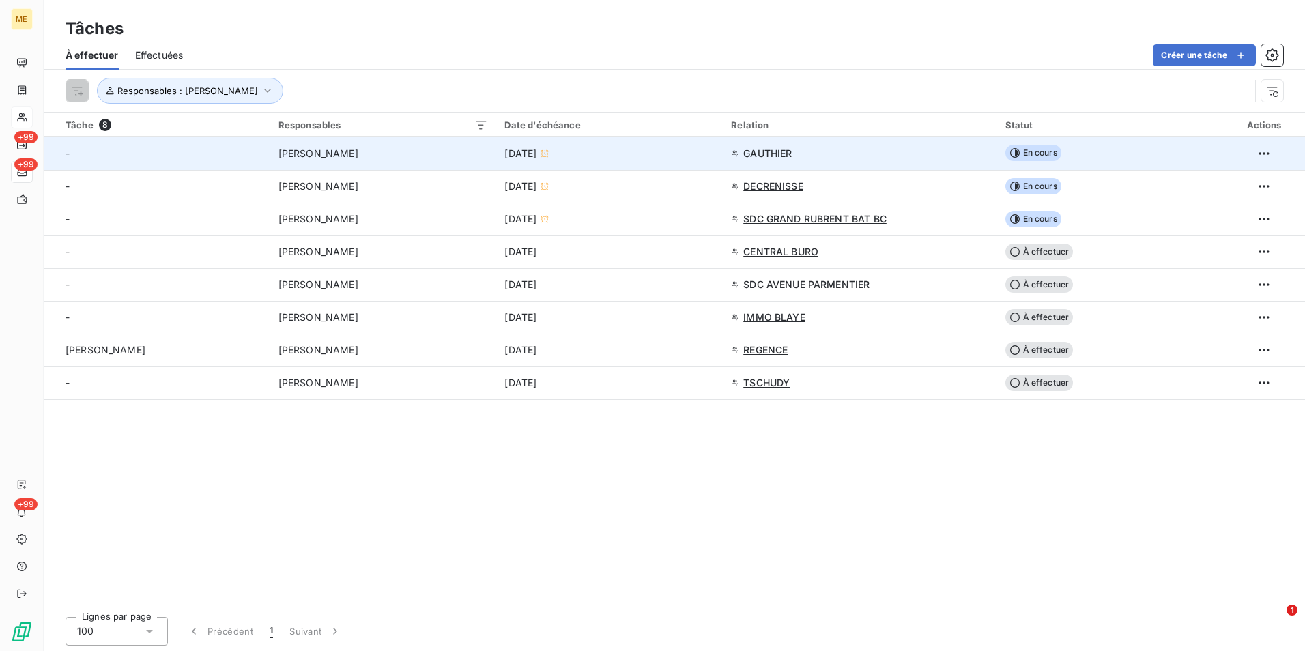
click at [1043, 144] on td "En cours" at bounding box center [1110, 153] width 227 height 33
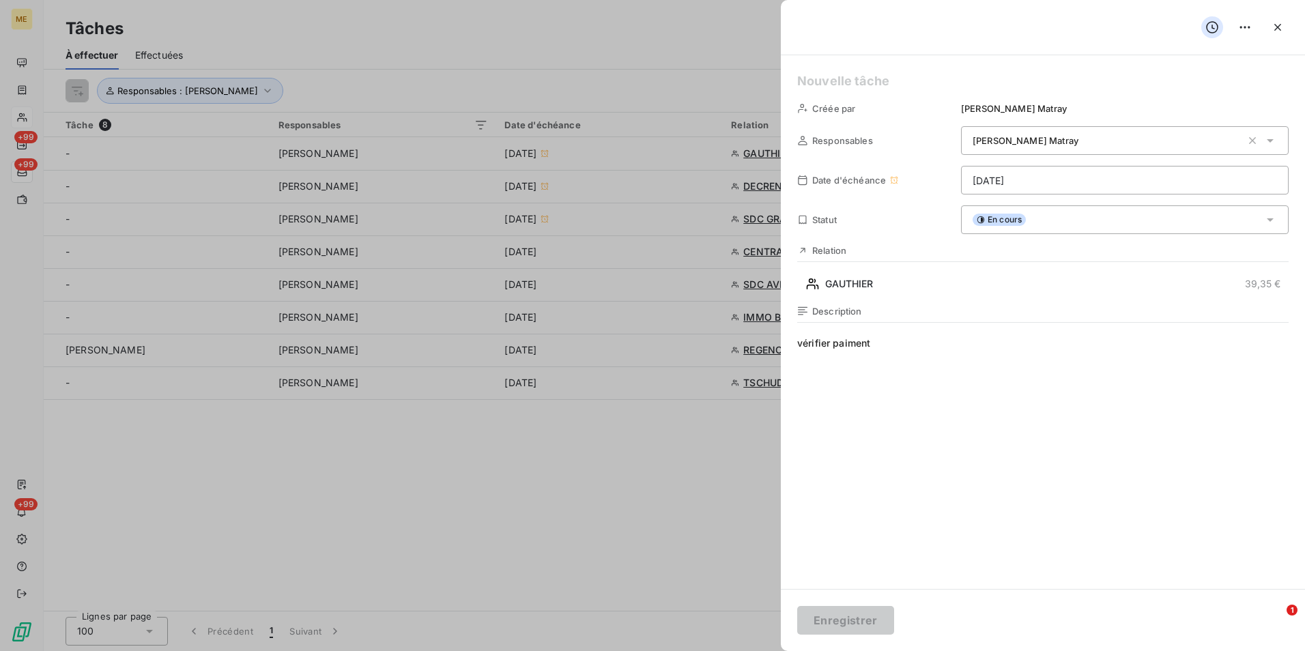
click at [1028, 207] on div "En cours" at bounding box center [1124, 219] width 327 height 29
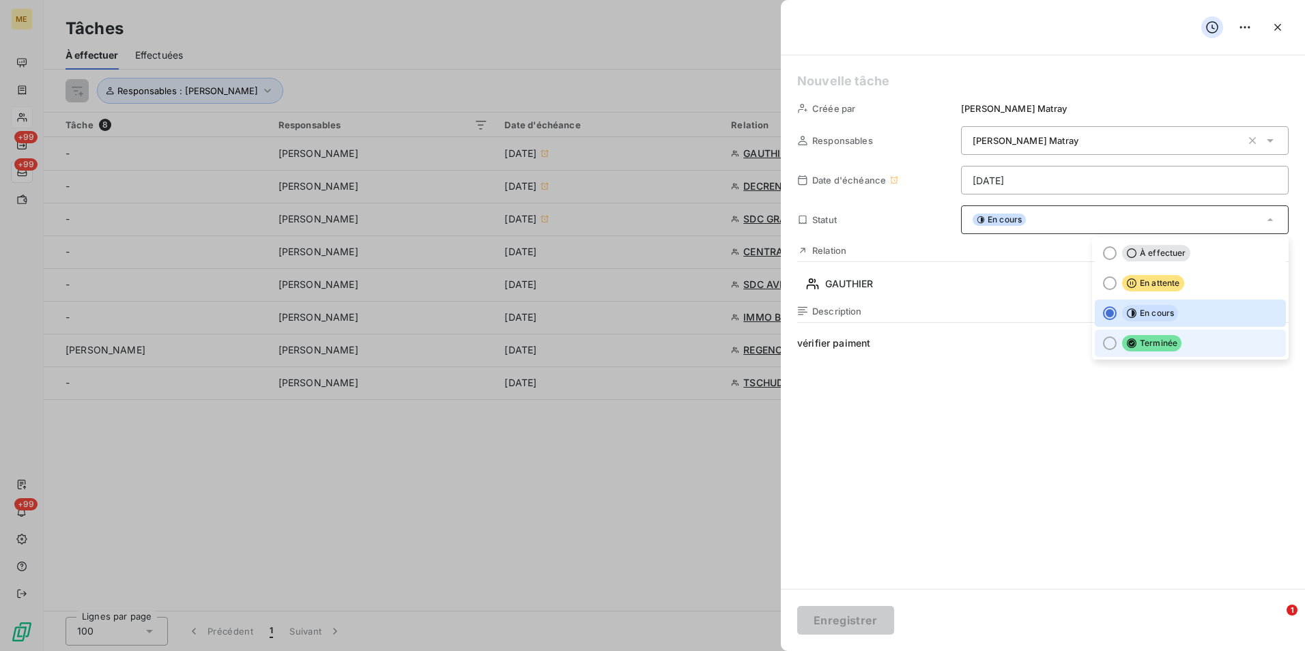
click at [1148, 353] on li "Terminée" at bounding box center [1189, 343] width 191 height 27
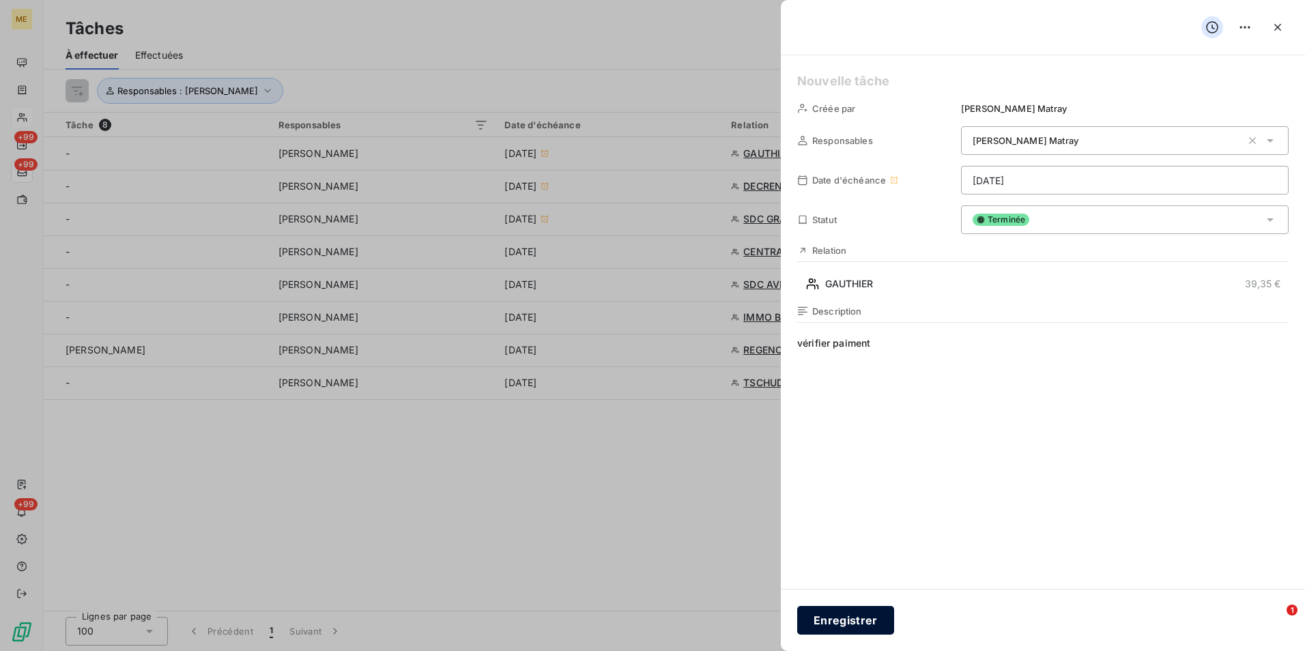
click at [877, 611] on button "Enregistrer" at bounding box center [845, 620] width 97 height 29
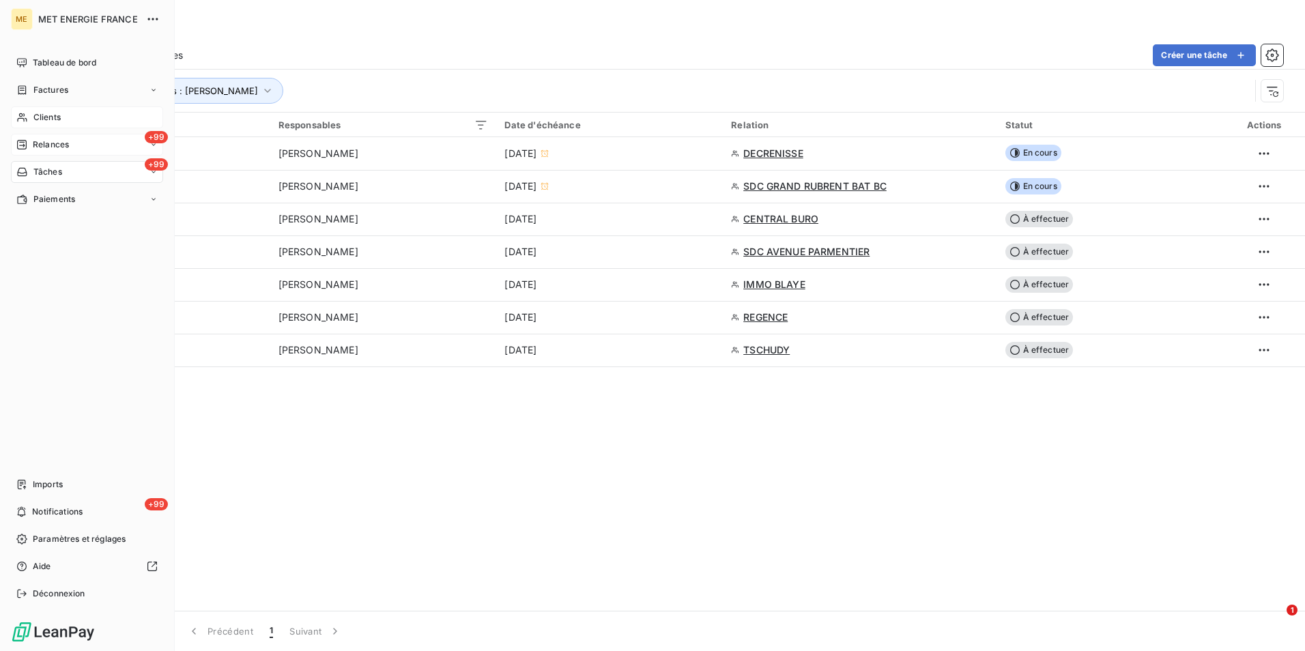
click at [56, 142] on span "Relances" at bounding box center [51, 145] width 36 height 12
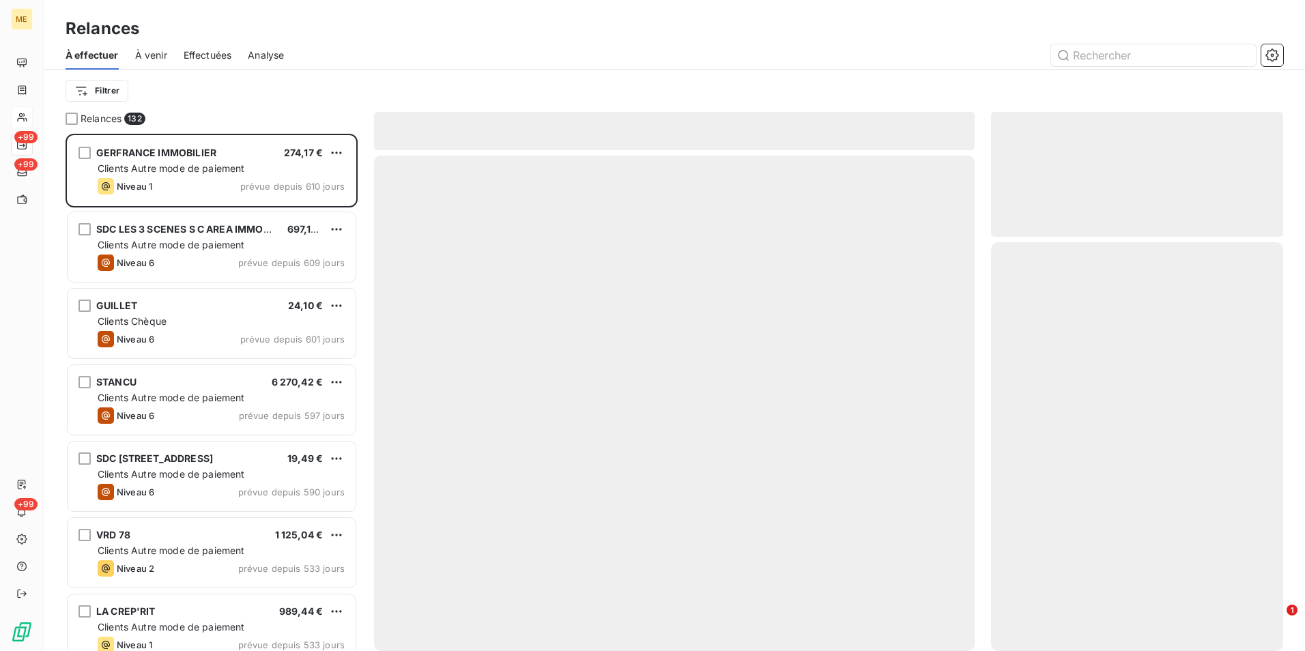
scroll to position [507, 282]
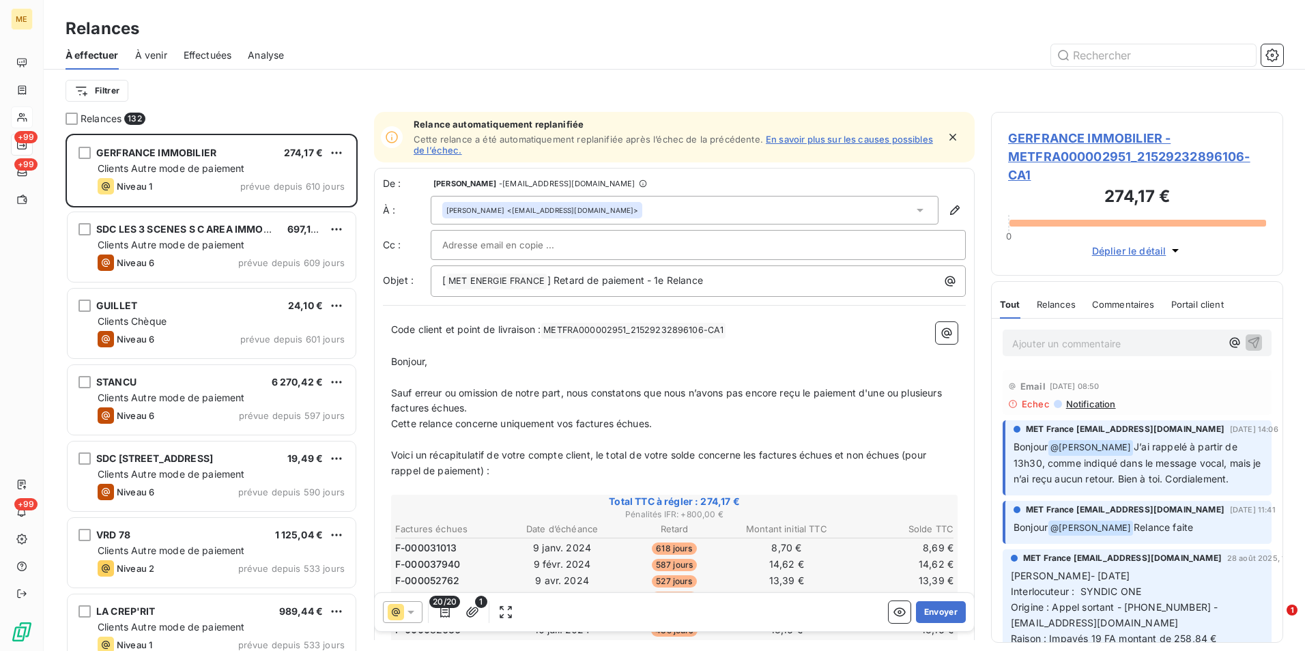
click at [205, 48] on span "Effectuées" at bounding box center [208, 55] width 48 height 14
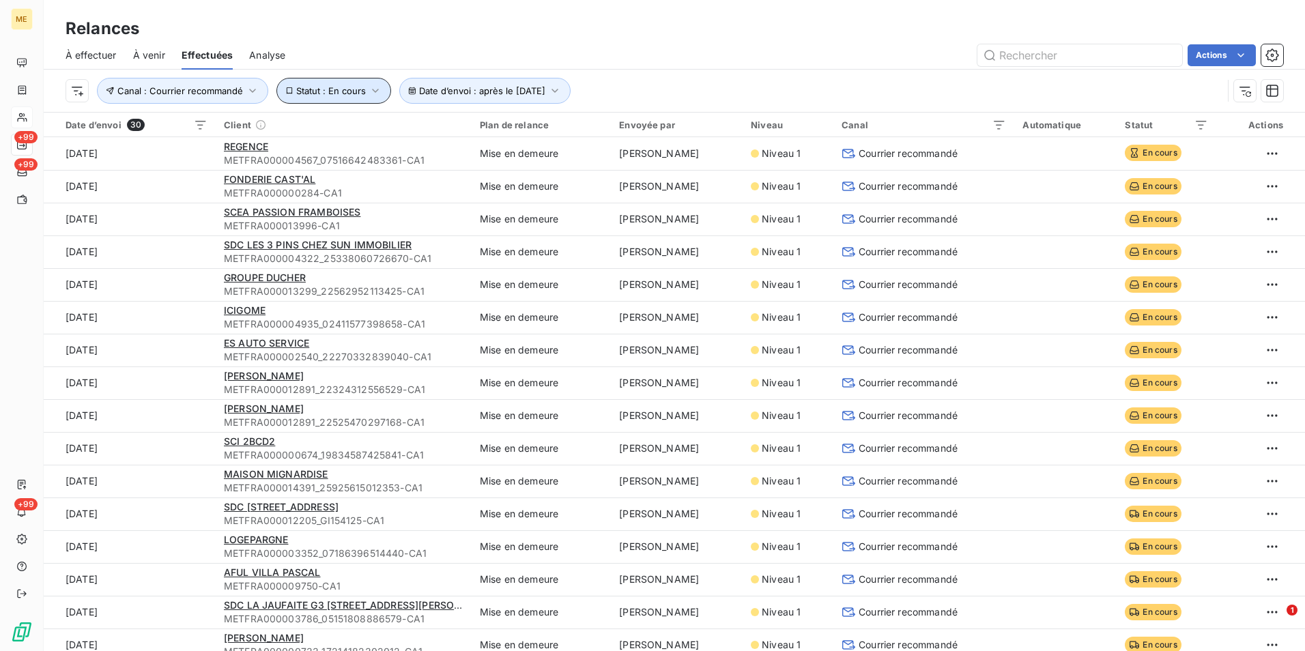
click at [384, 95] on button "Statut : En cours" at bounding box center [333, 91] width 115 height 26
click at [516, 130] on div "En cours" at bounding box center [529, 126] width 196 height 29
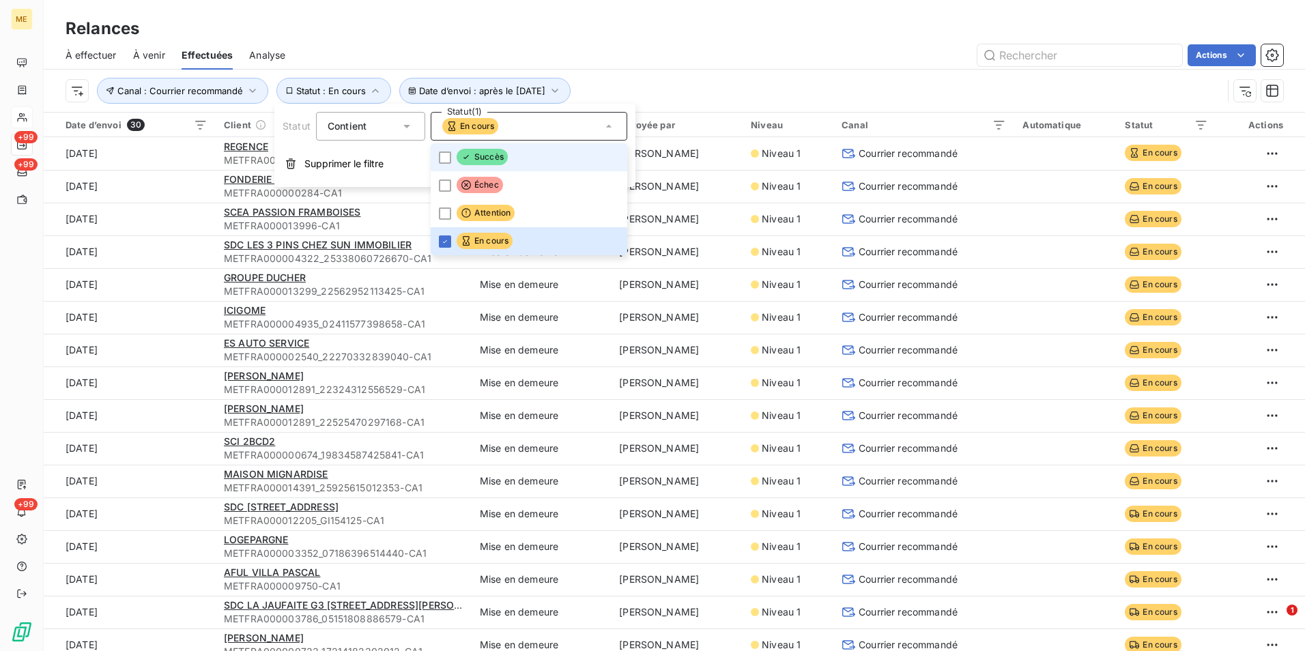
click at [502, 155] on span "Succès" at bounding box center [481, 157] width 51 height 16
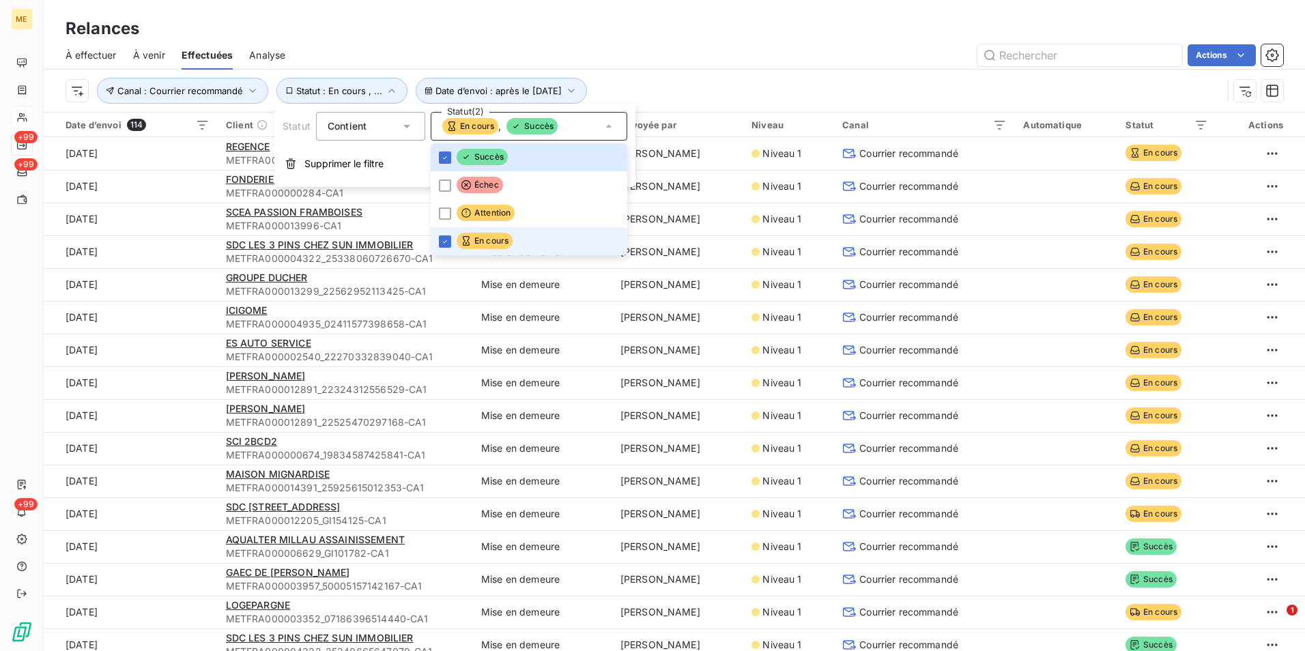
click at [493, 247] on span "En cours" at bounding box center [484, 241] width 56 height 16
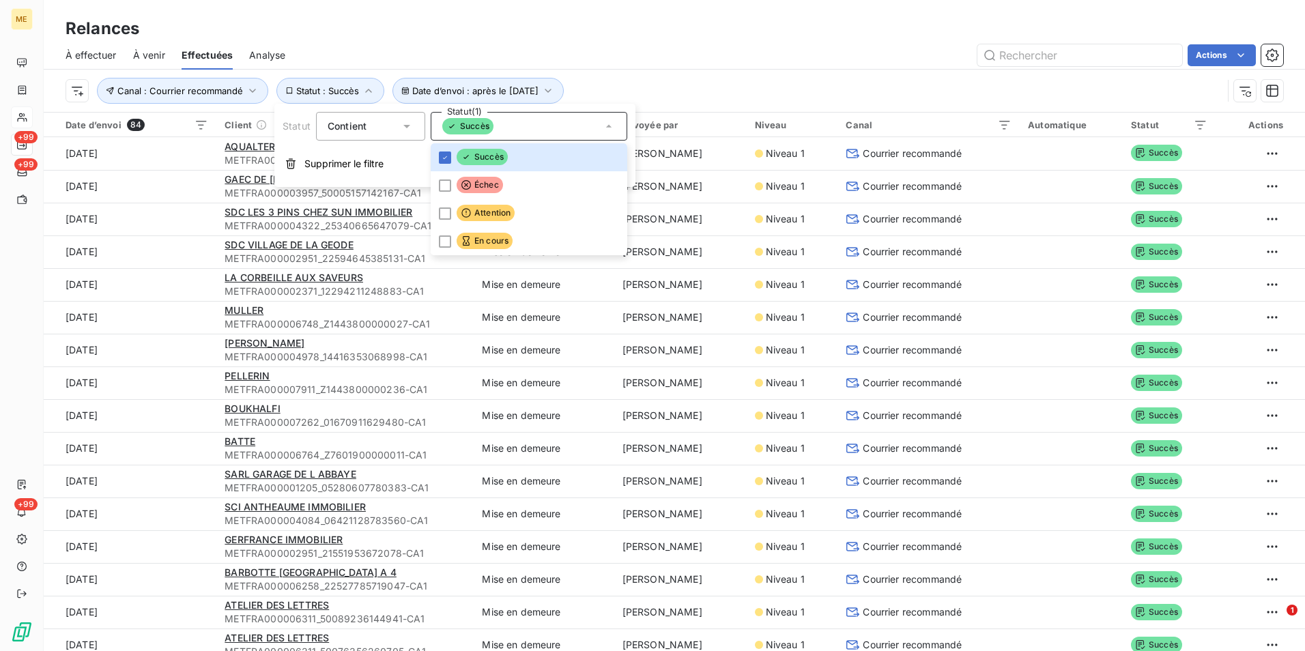
click at [678, 33] on div "Relances" at bounding box center [674, 28] width 1261 height 25
